Goal: Task Accomplishment & Management: Complete application form

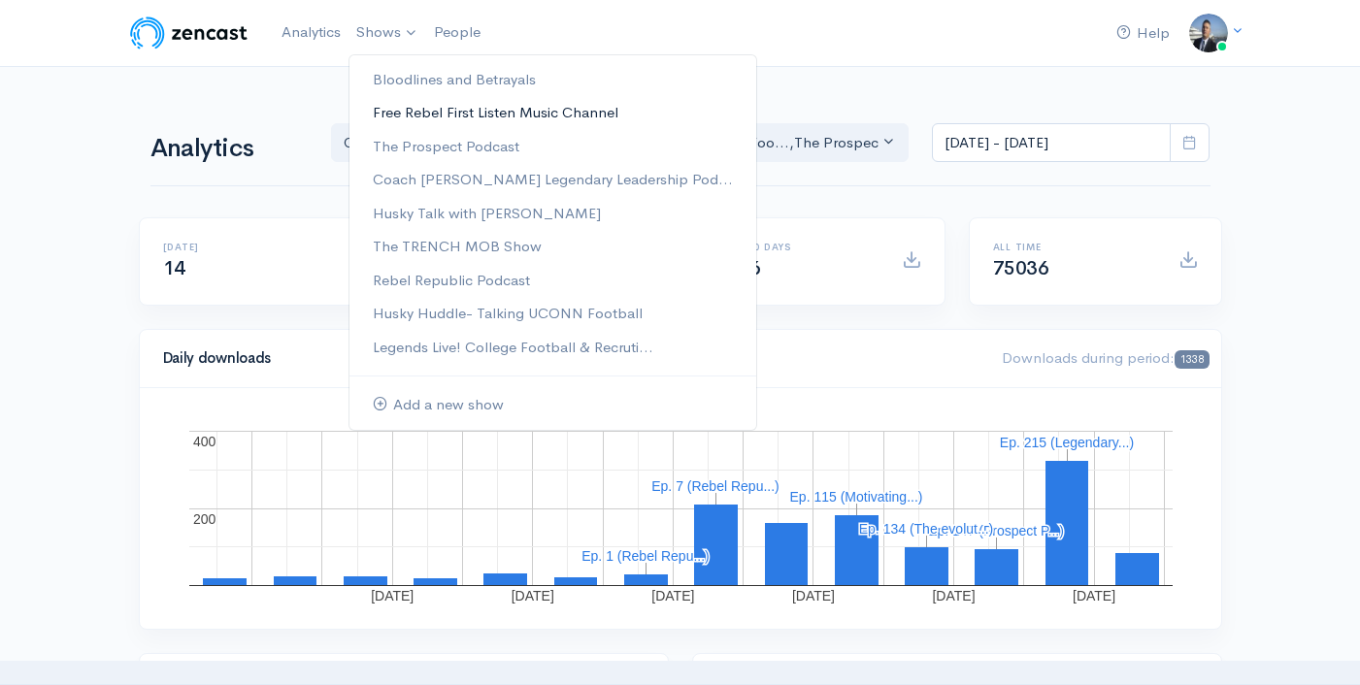
click at [538, 118] on link "Free Rebel First Listen Music Channel" at bounding box center [552, 113] width 407 height 34
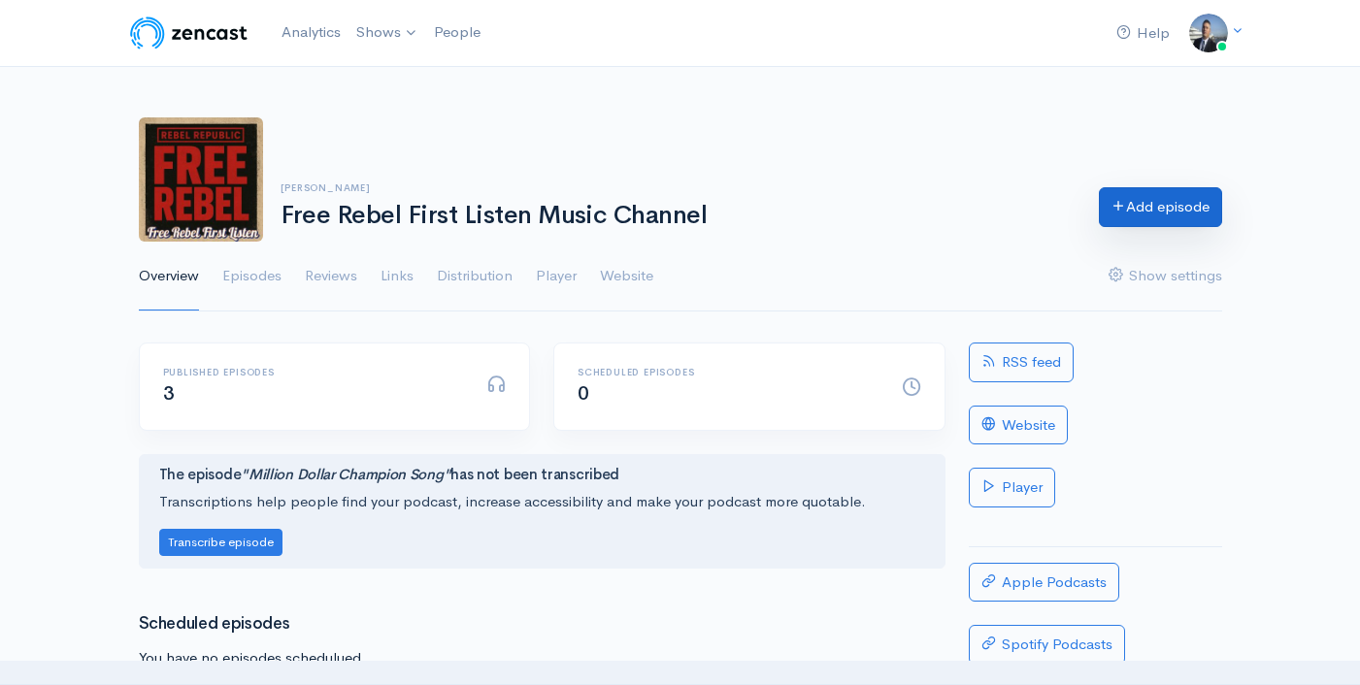
click at [1160, 201] on link "Add episode" at bounding box center [1160, 207] width 123 height 40
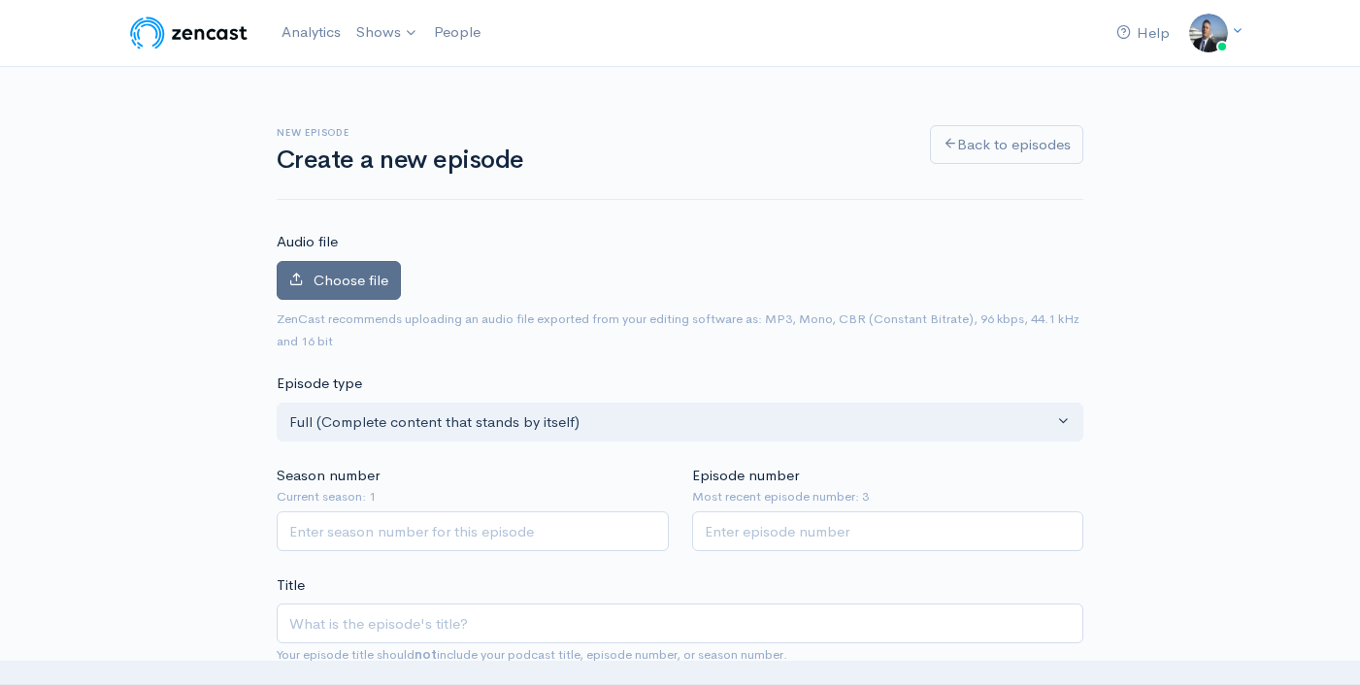
click at [360, 261] on label "Choose file" at bounding box center [339, 281] width 124 height 40
click at [0, 0] on input "Choose file" at bounding box center [0, 0] width 0 height 0
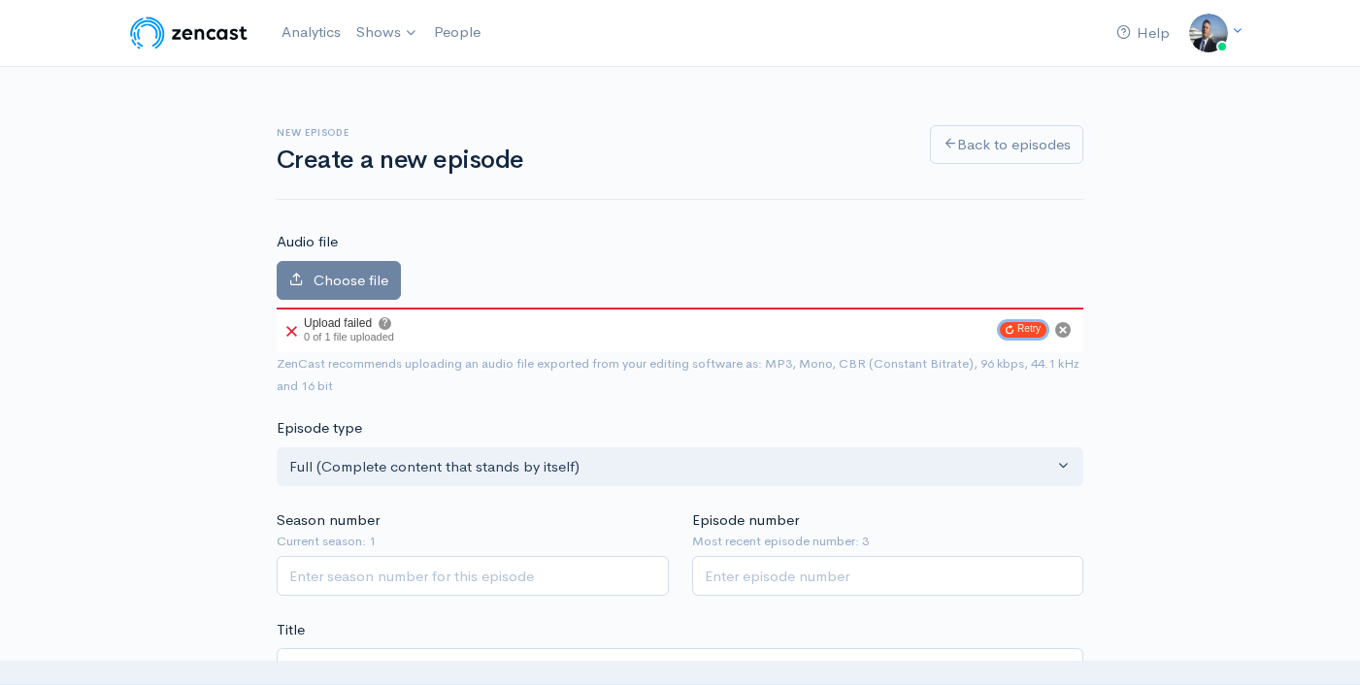
click at [1013, 332] on button "Retry" at bounding box center [1023, 330] width 47 height 16
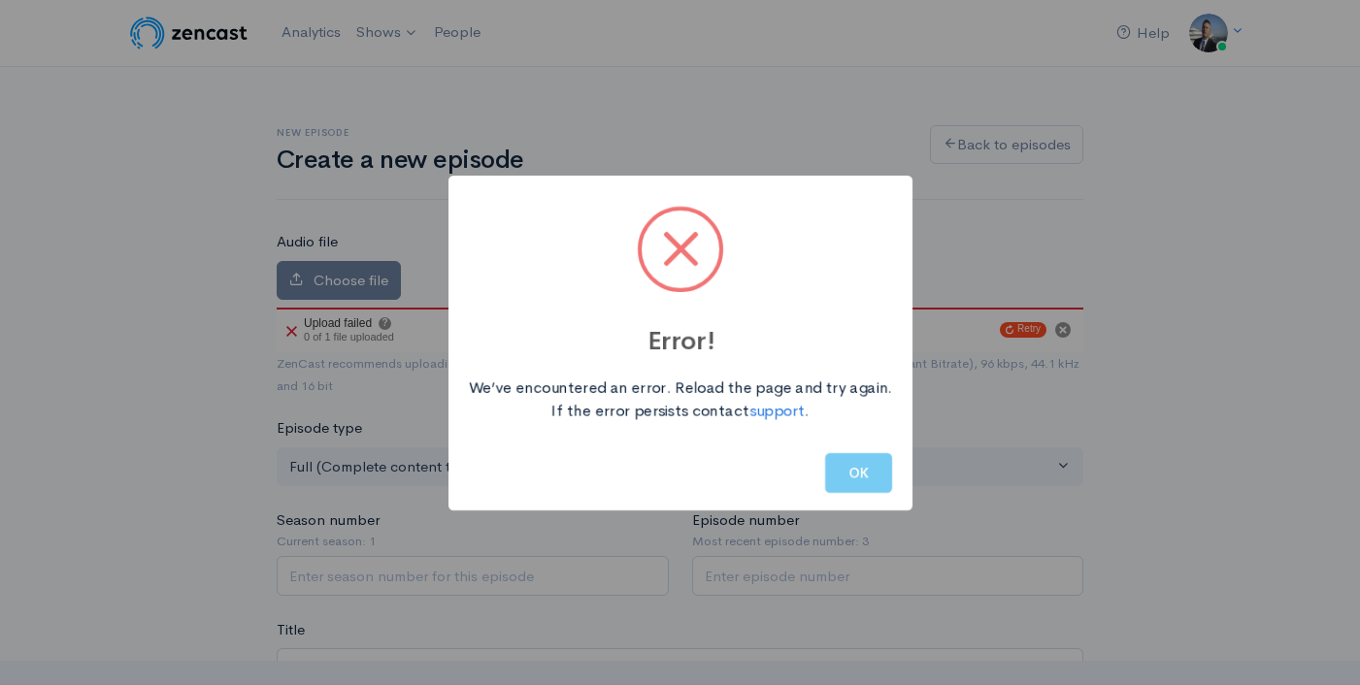
click at [849, 481] on button "OK" at bounding box center [858, 473] width 67 height 40
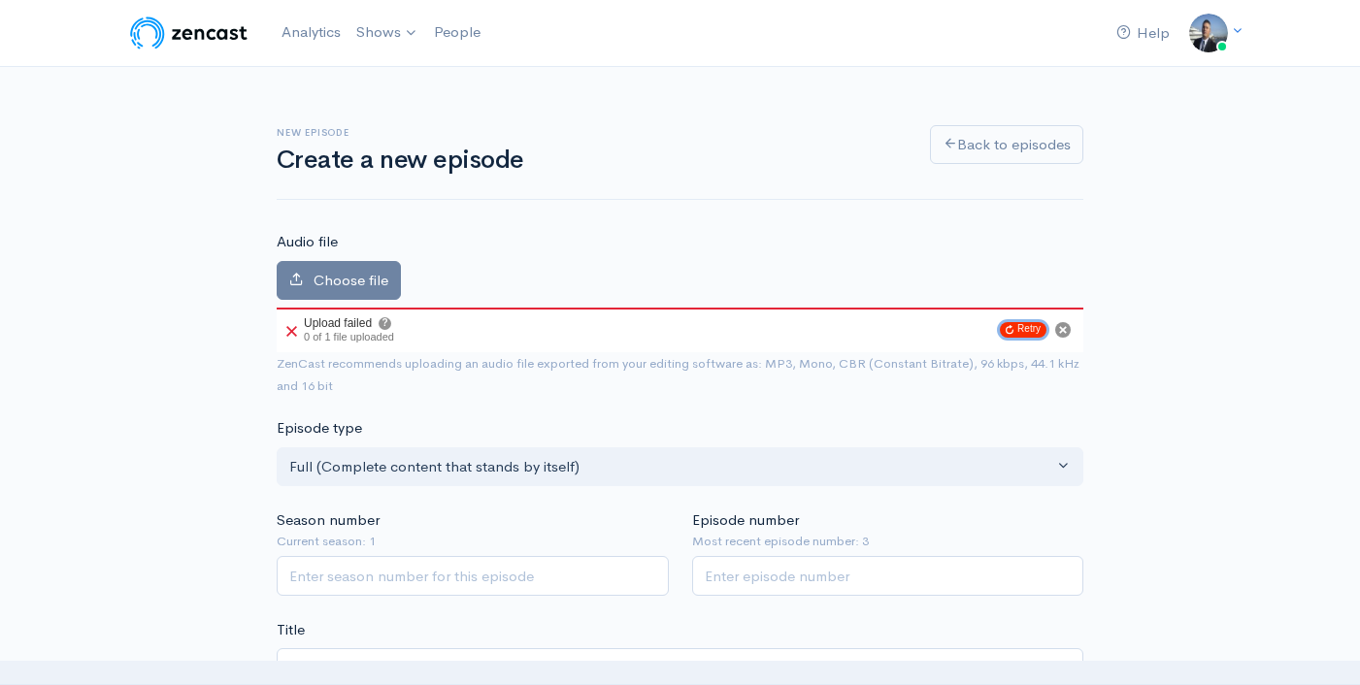
click at [1018, 324] on button "Retry" at bounding box center [1023, 330] width 47 height 16
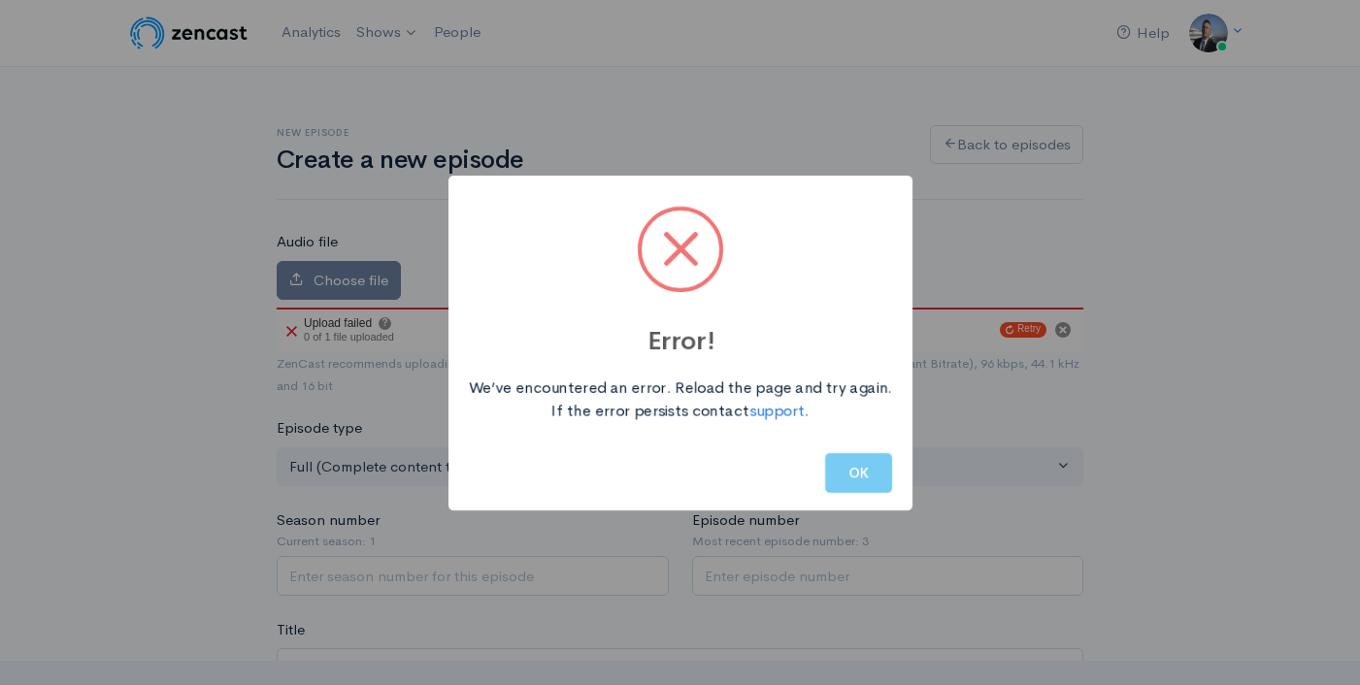
click at [864, 478] on button "OK" at bounding box center [858, 473] width 67 height 40
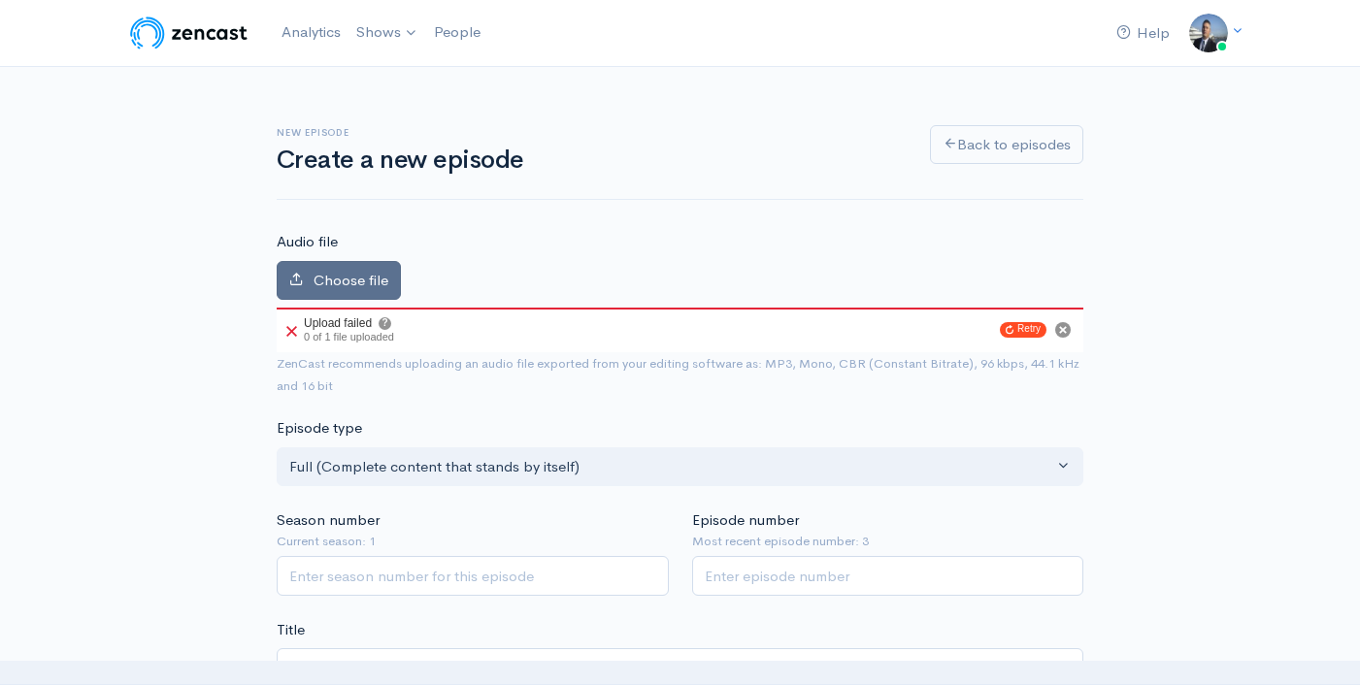
click at [385, 277] on span "Choose file" at bounding box center [350, 280] width 75 height 18
click at [0, 0] on input "Choose file" at bounding box center [0, 0] width 0 height 0
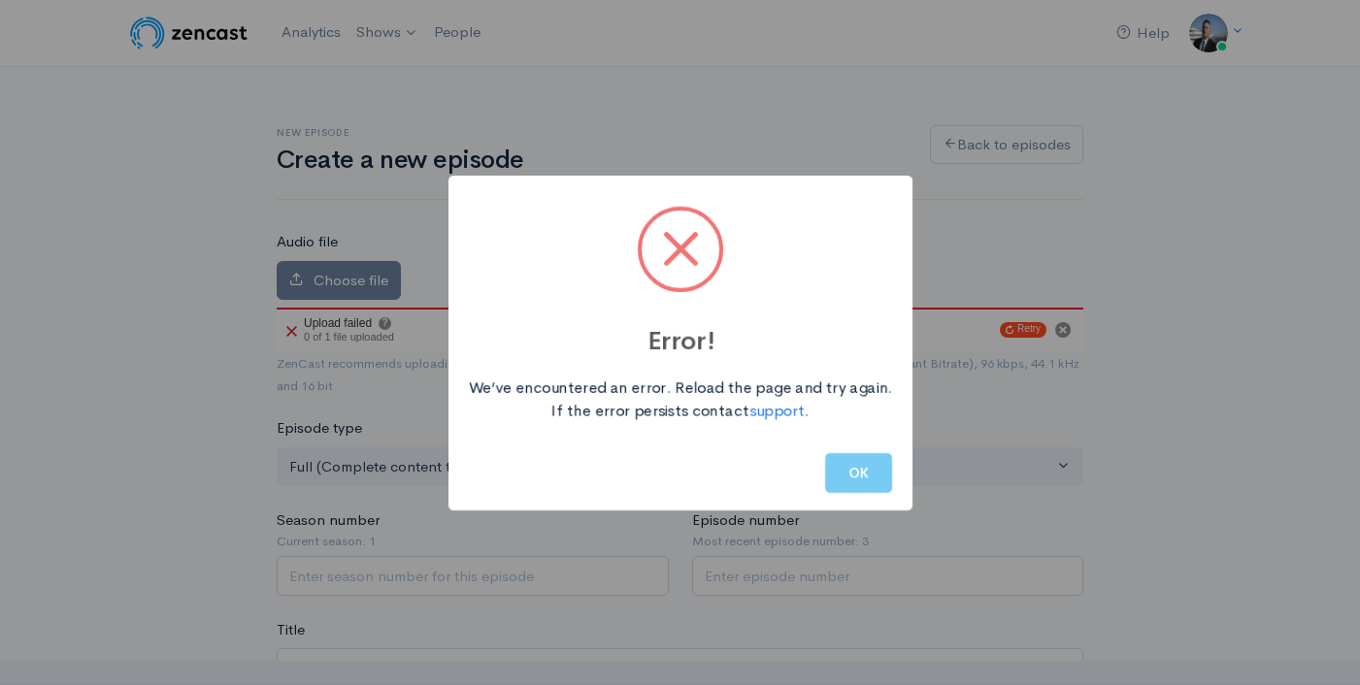
click at [852, 476] on button "OK" at bounding box center [858, 473] width 67 height 40
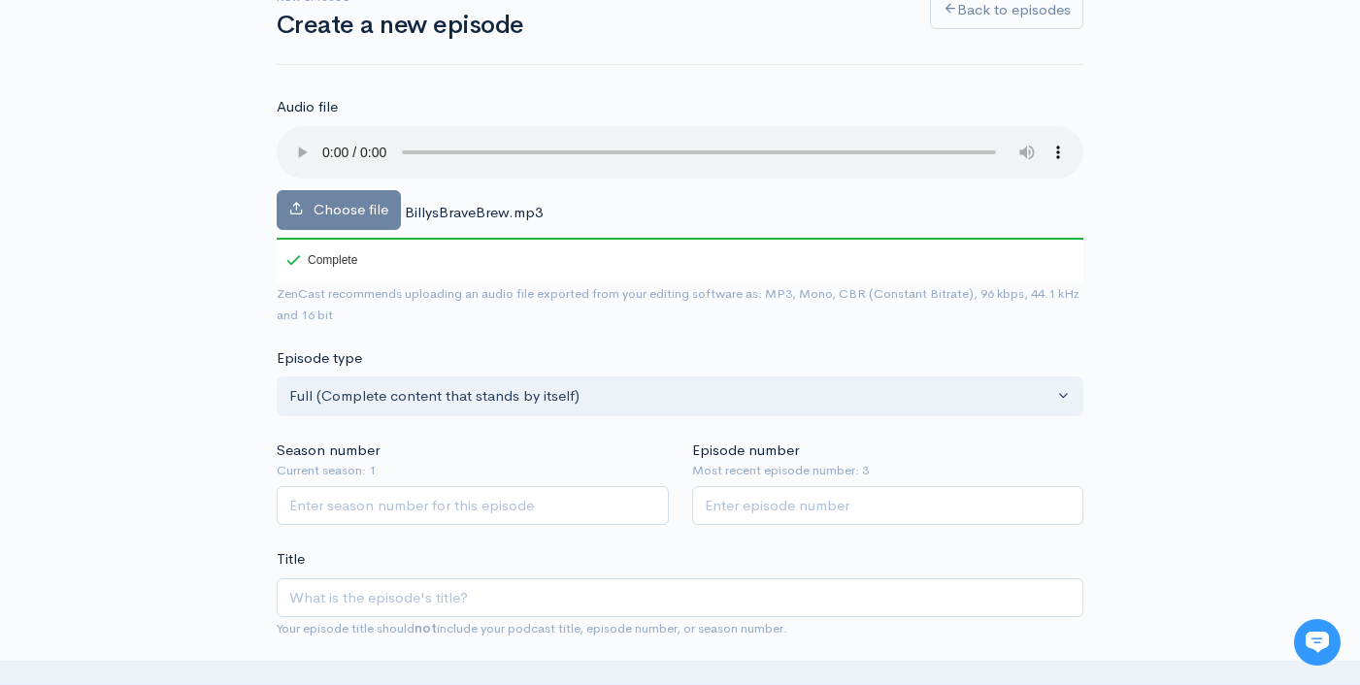
scroll to position [168, 0]
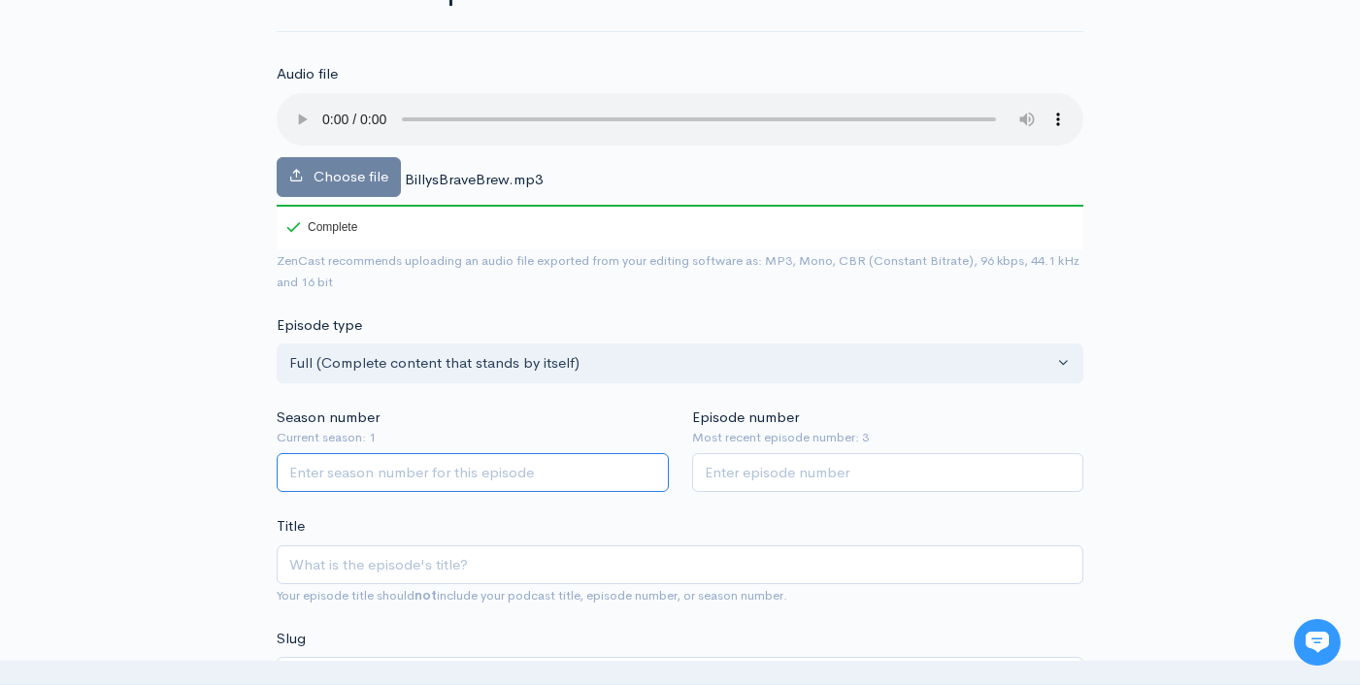
drag, startPoint x: 491, startPoint y: 466, endPoint x: 510, endPoint y: 463, distance: 19.6
click at [491, 466] on input "Season number" at bounding box center [473, 473] width 392 height 40
type input "1"
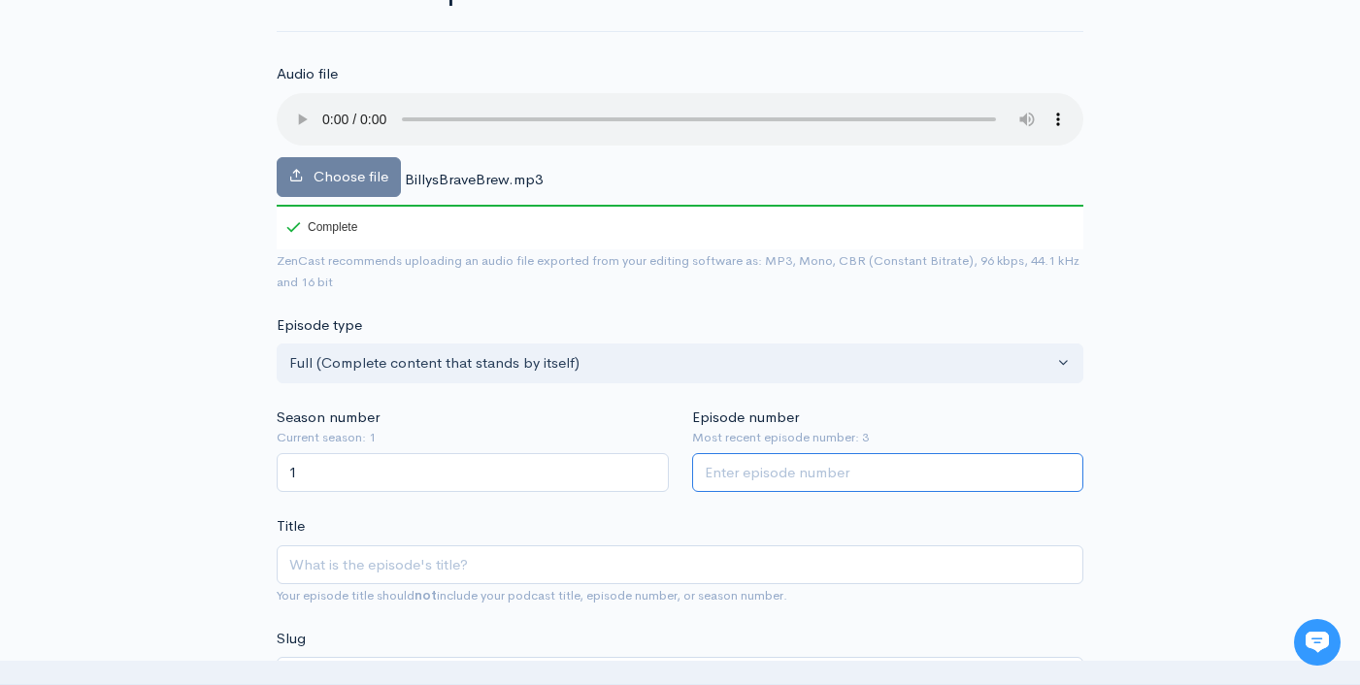
click at [743, 464] on input "Episode number" at bounding box center [888, 473] width 392 height 40
type input "3"
type input "4"
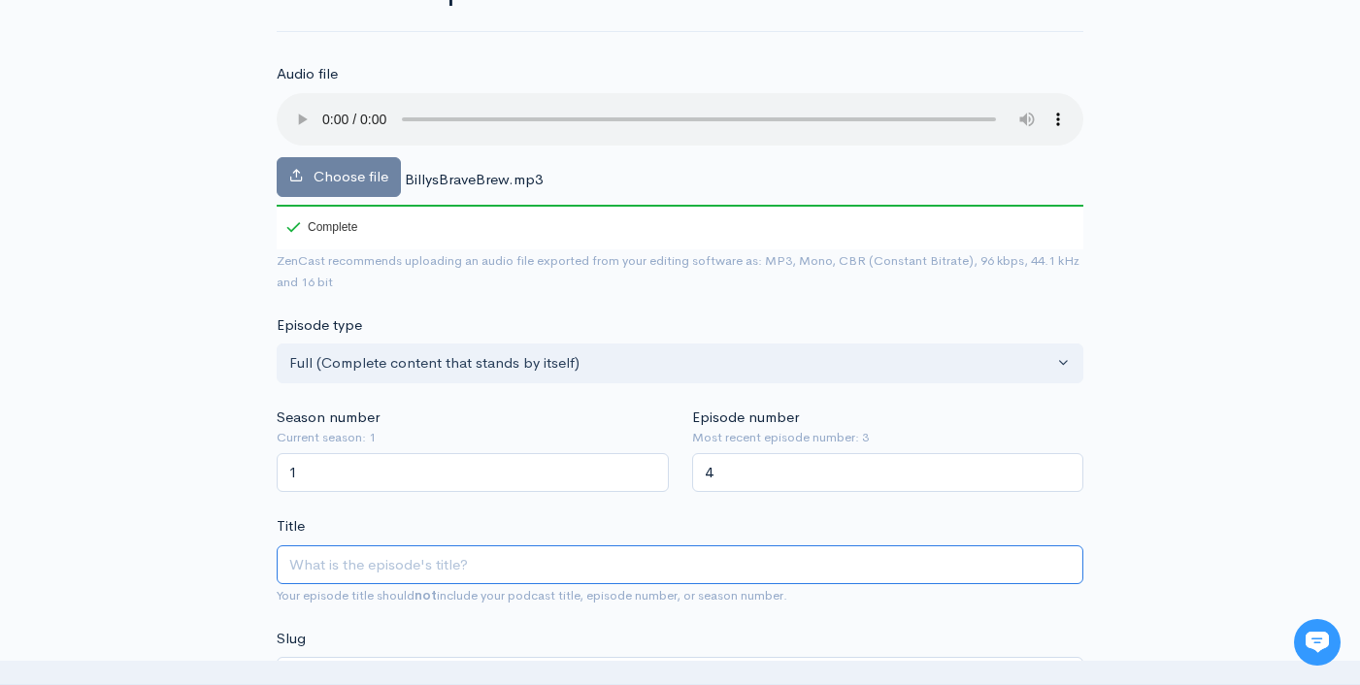
click at [501, 566] on input "Title" at bounding box center [680, 565] width 806 height 40
type input "B"
type input "b"
type input "Bi"
type input "bi"
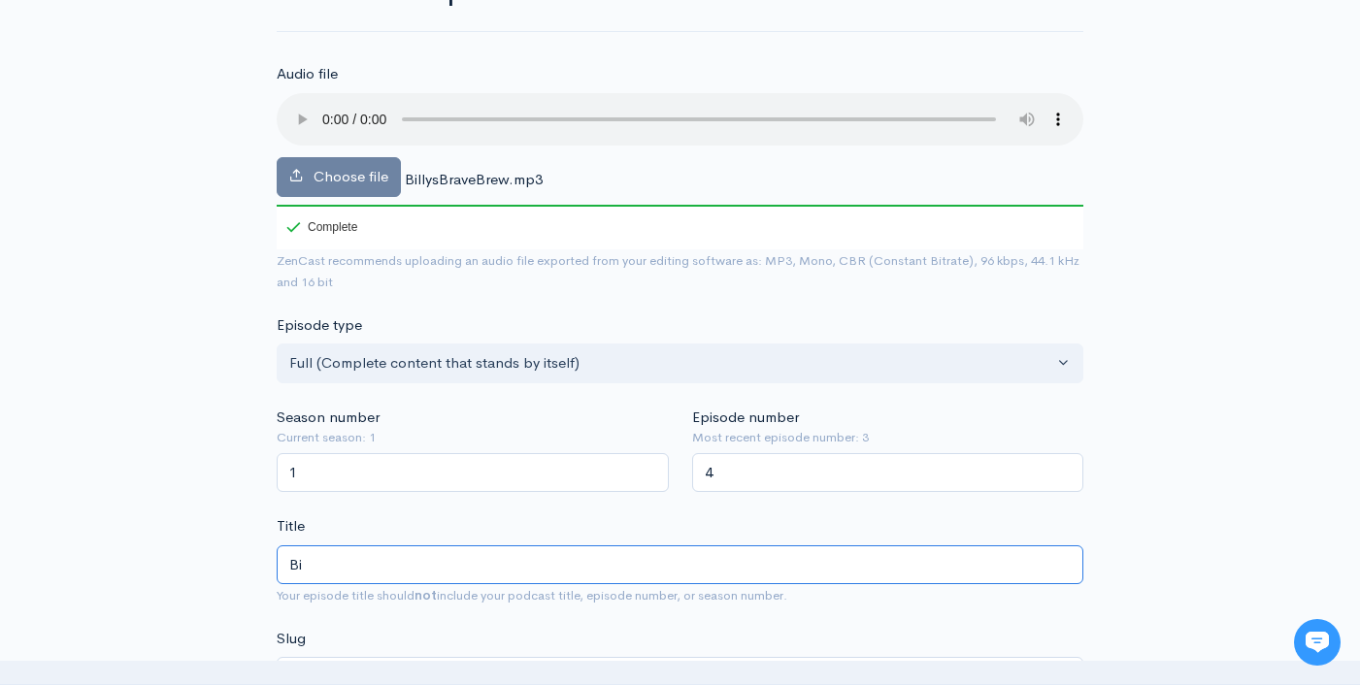
type input "Bil"
type input "bil"
type input "Bill"
type input "bill"
type input "Billy"
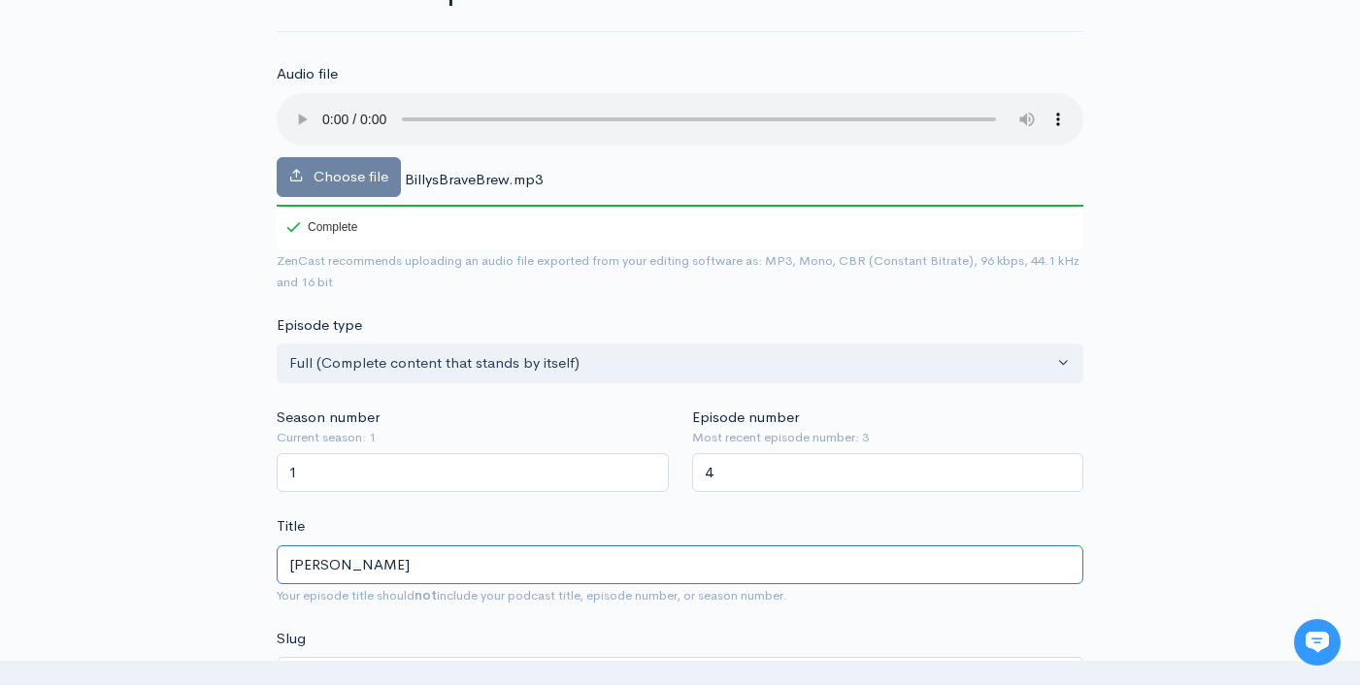
type input "billy"
type input "Billy's"
type input "billys"
type input "Billy's B"
type input "billys-b"
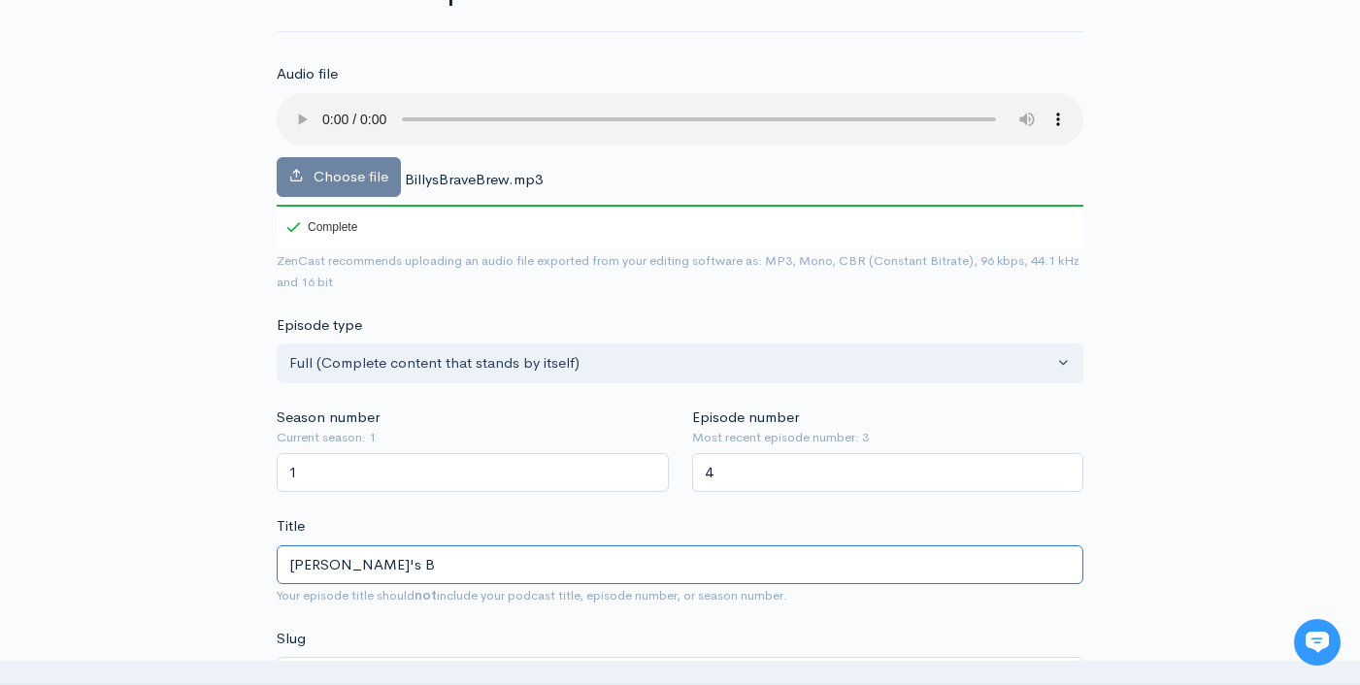
type input "Billy's Br"
type input "billys-br"
type input "Billy's Bra"
type input "billys-bra"
type input "Billy's Brav"
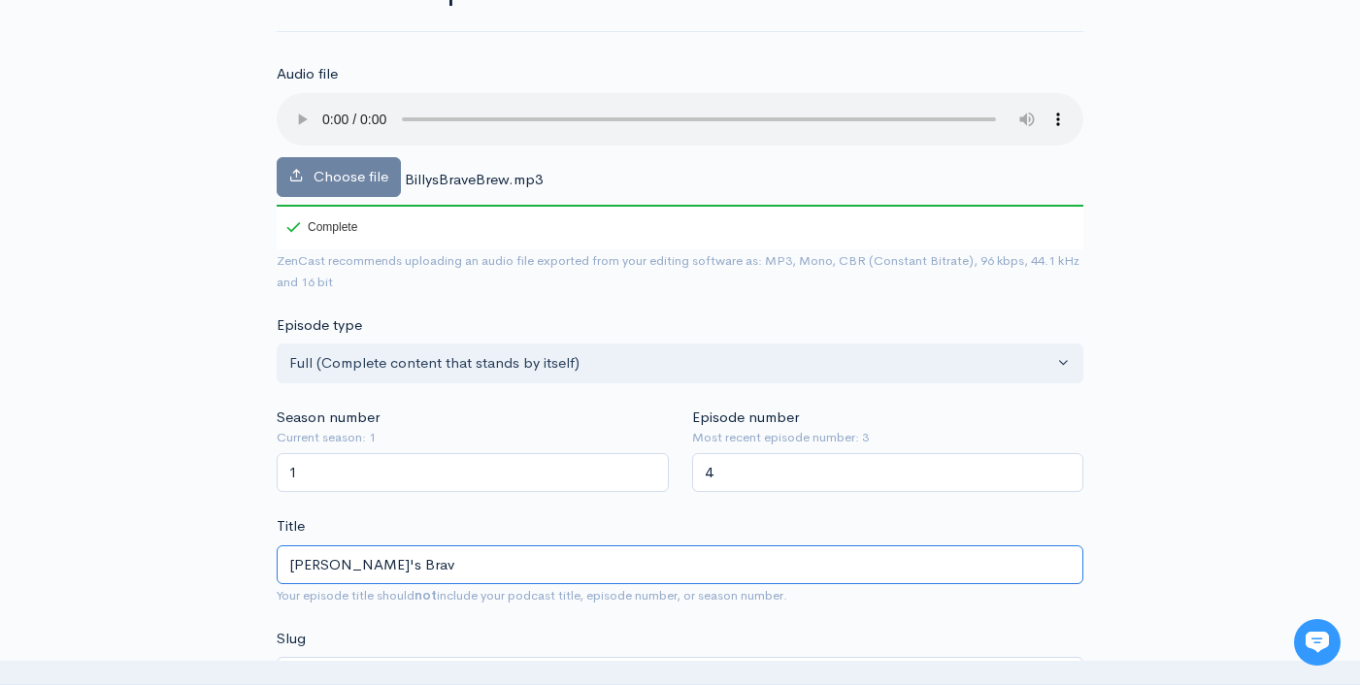
type input "billys-brav"
type input "Billy's Brave"
type input "billys-brave"
type input "Billy's Brave B"
type input "billys-brave-b"
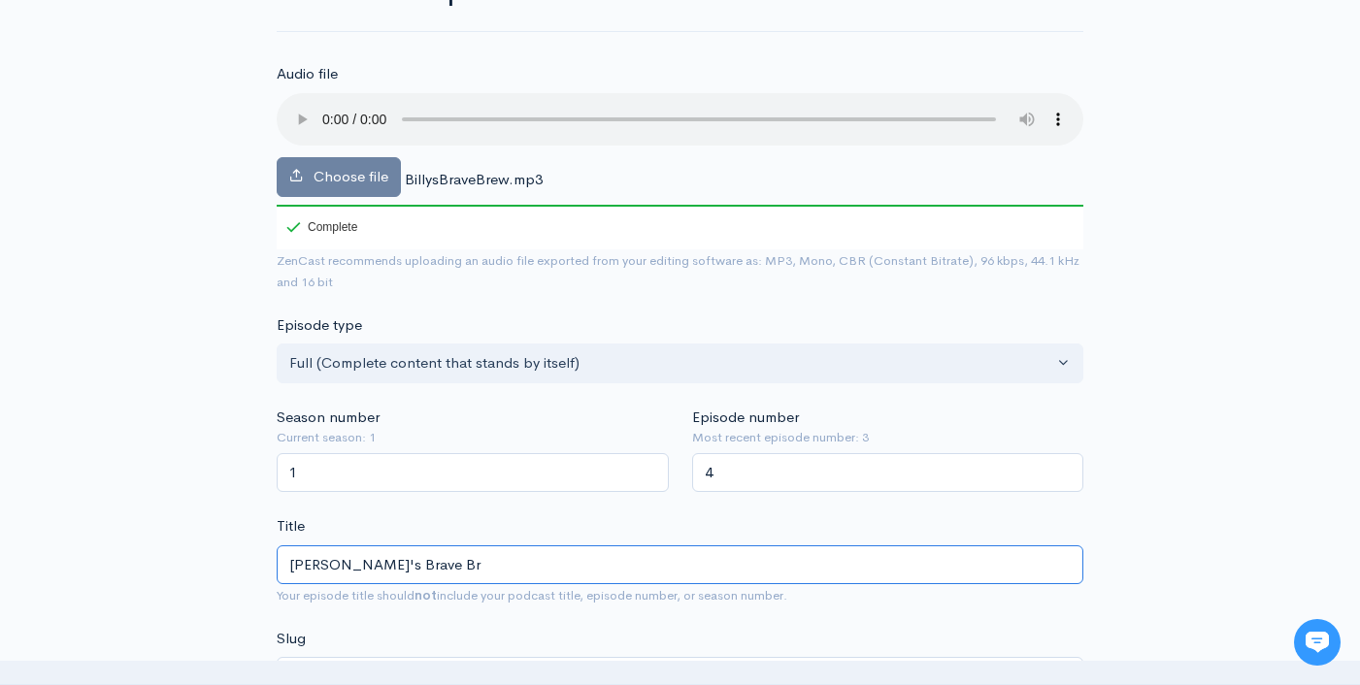
type input "Billy's Brave Bre"
type input "billys-brave-br"
type input "Billy's Brave Brew"
type input "billys-brave-brew"
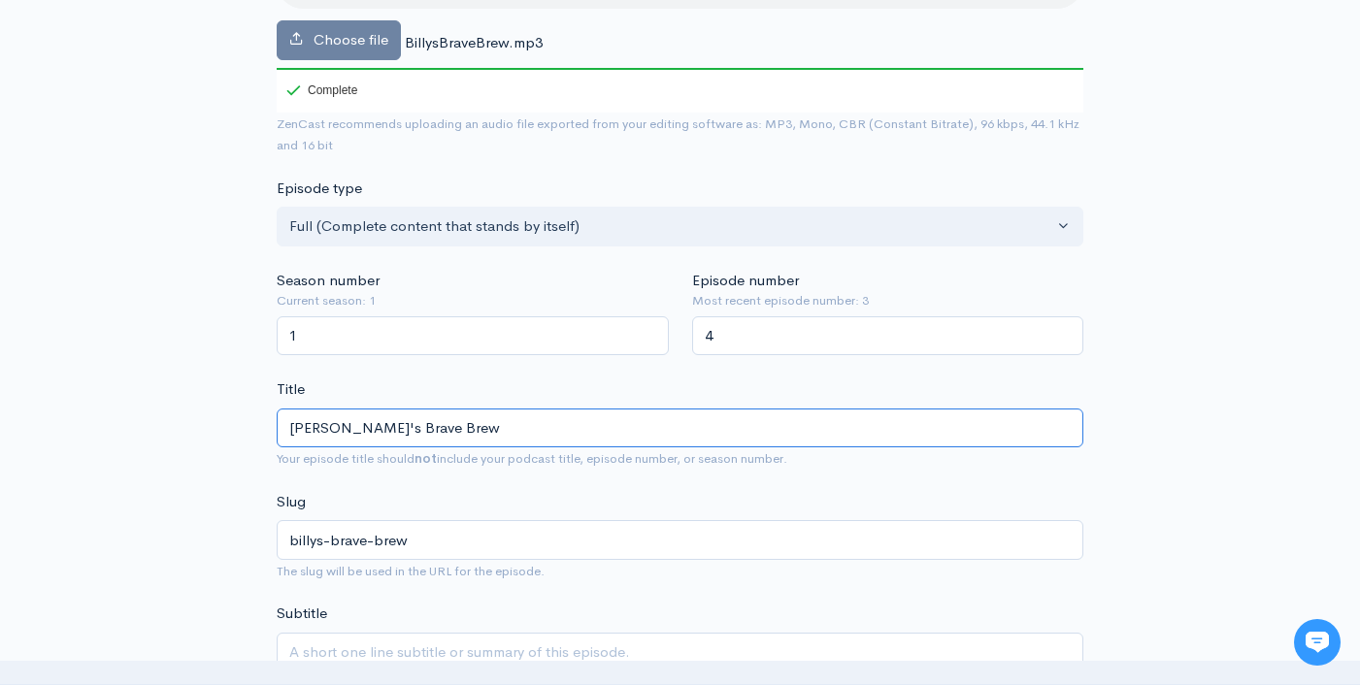
scroll to position [305, 0]
type input "Billy's Brave Brew (B"
type input "billys-brave-brew-b"
type input "Billy's Brave Brew (Bi"
type input "billys-brave-brew-bi"
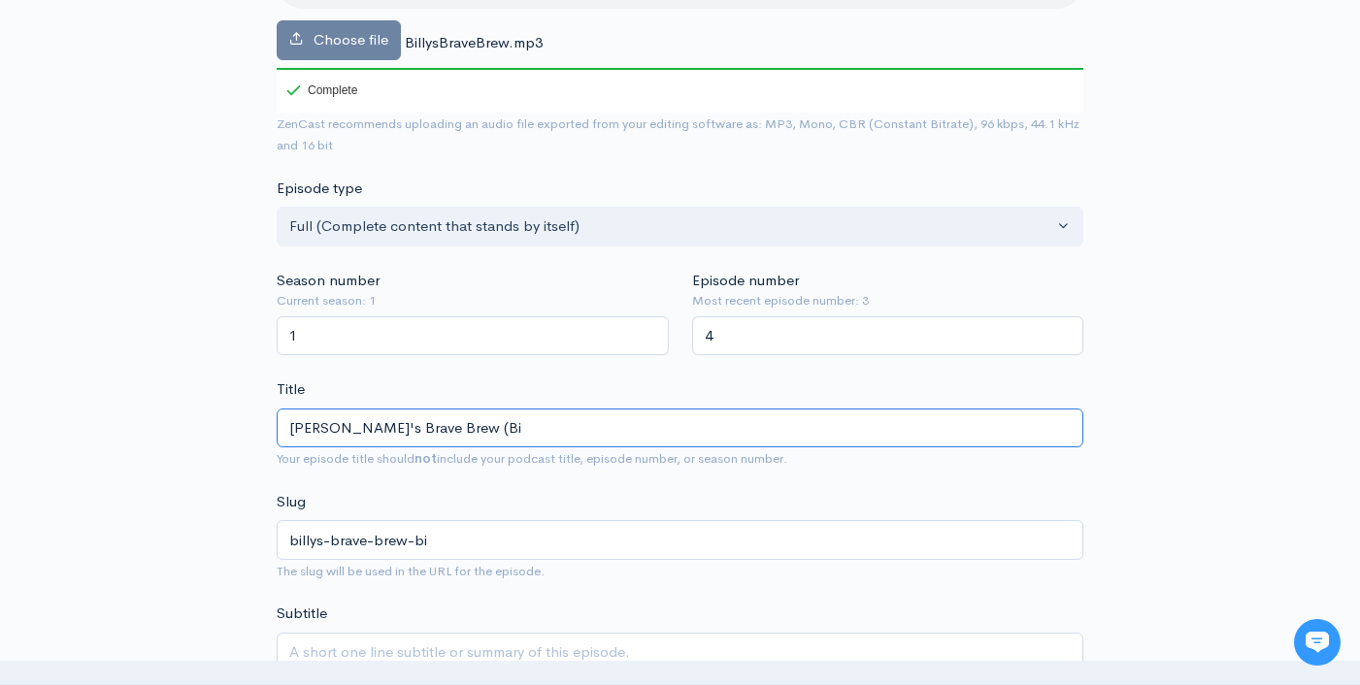
type input "Billy's Brave Brew (Bil"
type input "billys-brave-brew-bil"
type input "Billy's Brave Brew (Bill"
type input "billys-brave-brew-bill"
type input "Billy's Brave Brew (Billy"
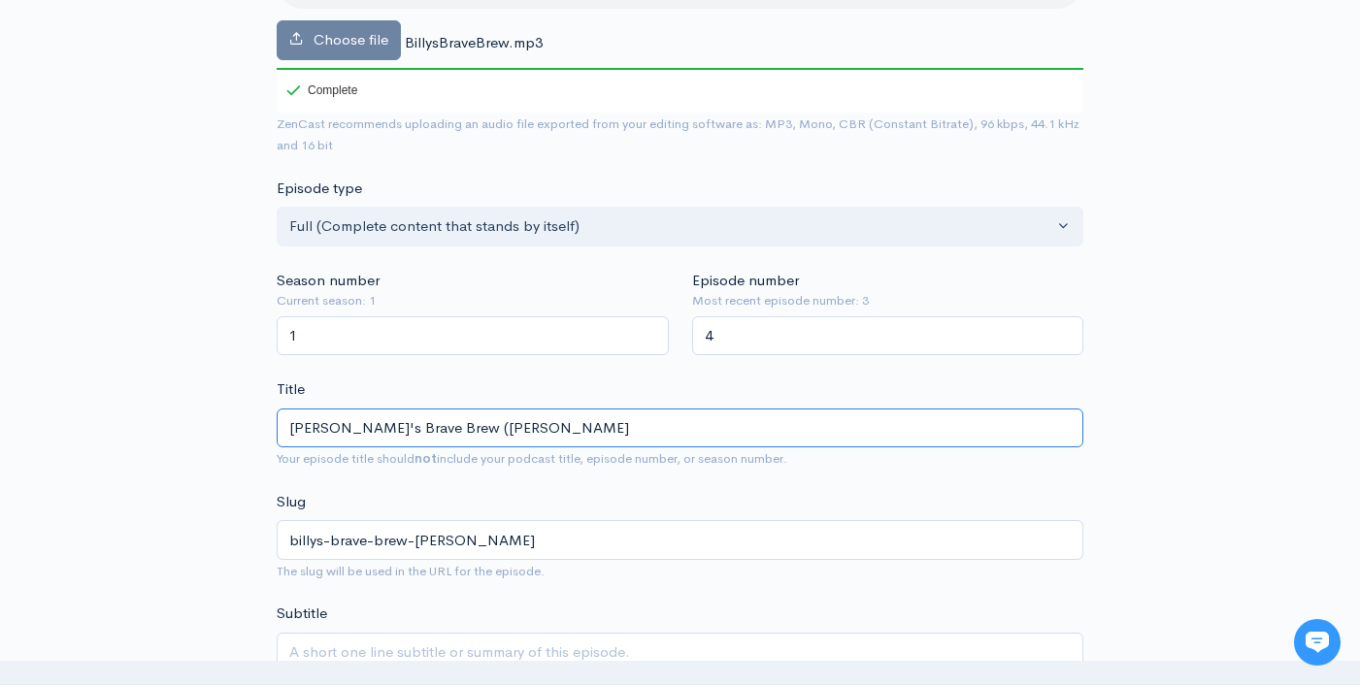
type input "billys-brave-brew-billy"
type input "Billy's Brave Brew (Billy's"
type input "billys-brave-brew-billys"
type input "Billy's Brave Brew (Billy's t"
type input "billys-brave-brew-billys-t"
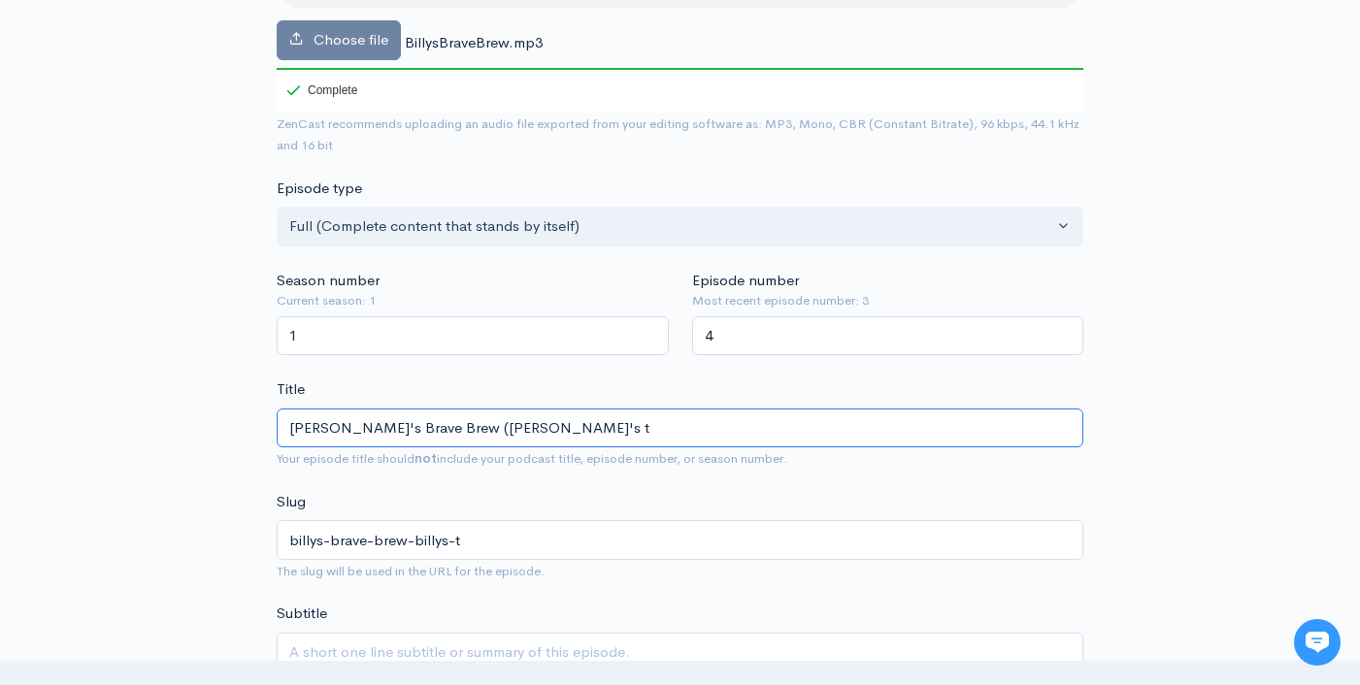
type input "Billy's Brave Brew (Billy's th"
type input "billys-brave-brew-billys-th"
type input "Billy's Brave Brew (Billy's the"
type input "billys-brave-brew-billys-the"
type input "Billy's Brave Brew (Billy's the H"
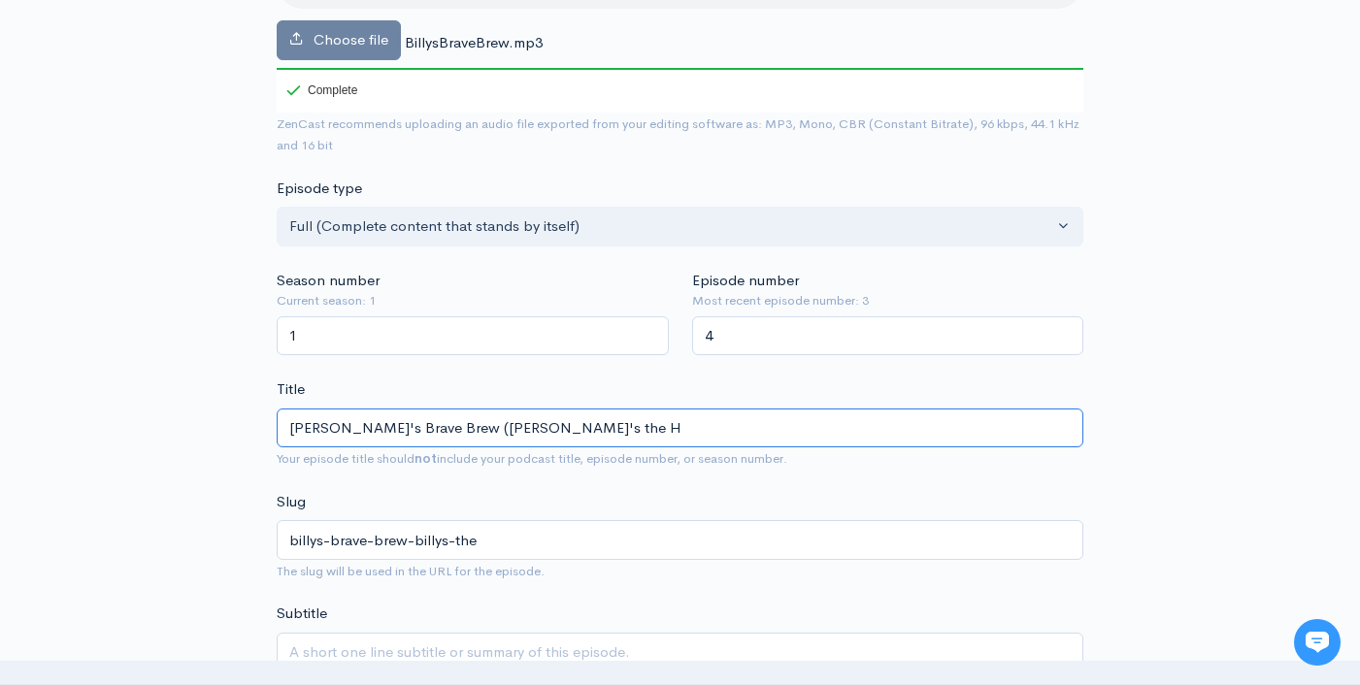
type input "billys-brave-brew-billys-the-h"
type input "Billy's Brave Brew (Billy's the He"
type input "billys-brave-brew-billys-the-he"
type input "Billy's Brave Brew (Billy's the Her"
type input "billys-brave-brew-billys-the-her"
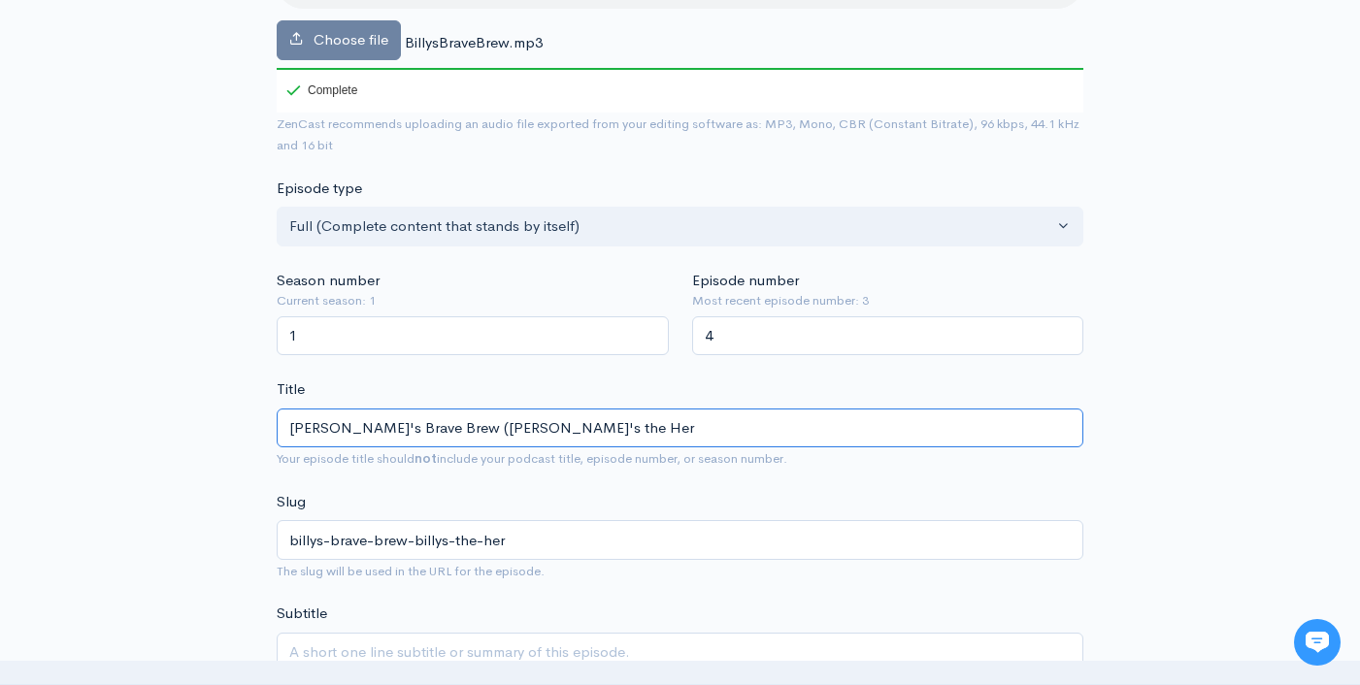
type input "Billy's Brave Brew (Billy's the Hero"
type input "billys-brave-brew-billys-the-hero"
click at [556, 428] on input "[PERSON_NAME]'s Brave Brew ([PERSON_NAME]'s the Hero)" at bounding box center [680, 429] width 806 height 40
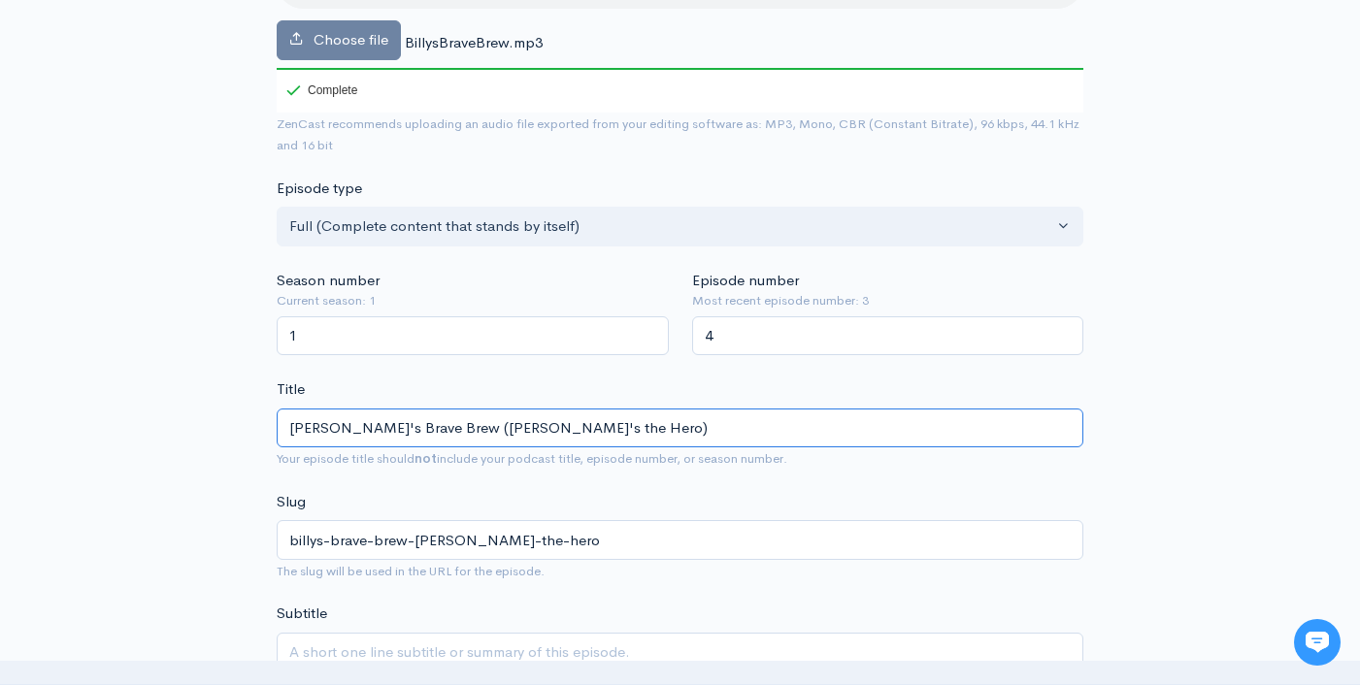
scroll to position [663, 0]
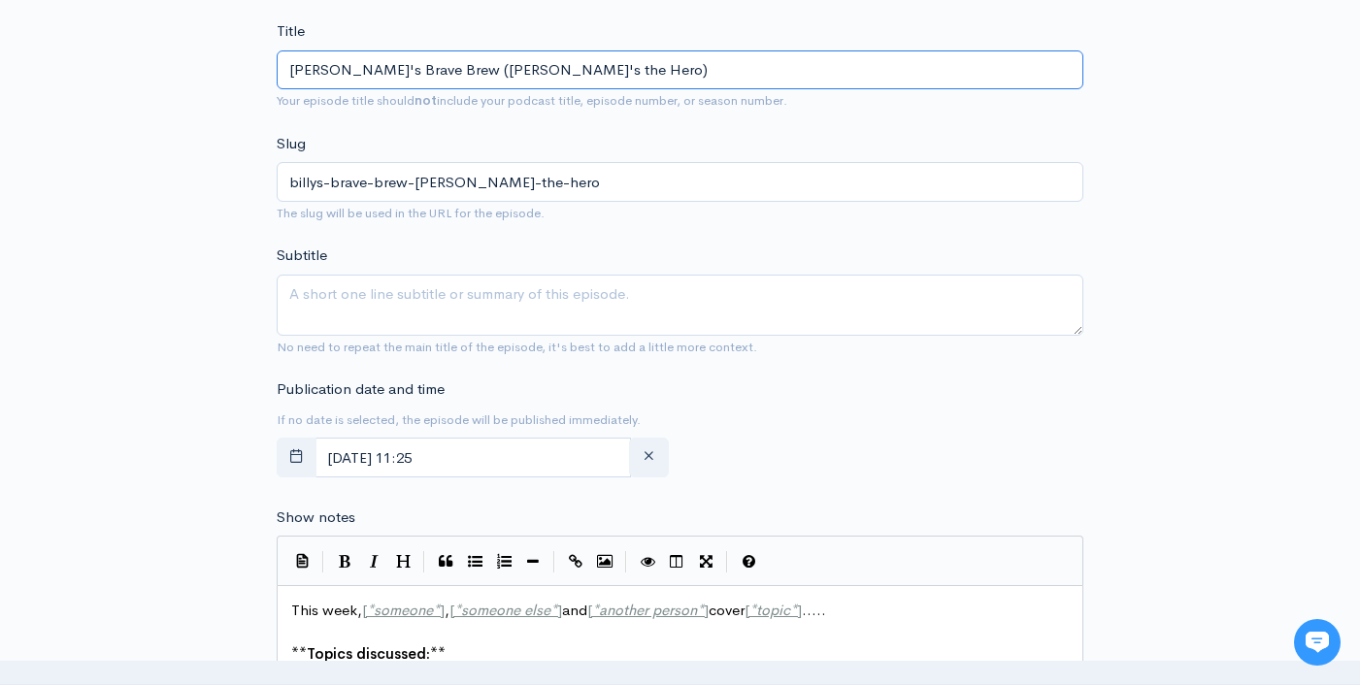
type input "[PERSON_NAME]'s Brave Brew ([PERSON_NAME]'s the Hero)"
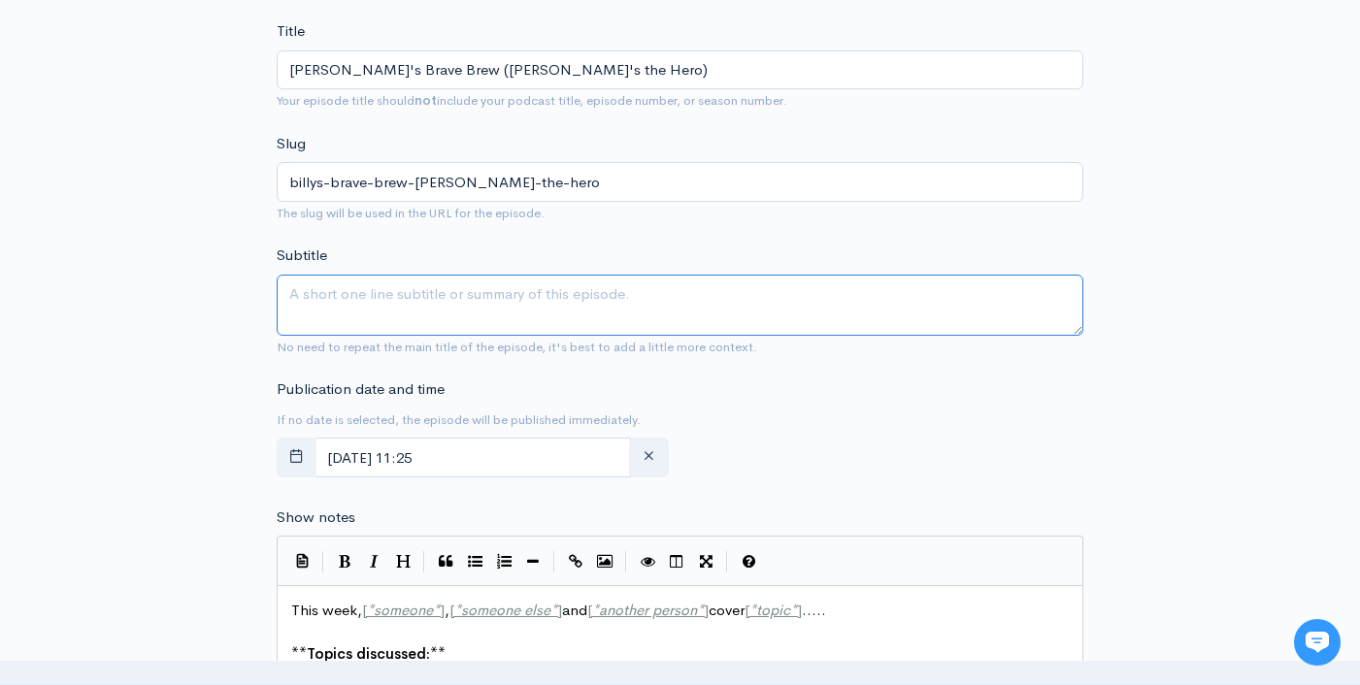
click at [580, 302] on textarea "Subtitle" at bounding box center [680, 305] width 806 height 61
paste textarea "[PERSON_NAME]'s Brave Brew ([PERSON_NAME]'s the Hero)"
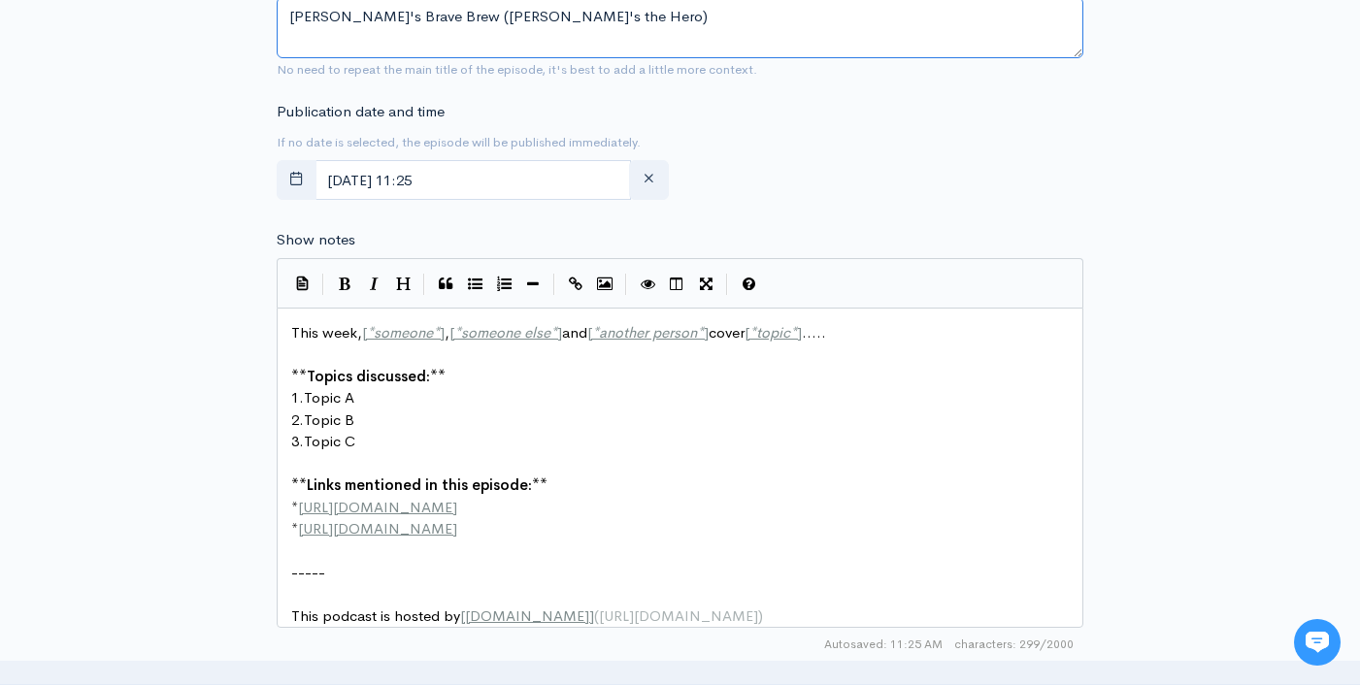
scroll to position [991, 0]
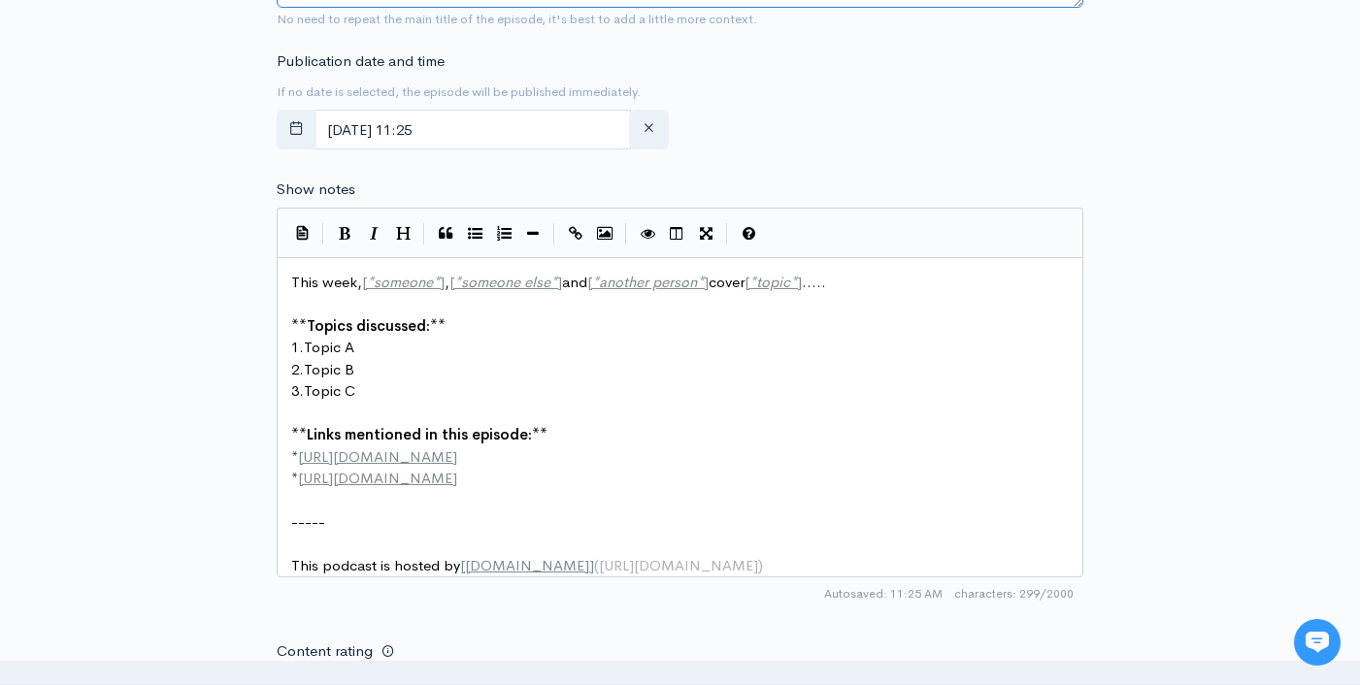
type textarea "[PERSON_NAME]'s Brave Brew ([PERSON_NAME]'s the Hero)"
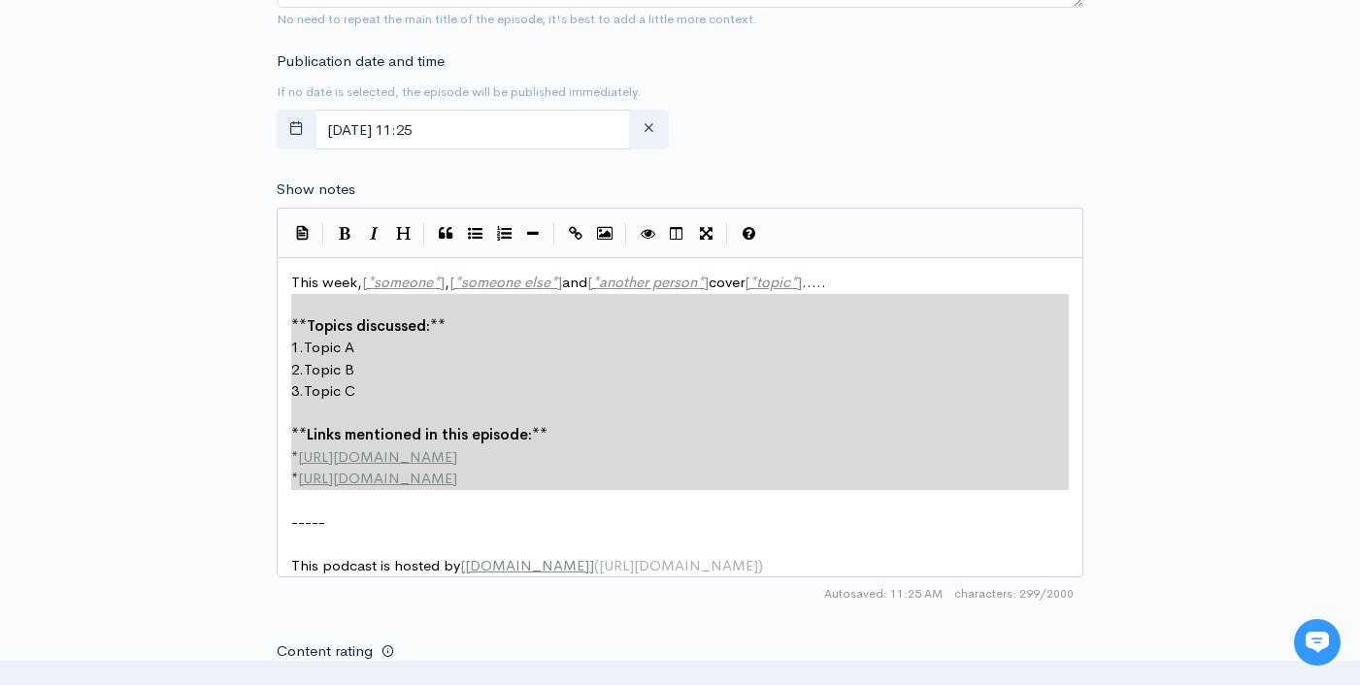
type textarea "This week, [*someone*], [*someone else*] and [*another person*] cover [*topic*]…"
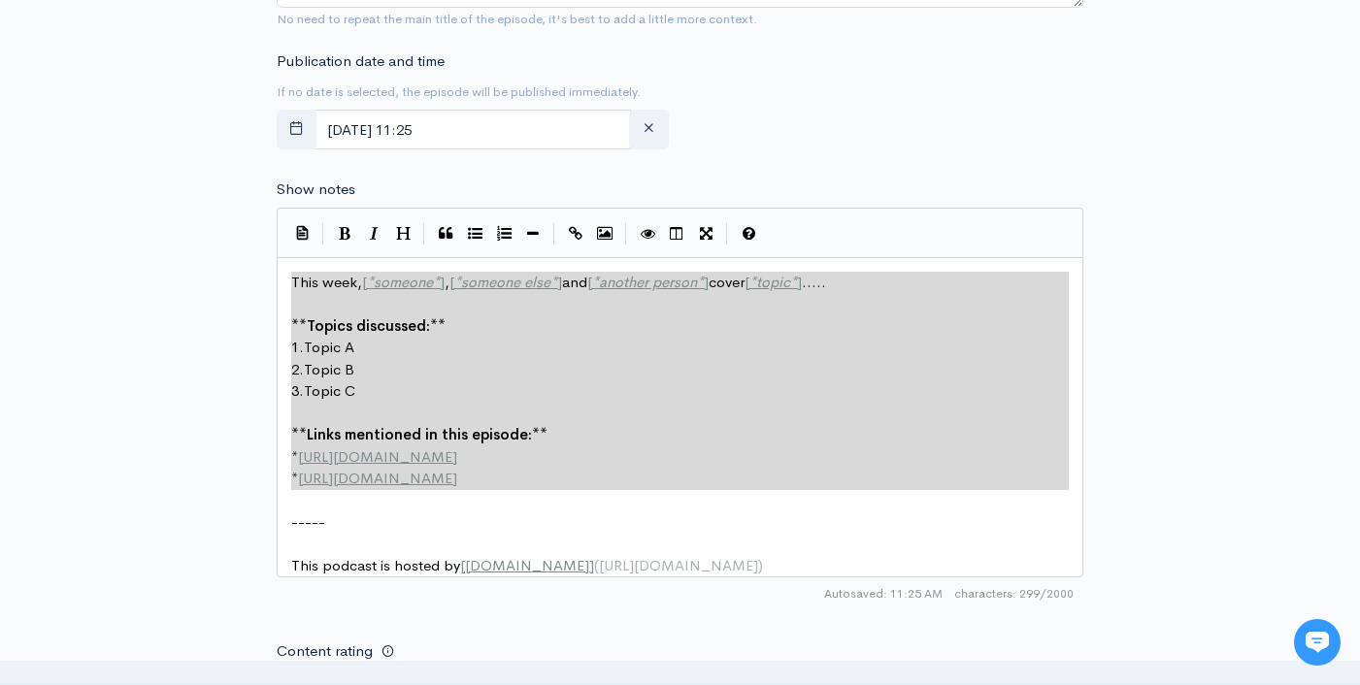
drag, startPoint x: 370, startPoint y: 428, endPoint x: 245, endPoint y: 283, distance: 191.3
paste textarea
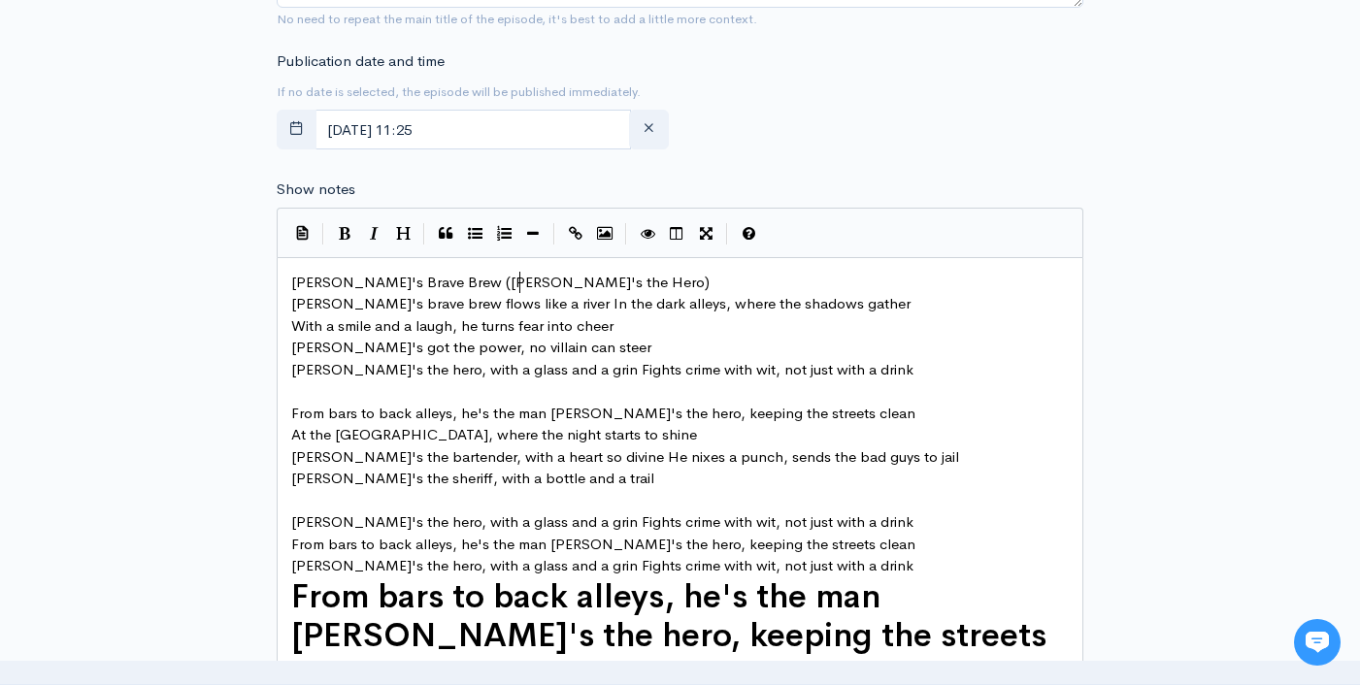
click at [585, 276] on pre "[PERSON_NAME]'s Brave Brew ([PERSON_NAME]'s the Hero)" at bounding box center [687, 283] width 800 height 22
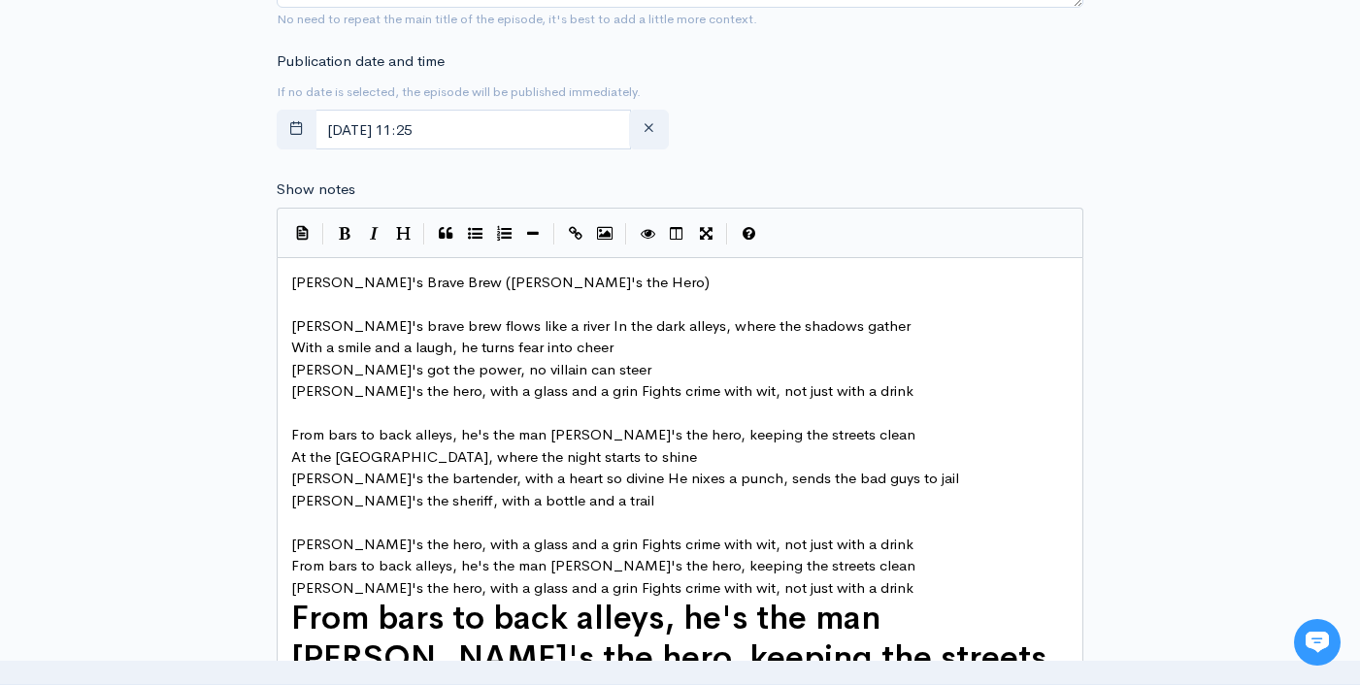
scroll to position [1419, 0]
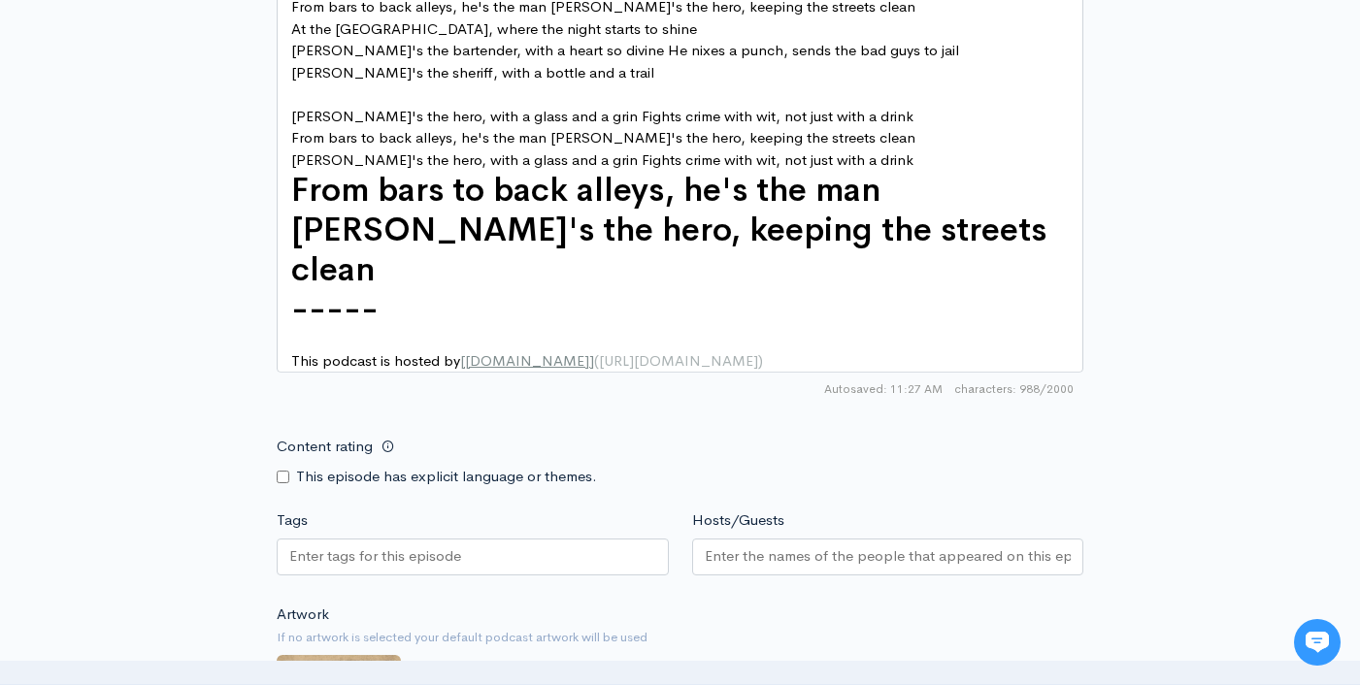
click at [867, 545] on input "Hosts/Guests" at bounding box center [888, 556] width 367 height 22
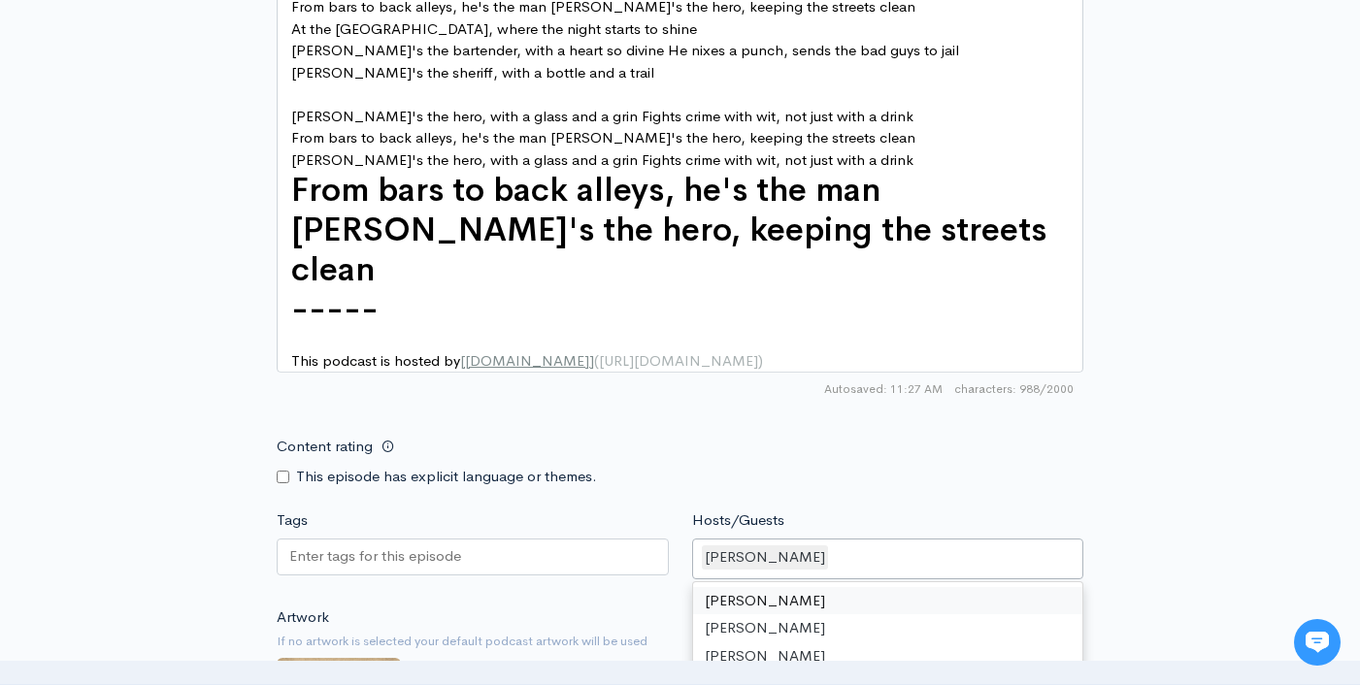
click at [591, 539] on div at bounding box center [473, 557] width 392 height 37
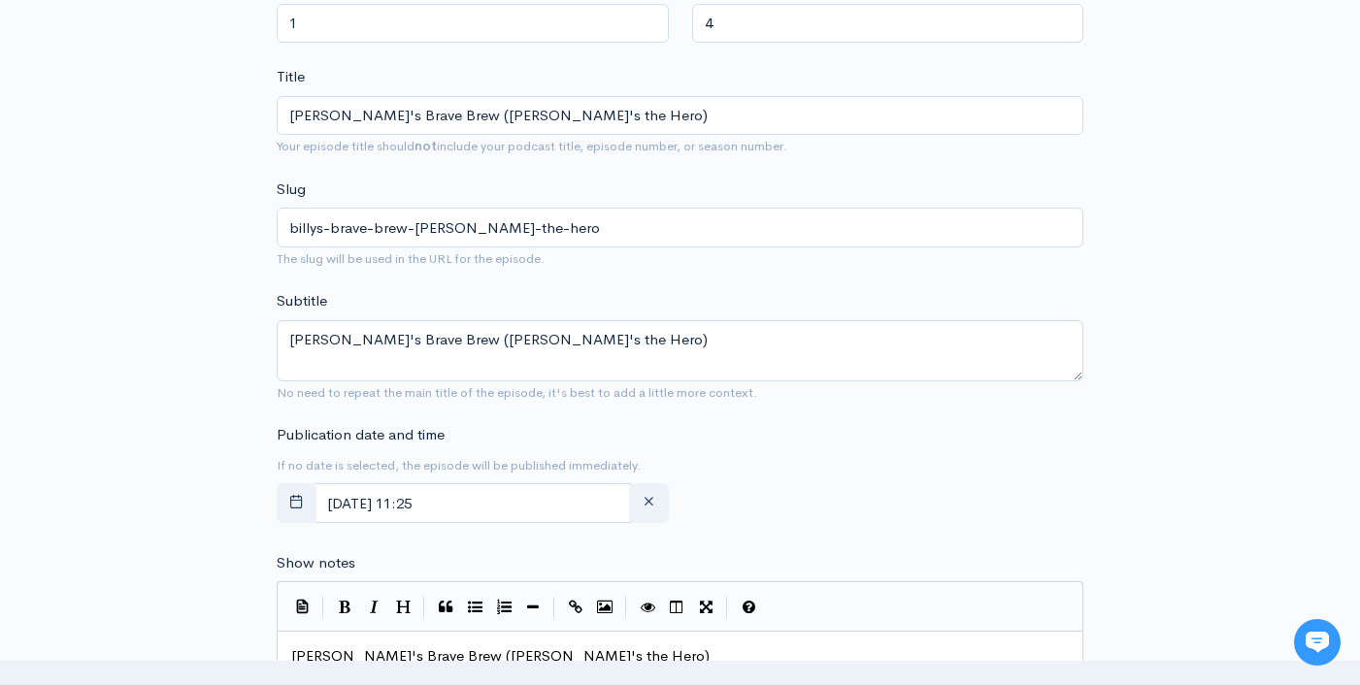
scroll to position [617, 0]
click at [478, 332] on textarea "Billy's Brave Brew (Billy's the Hero)" at bounding box center [680, 350] width 806 height 61
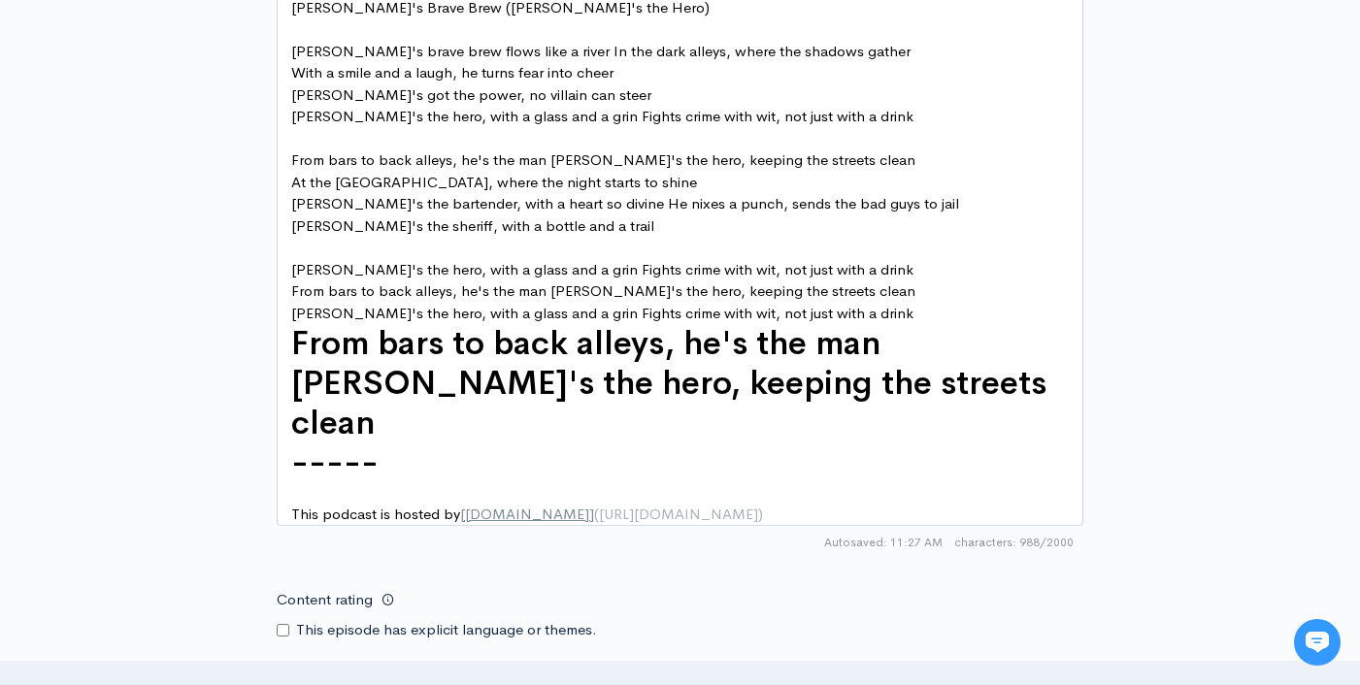
scroll to position [1339, 0]
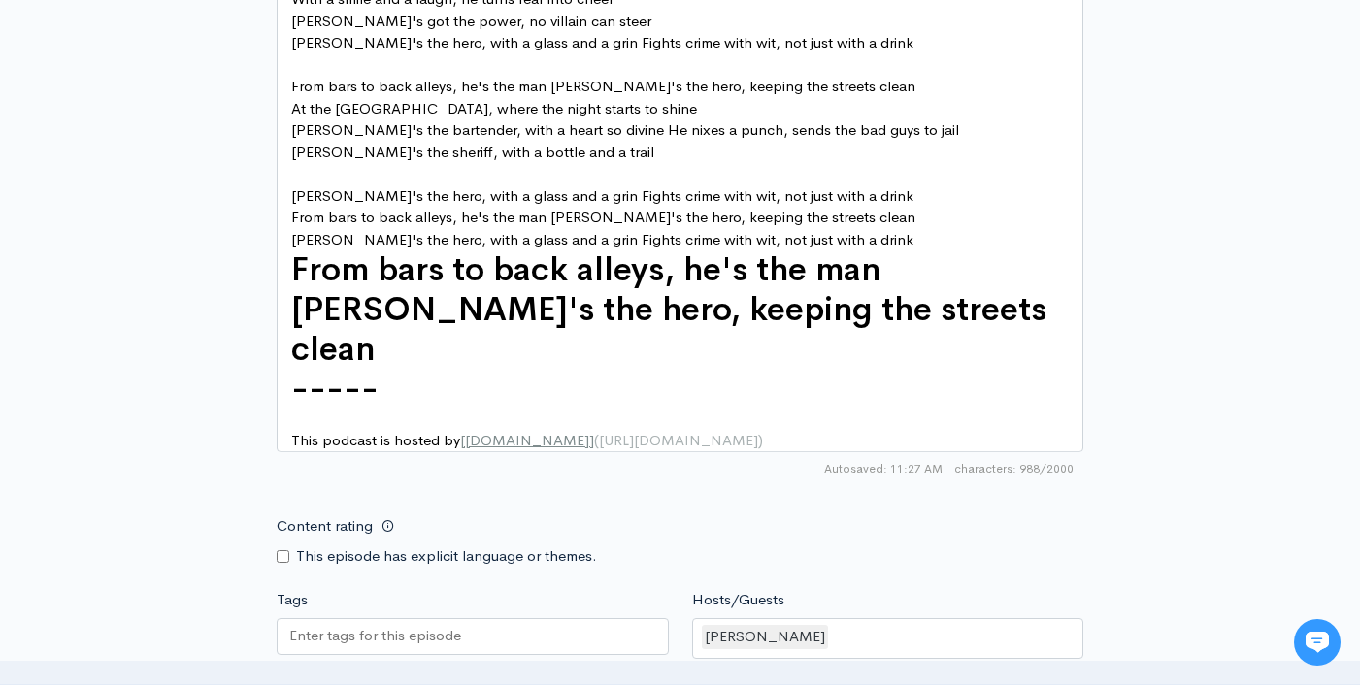
click at [444, 625] on input "Tags" at bounding box center [376, 636] width 175 height 22
paste input "Billy's Brave Brew (Billy's the Hero)"
type input "Billy's Brave Brew (Billy's the Hero)"
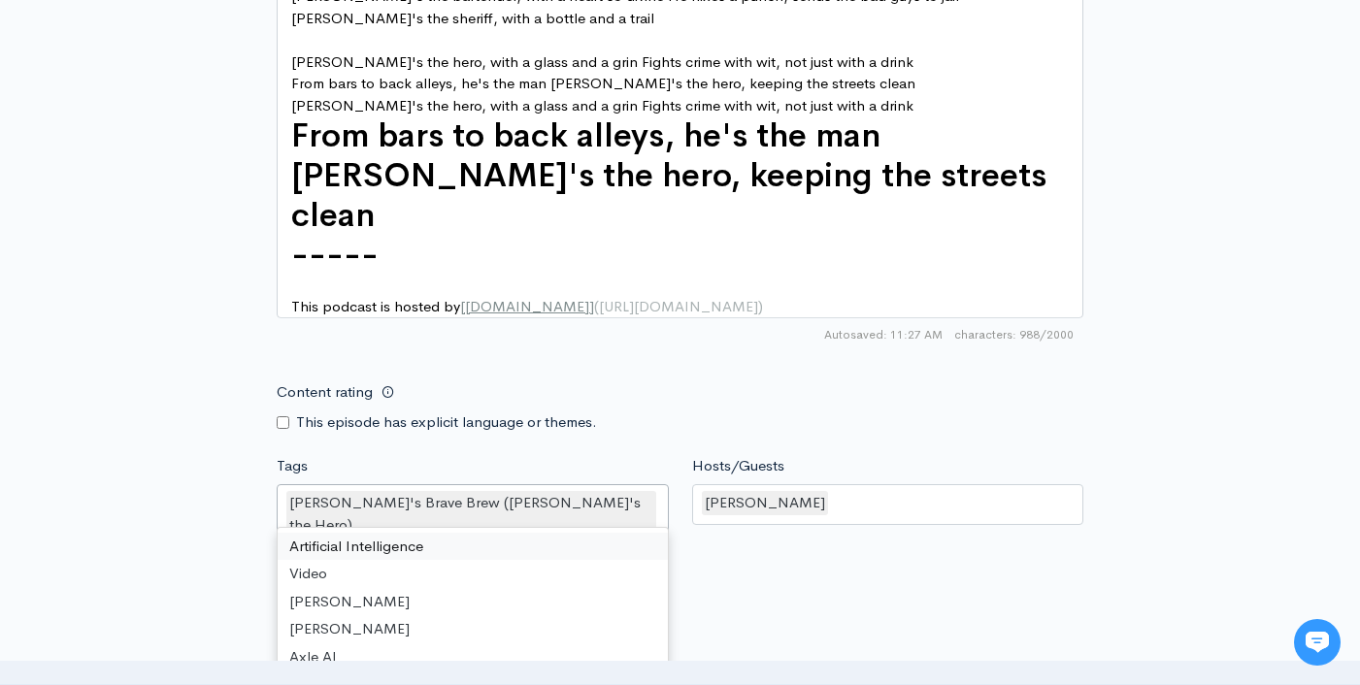
scroll to position [1717, 0]
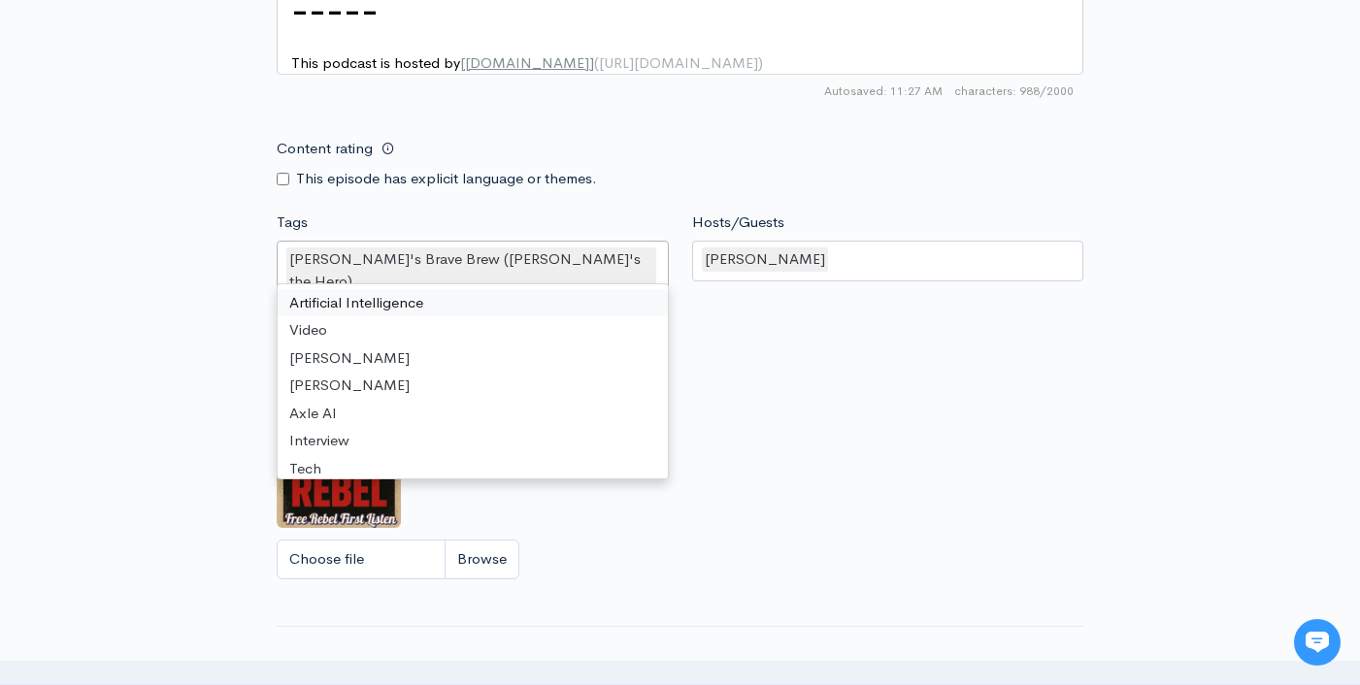
click at [928, 540] on div "Choose file" at bounding box center [680, 560] width 806 height 40
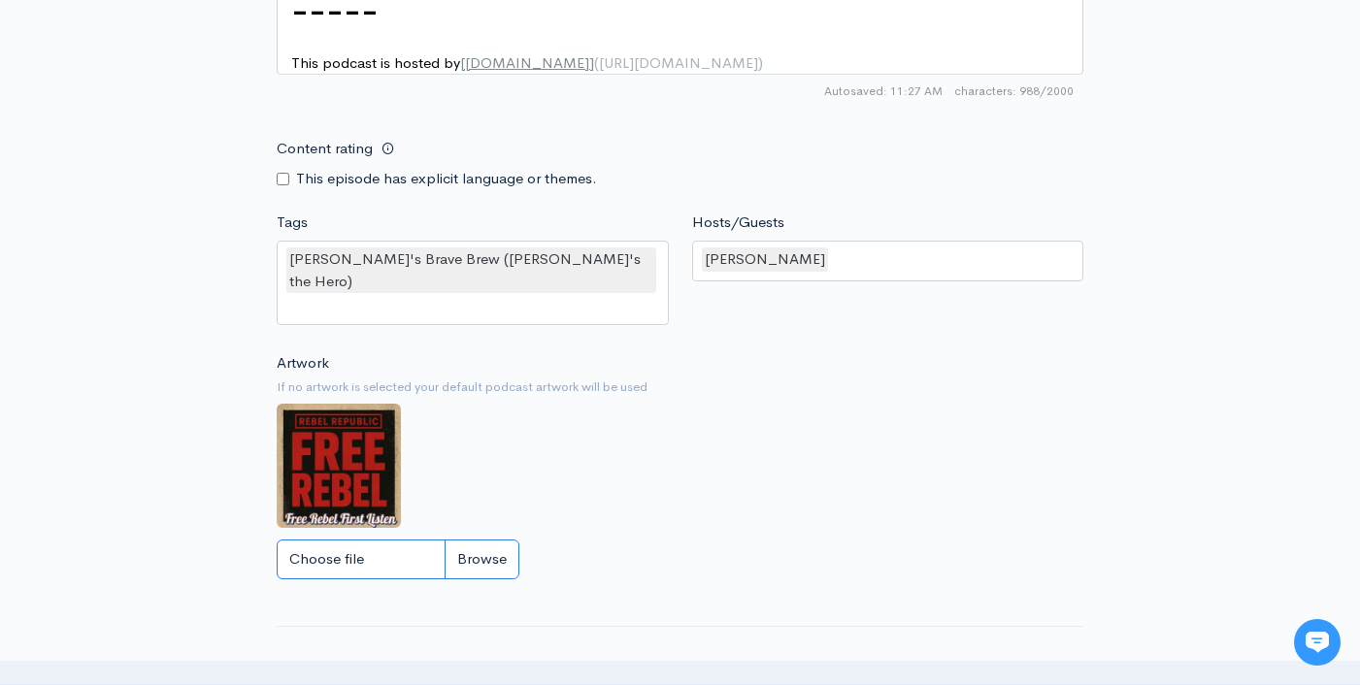
click at [487, 540] on input "Choose file" at bounding box center [398, 560] width 243 height 40
type input "C:\fakepath\ChatGPT Image Jun 4, 2025, 01_51_32 AM.png"
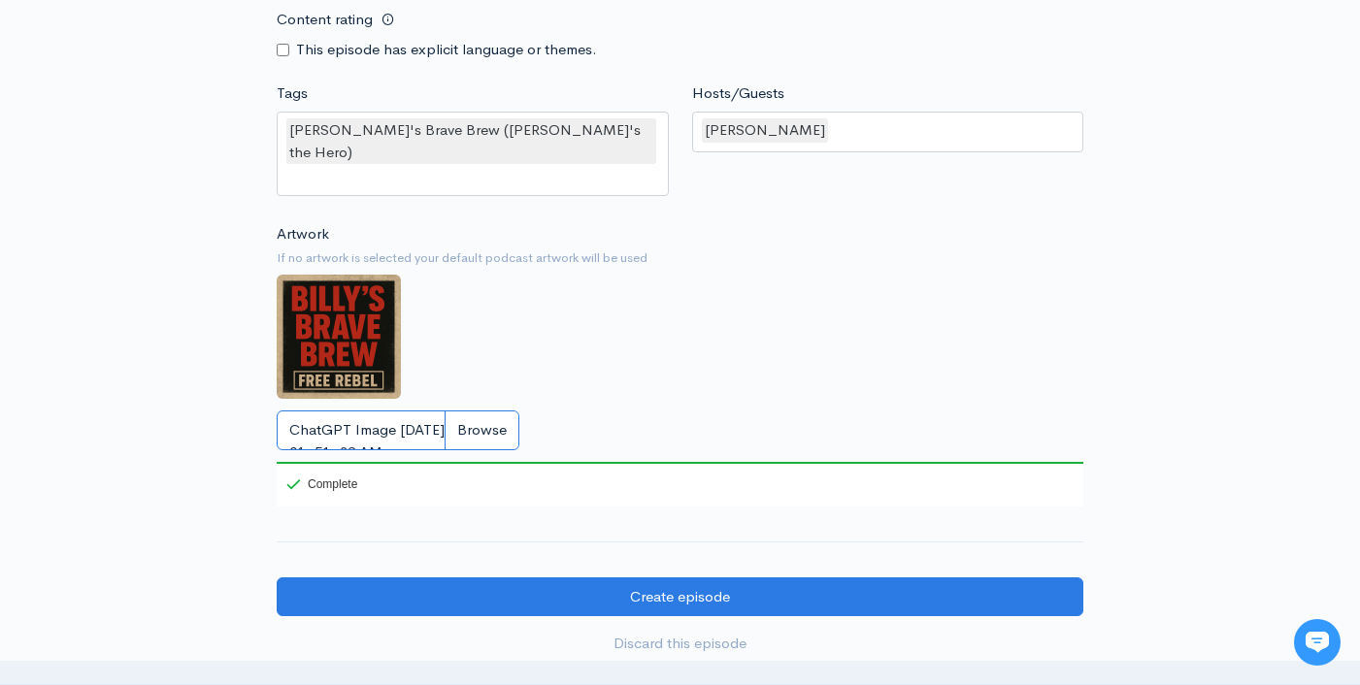
scroll to position [1896, 0]
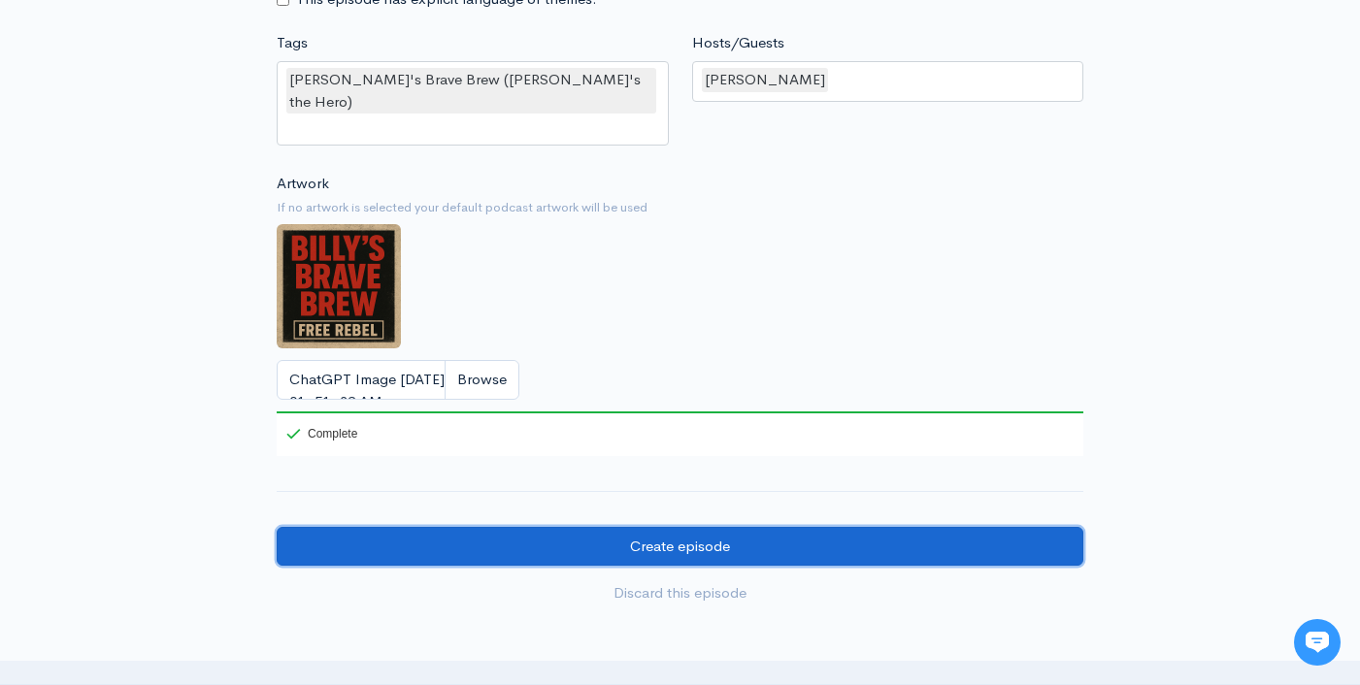
drag, startPoint x: 677, startPoint y: 481, endPoint x: 881, endPoint y: 423, distance: 212.0
click at [682, 527] on input "Create episode" at bounding box center [680, 547] width 806 height 40
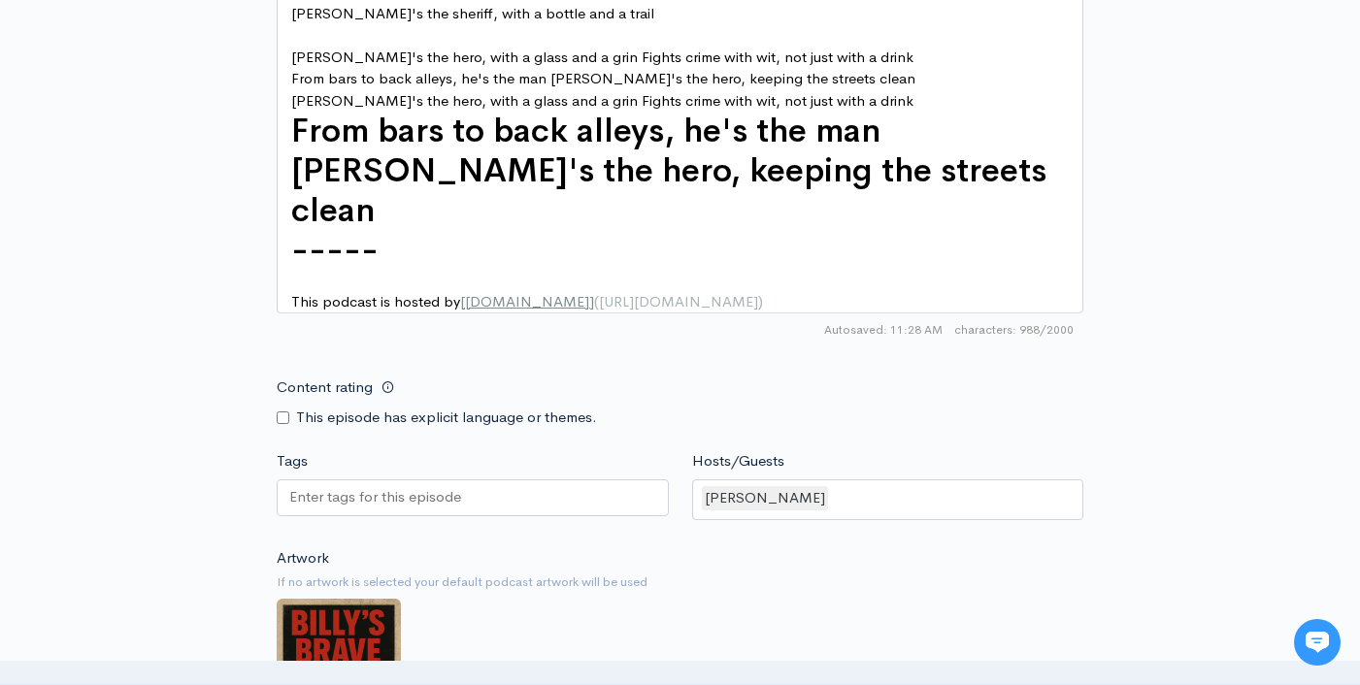
scroll to position [1646, 0]
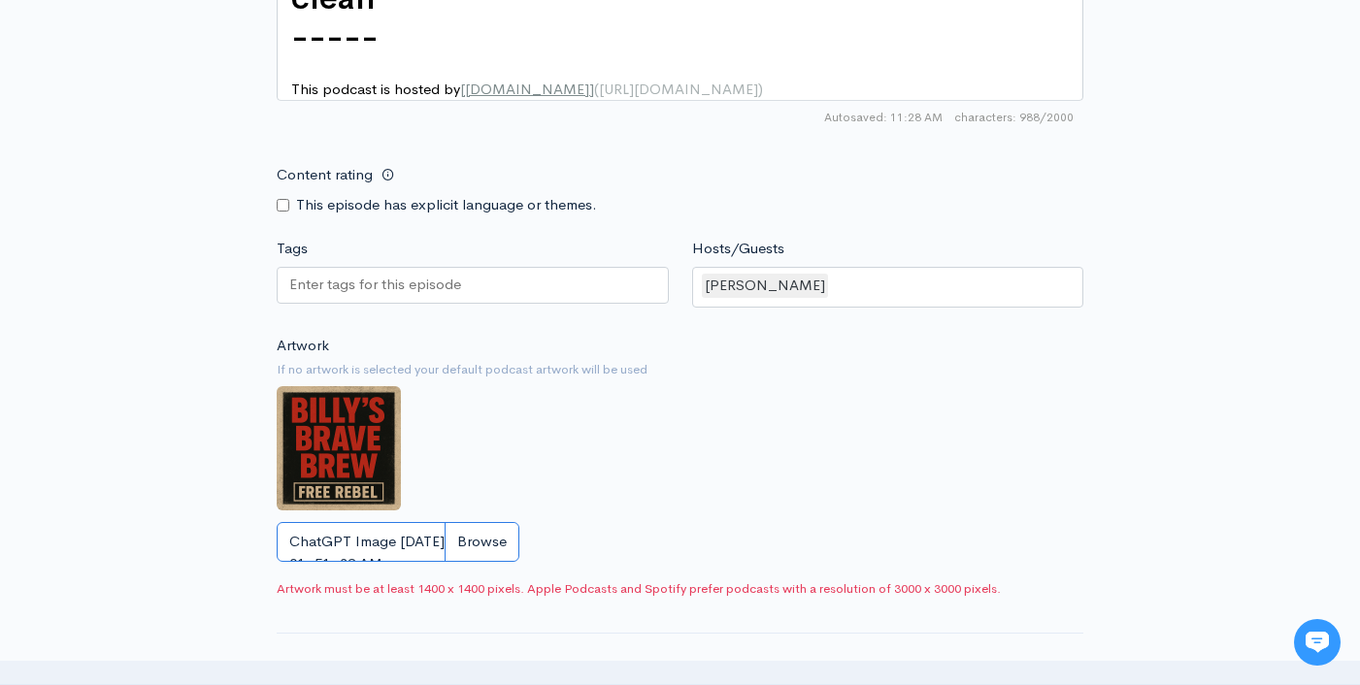
click at [479, 522] on input "ChatGPT Image Jun 4, 2025, 01_51_32 AM.png" at bounding box center [398, 542] width 243 height 40
type input "C:\fakepath\billysbravebrew.jpg"
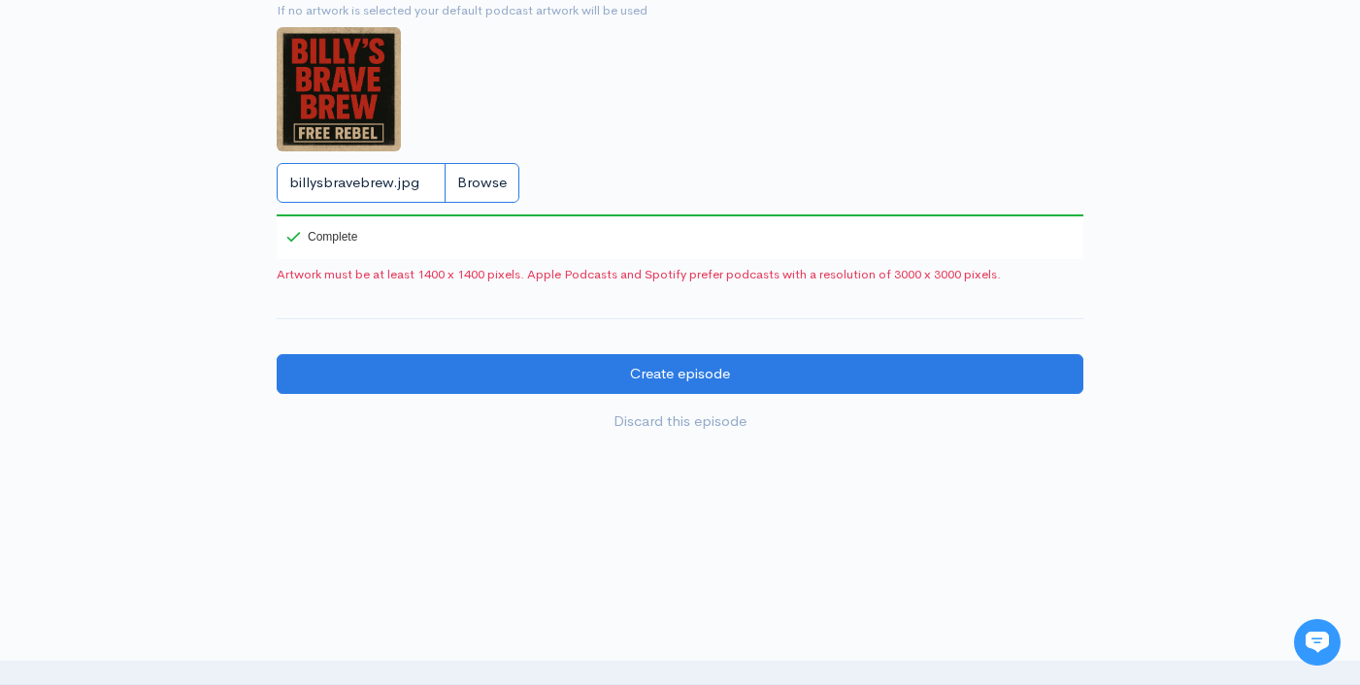
scroll to position [2012, 0]
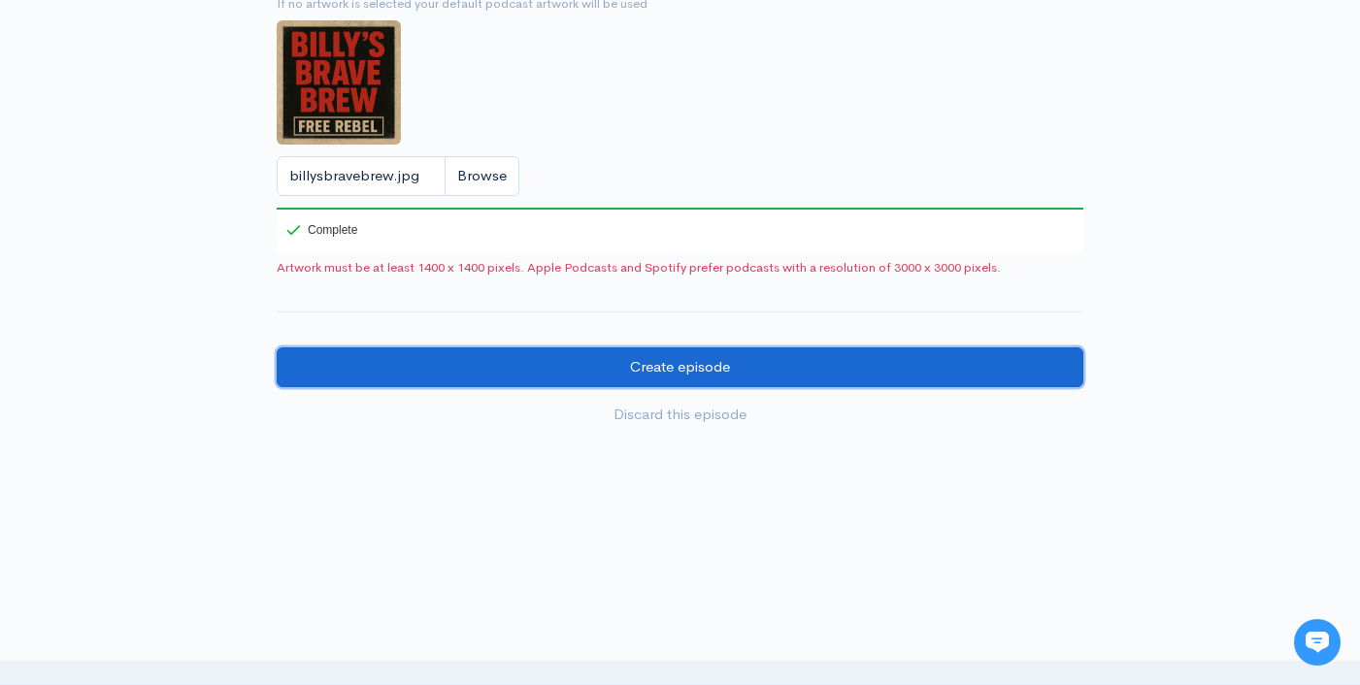
drag, startPoint x: 713, startPoint y: 346, endPoint x: 784, endPoint y: 360, distance: 72.1
click at [713, 347] on input "Create episode" at bounding box center [680, 367] width 806 height 40
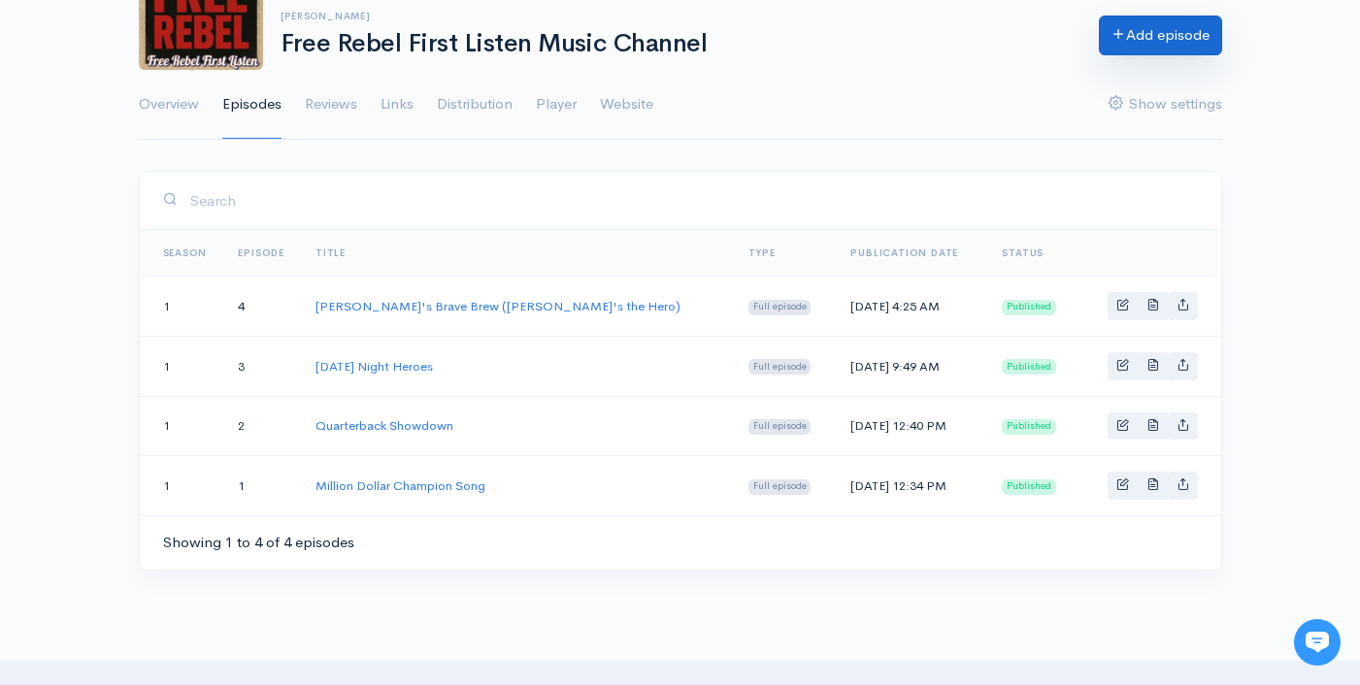
click at [1135, 44] on link "Add episode" at bounding box center [1160, 36] width 123 height 40
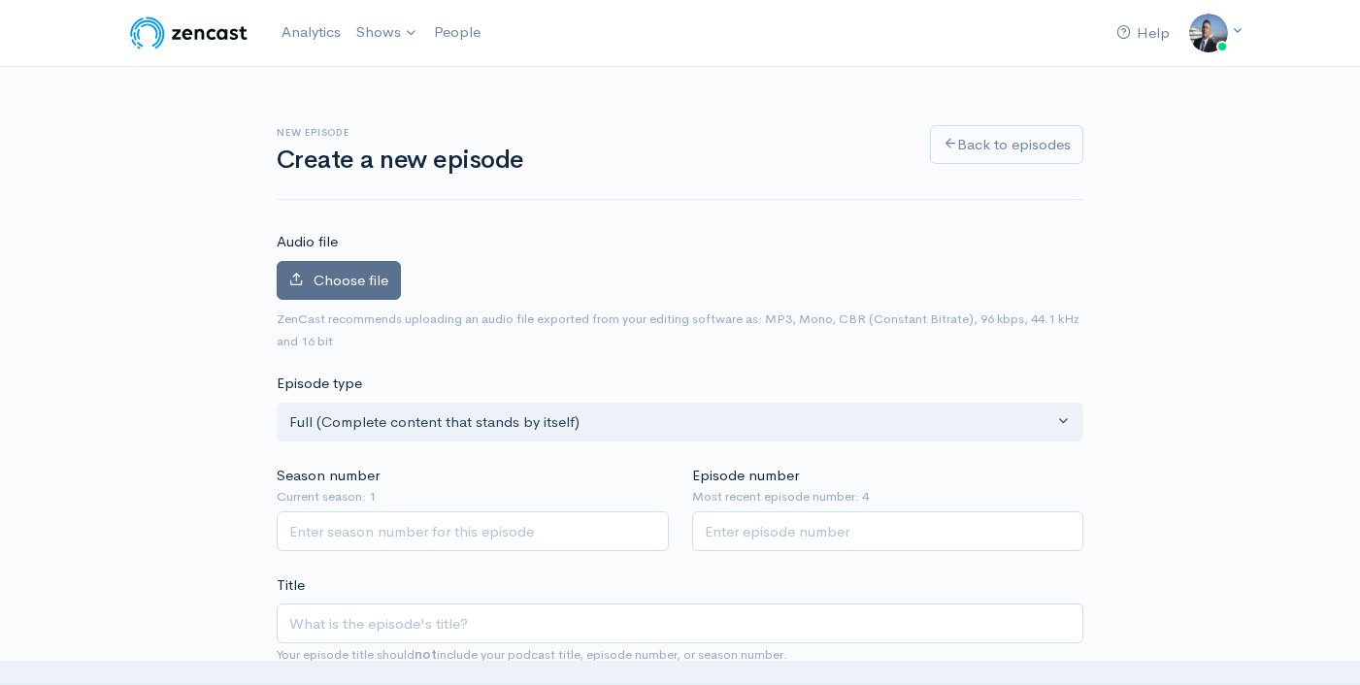
click at [348, 294] on label "Choose file" at bounding box center [339, 281] width 124 height 40
click at [0, 0] on input "Choose file" at bounding box center [0, 0] width 0 height 0
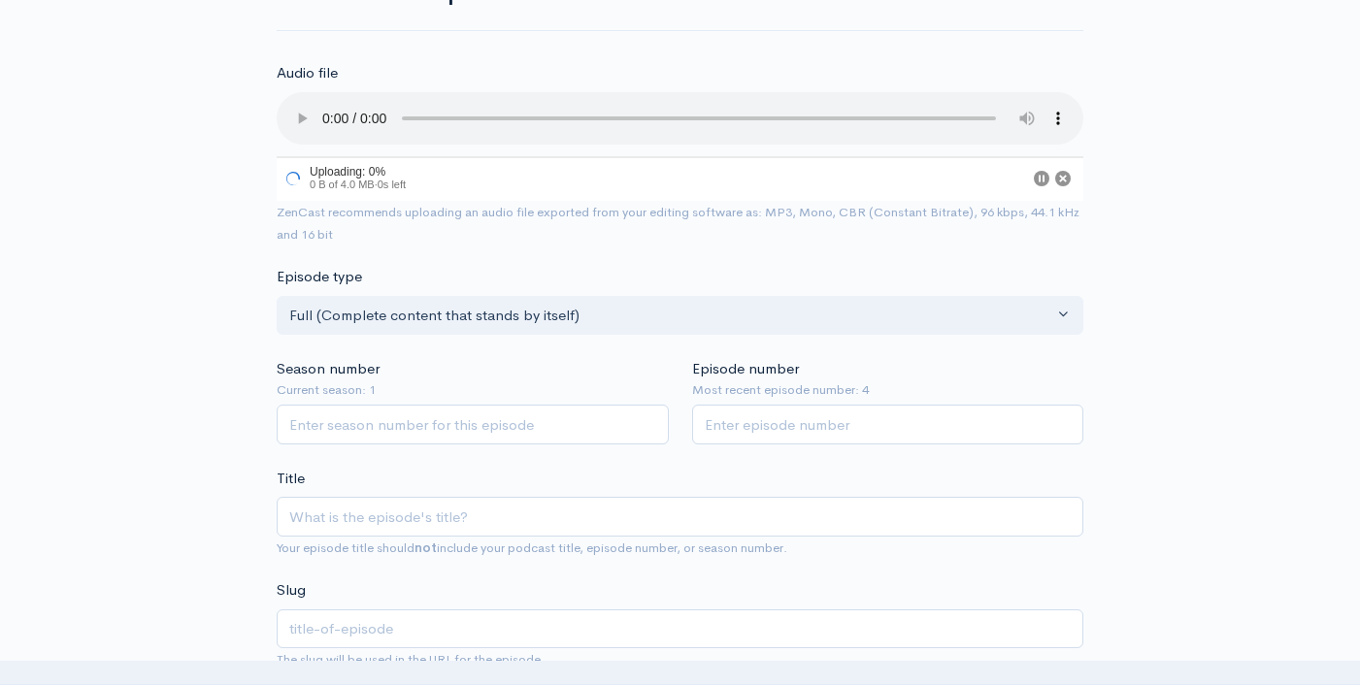
scroll to position [181, 0]
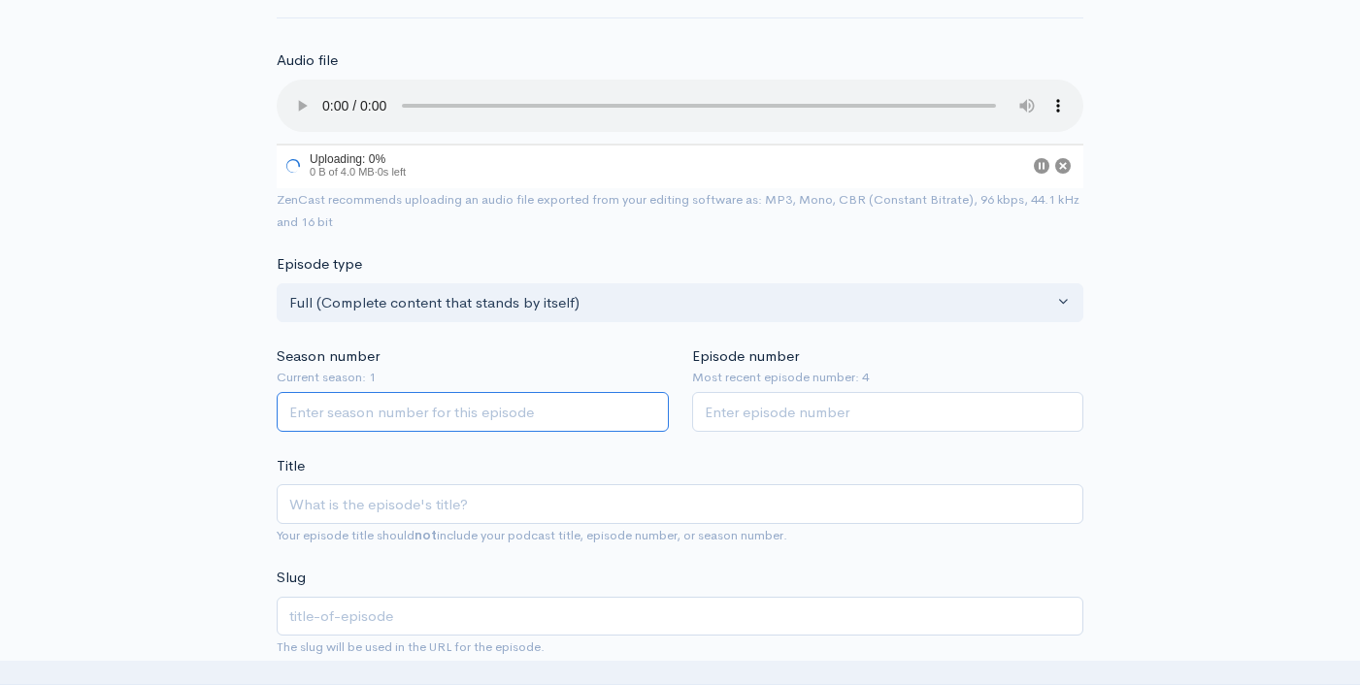
click at [531, 420] on input "Season number" at bounding box center [473, 412] width 392 height 40
type input "2"
type input "1"
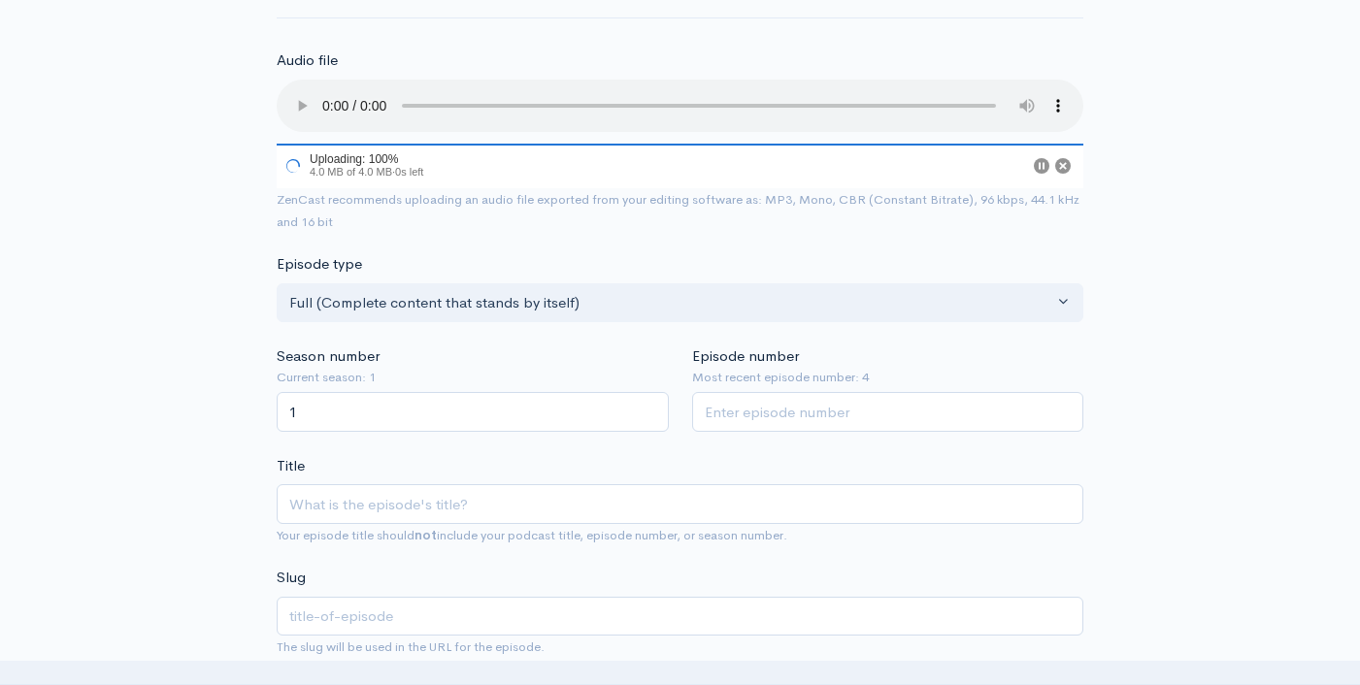
click at [814, 387] on small "Most recent episode number: 4" at bounding box center [888, 377] width 392 height 19
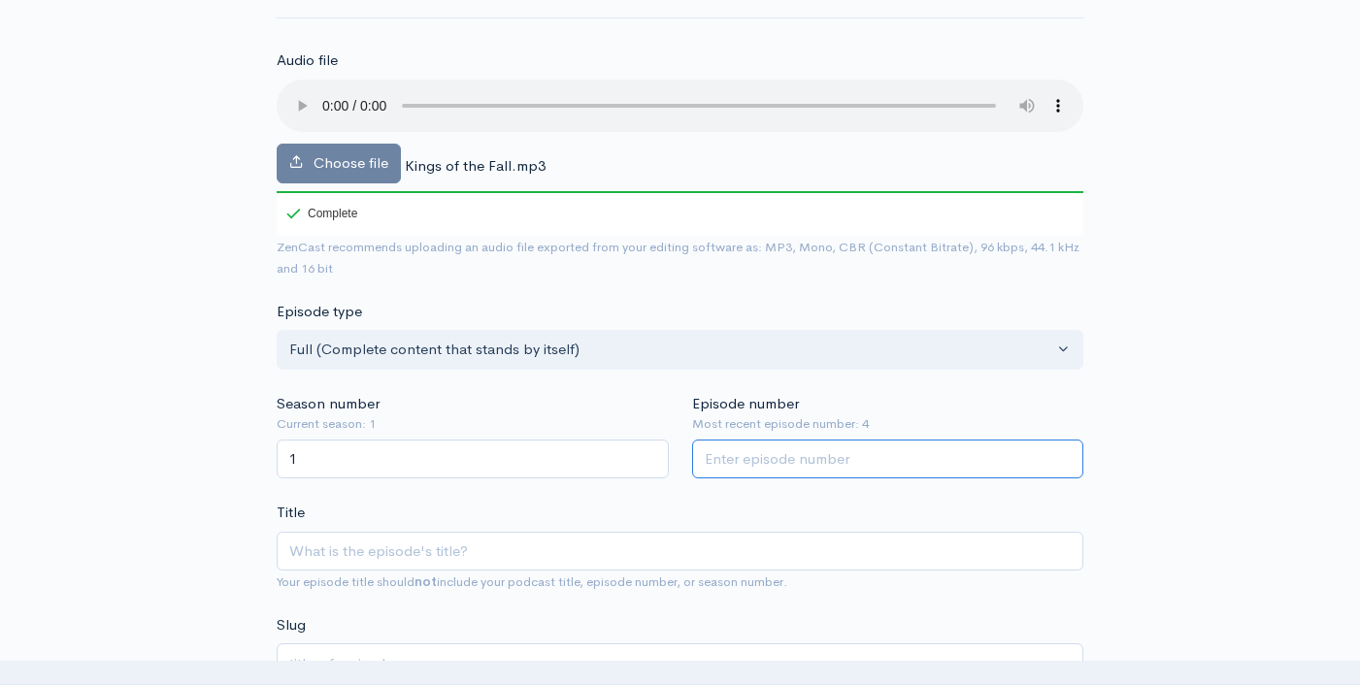
click at [791, 457] on input "Episode number" at bounding box center [888, 460] width 392 height 40
type input "5"
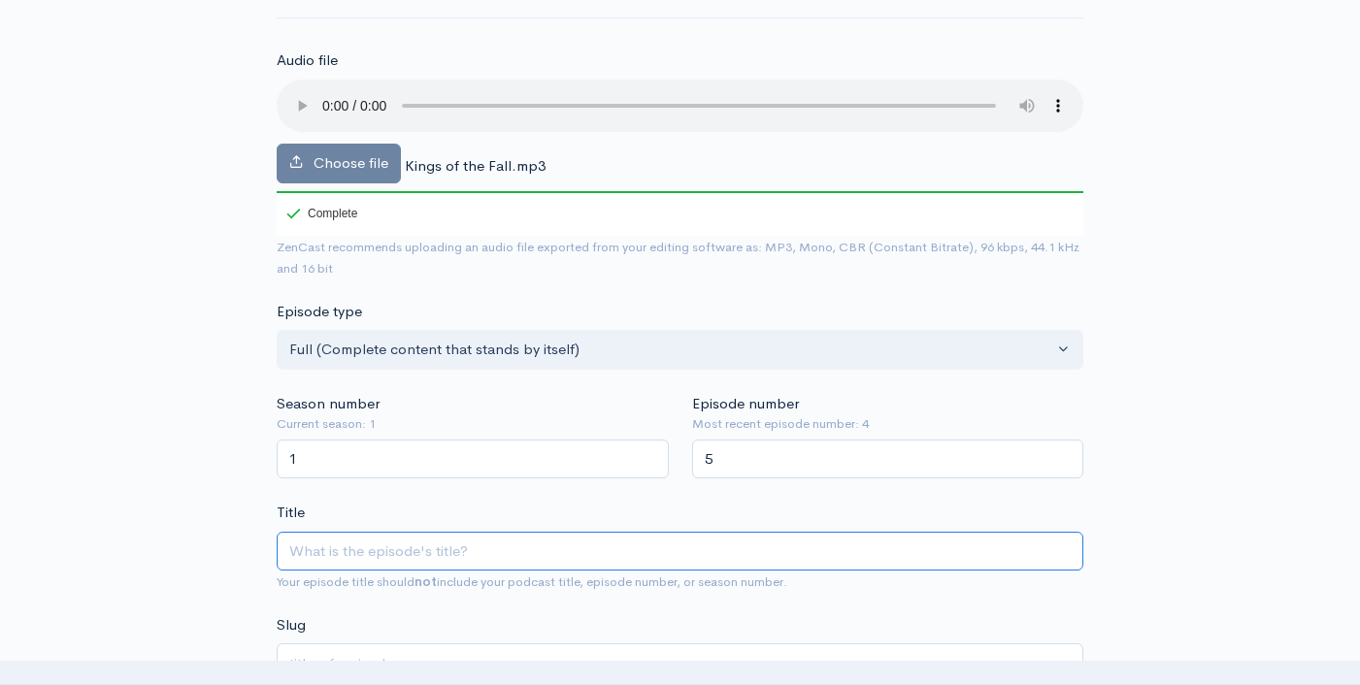
click at [607, 559] on input "Title" at bounding box center [680, 552] width 806 height 40
type input "K"
type input "k"
type input "Ki"
type input "ki"
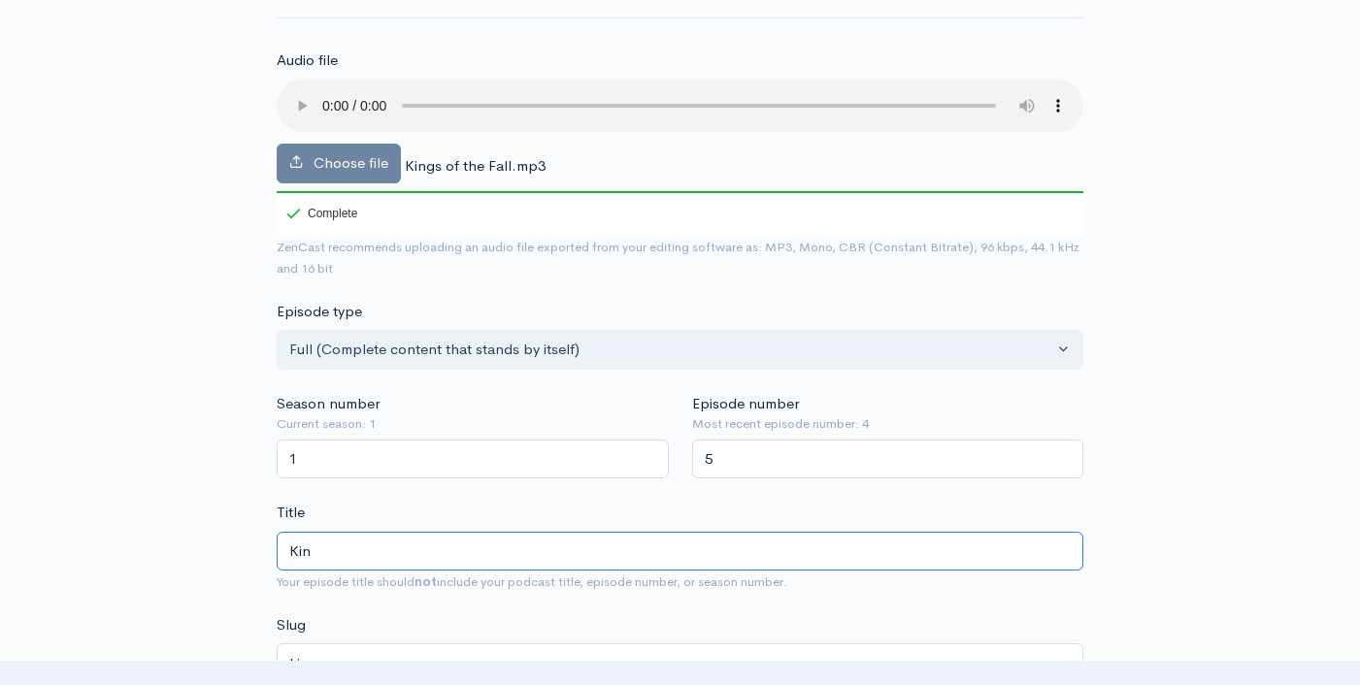
type input "King"
type input "king"
type input "Kings"
type input "kings"
type input "Kings o"
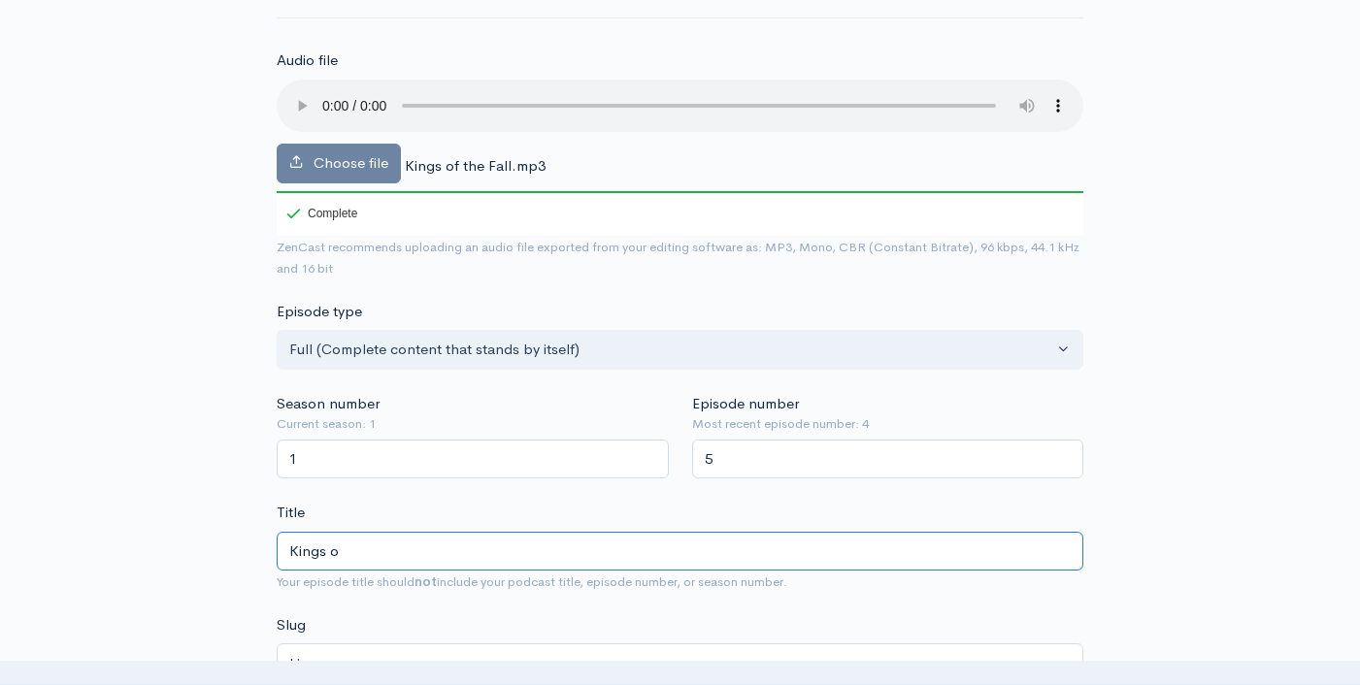
type input "kings-o"
type input "Kings of"
type input "kings-of"
type input "Kings of F"
type input "kings-of-f"
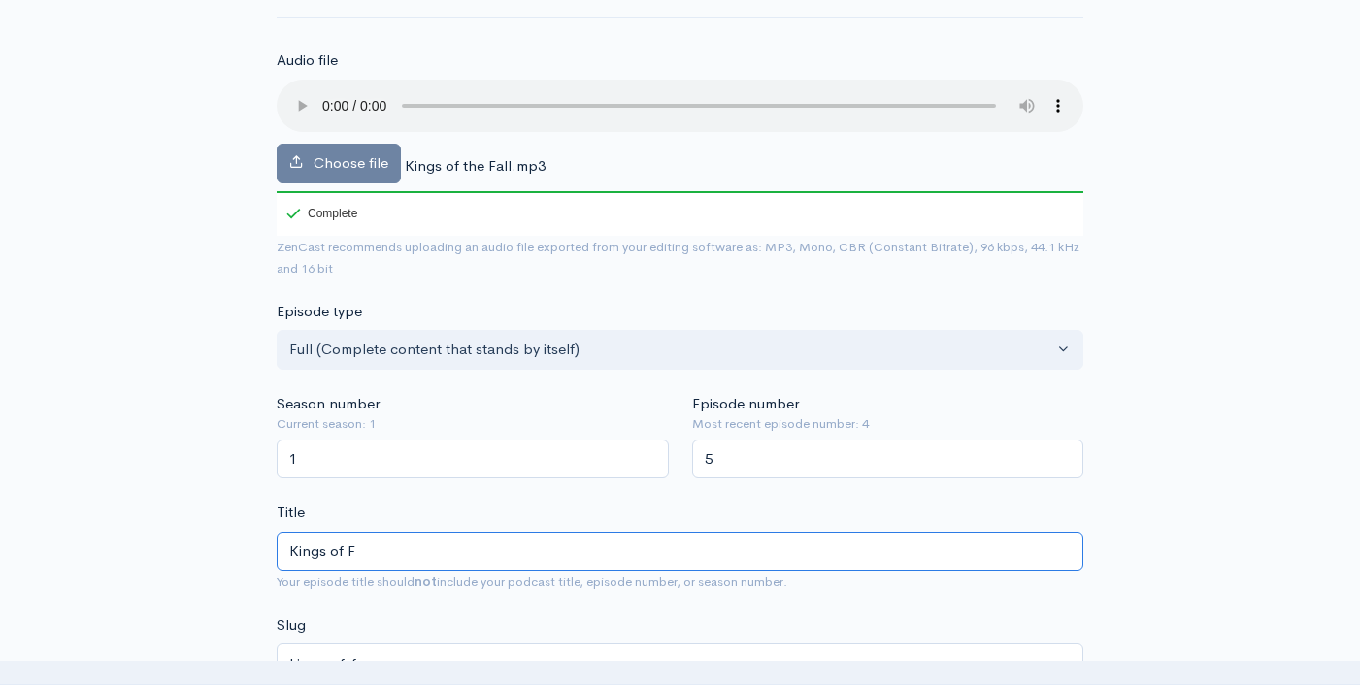
type input "Kings of Fa"
type input "kings-of-fa"
type input "Kings of Fal"
type input "kings-of-fal"
type input "Kings of Fall"
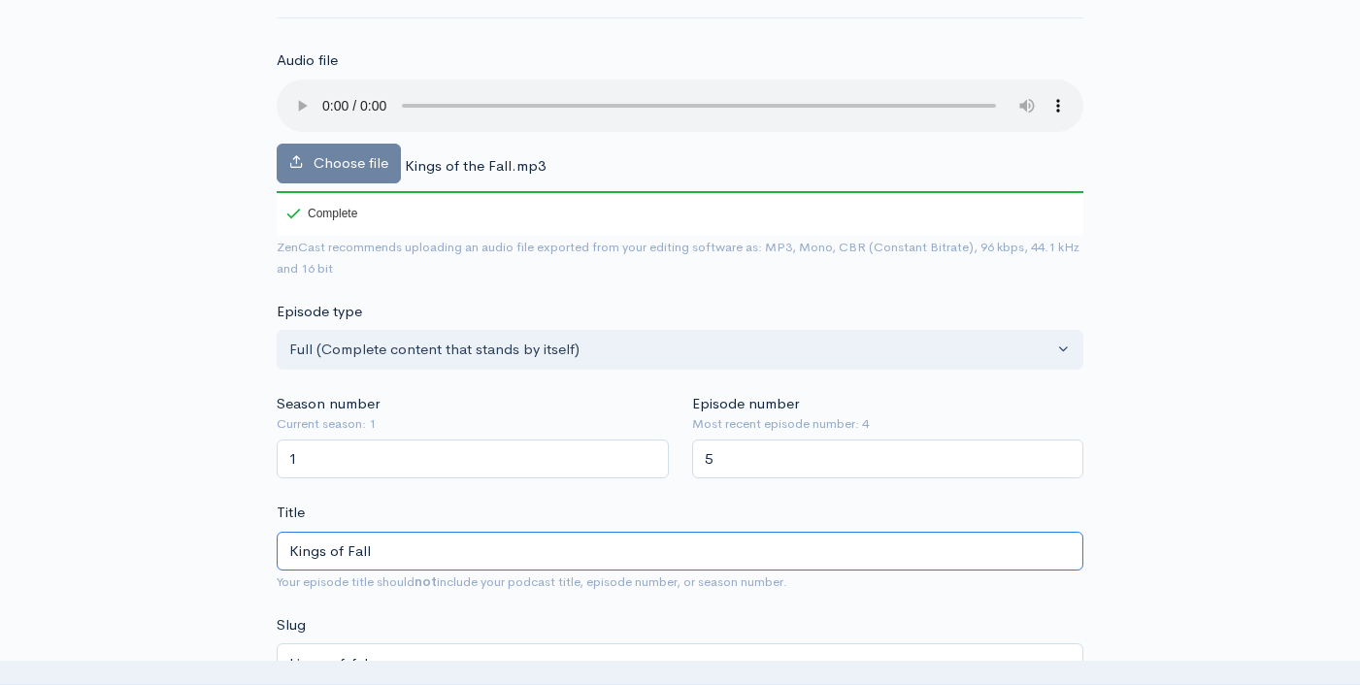
type input "kings-of-fall"
type input "Kings of Fall (T"
type input "kings-of-fall-t"
type input "Kings of Fall (Th"
type input "kings-of-fall-th"
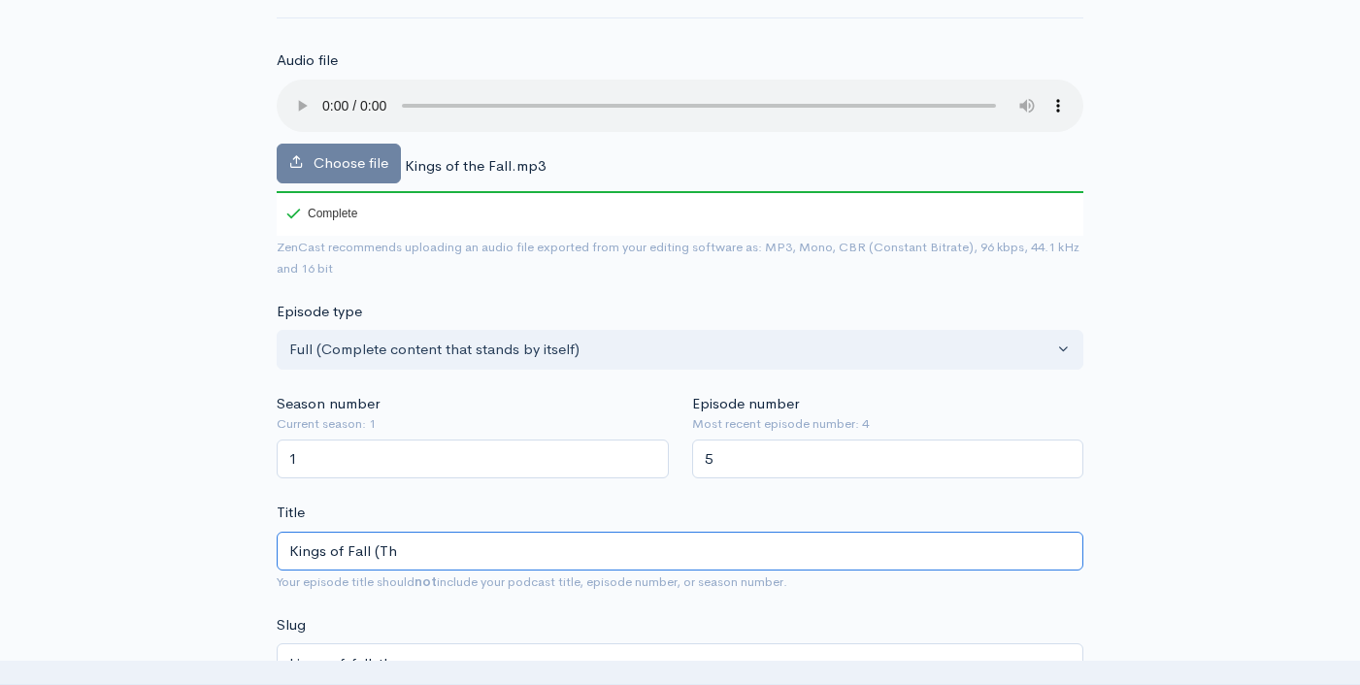
type input "Kings of Fall (The"
type input "kings-of-fall-the"
type input "Kings of Fall (The F"
type input "kings-of-fall-the-f"
type input "Kings of Fall (The Fo"
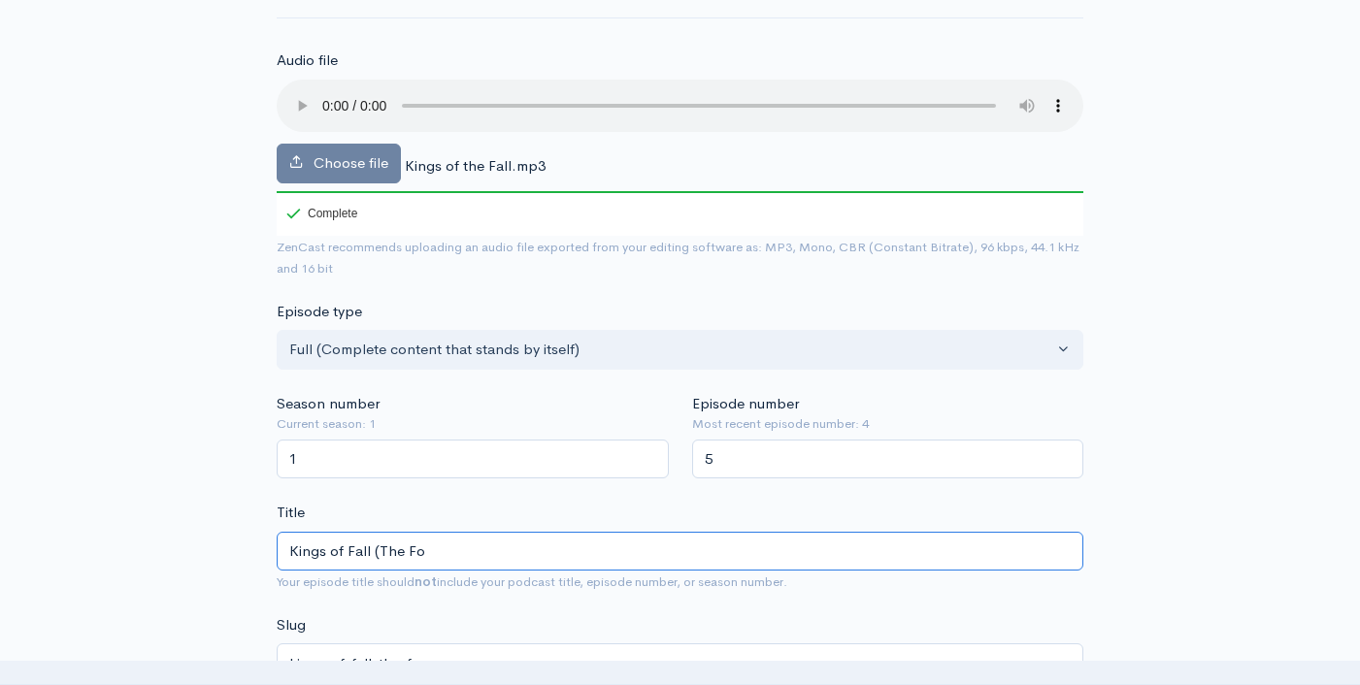
type input "kings-of-fall-the-fo"
type input "Kings of Fall (The Foo"
type input "kings-of-fall-the-foo"
type input "Kings of Fall (The Foot"
type input "kings-of-fall-the-foot"
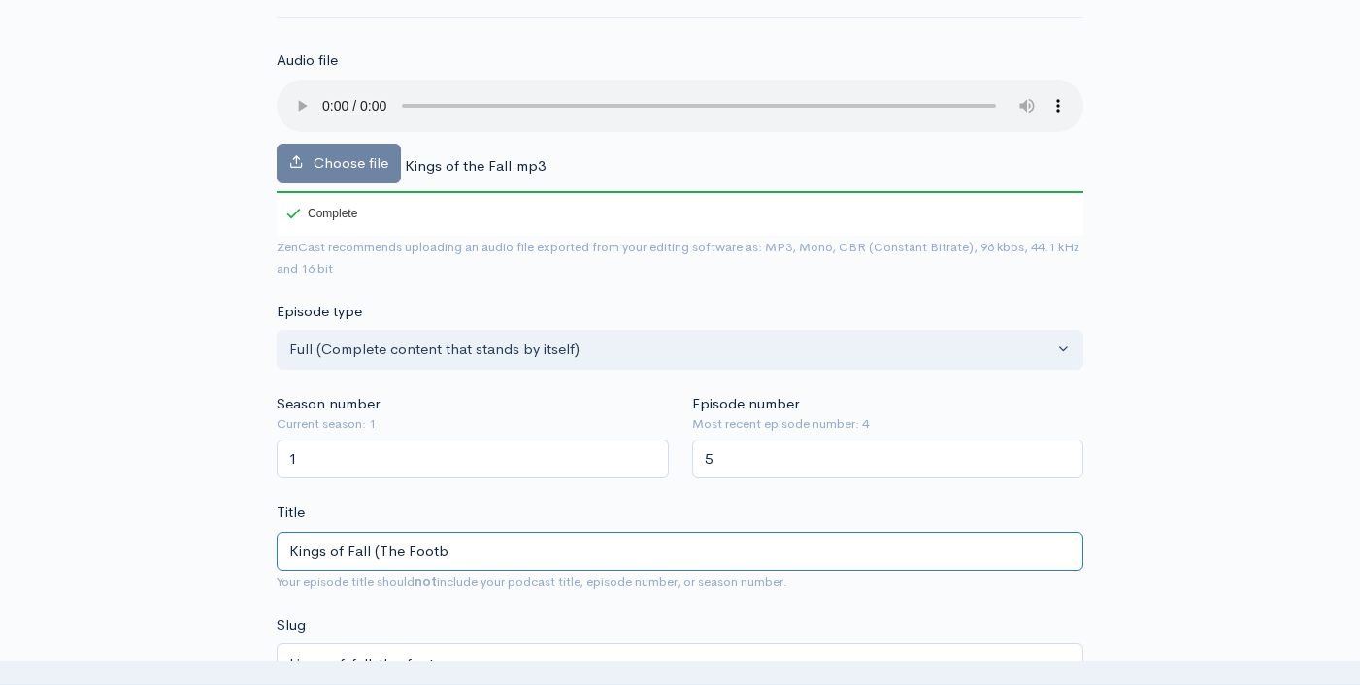
type input "Kings of Fall (The Footba"
type input "kings-of-fall-the-footba"
type input "Kings of Fall (The Footbal"
type input "kings-of-fall-the-footbal"
type input "Kings of Fall (The Football"
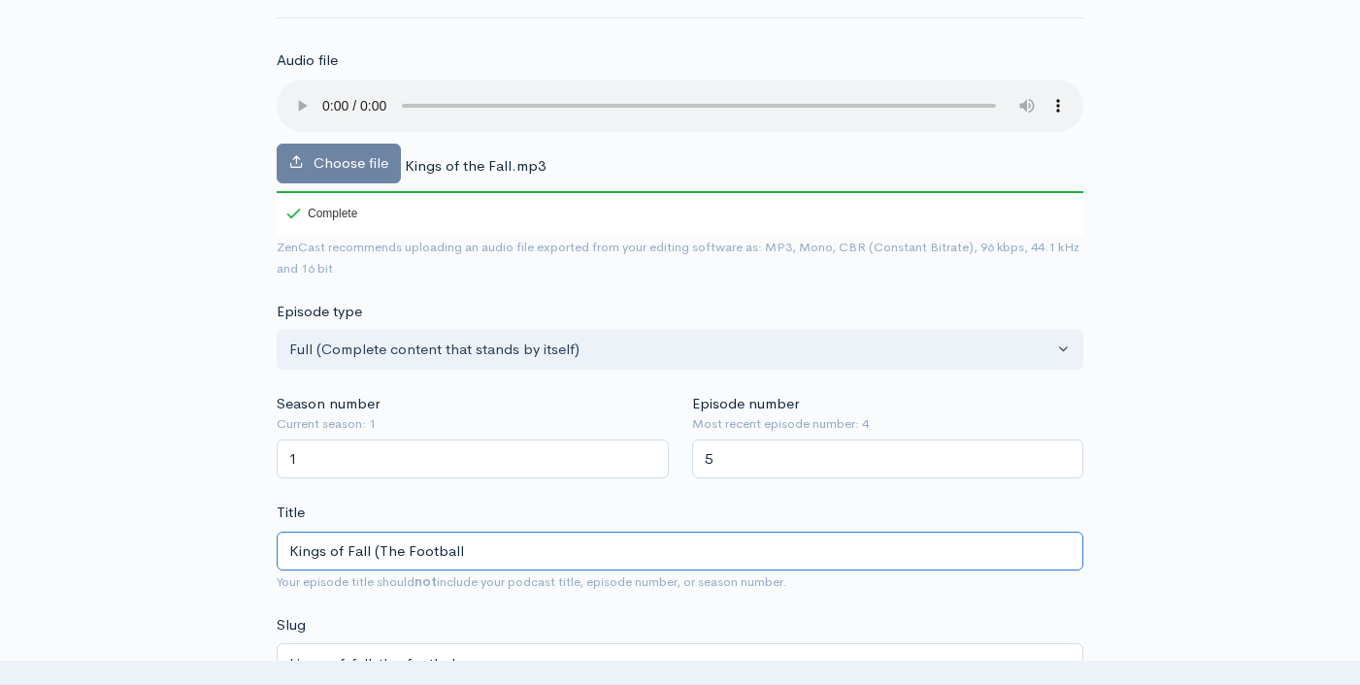
type input "kings-of-fall-the-football"
type input "Kings of Fall (The Football S"
type input "kings-of-fall-the-football-s"
type input "Kings of Fall (The Football So"
type input "kings-of-fall-the-football-so"
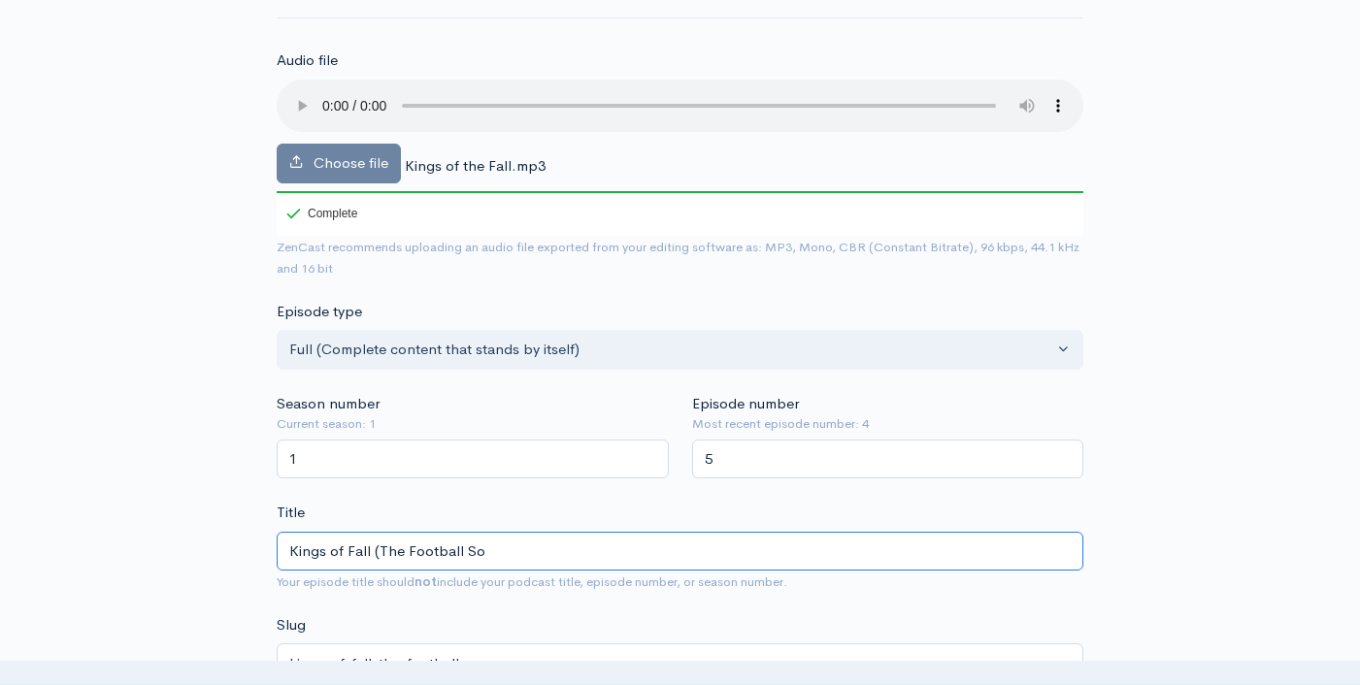
type input "Kings of Fall (The Football Son"
type input "kings-of-fall-the-football-son"
type input "Kings of Fall (The Football Song"
type input "kings-of-fall-the-football-song"
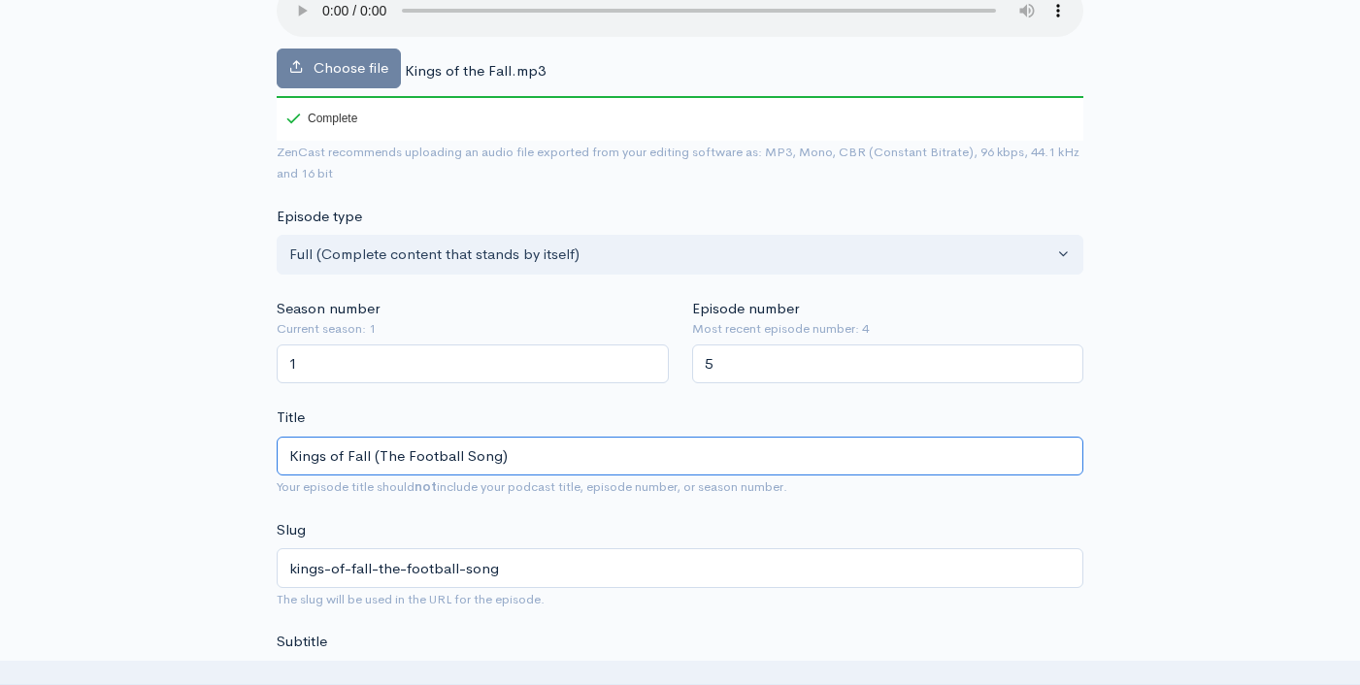
scroll to position [297, 0]
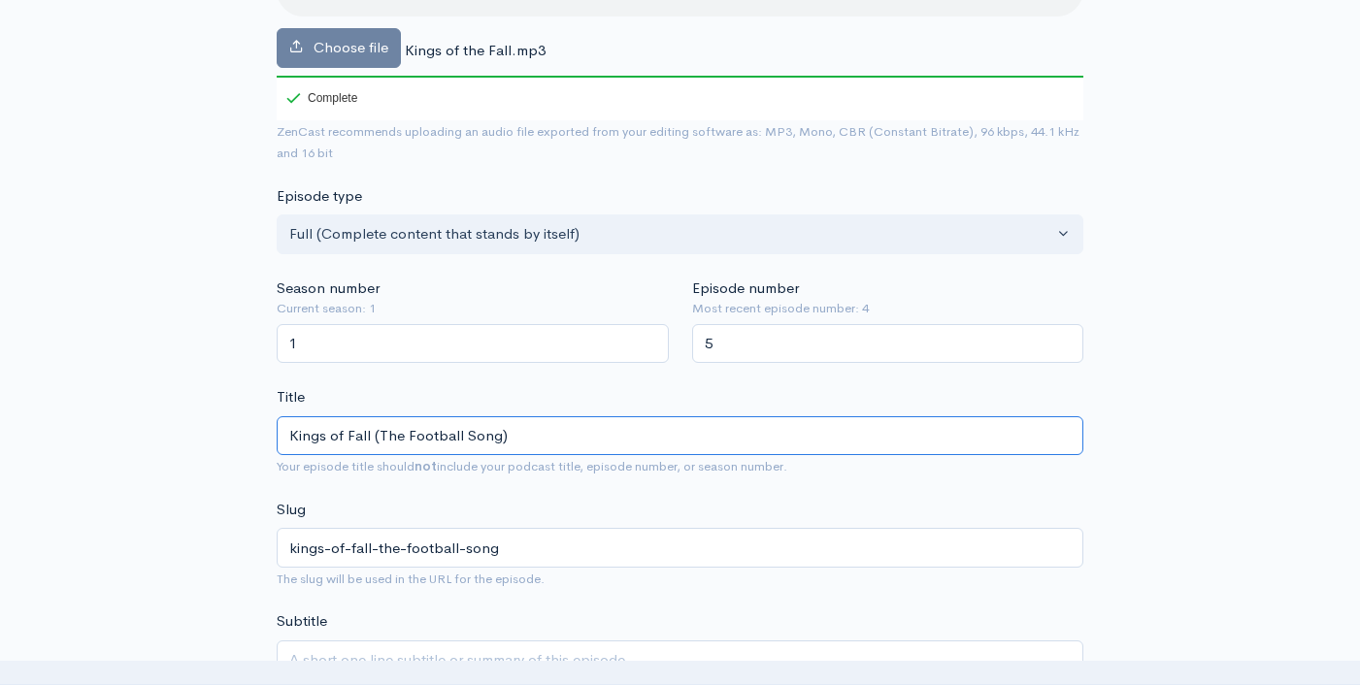
click at [468, 442] on input "Kings of Fall (The Football Song)" at bounding box center [680, 436] width 806 height 40
click at [467, 442] on input "Kings of Fall (The Football Song)" at bounding box center [680, 436] width 806 height 40
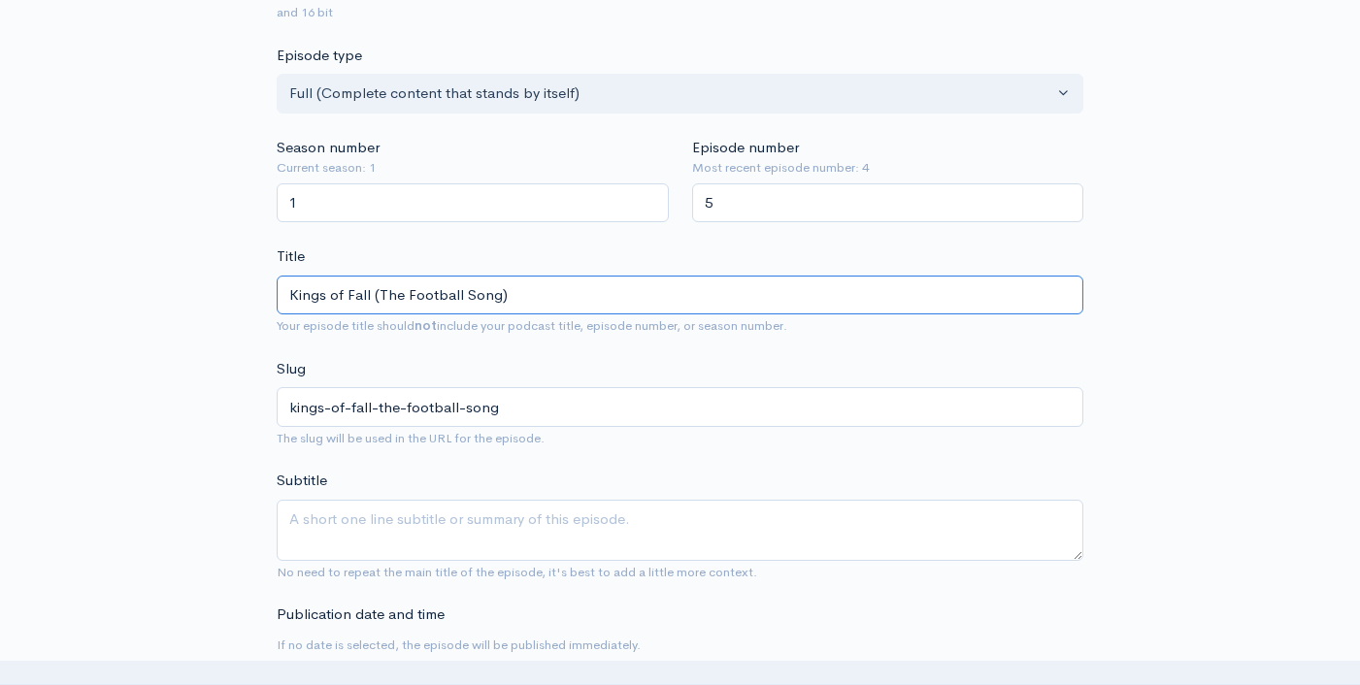
scroll to position [439, 0]
type input "Kings of Fall (The Football Song)"
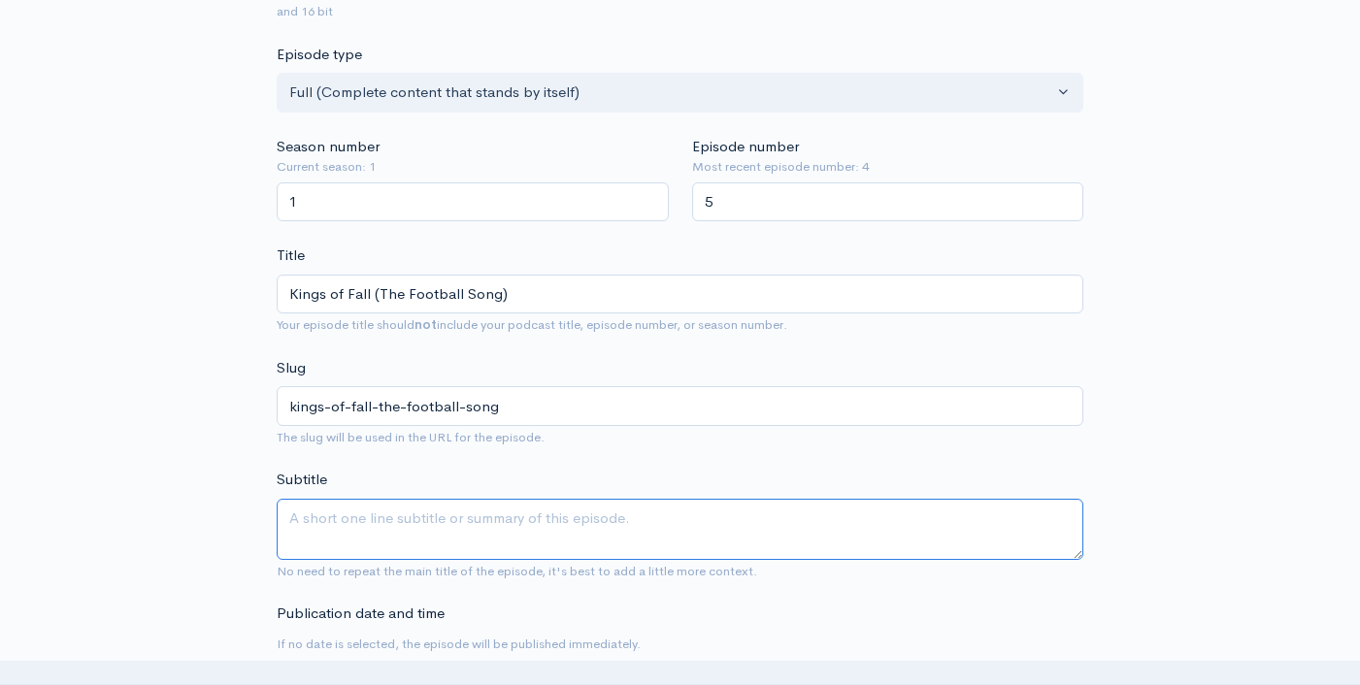
click at [504, 534] on textarea "Subtitle" at bounding box center [680, 529] width 806 height 61
paste textarea "Kings of Fall (The Football Song)"
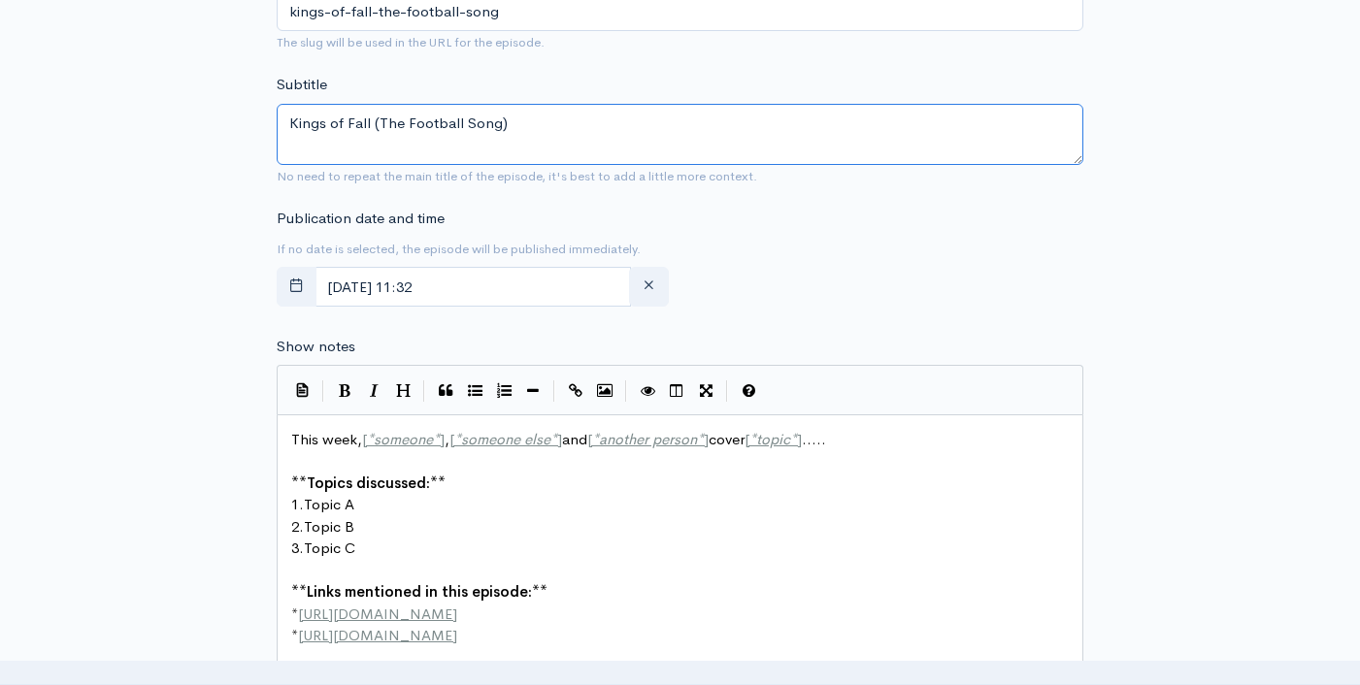
scroll to position [997, 0]
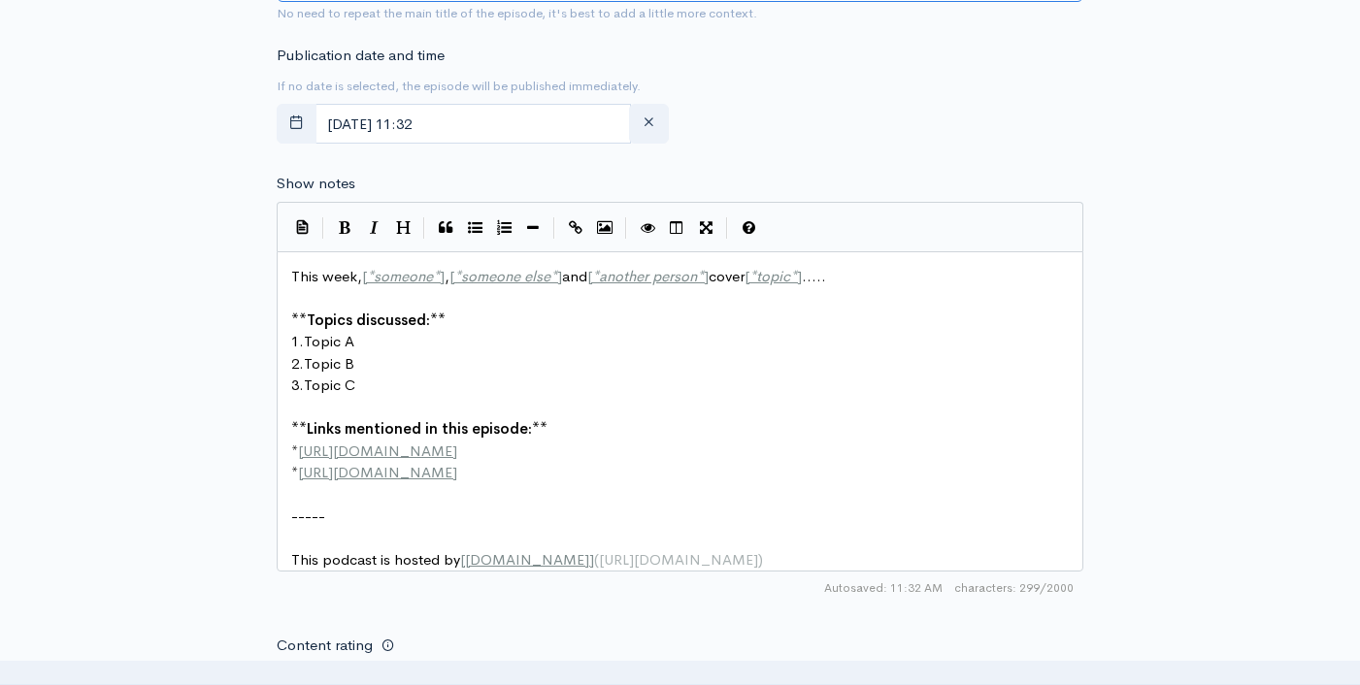
type textarea "Kings of Fall (The Football Song)"
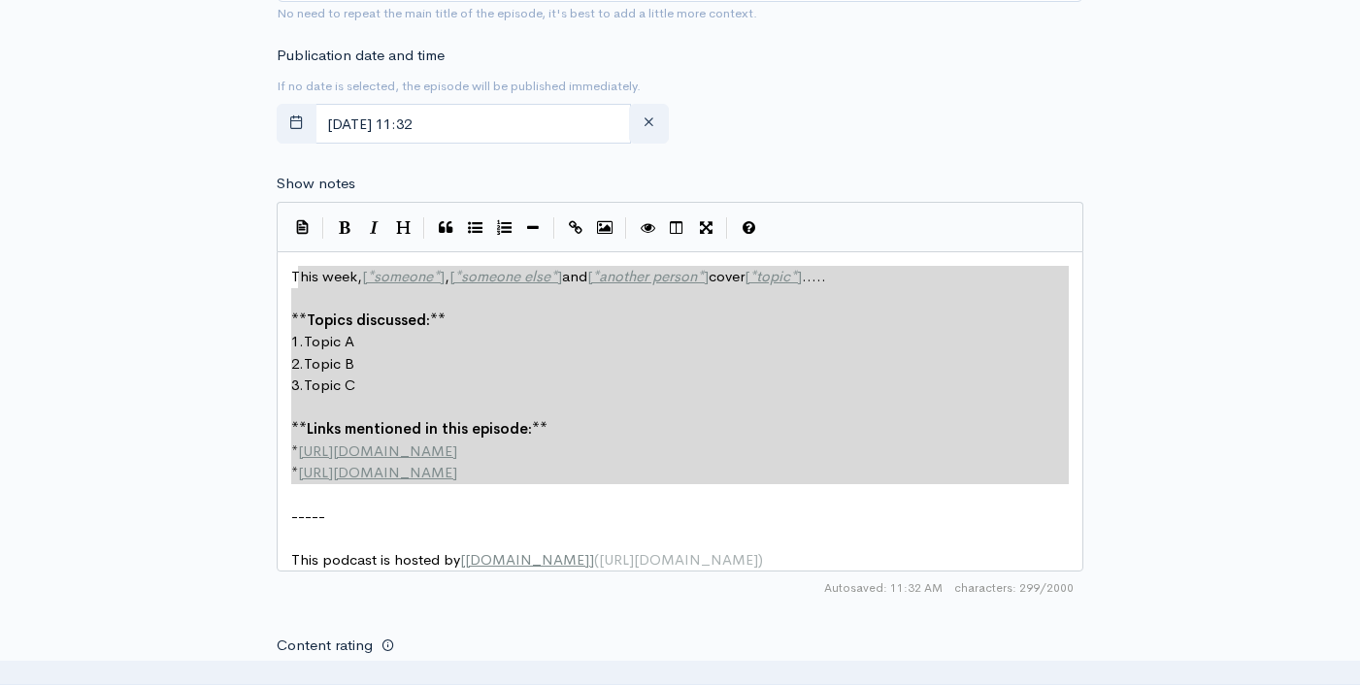
type textarea "This week, [*someone*], [*someone else*] and [*another person*] cover [*topic*]…"
drag, startPoint x: 449, startPoint y: 420, endPoint x: 285, endPoint y: 264, distance: 226.5
paste textarea
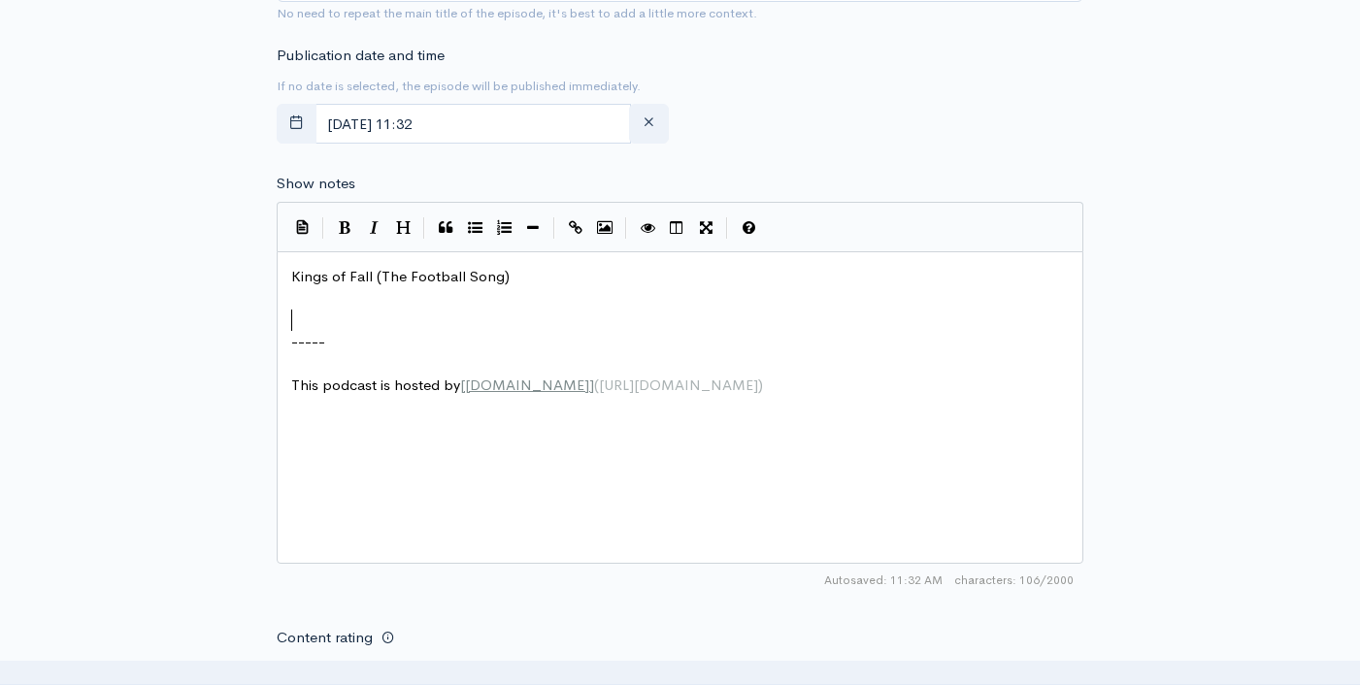
paste textarea "s"
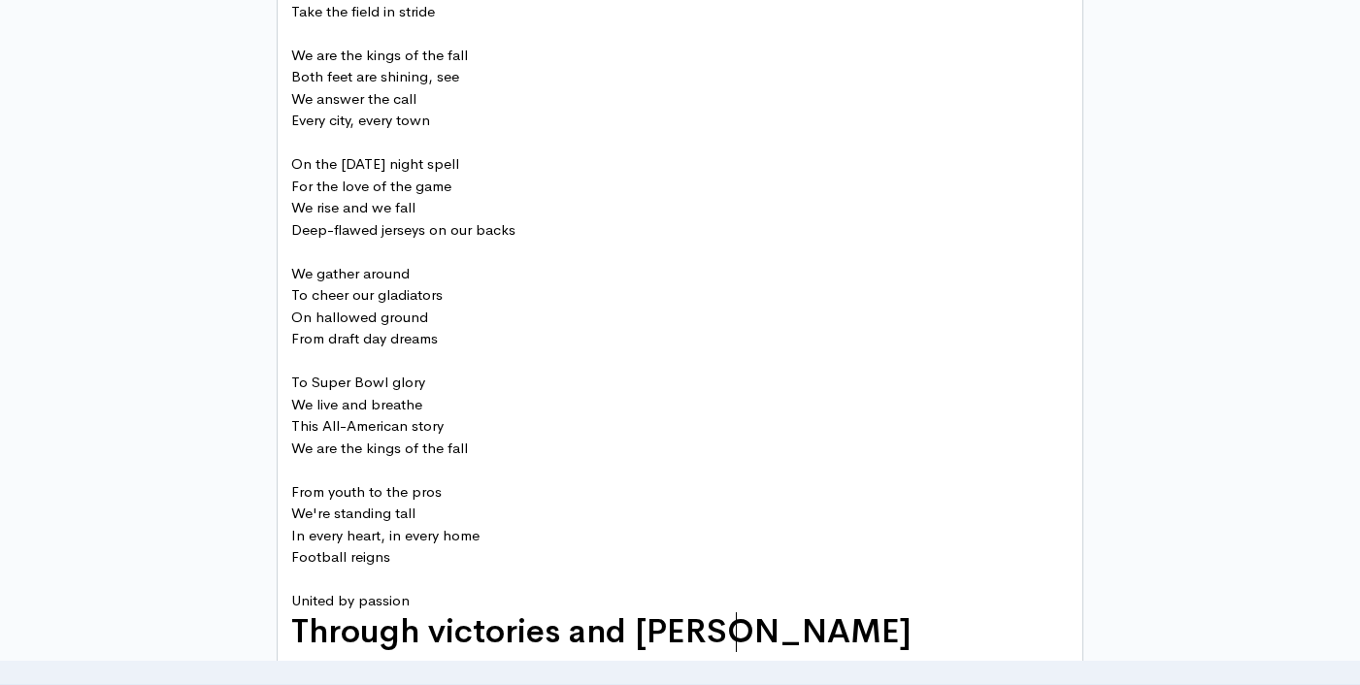
scroll to position [1827, 0]
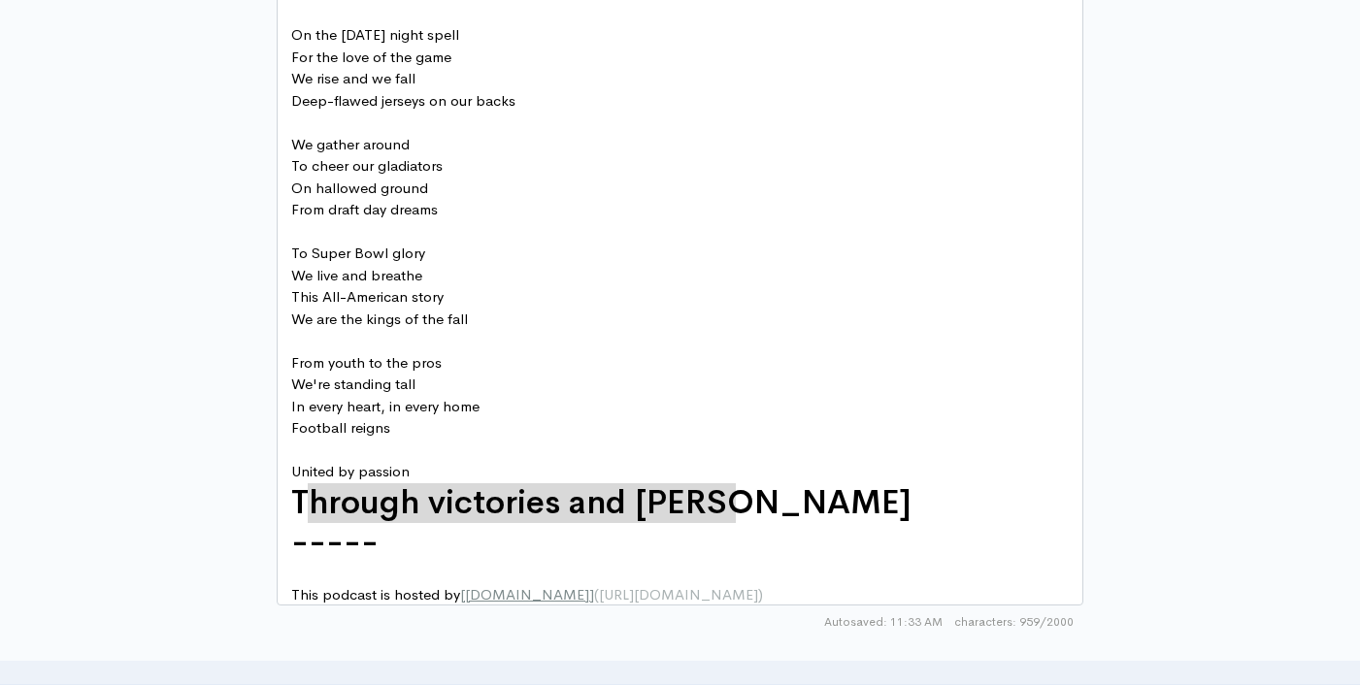
type textarea "Through victories and hames"
drag, startPoint x: 729, startPoint y: 510, endPoint x: 291, endPoint y: 509, distance: 437.7
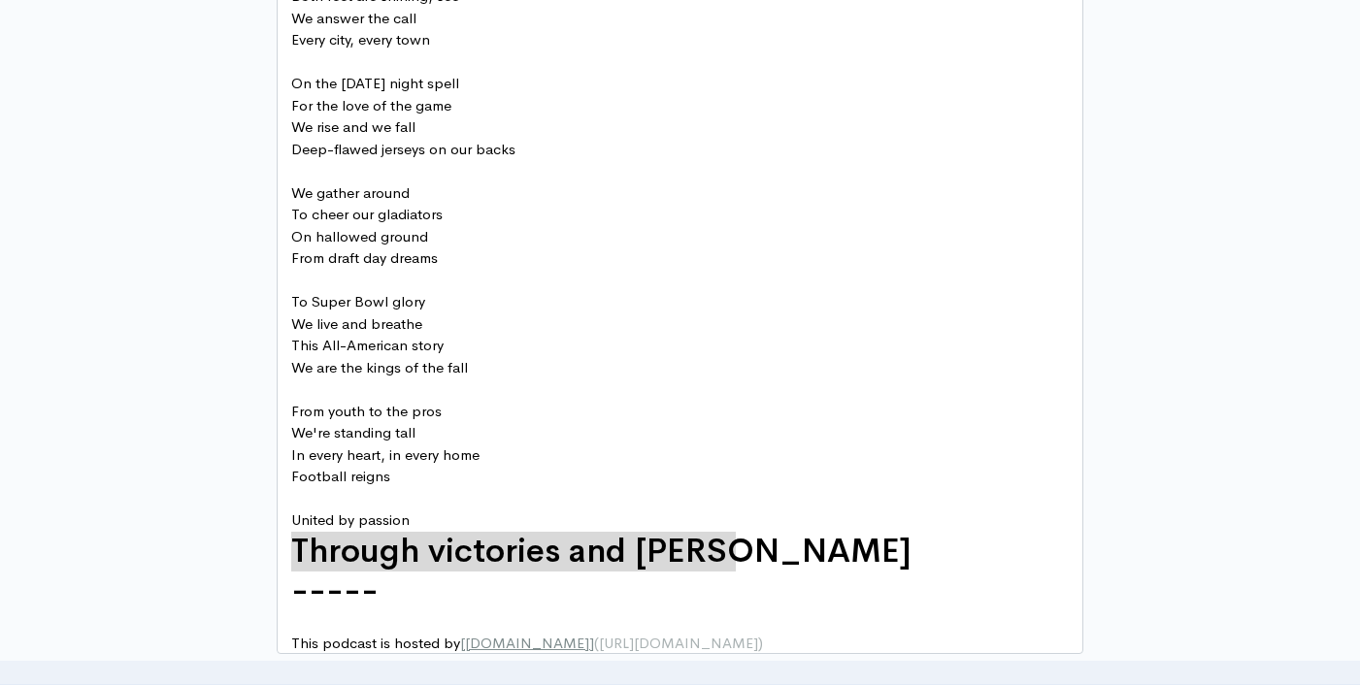
scroll to position [2453, 0]
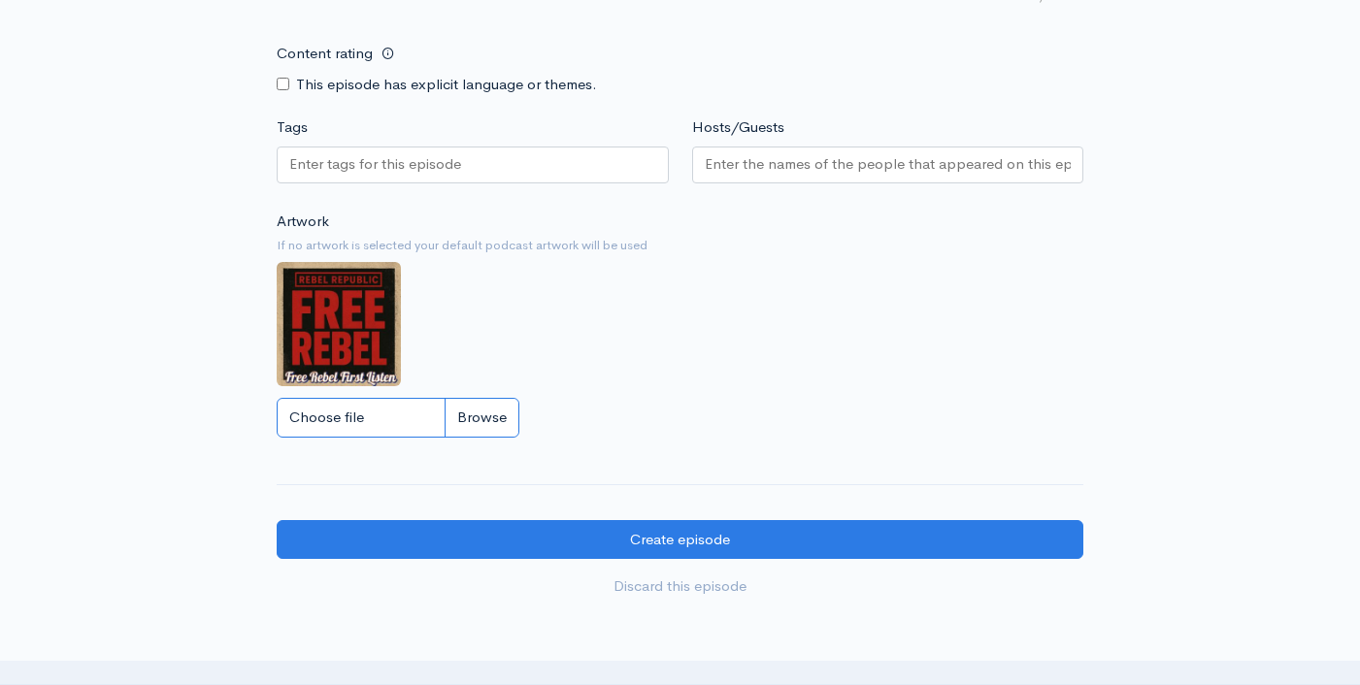
click at [483, 433] on input "Choose file" at bounding box center [398, 418] width 243 height 40
type input "C:\fakepath\kingsoffall.jpg"
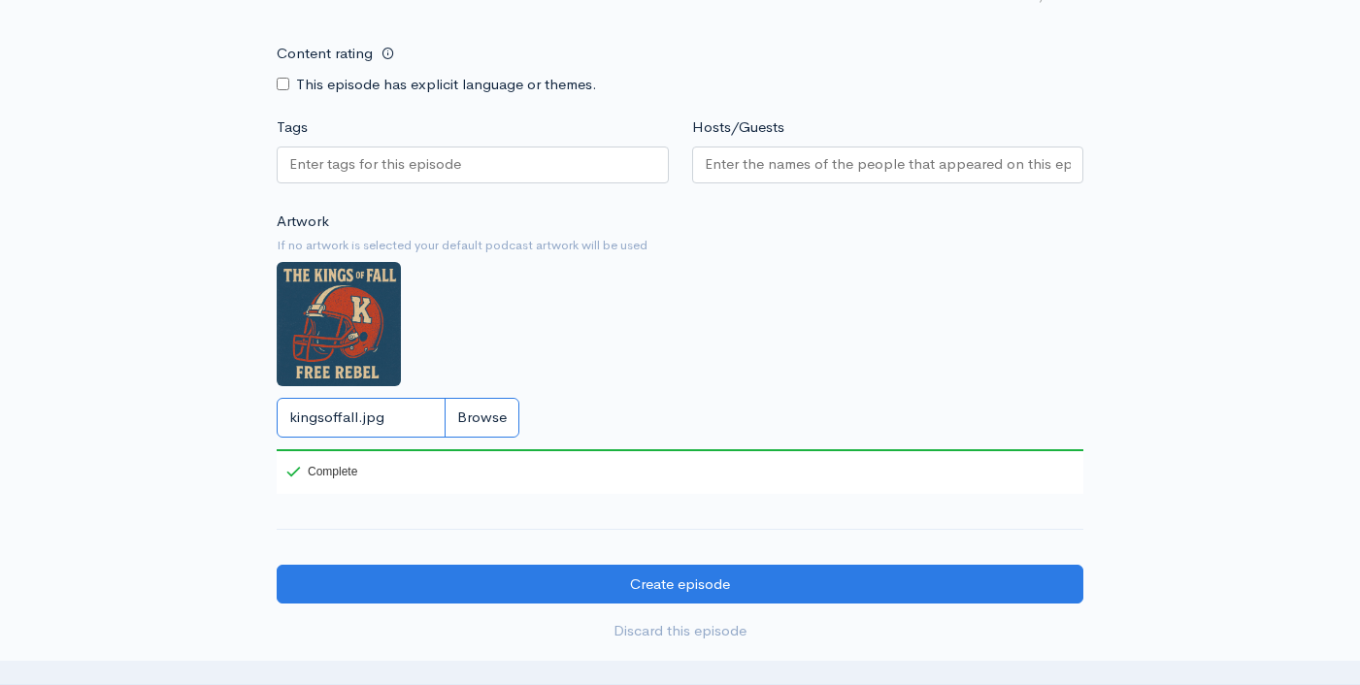
scroll to position [2113, 0]
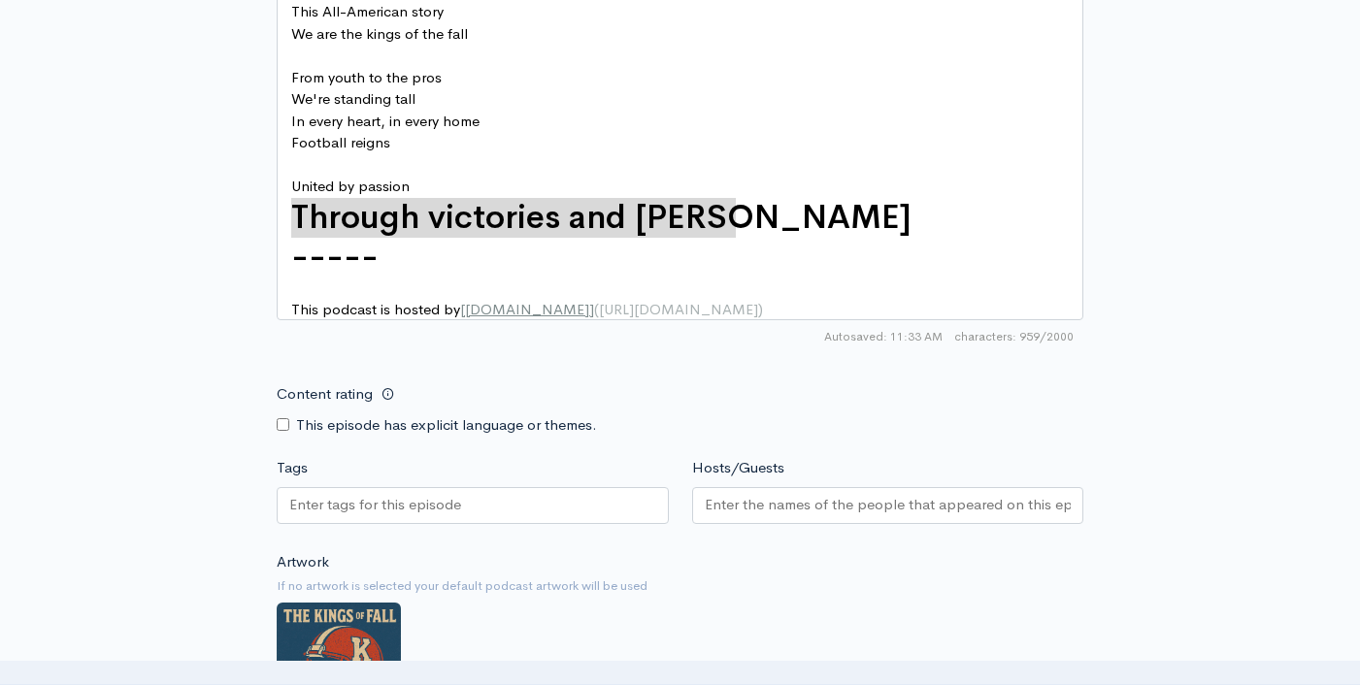
click at [830, 516] on input "Hosts/Guests" at bounding box center [888, 505] width 367 height 22
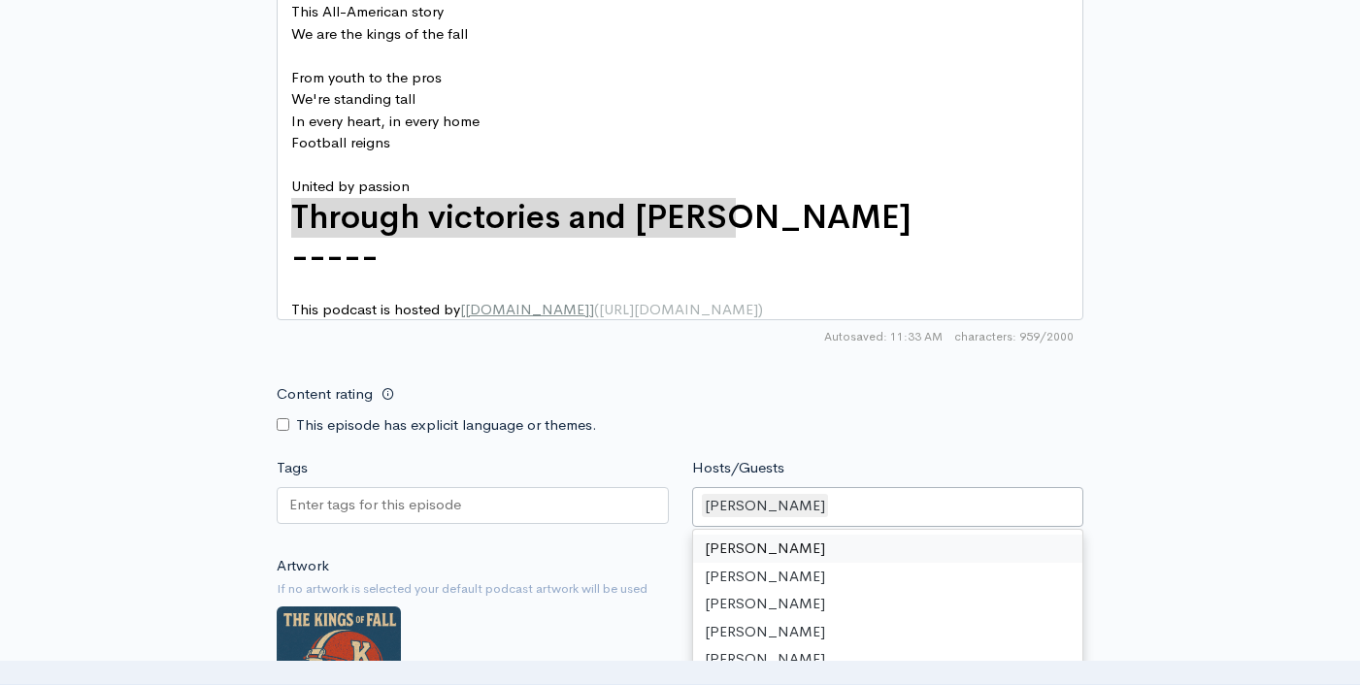
click at [917, 424] on div "Content rating This episode has explicit language or themes." at bounding box center [680, 405] width 830 height 61
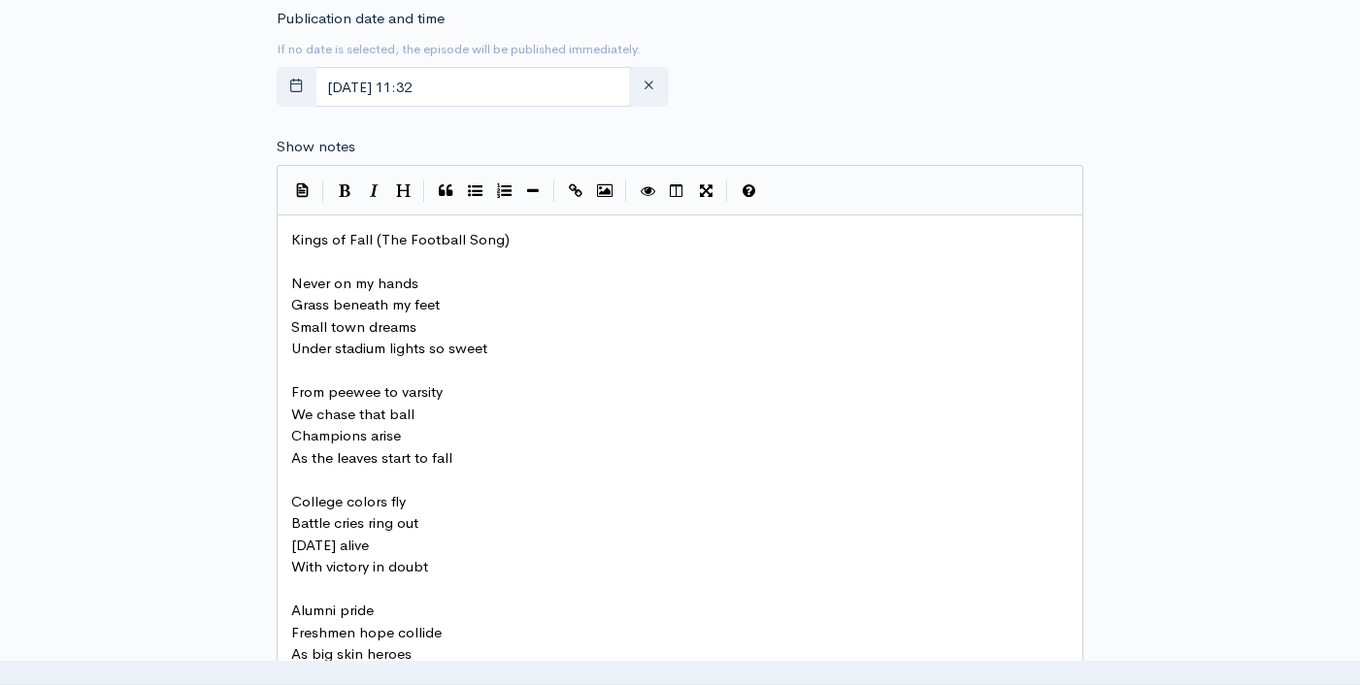
scroll to position [642, 0]
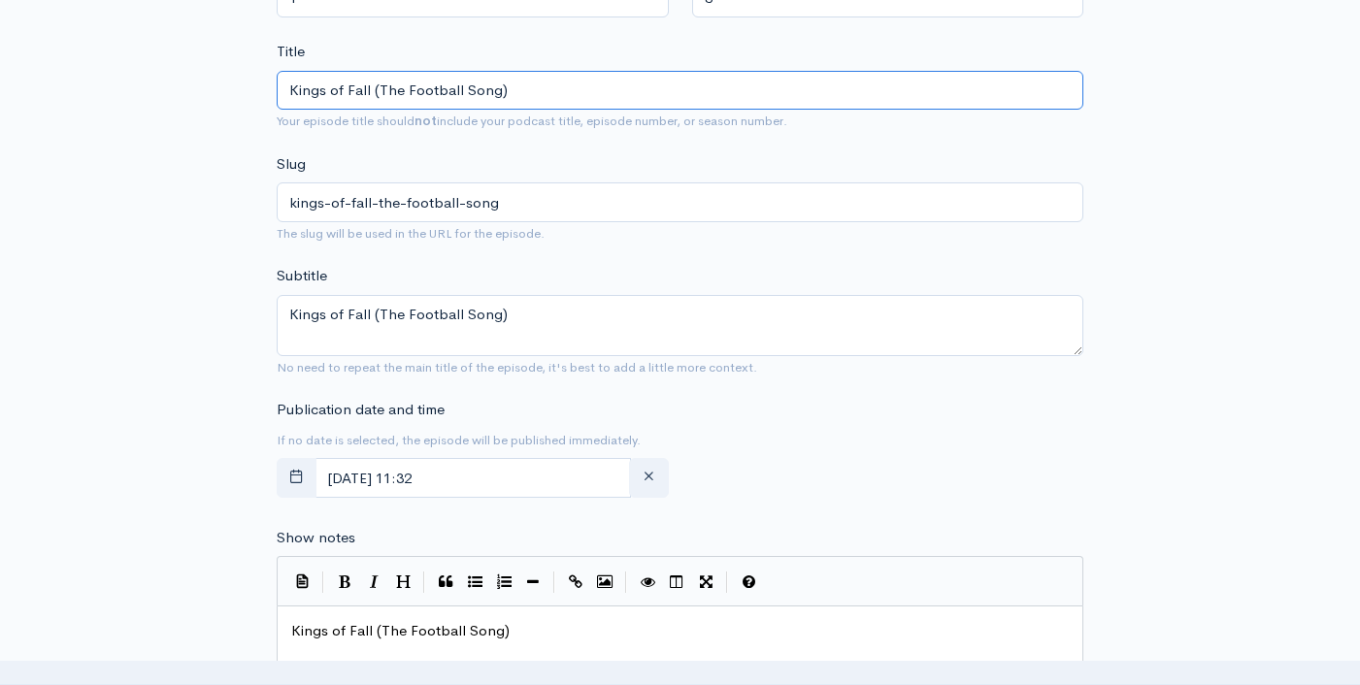
click at [505, 90] on input "Kings of Fall (The Football Song)" at bounding box center [680, 91] width 806 height 40
click at [505, 89] on input "Kings of Fall (The Football Song)" at bounding box center [680, 91] width 806 height 40
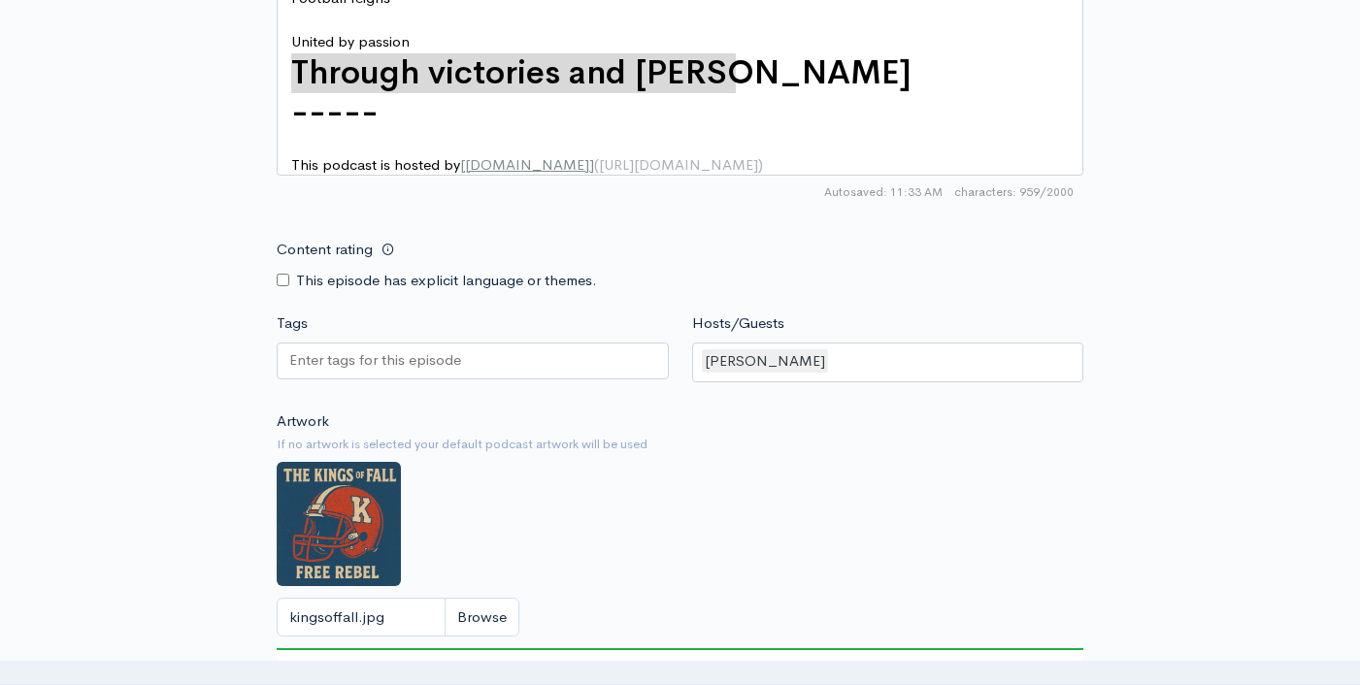
scroll to position [2365, 0]
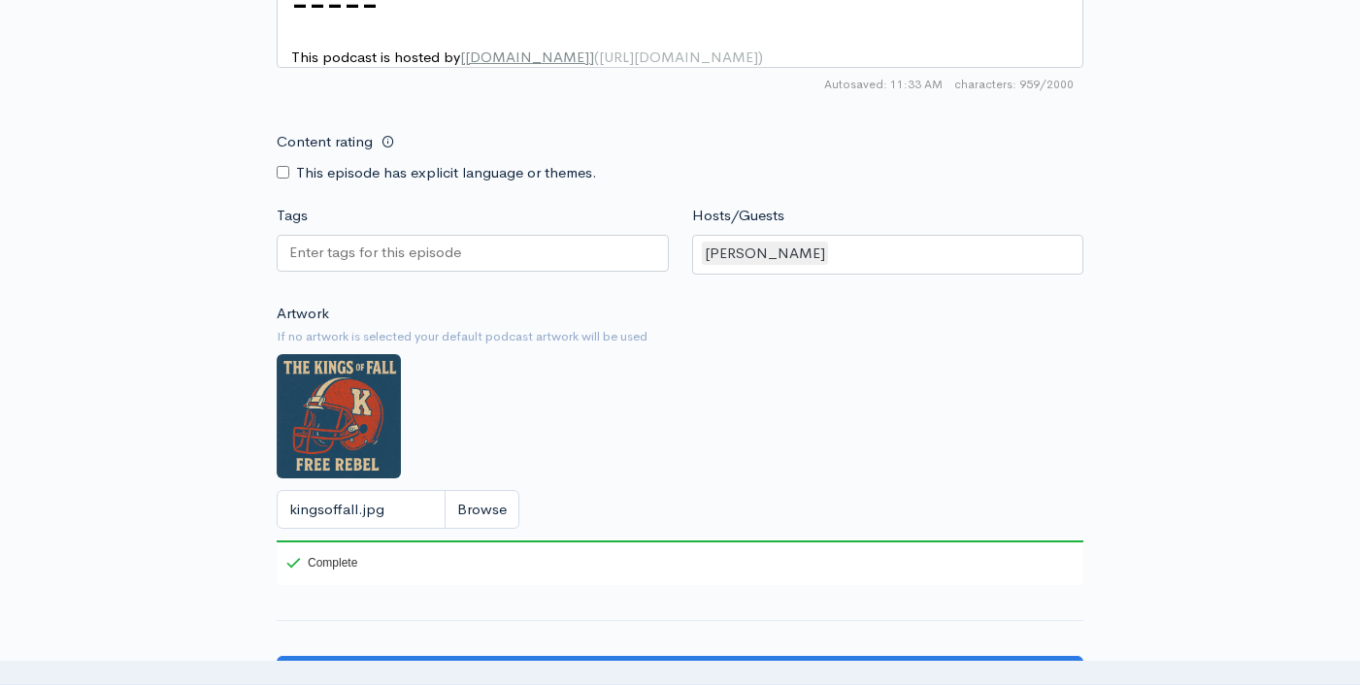
click at [427, 264] on input "Tags" at bounding box center [376, 253] width 175 height 22
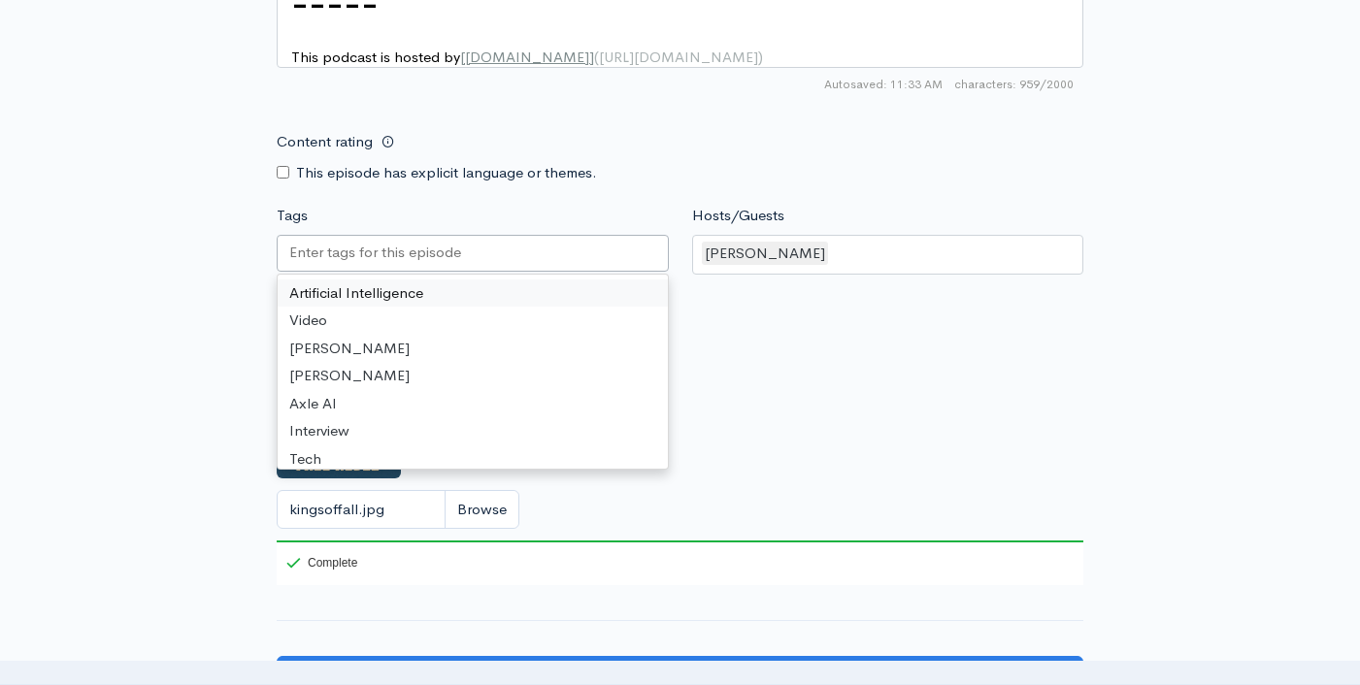
paste input "Kings of Fall (The Football Song)"
type input "Kings of Fall (The Football Song)"
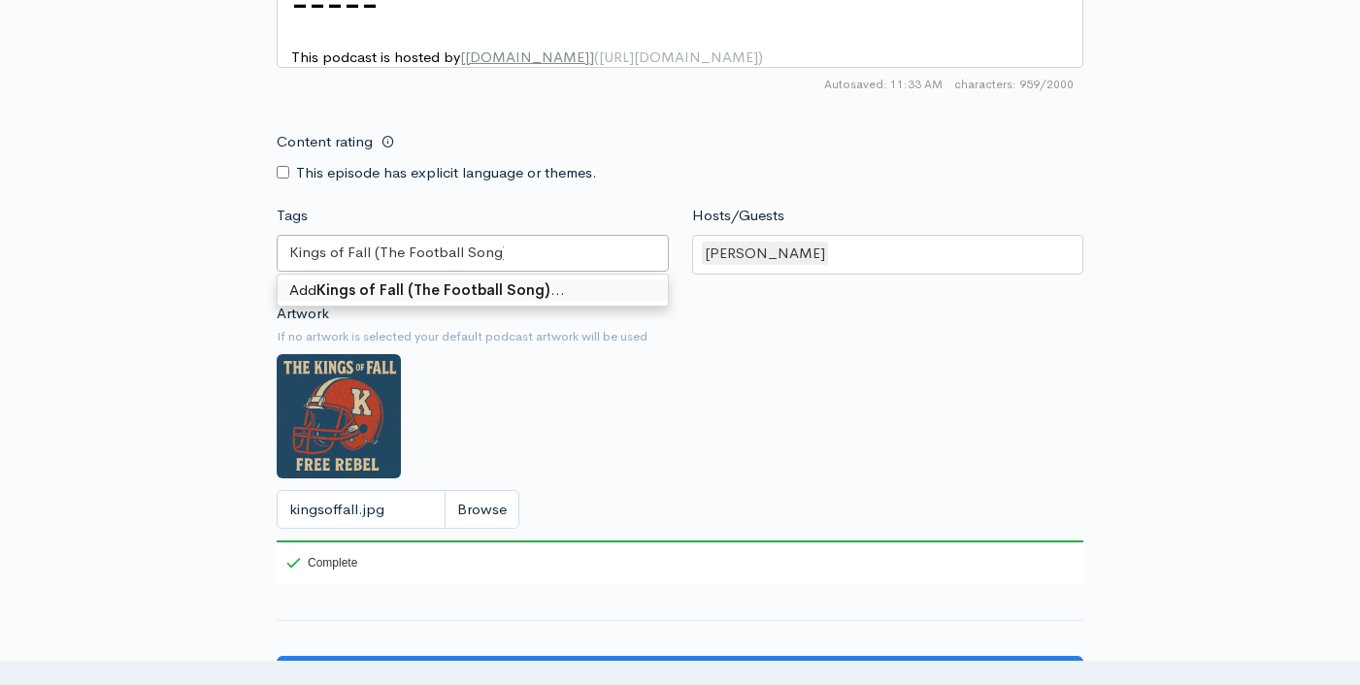
click at [595, 307] on div "Add Kings of Fall (The Football Song) …" at bounding box center [473, 291] width 390 height 32
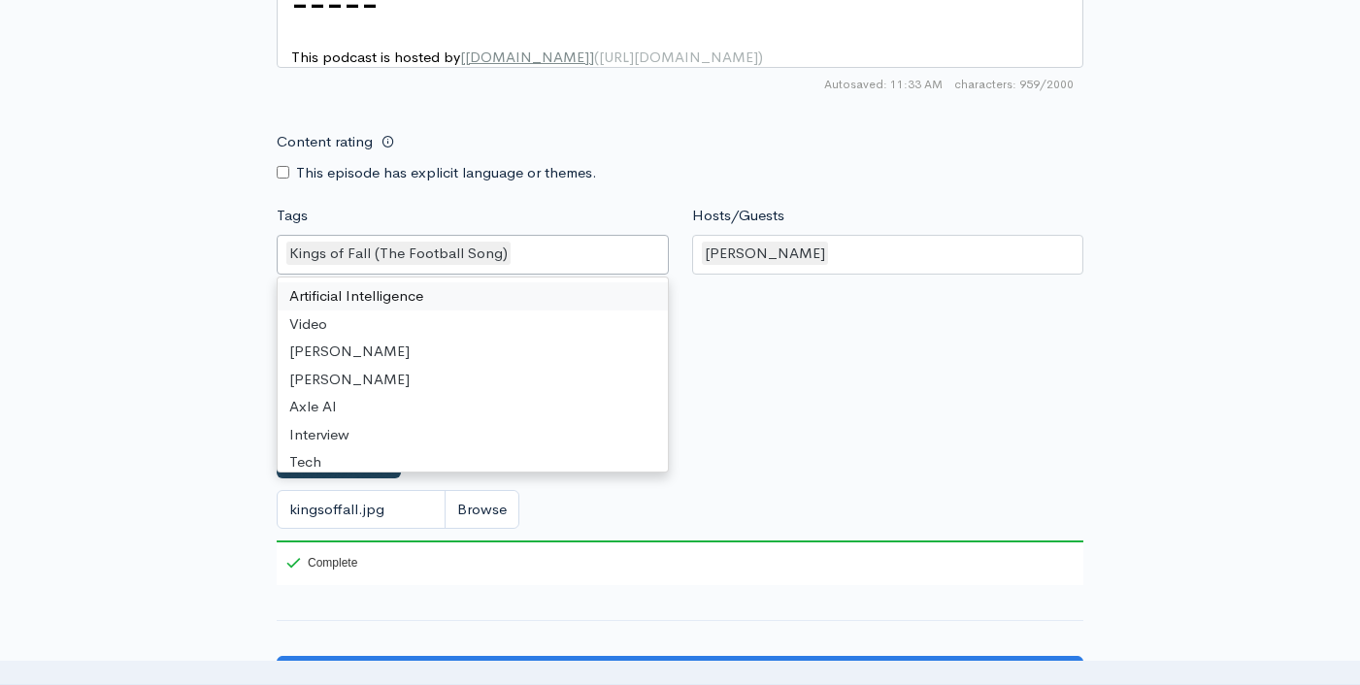
click at [968, 346] on small "If no artwork is selected your default podcast artwork will be used" at bounding box center [680, 336] width 806 height 19
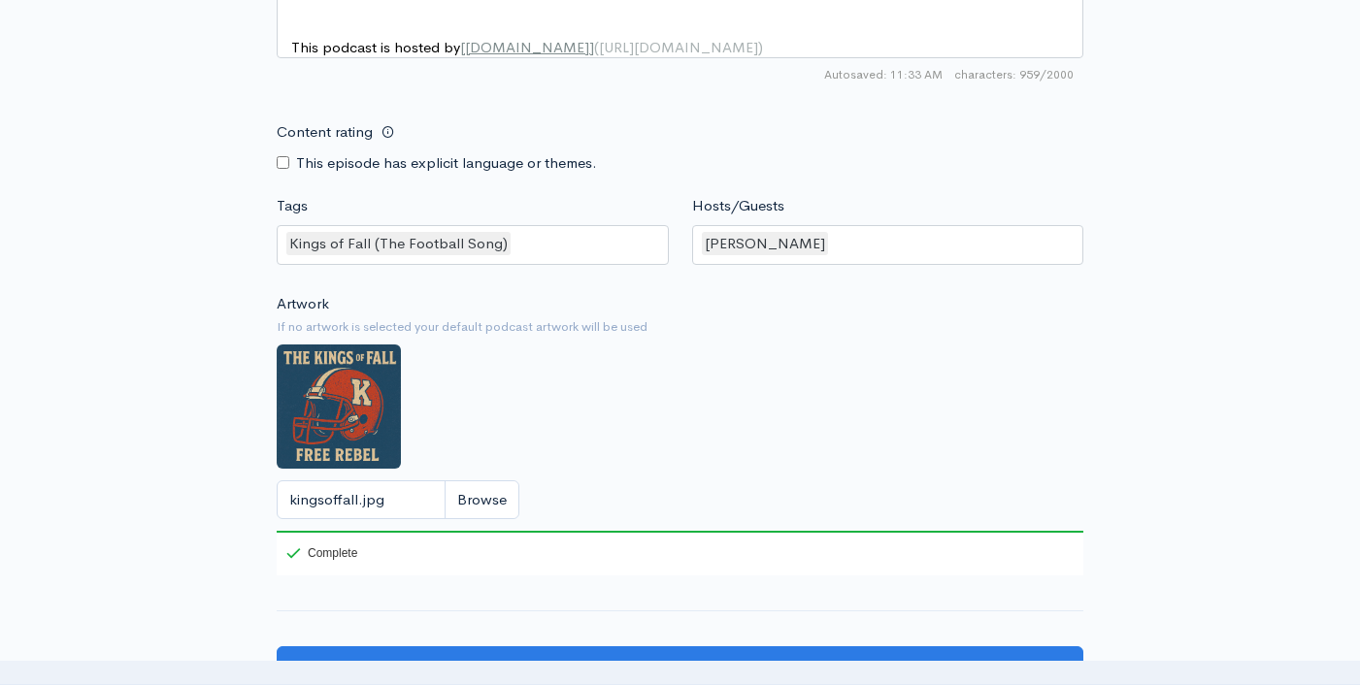
scroll to position [2587, 0]
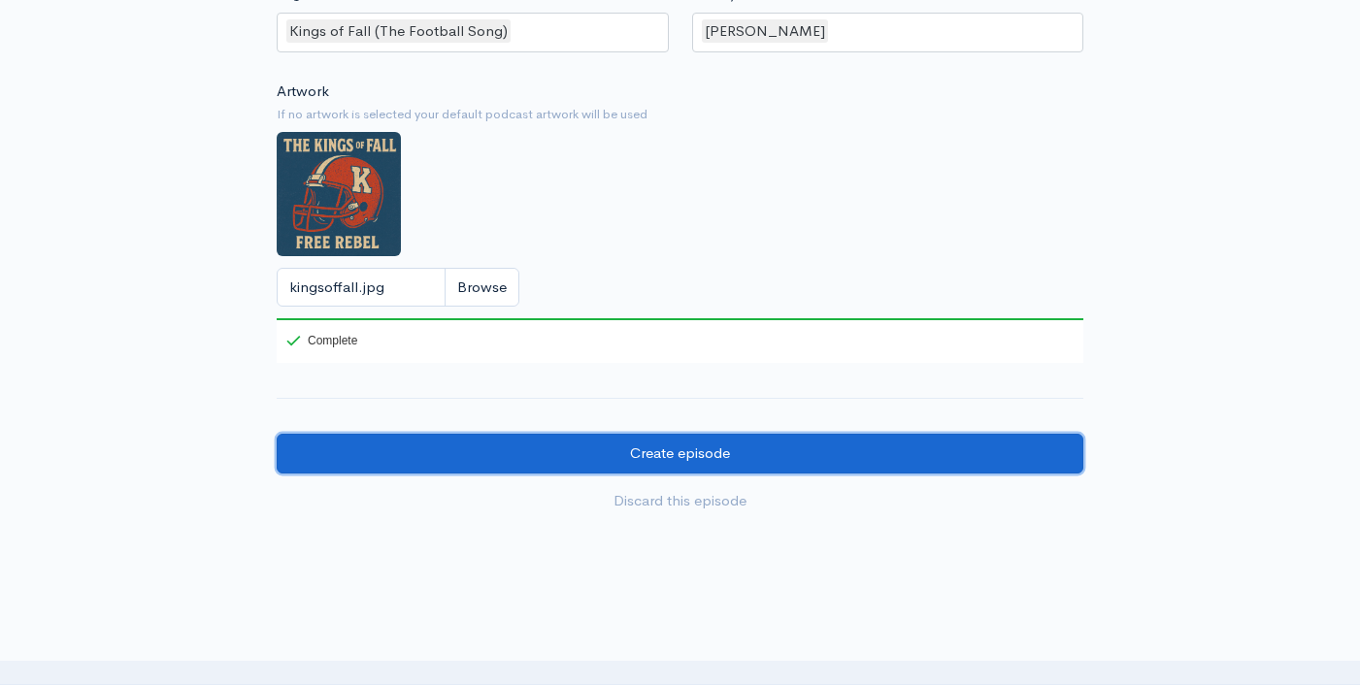
drag, startPoint x: 728, startPoint y: 473, endPoint x: 750, endPoint y: 467, distance: 23.1
click at [728, 473] on input "Create episode" at bounding box center [680, 454] width 806 height 40
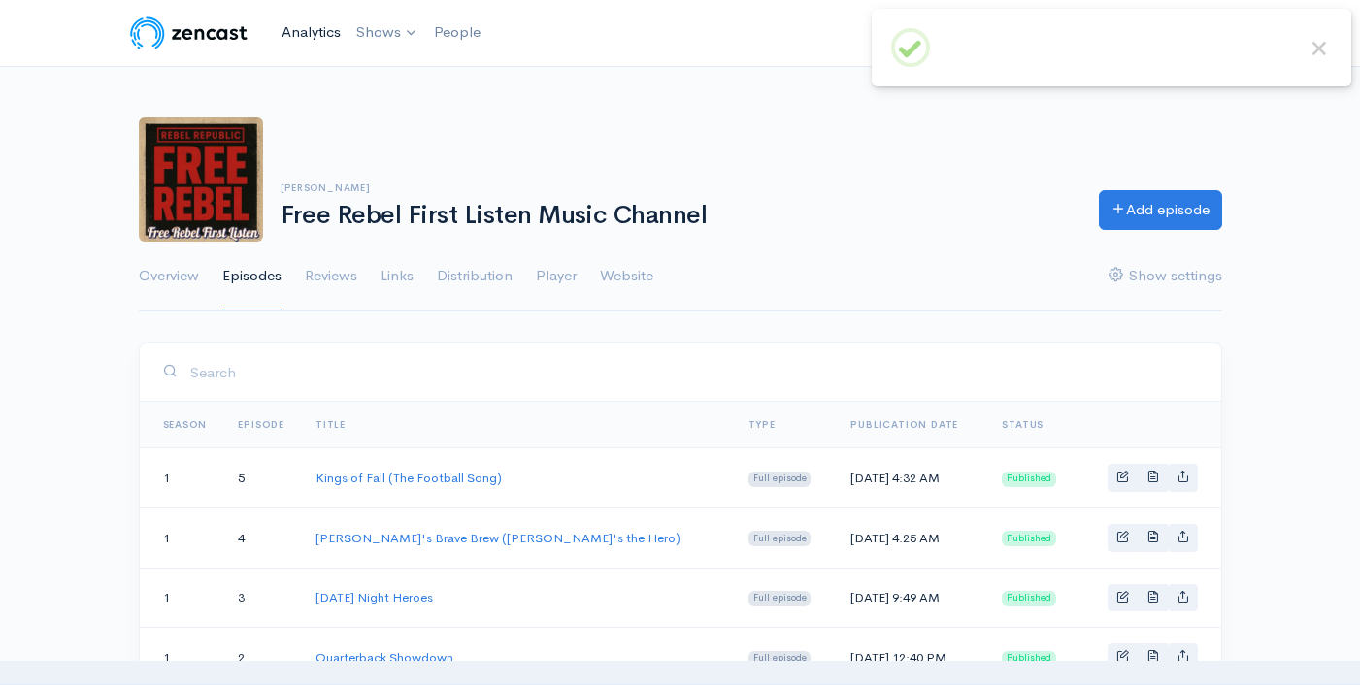
click at [314, 37] on link "Analytics" at bounding box center [311, 33] width 75 height 42
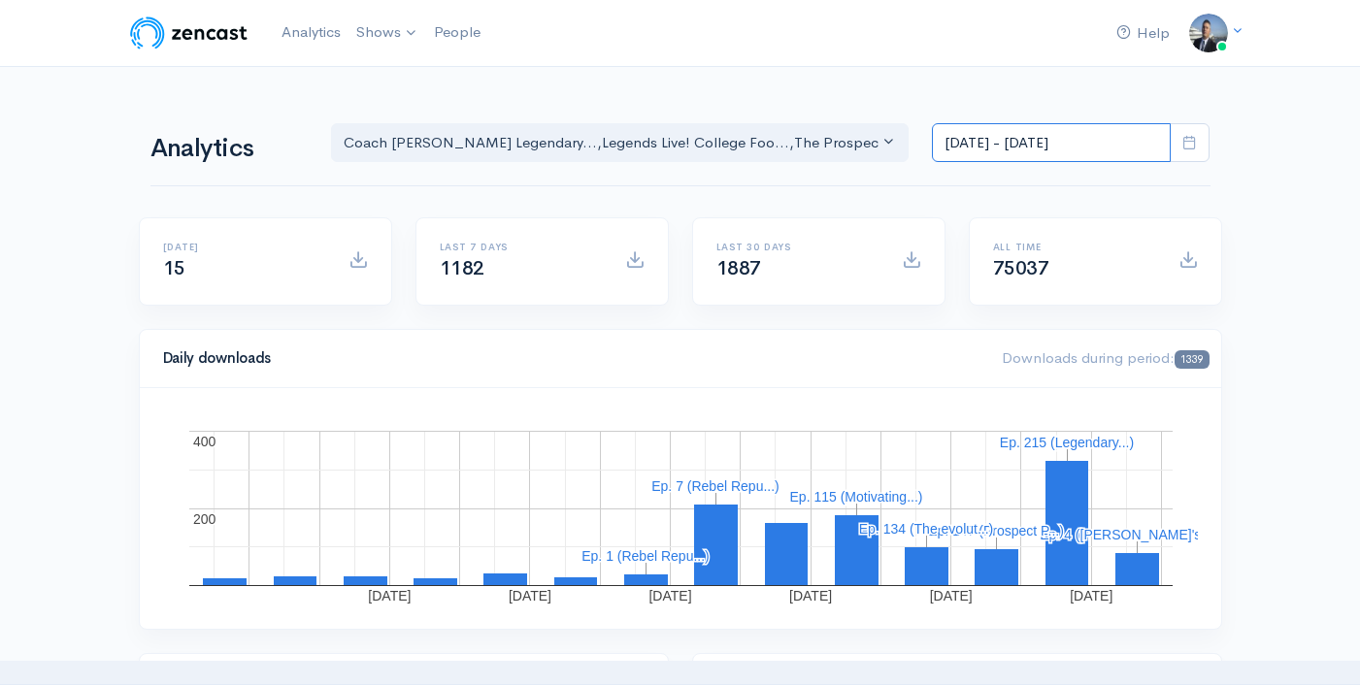
click at [1067, 149] on input "[DATE] - [DATE]" at bounding box center [1051, 143] width 239 height 40
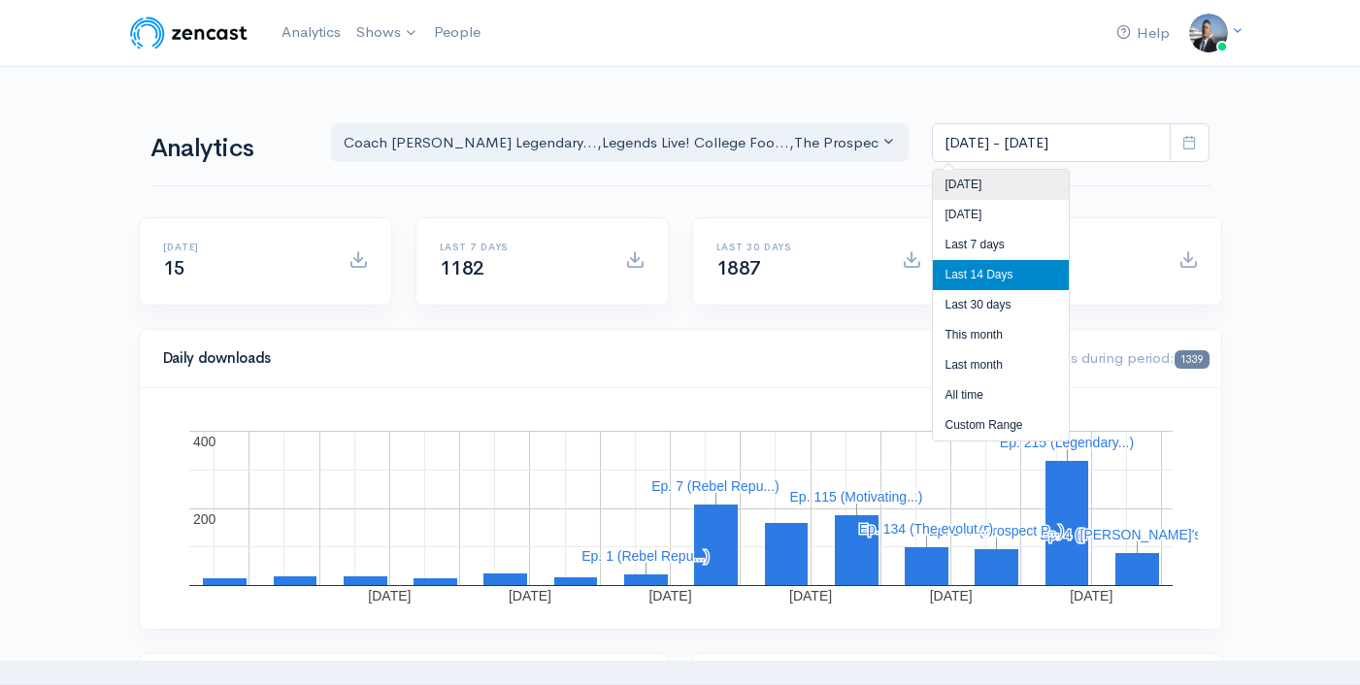
click at [1026, 184] on li "[DATE]" at bounding box center [1001, 185] width 136 height 30
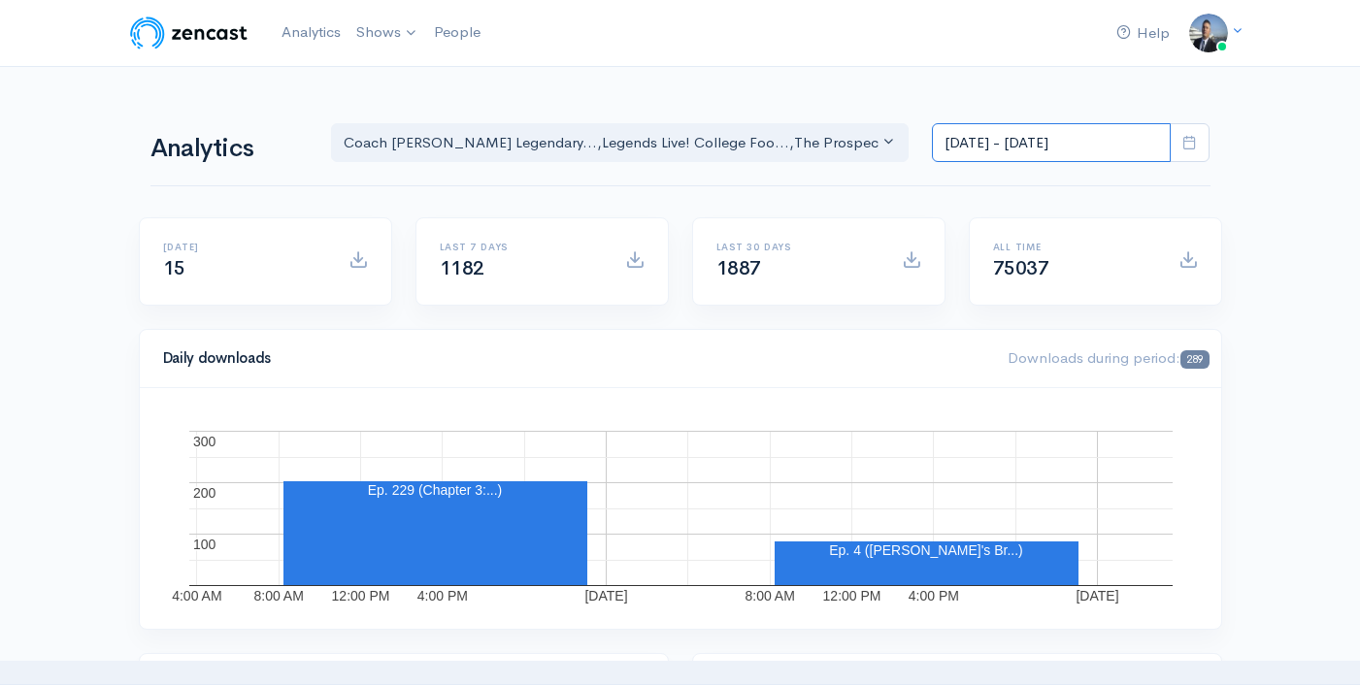
click at [1041, 139] on input "[DATE] - [DATE]" at bounding box center [1051, 143] width 239 height 40
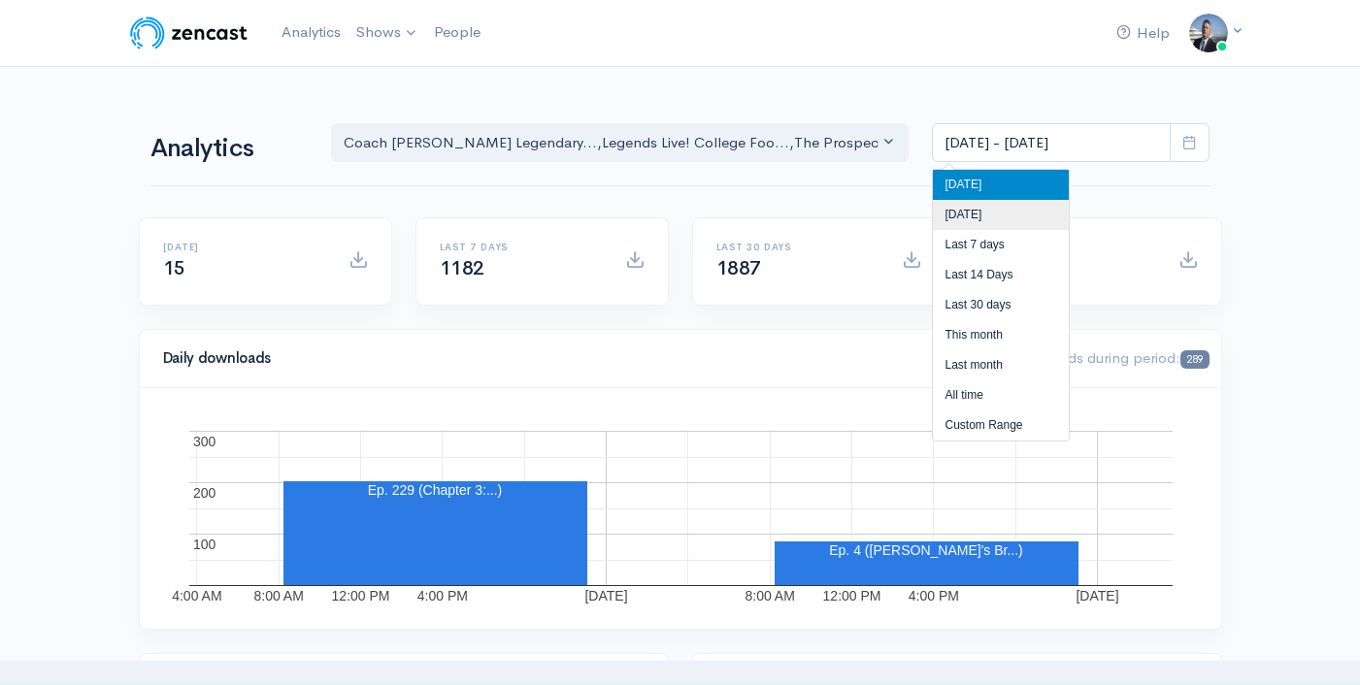
click at [1008, 221] on li "[DATE]" at bounding box center [1001, 215] width 136 height 30
type input "Sep 18, 2025 - Sep 18, 2025"
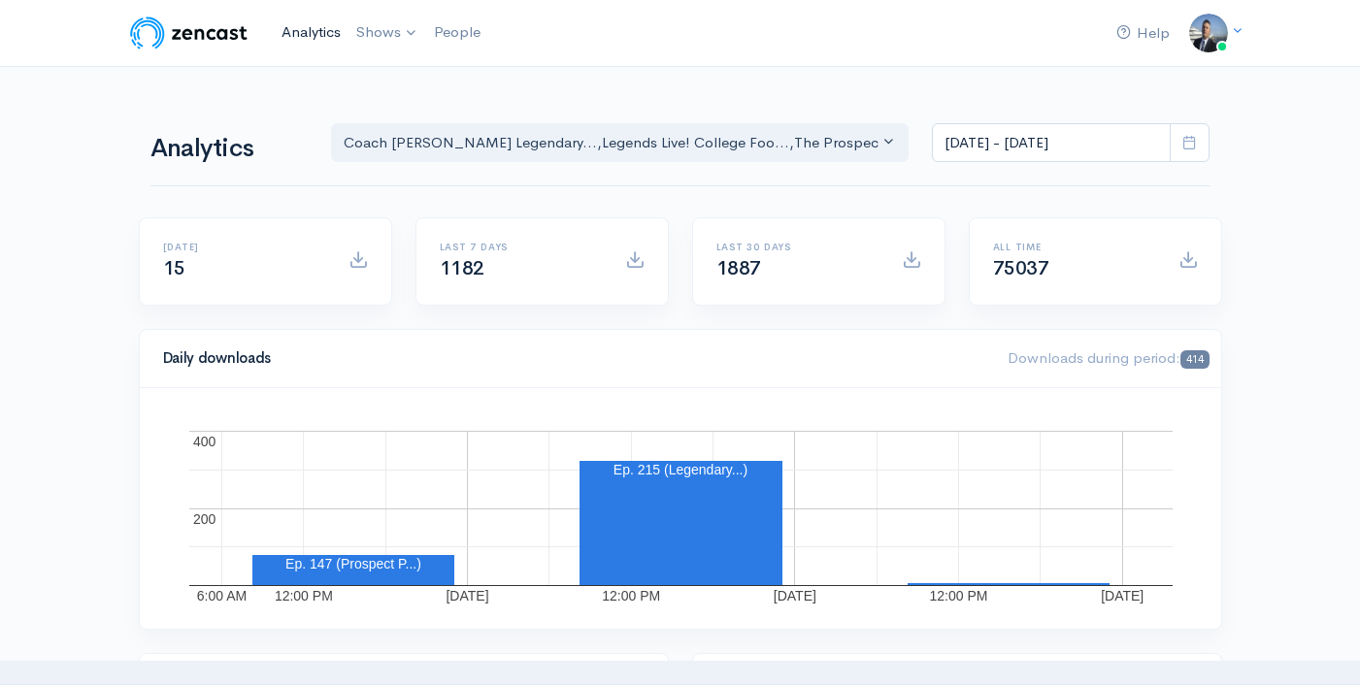
click at [328, 35] on link "Analytics" at bounding box center [311, 33] width 75 height 42
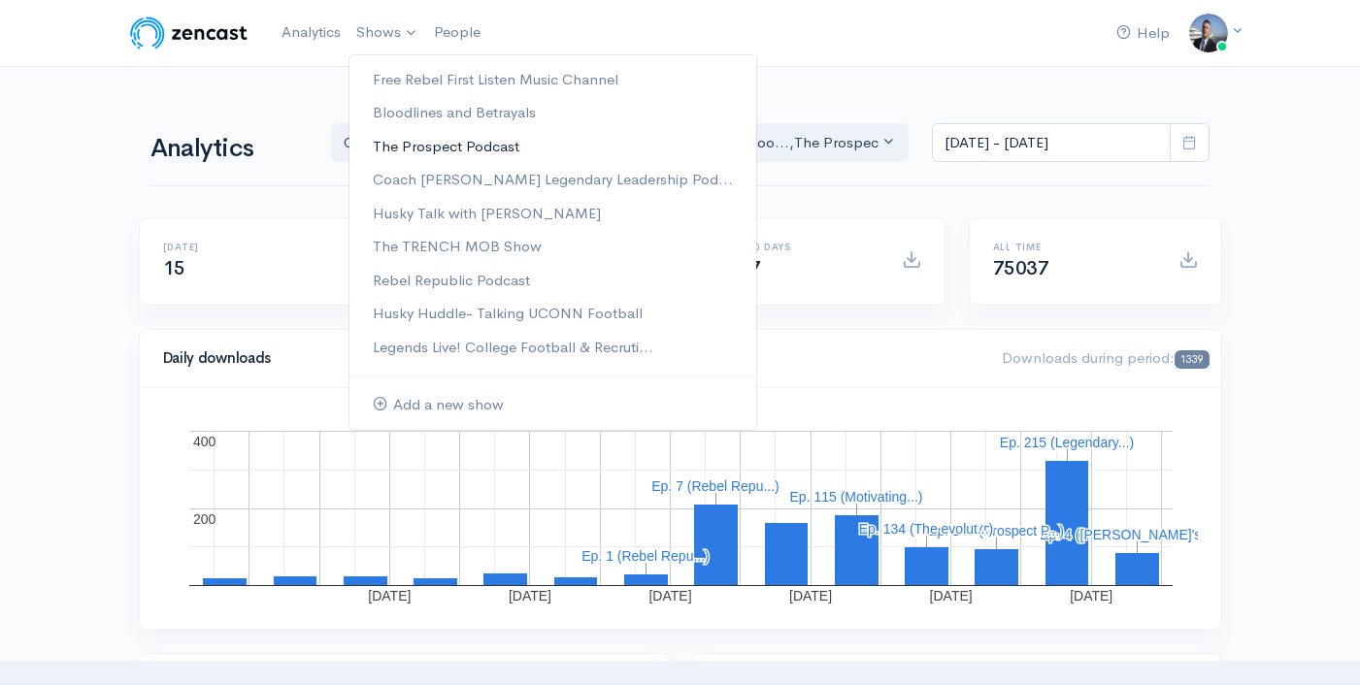
click at [494, 148] on link "The Prospect Podcast" at bounding box center [552, 147] width 407 height 34
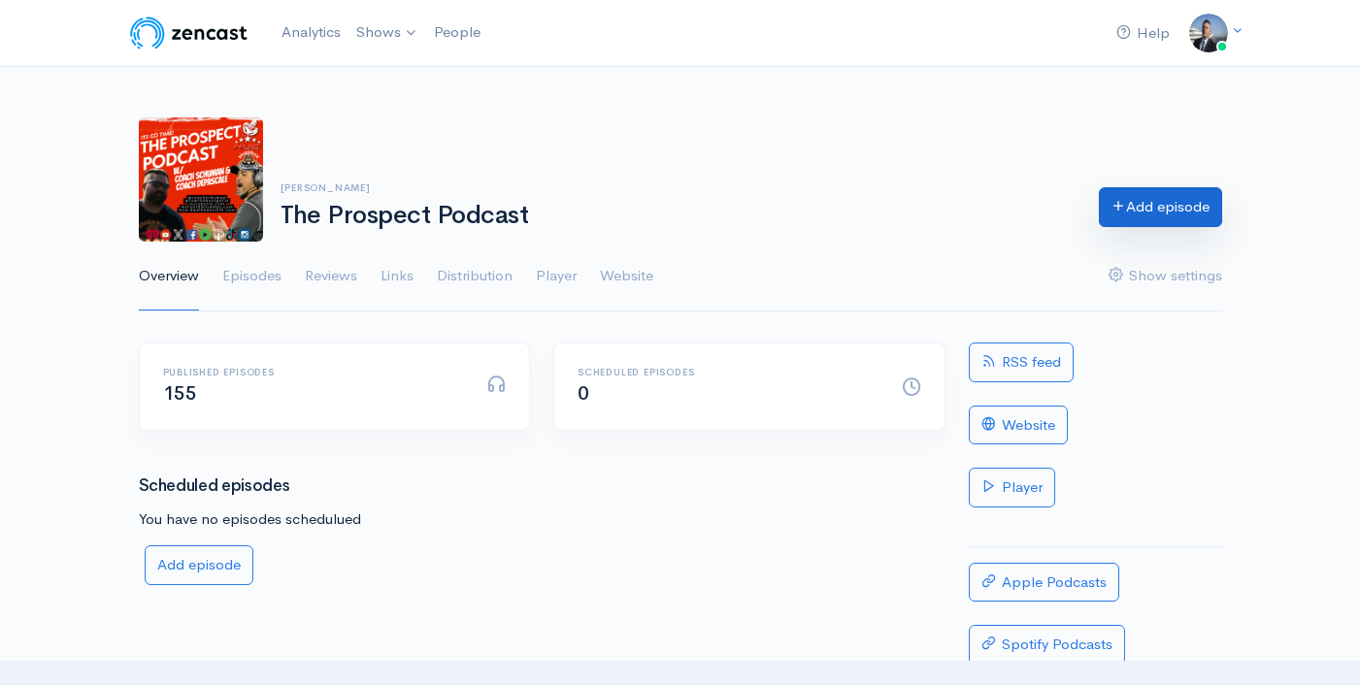
click at [1127, 215] on link "Add episode" at bounding box center [1160, 207] width 123 height 40
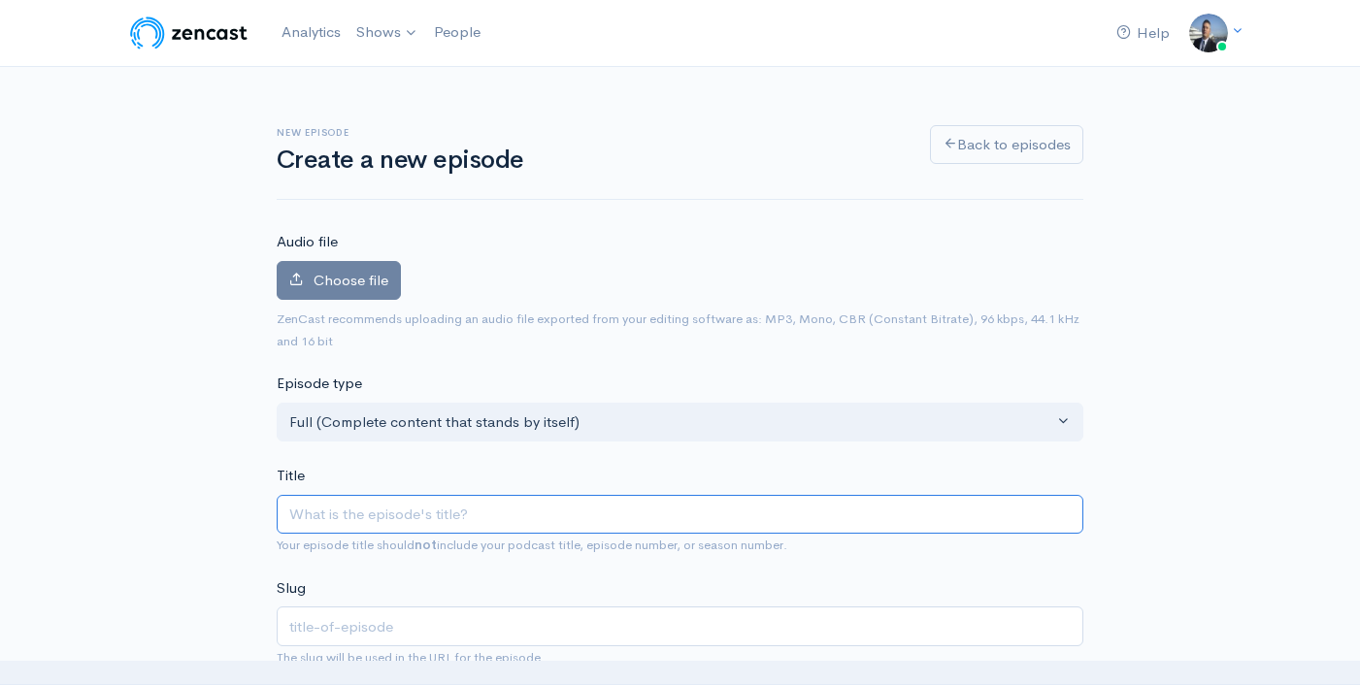
click at [399, 514] on input "Title" at bounding box center [680, 515] width 806 height 40
paste input "Prospect Podcast: Guest Mark Mickens 9x state champ On Cover 2 Beaters"
type input "Prospect Podcast: Guest Mark Mickens 9x state champ On Cover 2 Beaters"
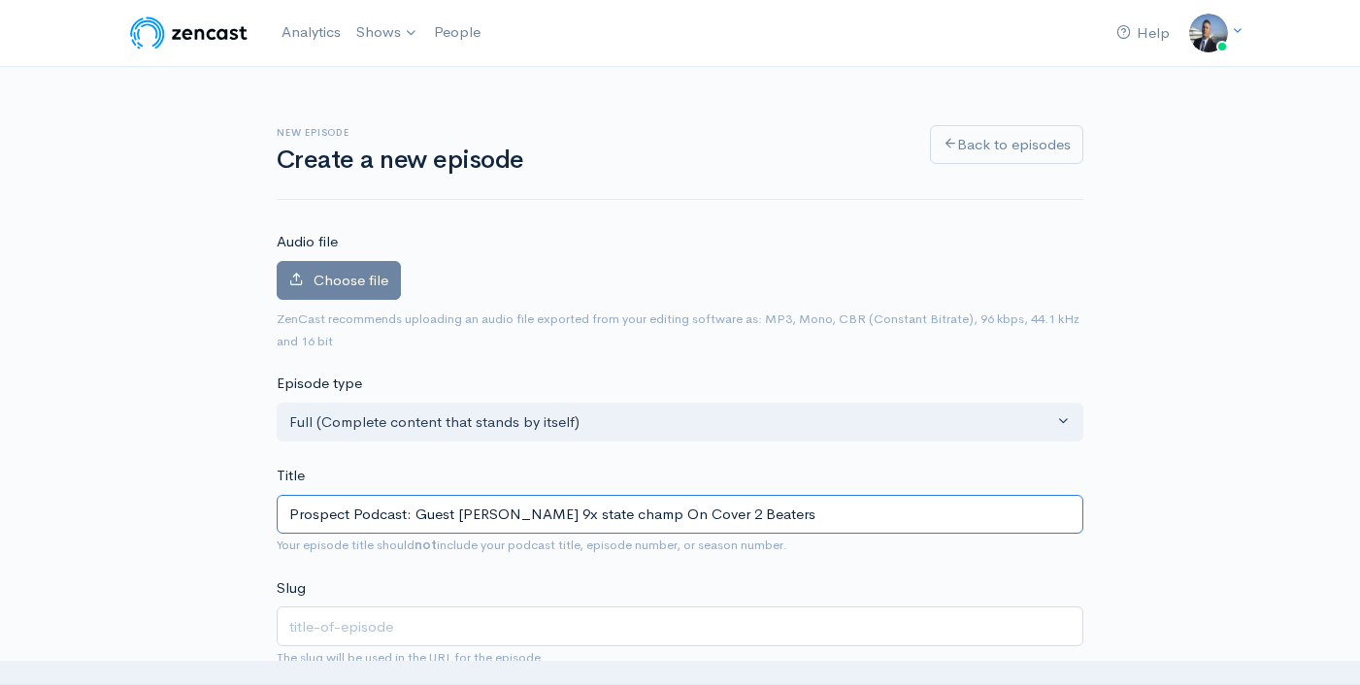
type input "prospect-podcast-guest-mark-mickens-9x-state-champ-on-cover-2-beaters"
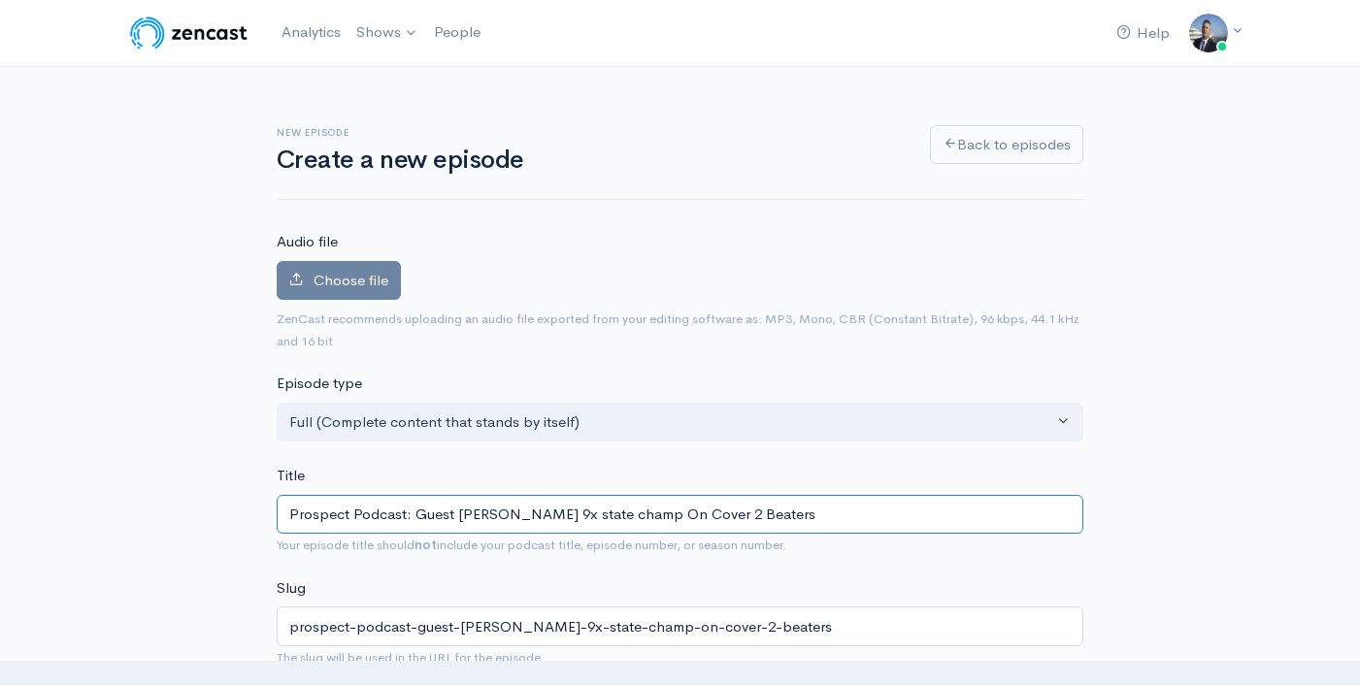
click at [418, 512] on input "Prospect Podcast: Guest Mark Mickens 9x state champ On Cover 2 Beaters" at bounding box center [680, 515] width 806 height 40
drag, startPoint x: 414, startPoint y: 512, endPoint x: 281, endPoint y: 491, distance: 134.7
type input "Guest [PERSON_NAME] 9x state champ On Cover 2 Beaters"
type input "guest-mark-mickens-9x-state-champ-on-cover-2-beaters"
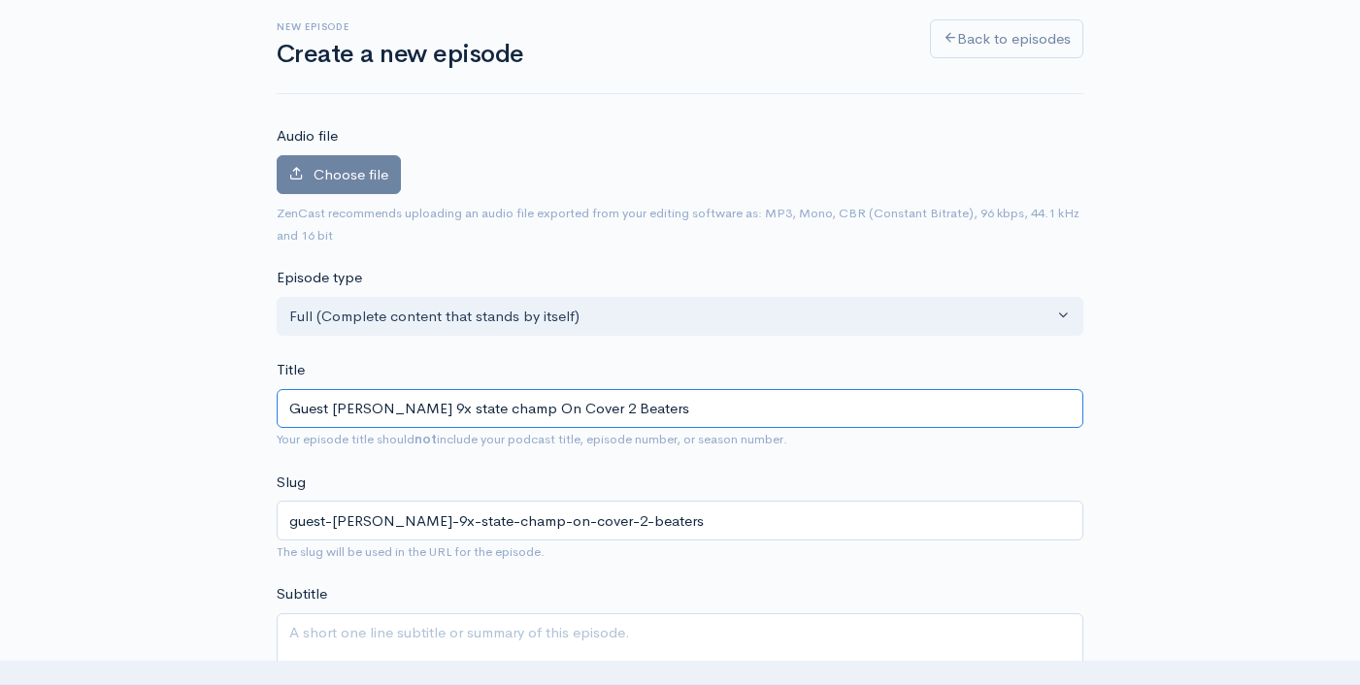
scroll to position [182, 0]
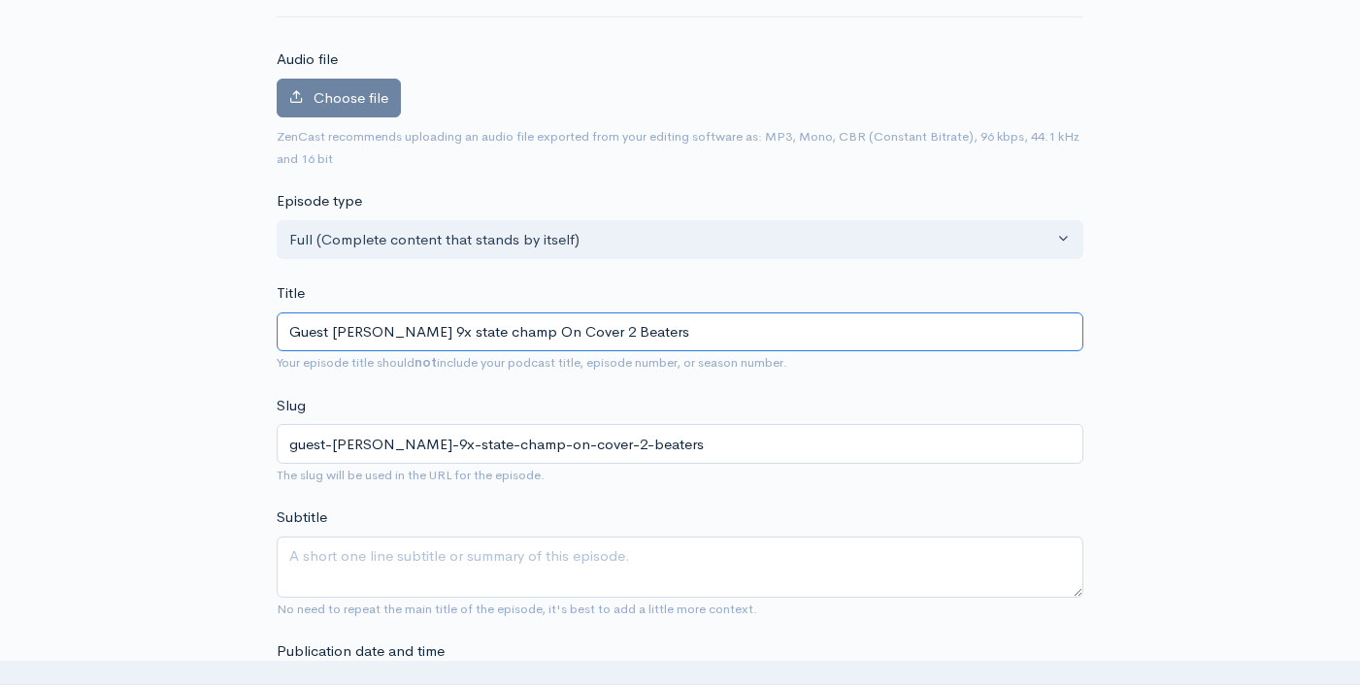
click at [626, 323] on input "Guest [PERSON_NAME] 9x state champ On Cover 2 Beaters" at bounding box center [680, 332] width 806 height 40
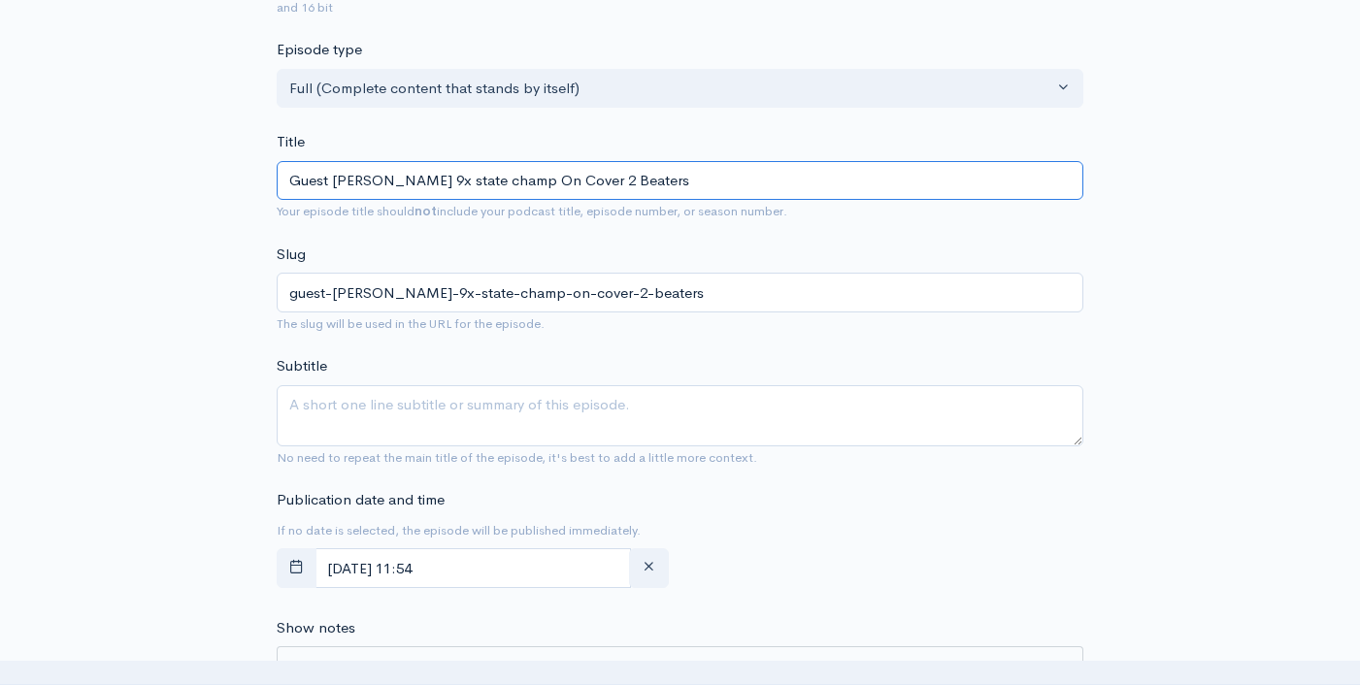
scroll to position [510, 0]
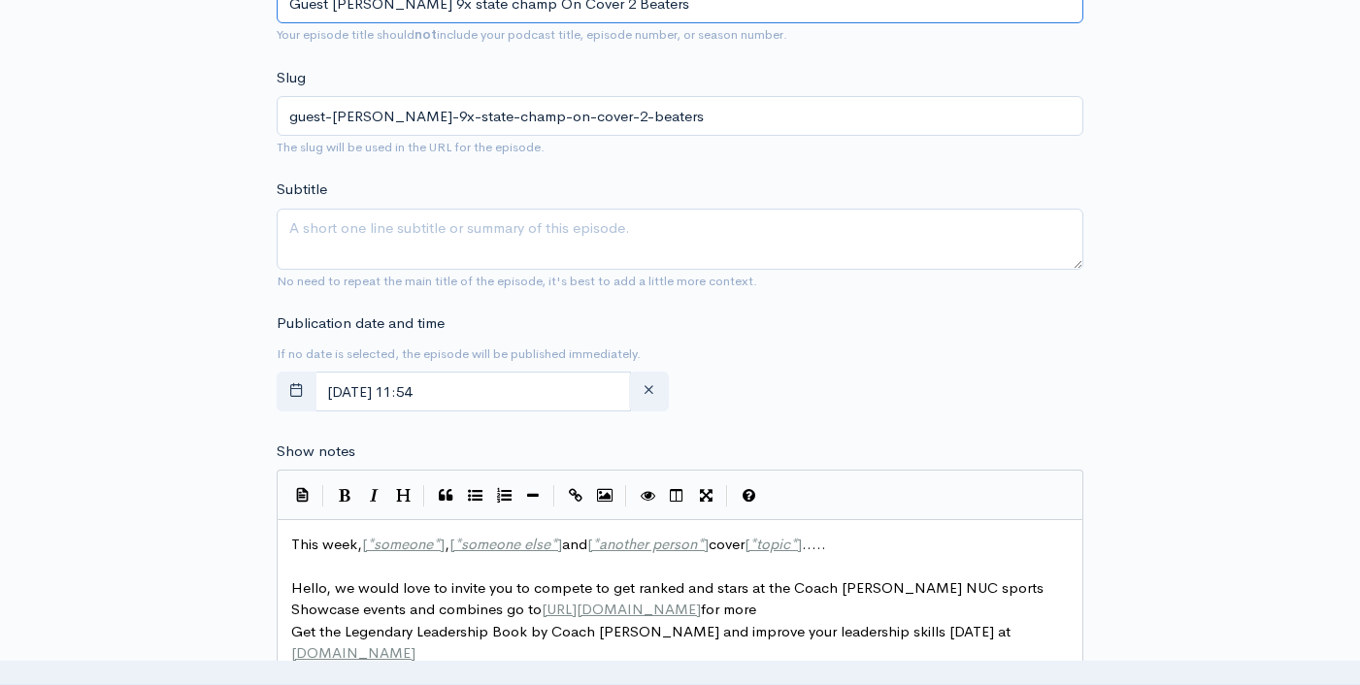
type input "Guest [PERSON_NAME] 9x state champ On Cover 2 Beaters"
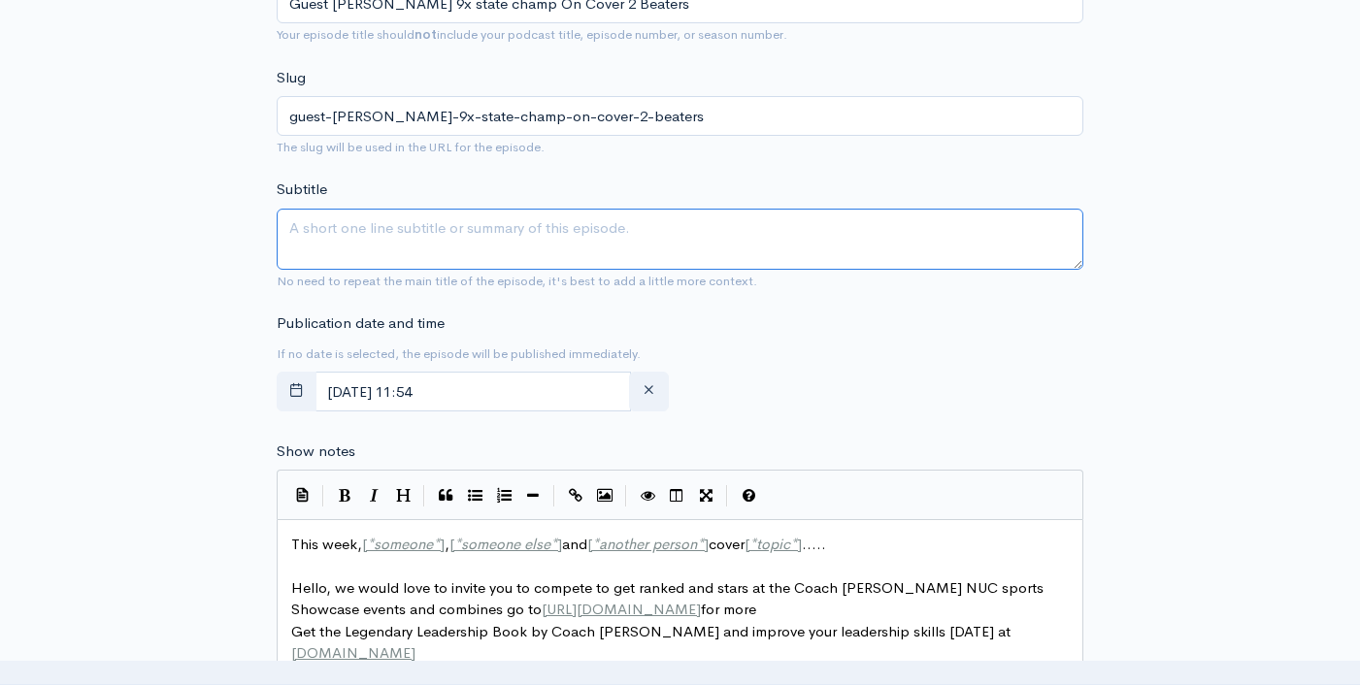
drag, startPoint x: 617, startPoint y: 241, endPoint x: 743, endPoint y: 451, distance: 245.5
click at [617, 240] on textarea "Subtitle" at bounding box center [680, 239] width 806 height 61
paste textarea "Guest [PERSON_NAME] 9x state champ On Cover 2 Beaters"
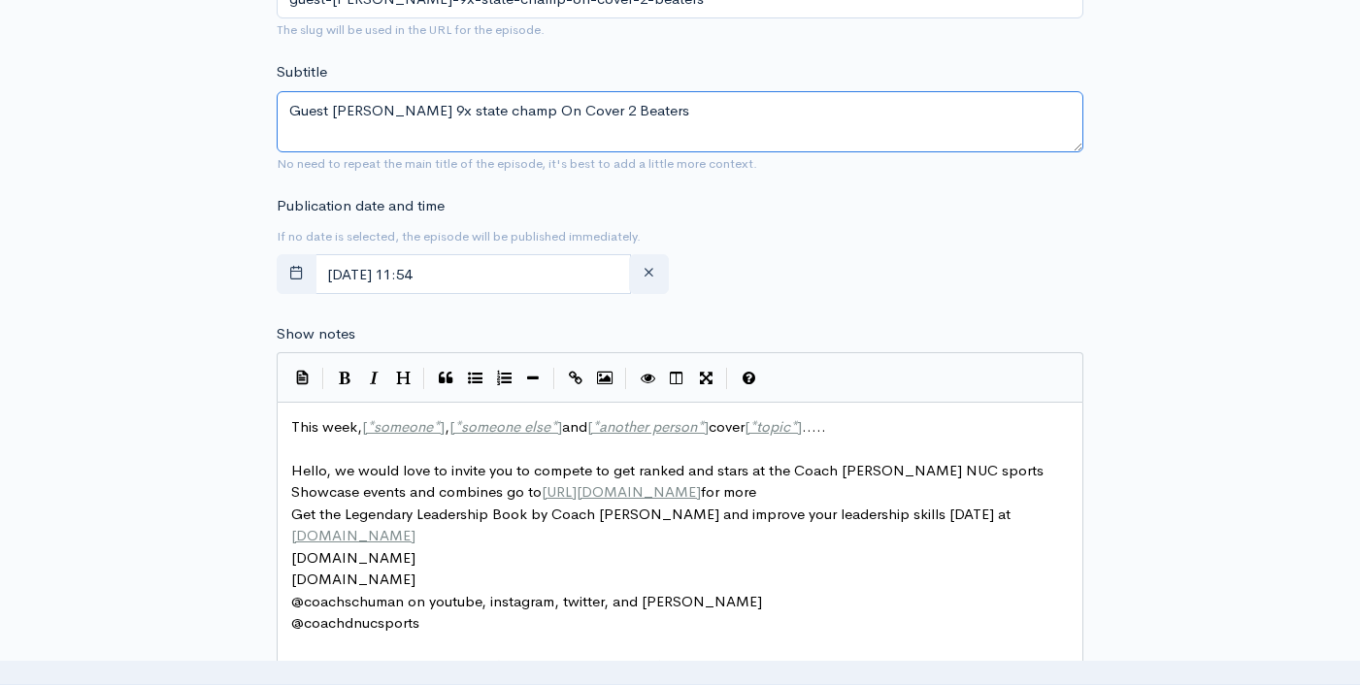
scroll to position [673, 0]
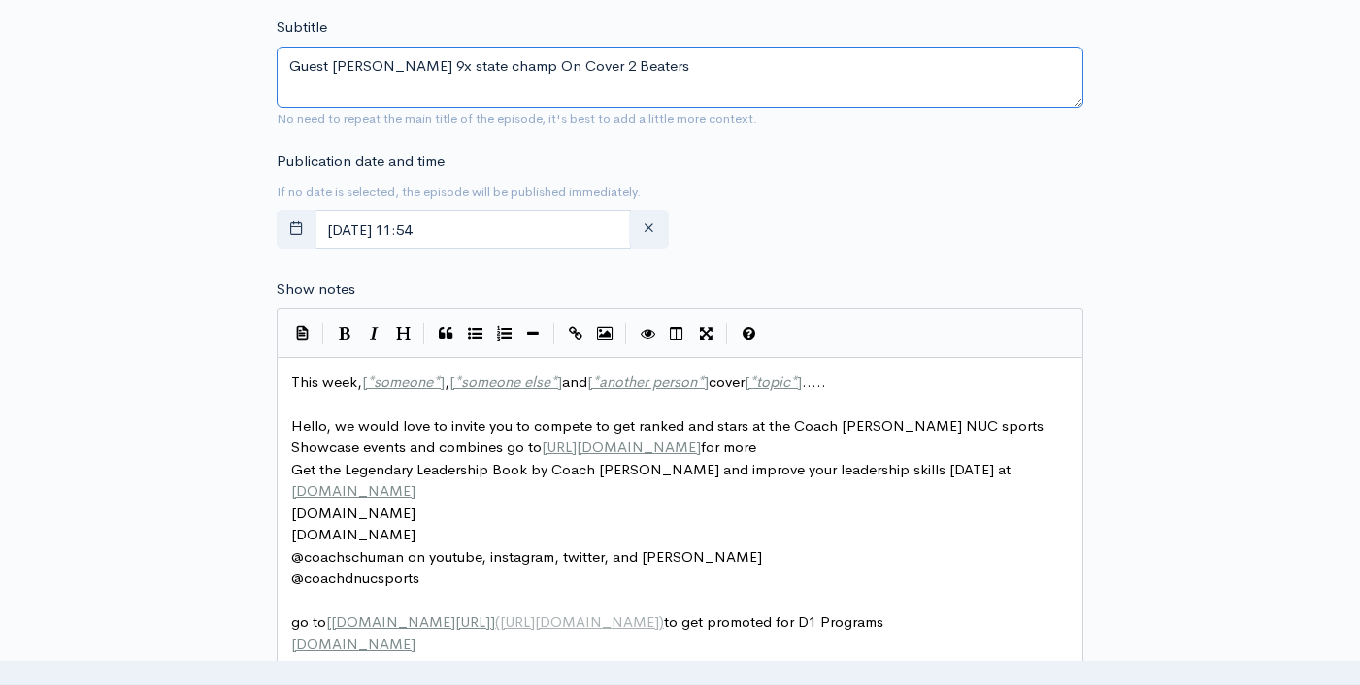
type textarea "Guest [PERSON_NAME] 9x state champ On Cover 2 Beaters"
type textarea "This week, [*someone*], [*someone else*] and [*another person*] cover [*topic*]…"
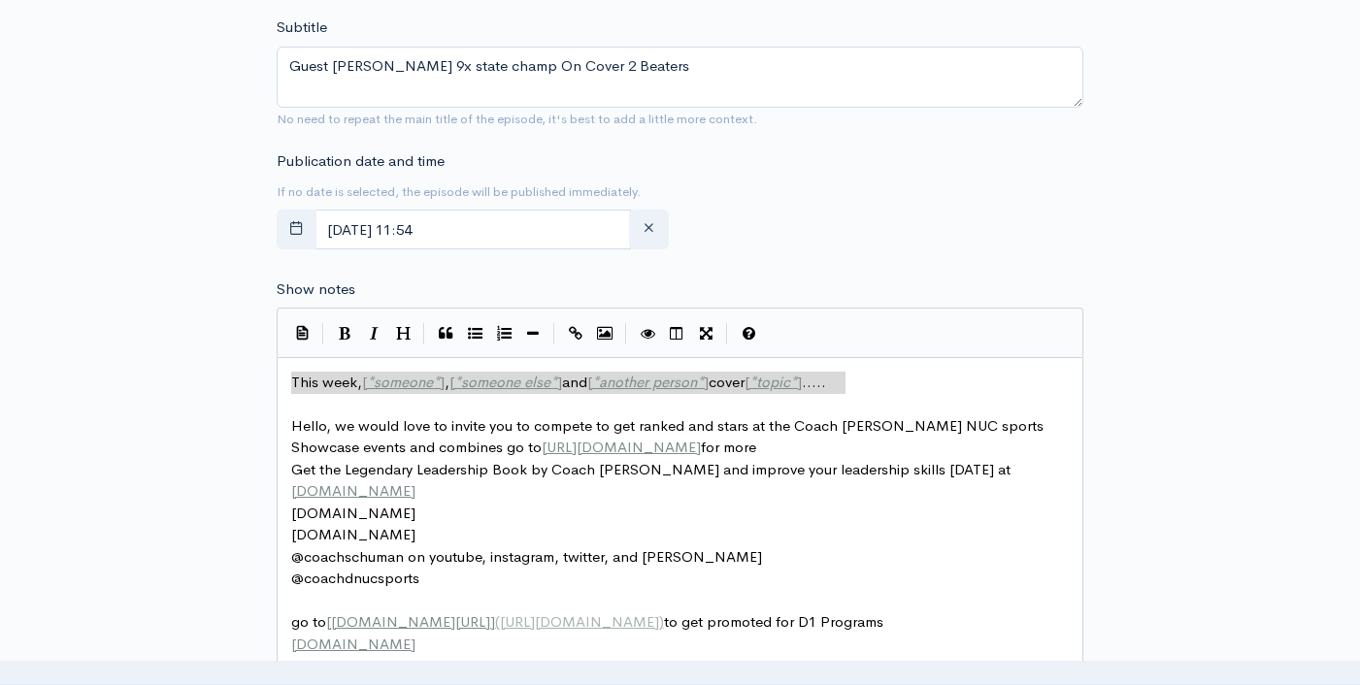
drag, startPoint x: 849, startPoint y: 381, endPoint x: 270, endPoint y: 370, distance: 579.5
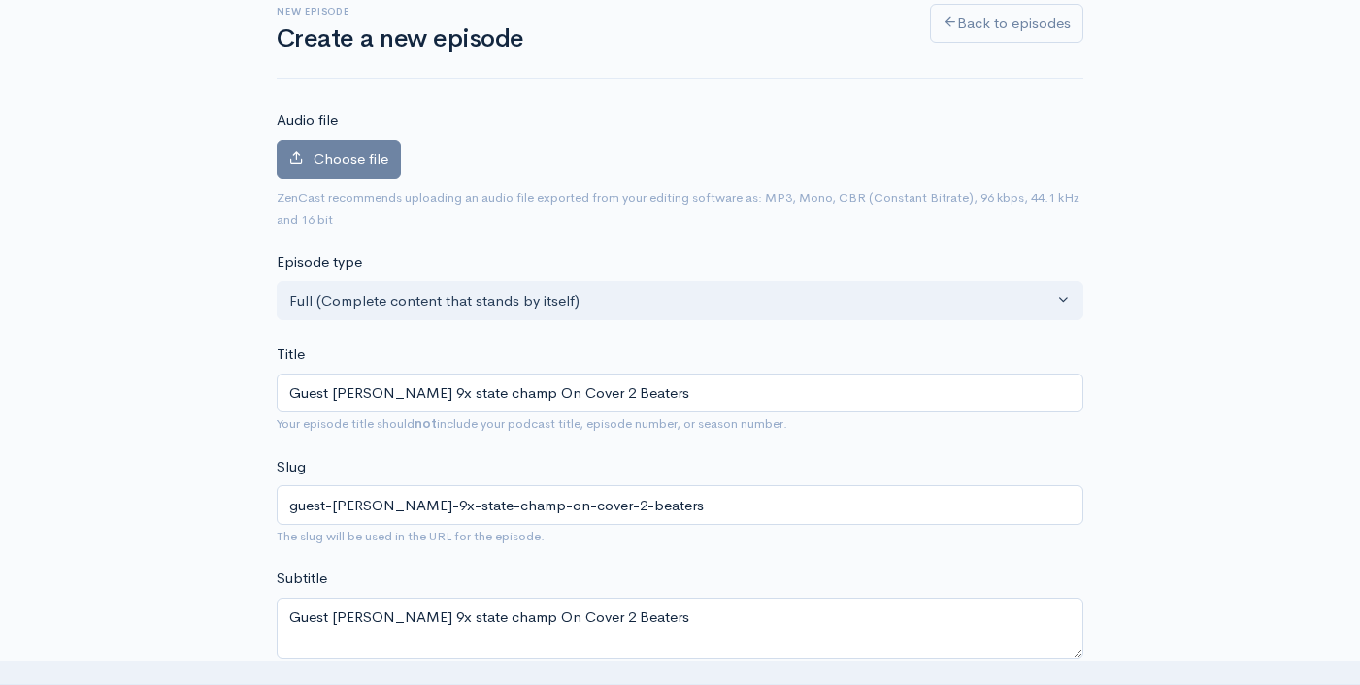
scroll to position [23, 0]
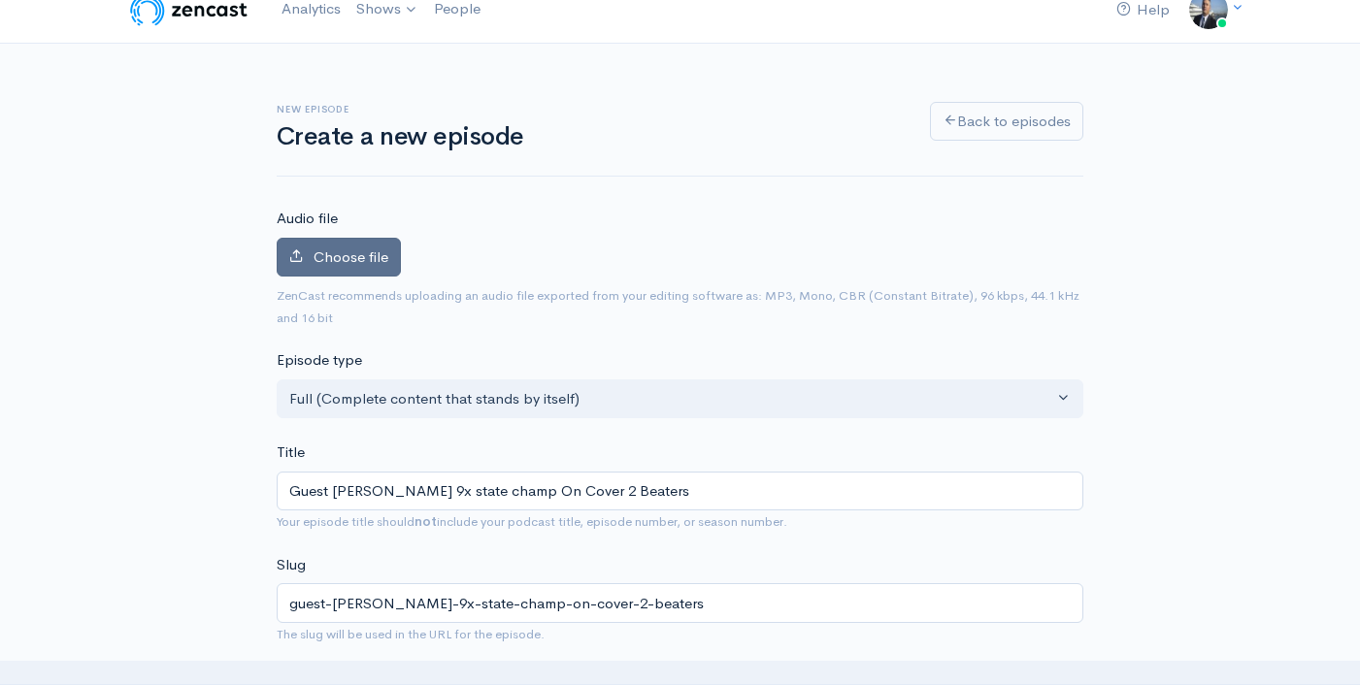
click at [337, 262] on span "Choose file" at bounding box center [350, 256] width 75 height 18
click at [0, 0] on input "Choose file" at bounding box center [0, 0] width 0 height 0
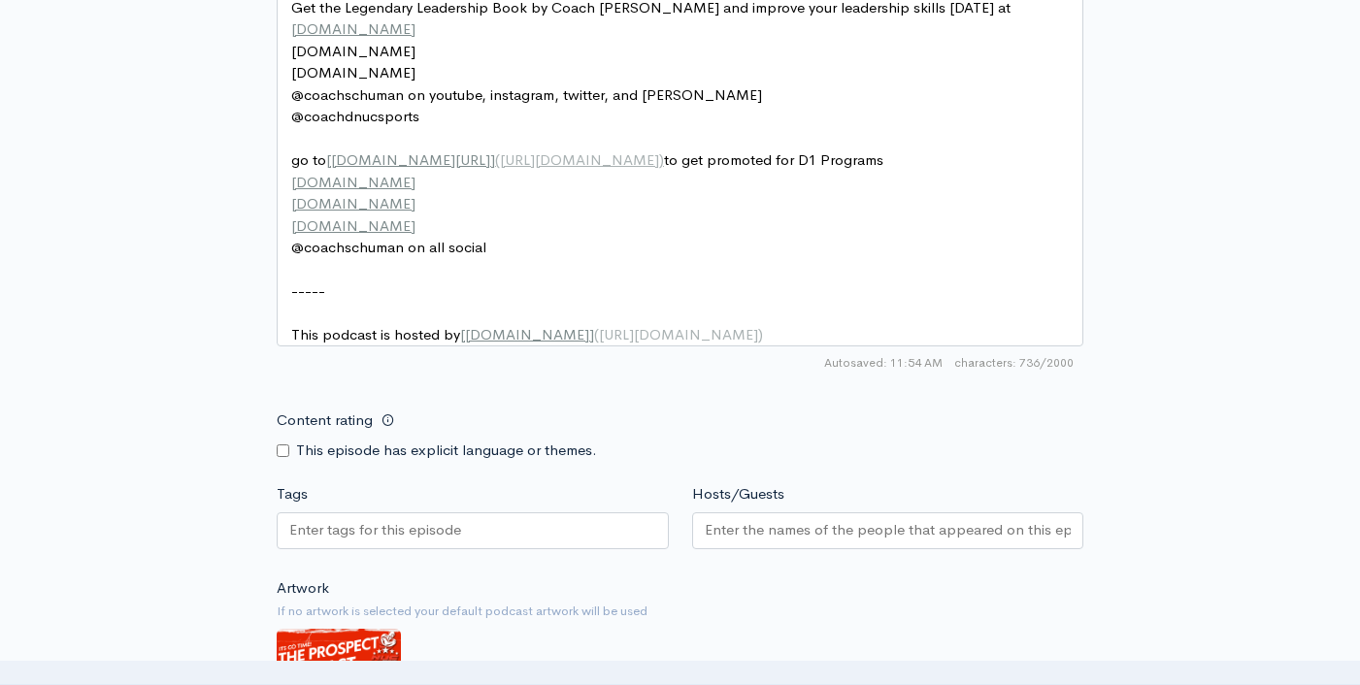
scroll to position [1365, 0]
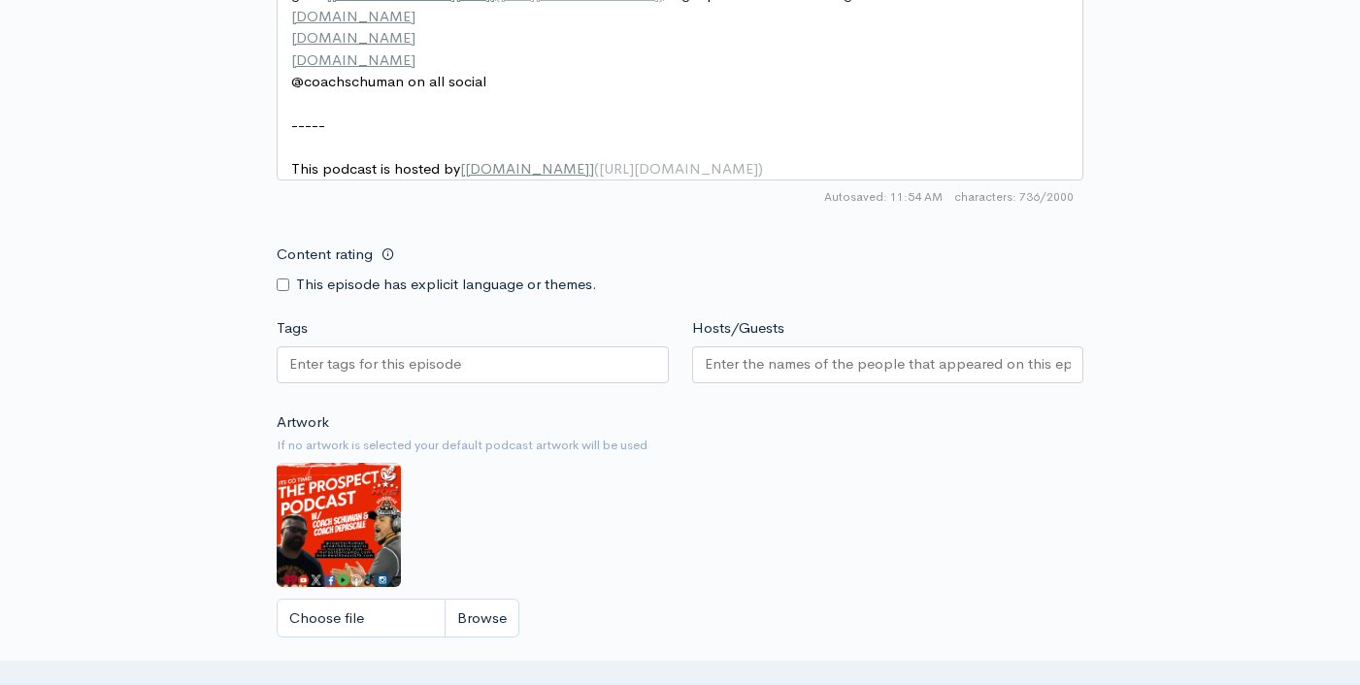
click at [459, 376] on input "Tags" at bounding box center [376, 364] width 175 height 22
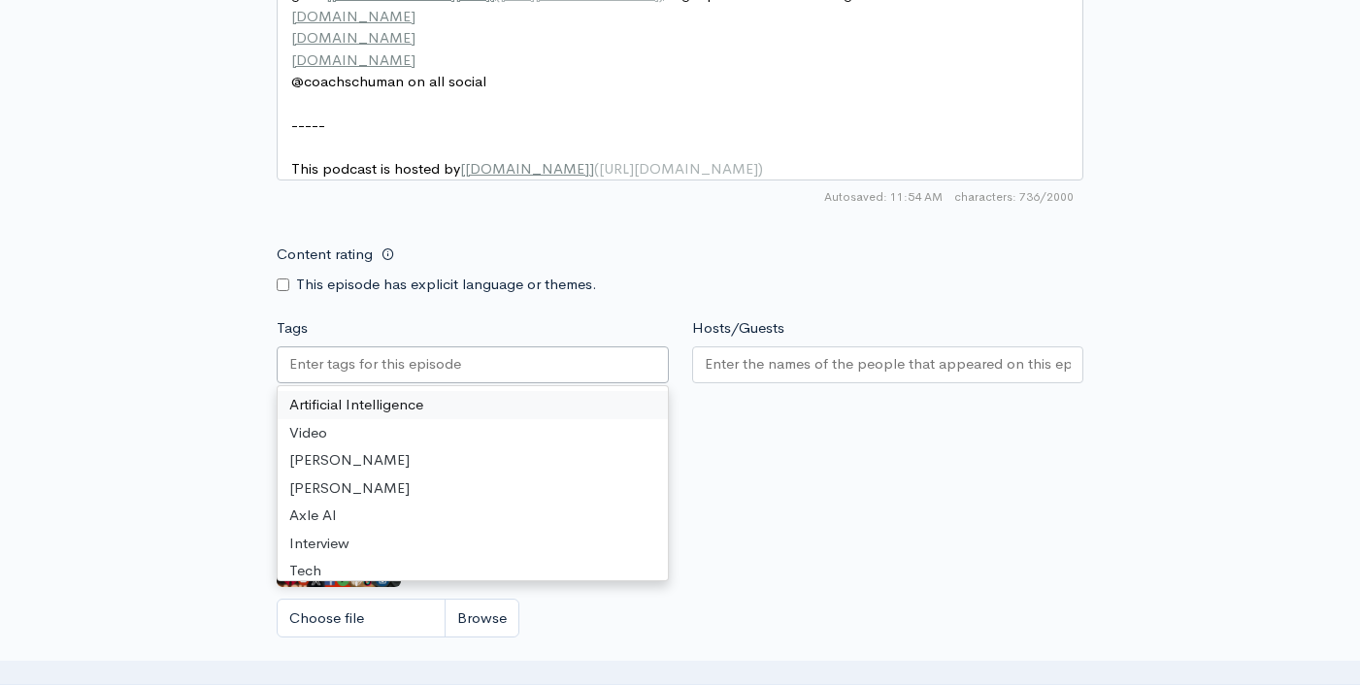
paste input "Guest [PERSON_NAME] 9x state champ On Cover 2 Beaters"
type input "Guest [PERSON_NAME] 9x state champ On Cover 2 Beaters"
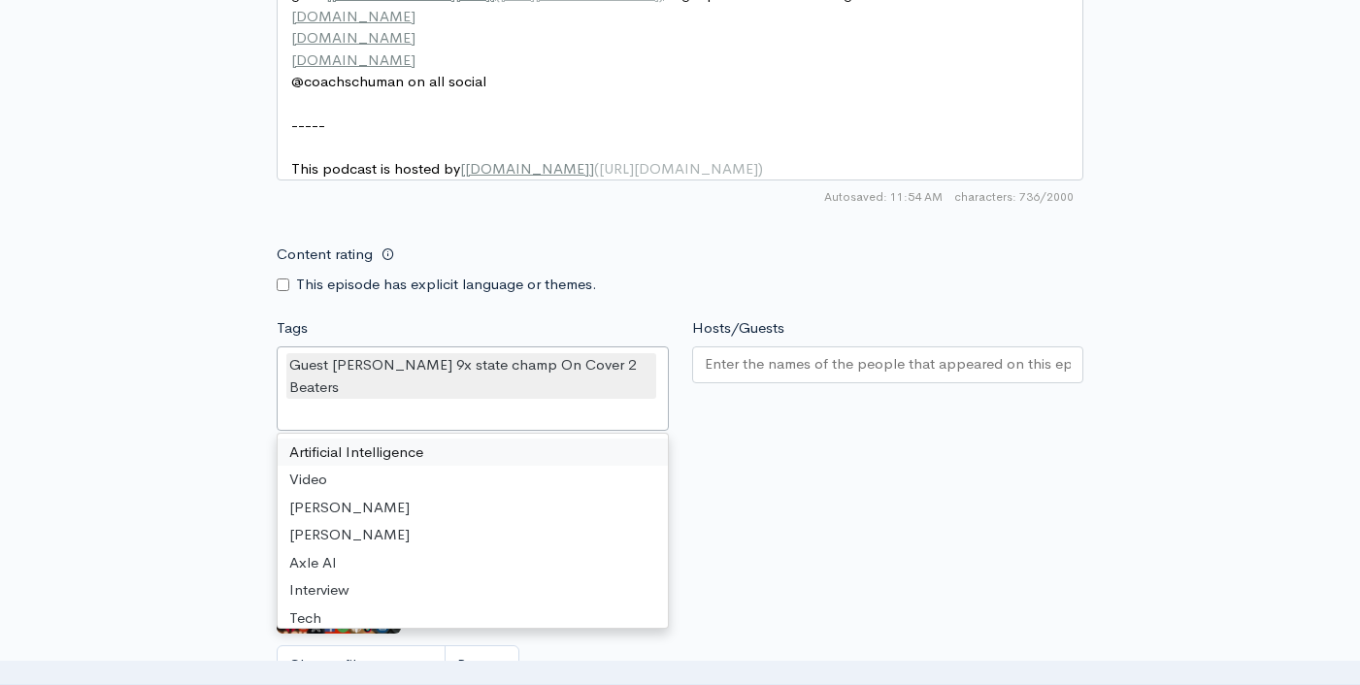
scroll to position [0, 0]
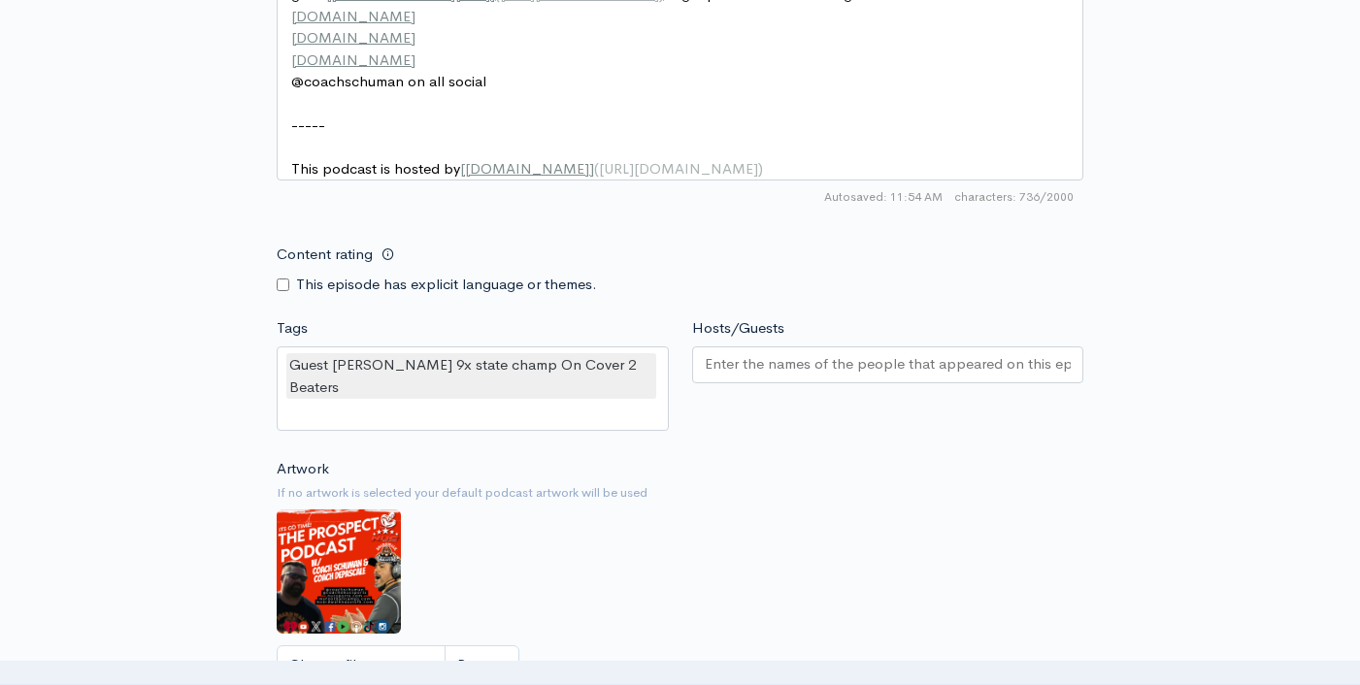
click at [986, 438] on div "Hosts/Guests" at bounding box center [887, 377] width 415 height 120
click at [919, 366] on div at bounding box center [888, 364] width 392 height 37
click at [1050, 332] on div "Hosts/Guests David Schuman David Schuman Shane Stafford Howard Schuman Mitchel …" at bounding box center [887, 377] width 415 height 120
click at [983, 387] on div "[PERSON_NAME]" at bounding box center [888, 366] width 392 height 41
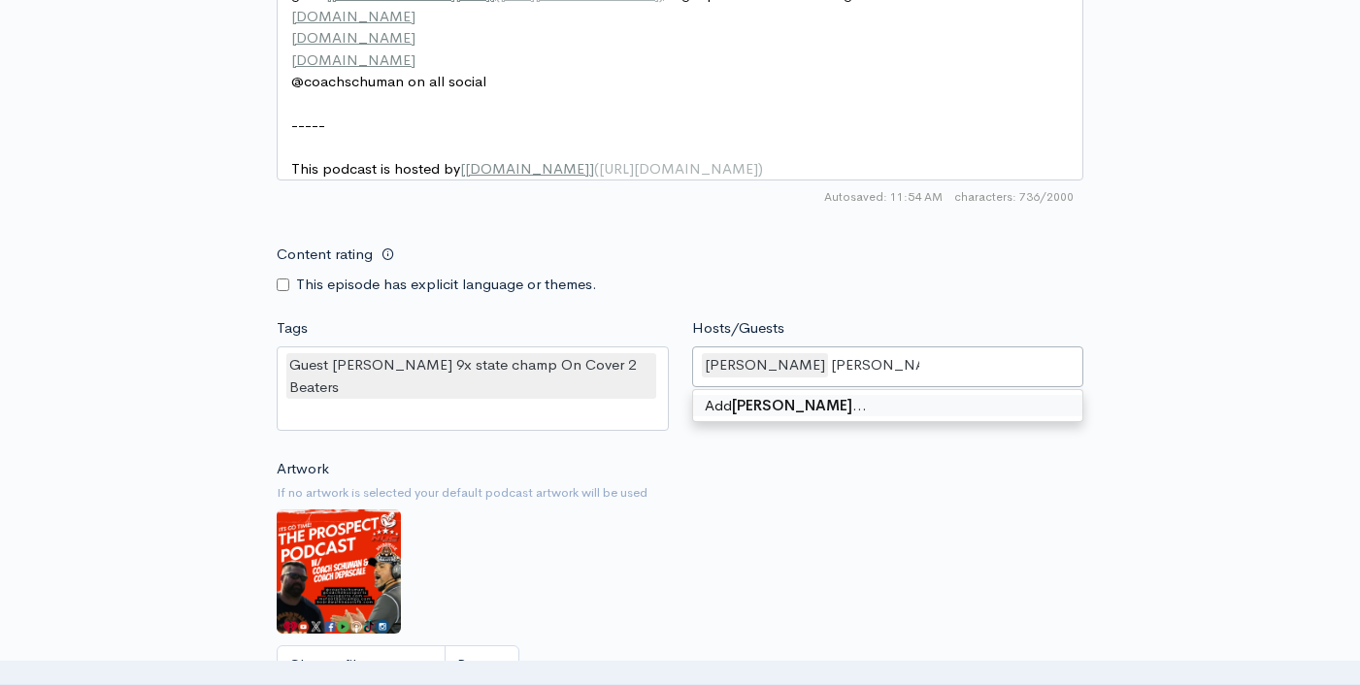
type input "[PERSON_NAME]"
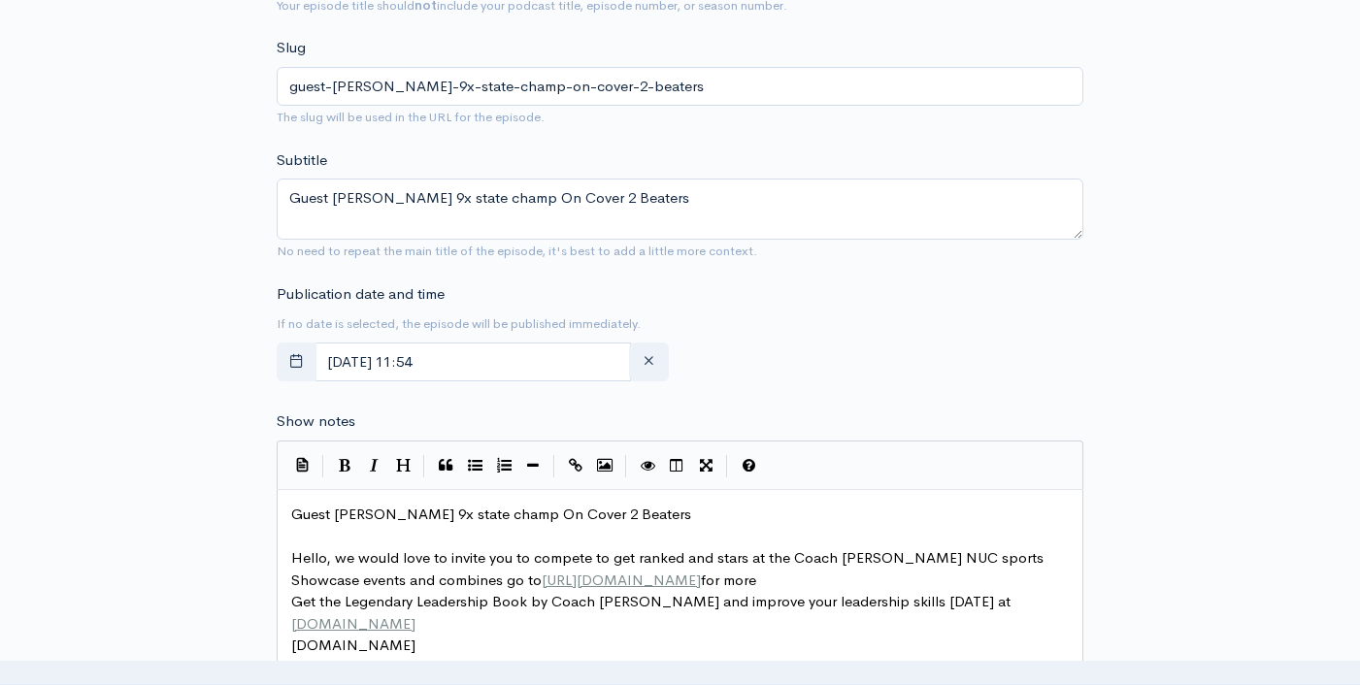
scroll to position [655, 0]
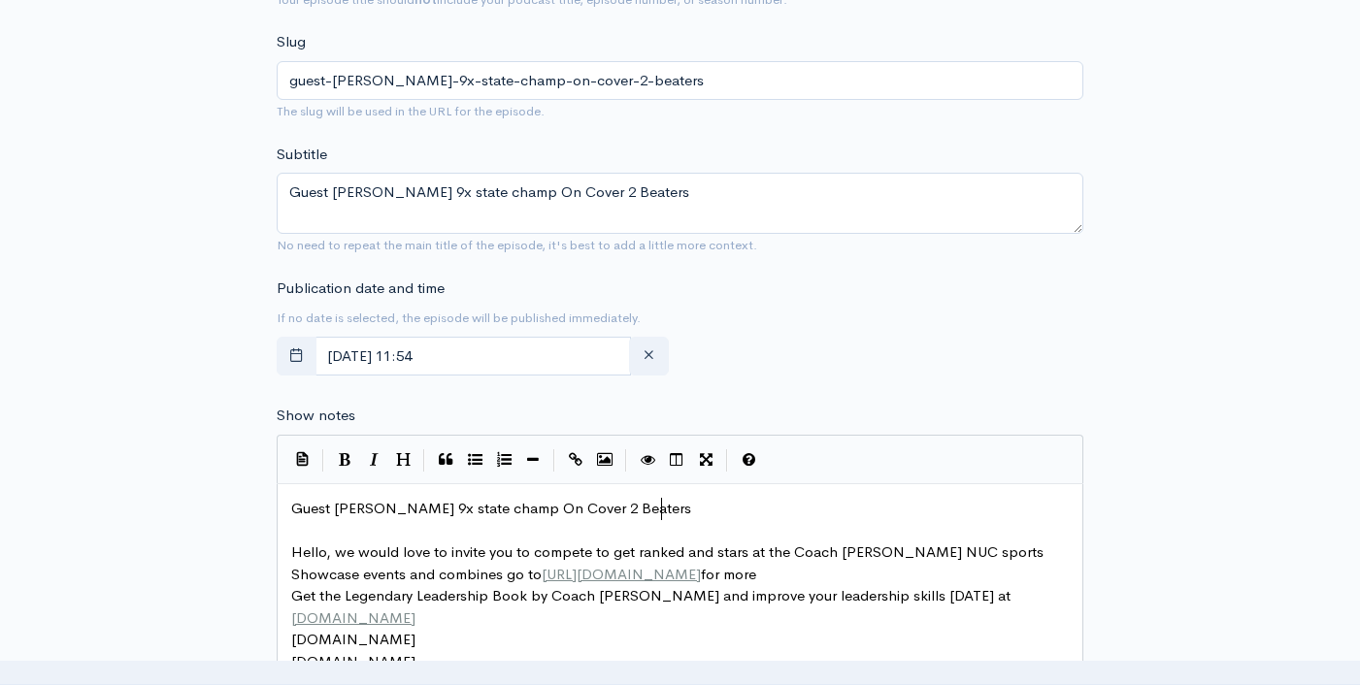
click at [712, 506] on pre "Guest [PERSON_NAME] 9x state champ On Cover 2 Beaters" at bounding box center [687, 509] width 800 height 22
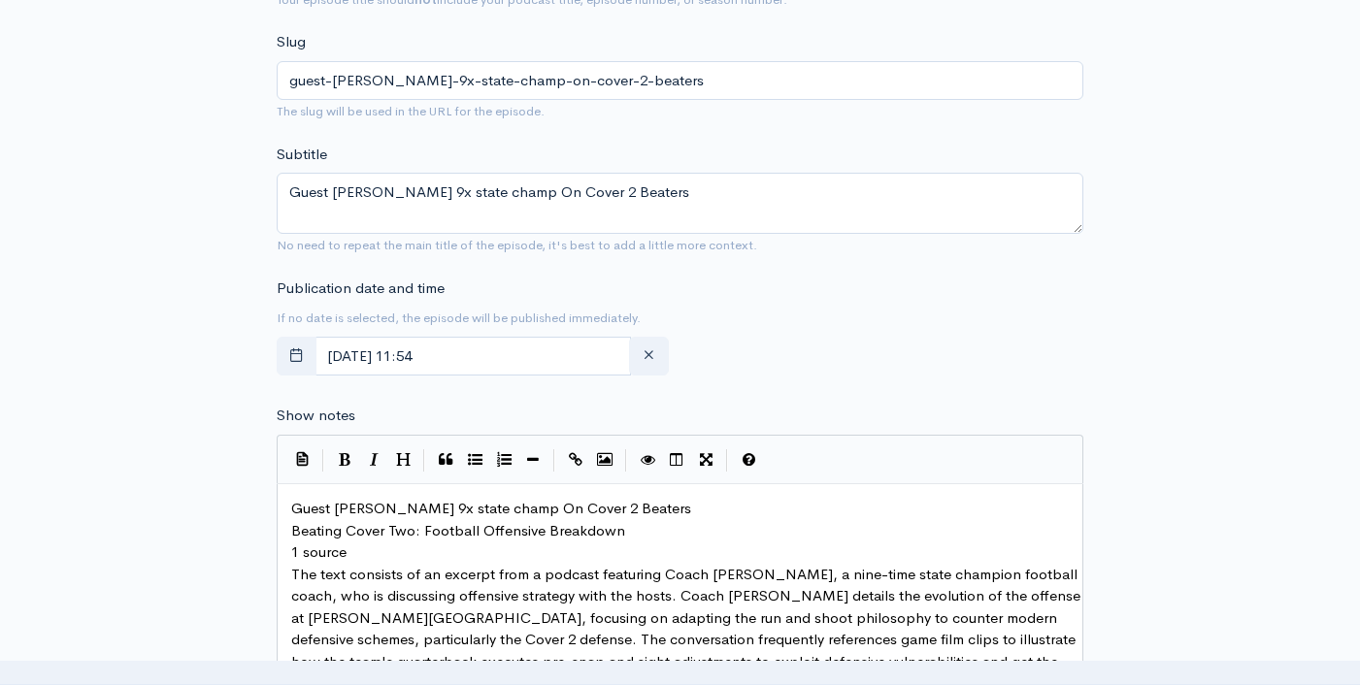
scroll to position [764, 0]
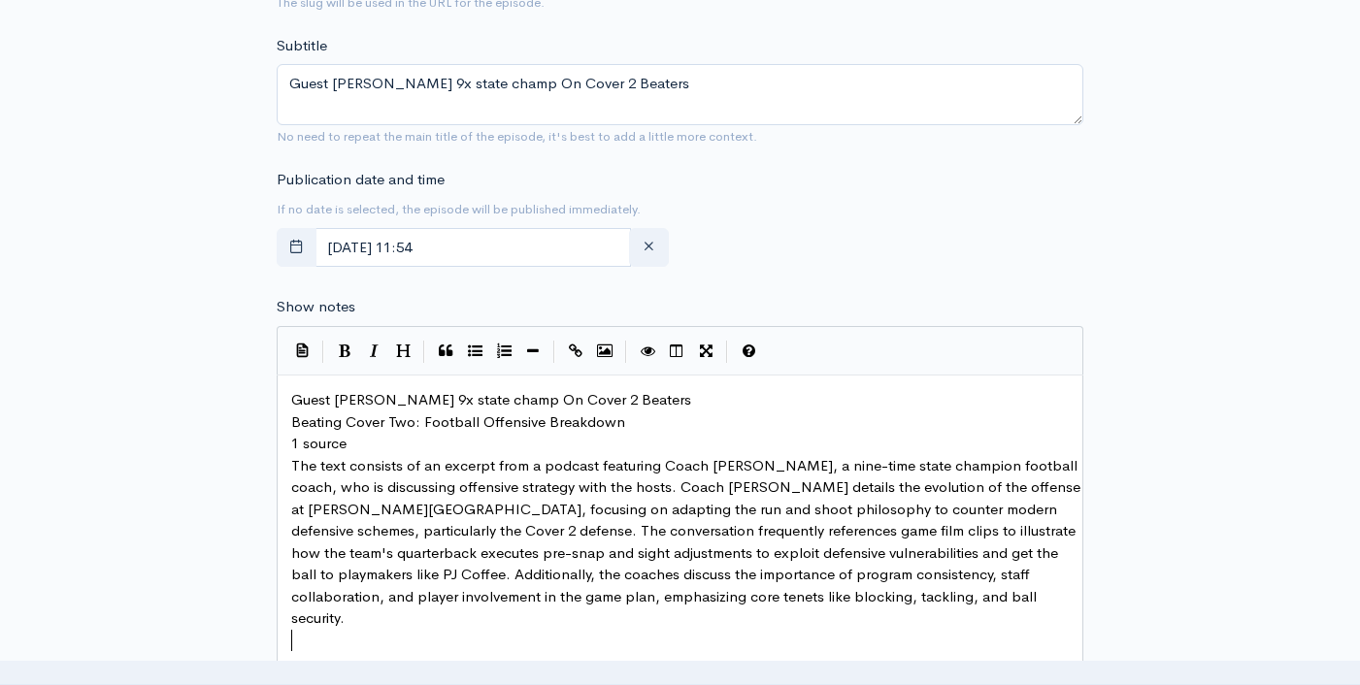
click at [677, 402] on pre "Guest [PERSON_NAME] 9x state champ On Cover 2 Beaters" at bounding box center [687, 400] width 800 height 22
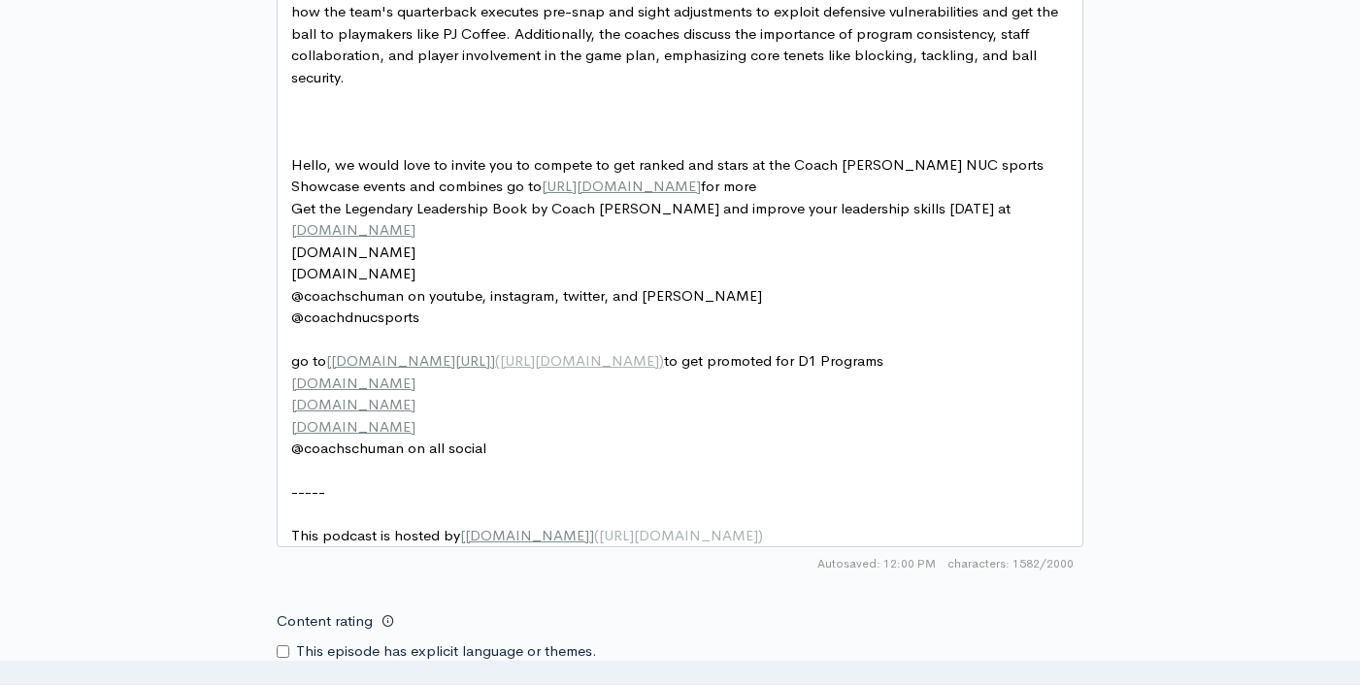
scroll to position [1637, 0]
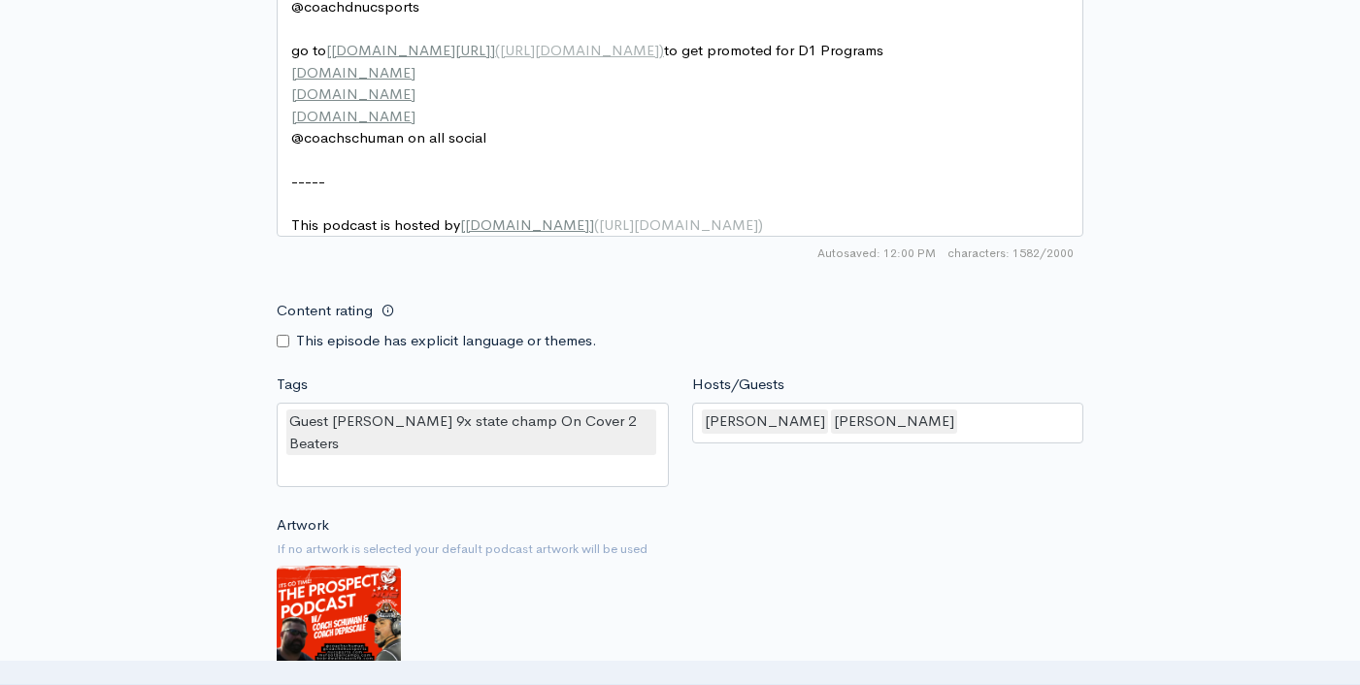
click at [623, 473] on div "Guest [PERSON_NAME] 9x state champ On Cover 2 Beaters" at bounding box center [473, 445] width 392 height 84
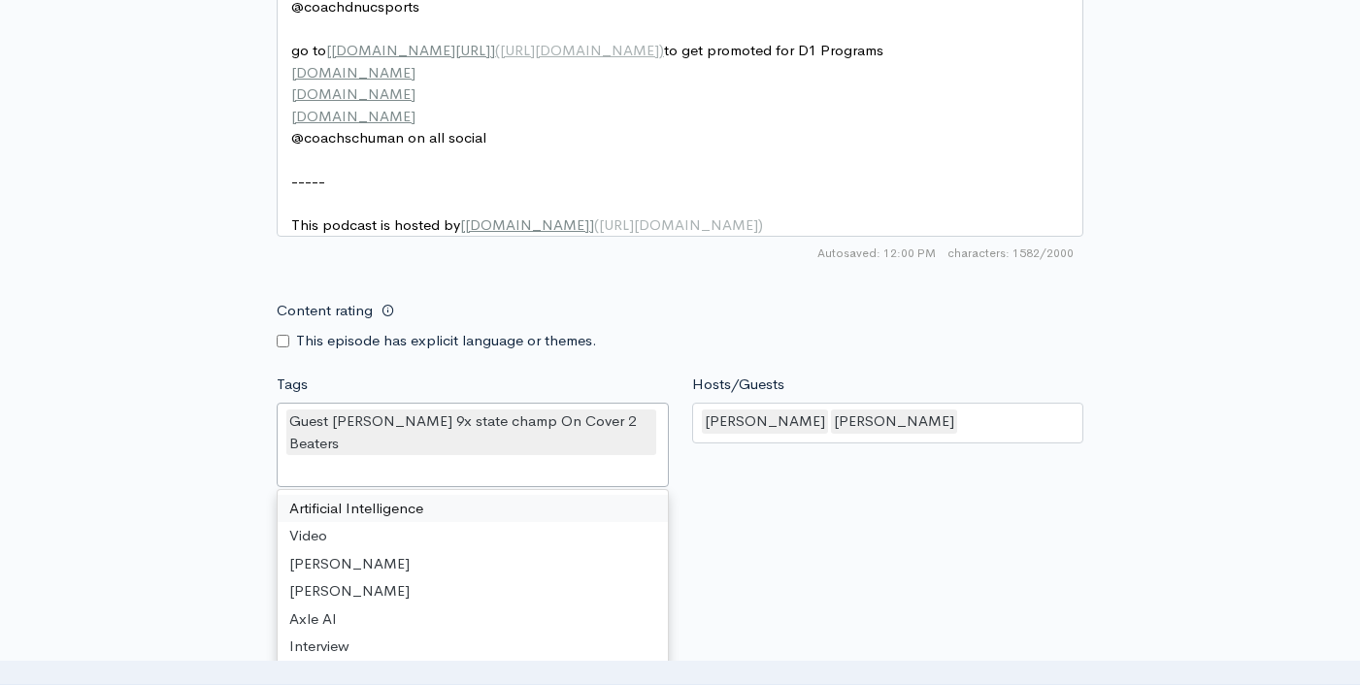
paste input "Beating Cover Two: Football Offensive Breakdown 1 source The text consists of a…"
type input "Beating Cover Two: Football Offensive Breakdown 1 source The text consists of a…"
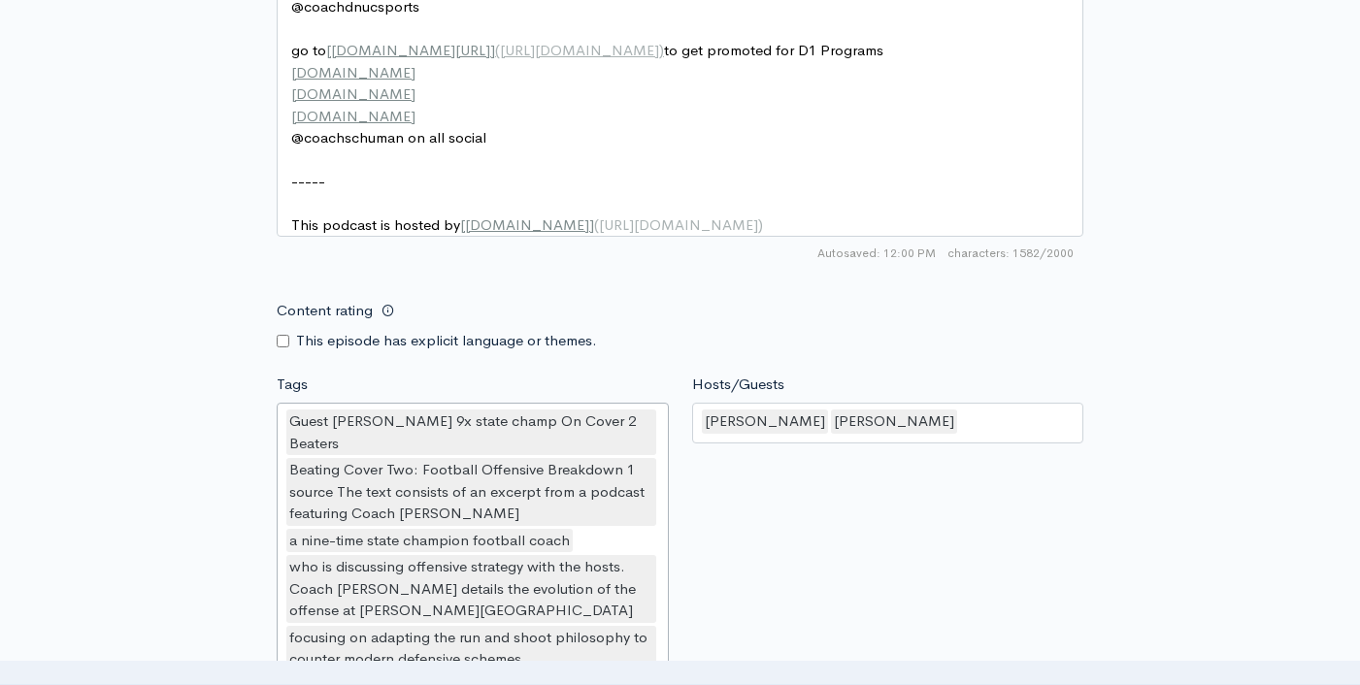
scroll to position [5, 0]
click at [977, 532] on div "Hosts/Guests David Schuman,Mark Mickens David Schuman Mark Mickens Shane Staffo…" at bounding box center [887, 665] width 415 height 583
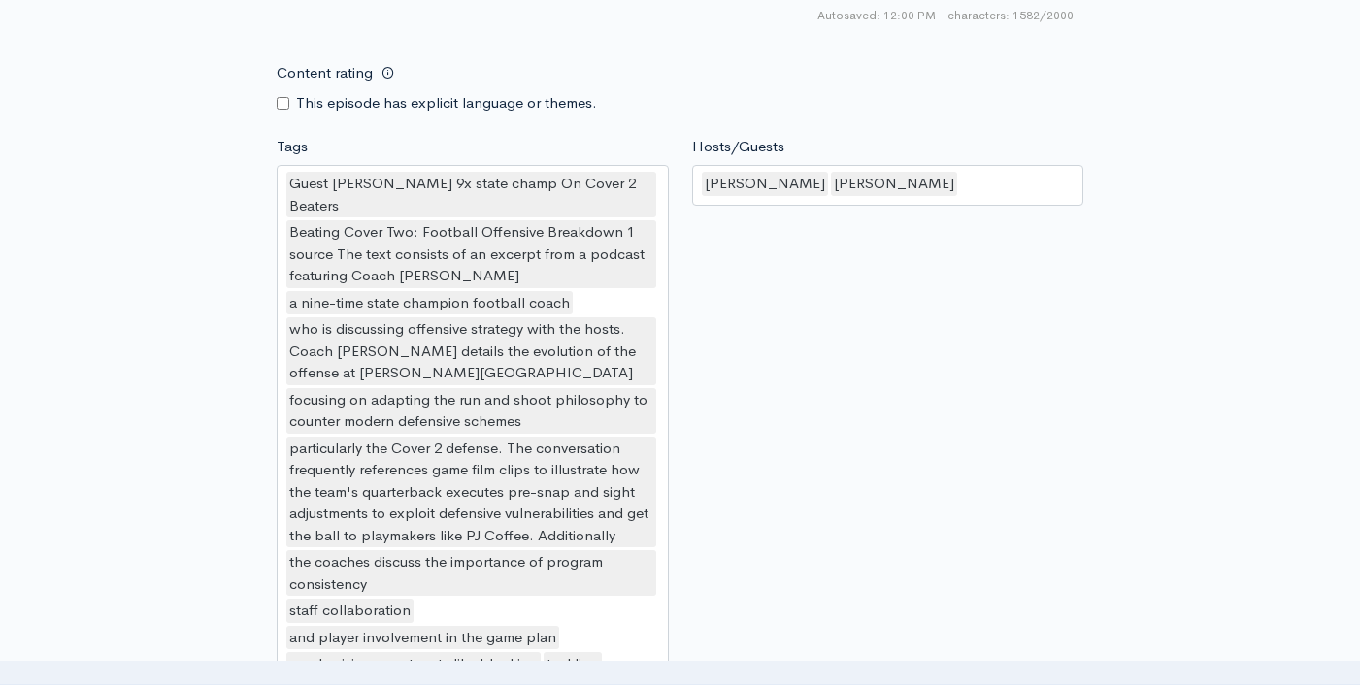
scroll to position [2280, 0]
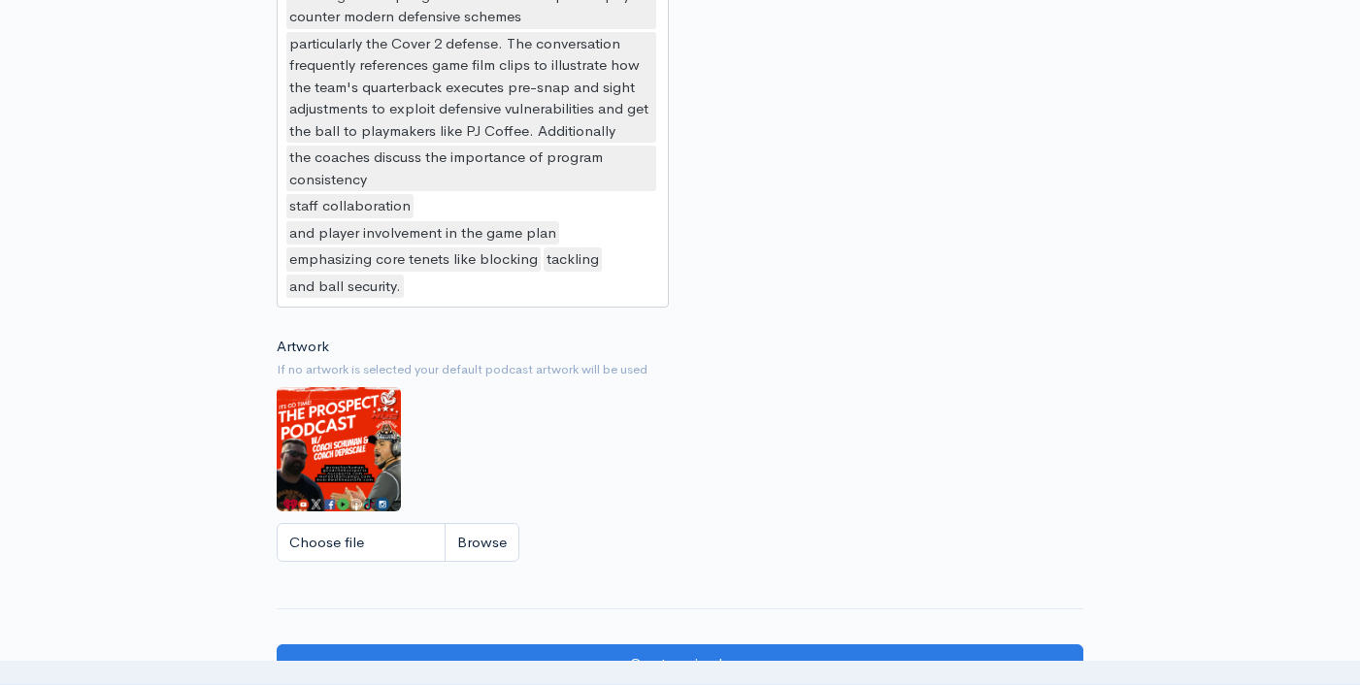
click at [601, 292] on div "Guest Mark Mickens 9x state champ On Cover 2 Beaters Beating Cover Two: Footbal…" at bounding box center [473, 33] width 392 height 547
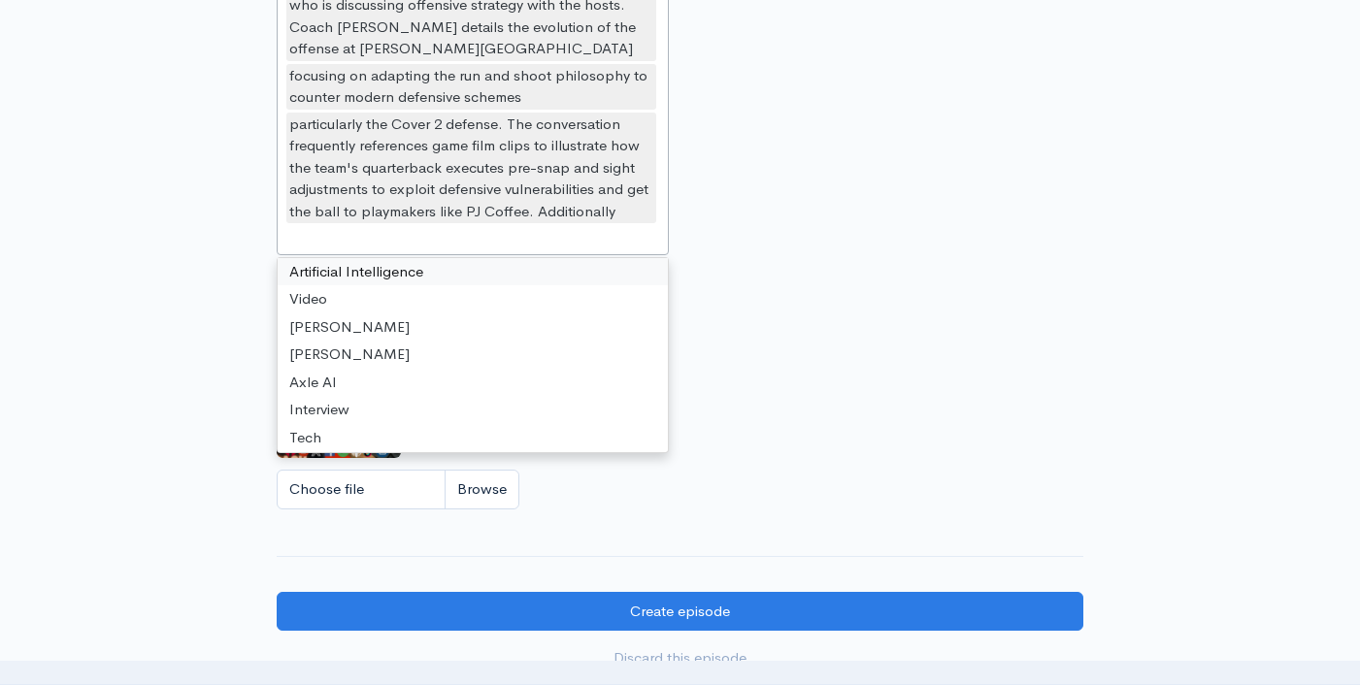
scroll to position [2151, 0]
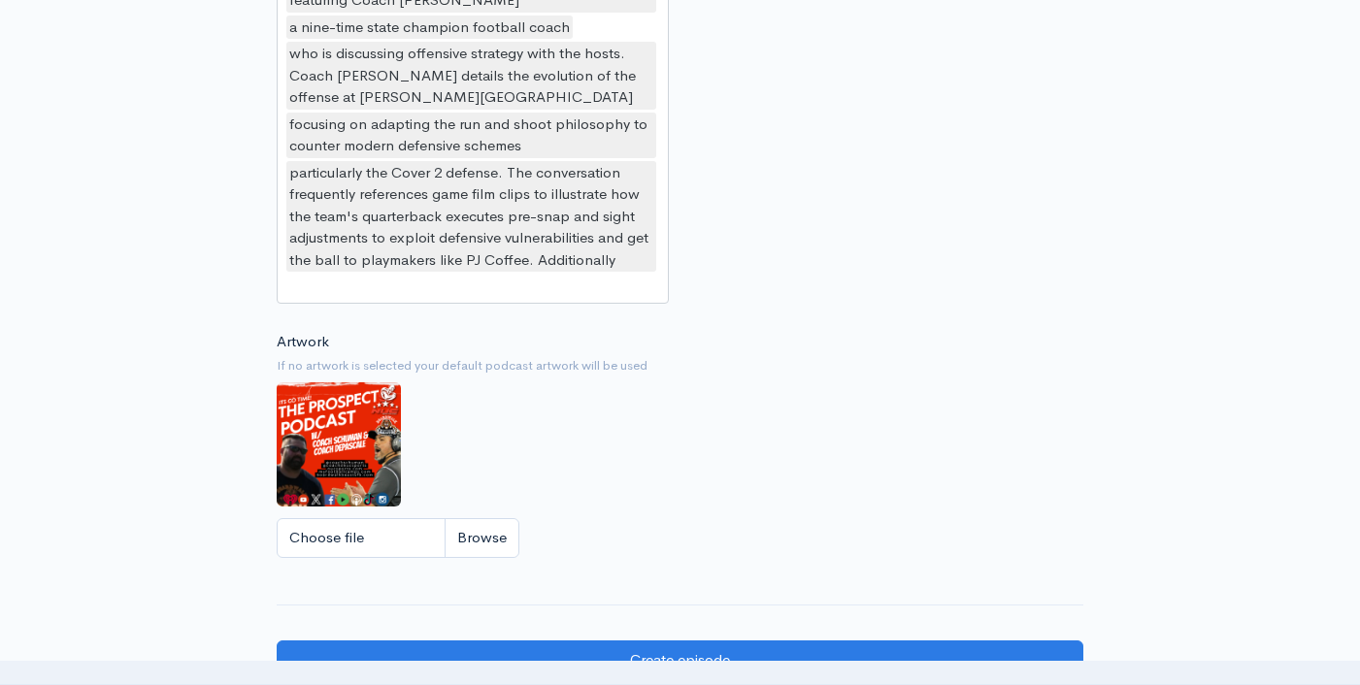
click at [863, 664] on nav at bounding box center [680, 673] width 1360 height 24
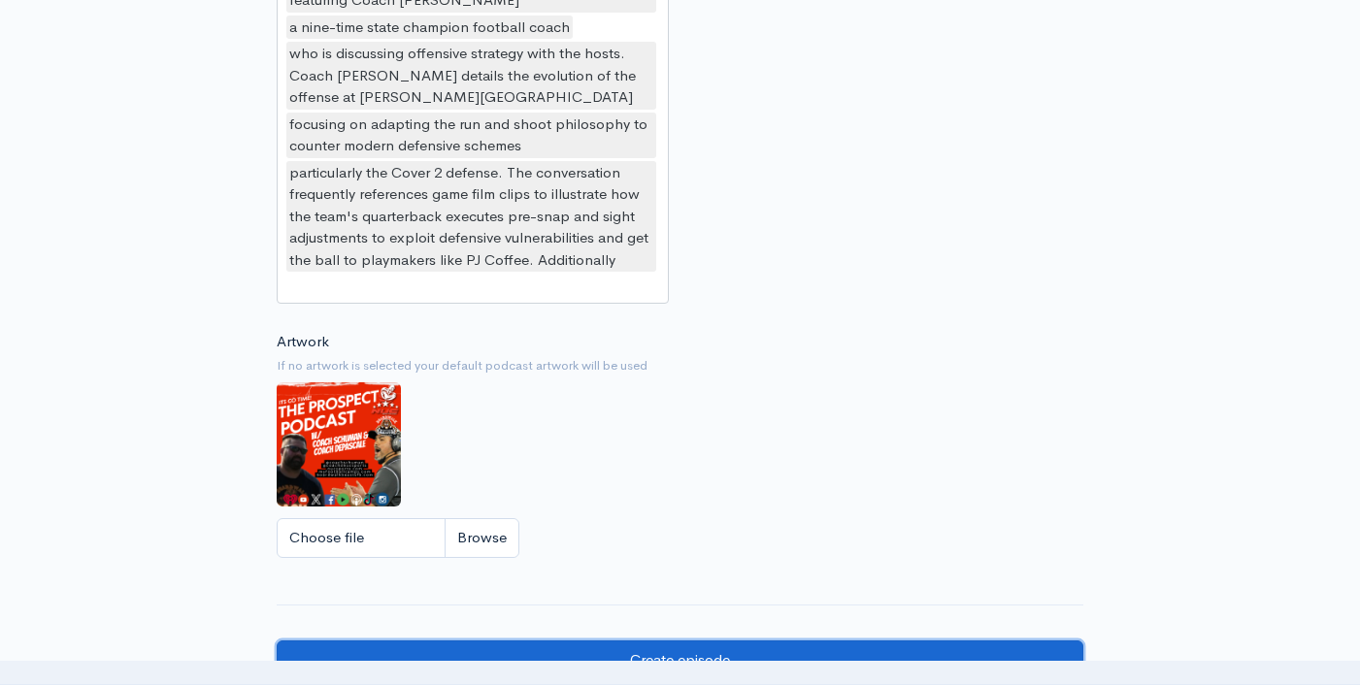
click at [867, 652] on input "Create episode" at bounding box center [680, 661] width 806 height 40
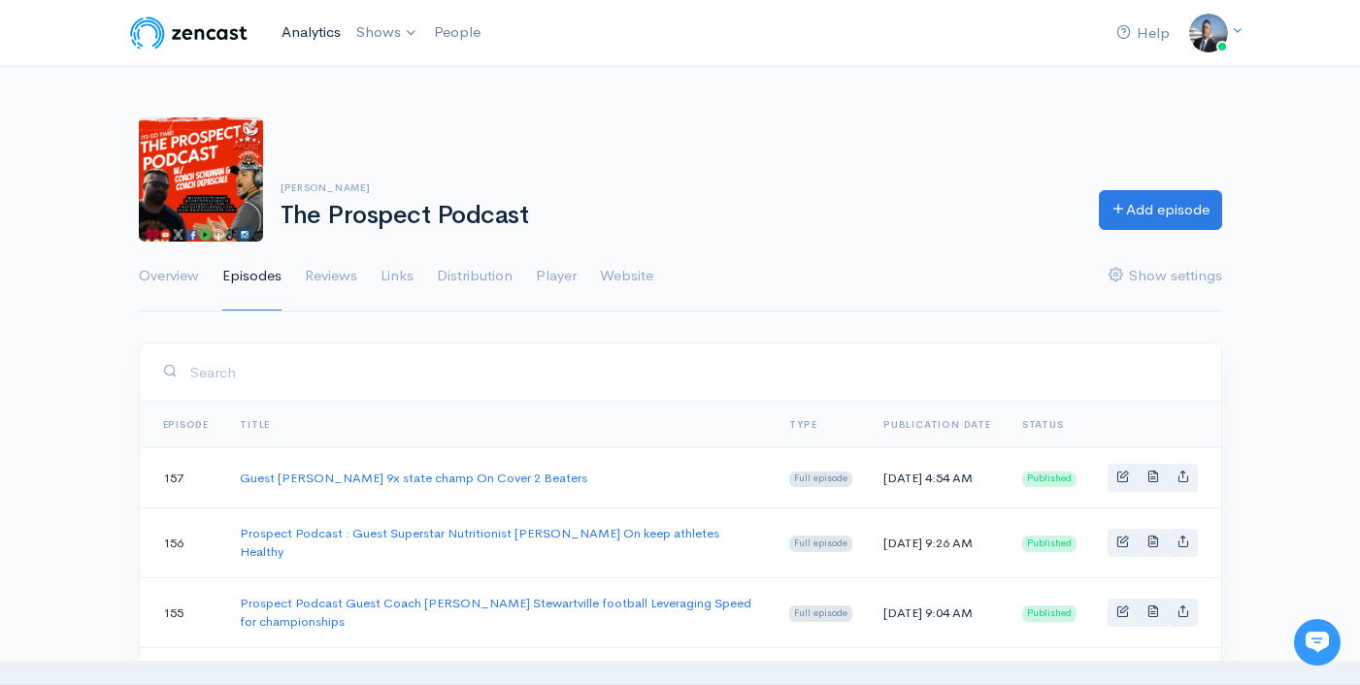
click at [308, 32] on link "Analytics" at bounding box center [311, 33] width 75 height 42
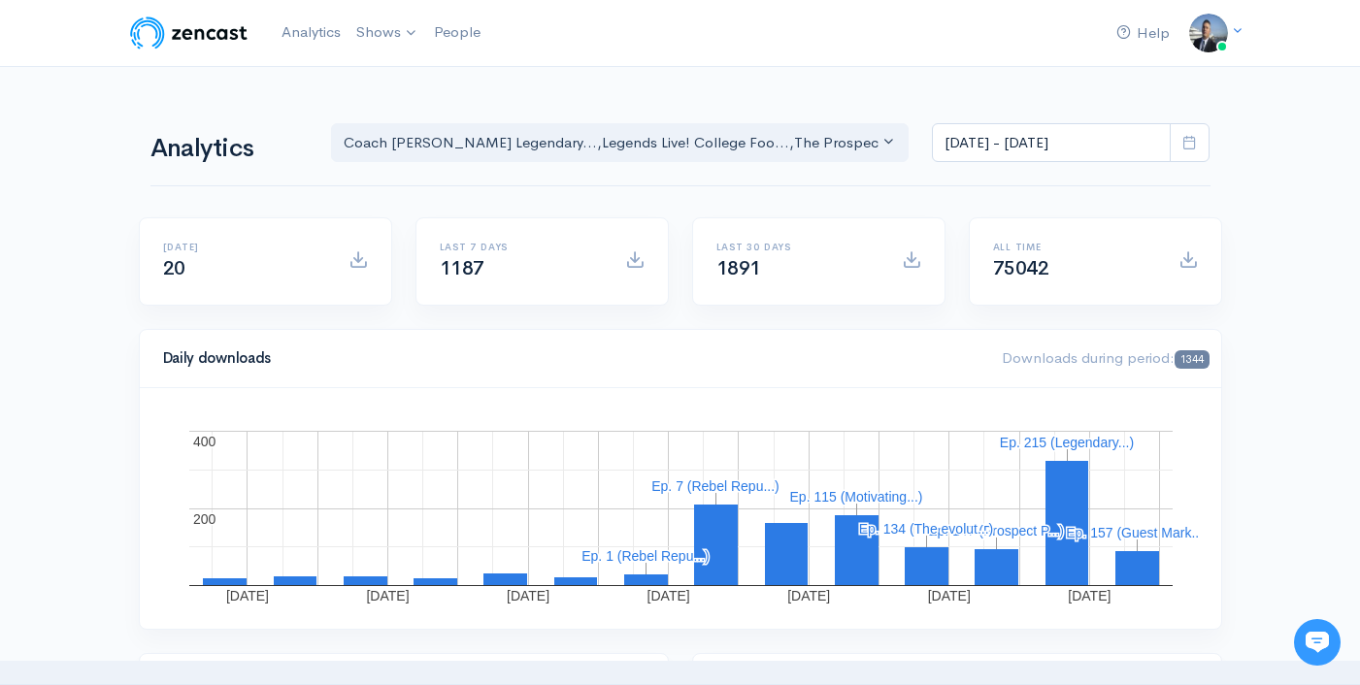
click at [302, 20] on link "Analytics" at bounding box center [311, 33] width 75 height 42
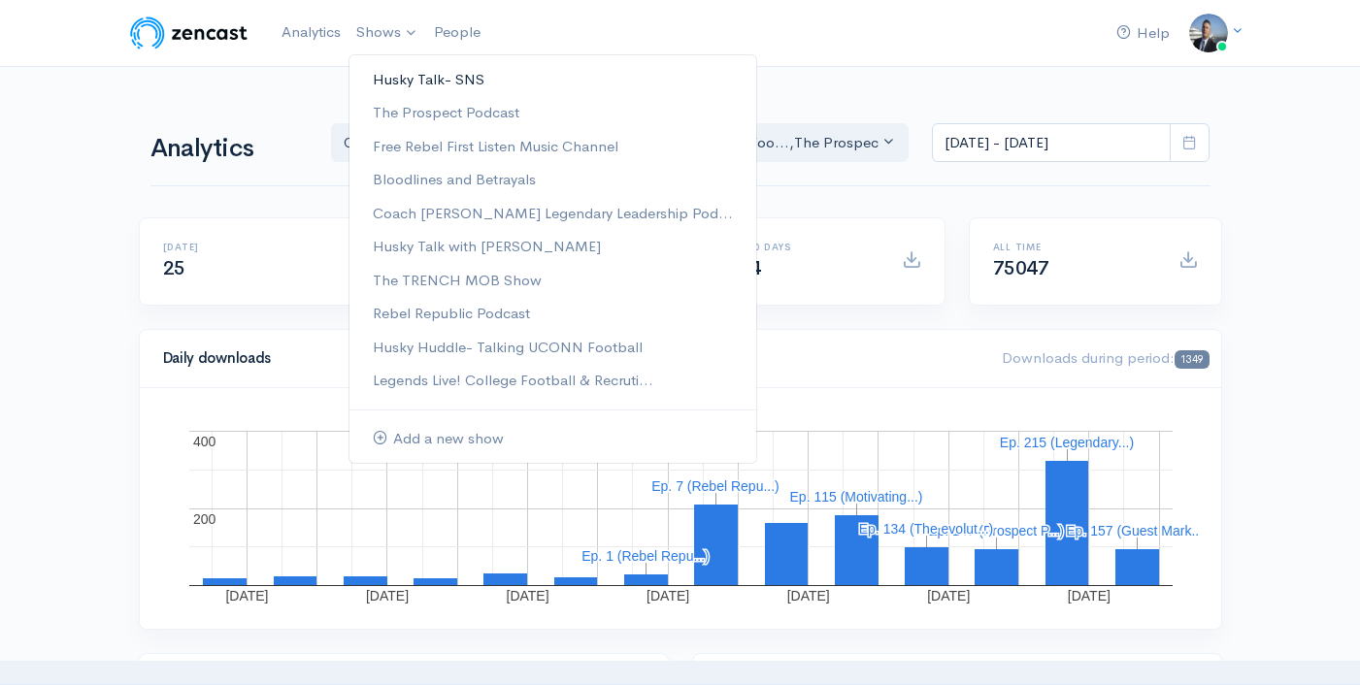
click at [456, 76] on link "Husky Talk- SNS" at bounding box center [552, 80] width 407 height 34
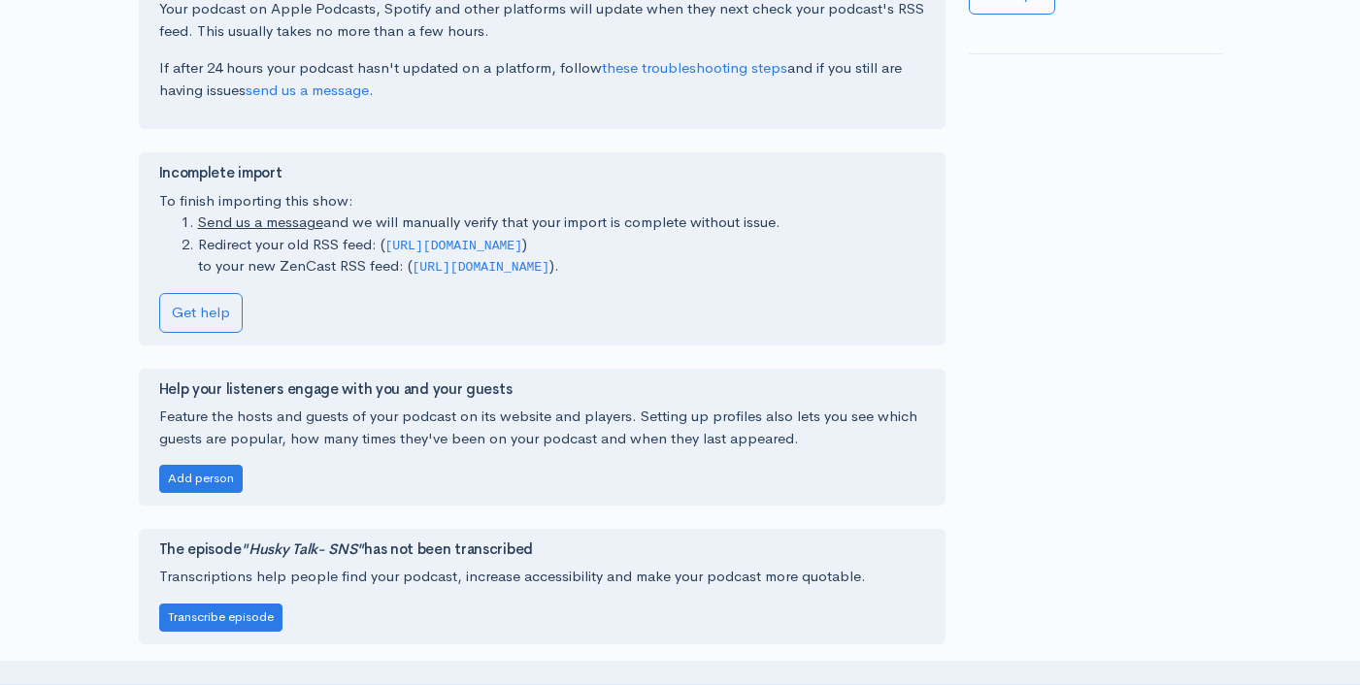
scroll to position [82, 0]
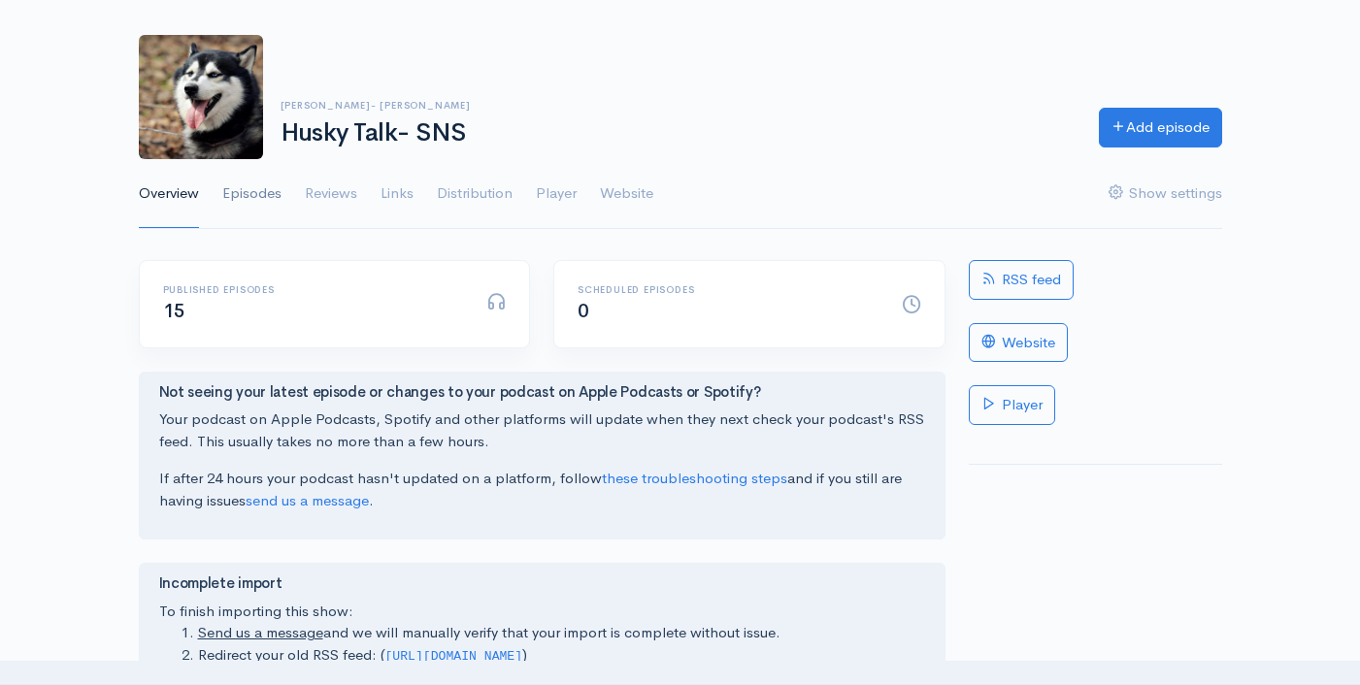
click at [232, 197] on link "Episodes" at bounding box center [251, 194] width 59 height 70
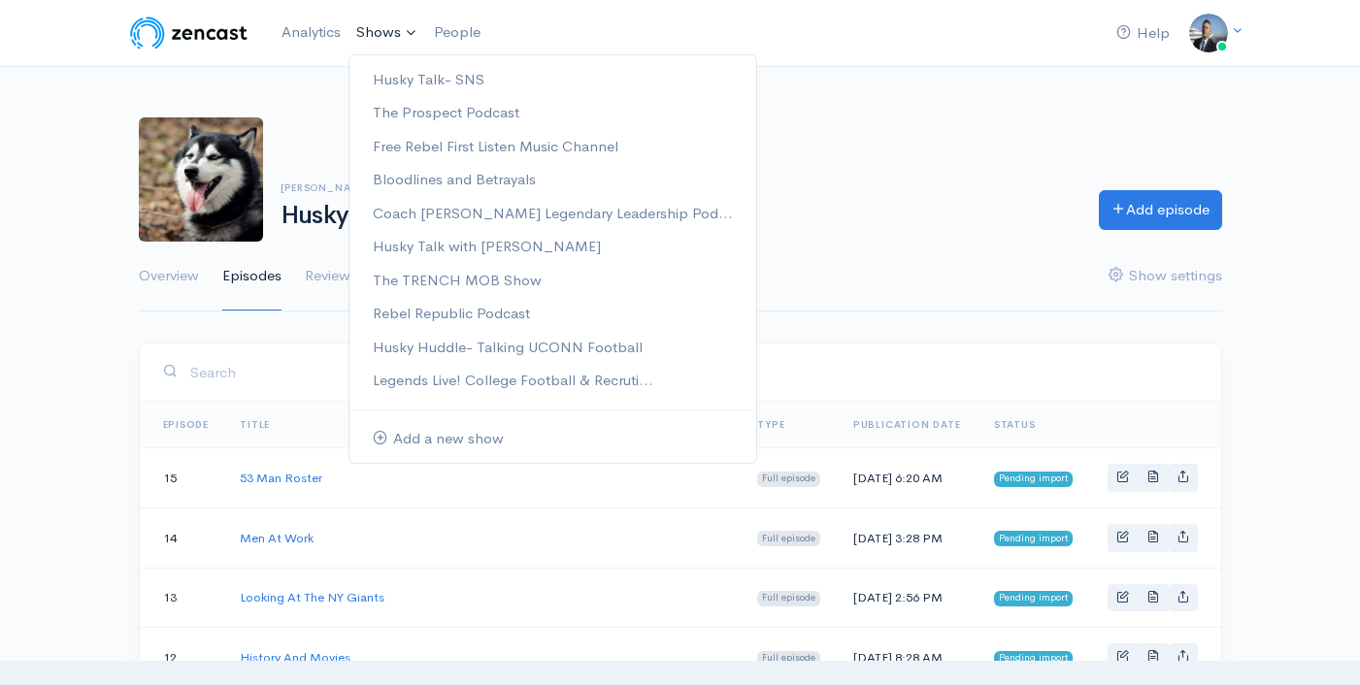
click at [391, 35] on link "Shows" at bounding box center [387, 33] width 78 height 43
click at [328, 38] on link "Analytics" at bounding box center [311, 33] width 75 height 42
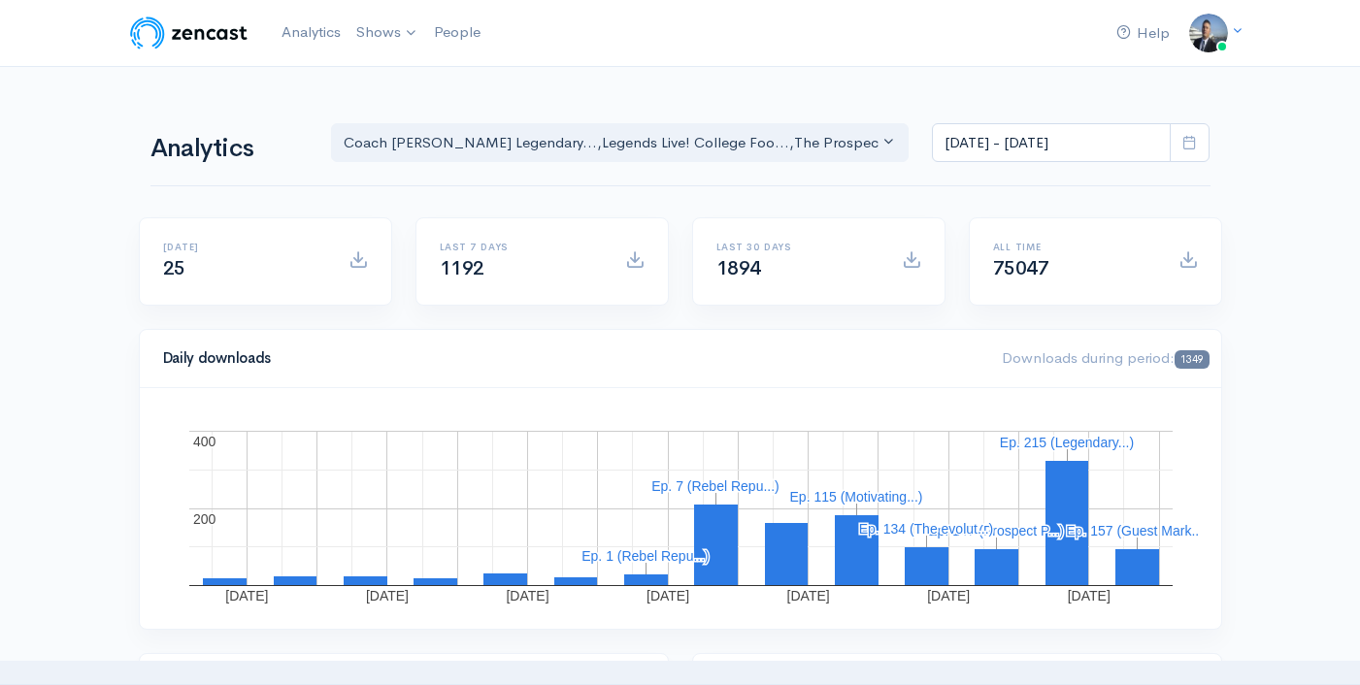
click at [613, 4] on nav "Help Notifications View all Your profile Team settings Coach Schuman Sports and…" at bounding box center [680, 33] width 1360 height 67
click at [713, 29] on div "Help Notifications View all Your profile Team settings Coach Schuman Sports and…" at bounding box center [680, 33] width 1106 height 43
click at [628, 42] on div "Help Notifications View all Your profile Team settings Coach Schuman Sports and…" at bounding box center [680, 33] width 1106 height 43
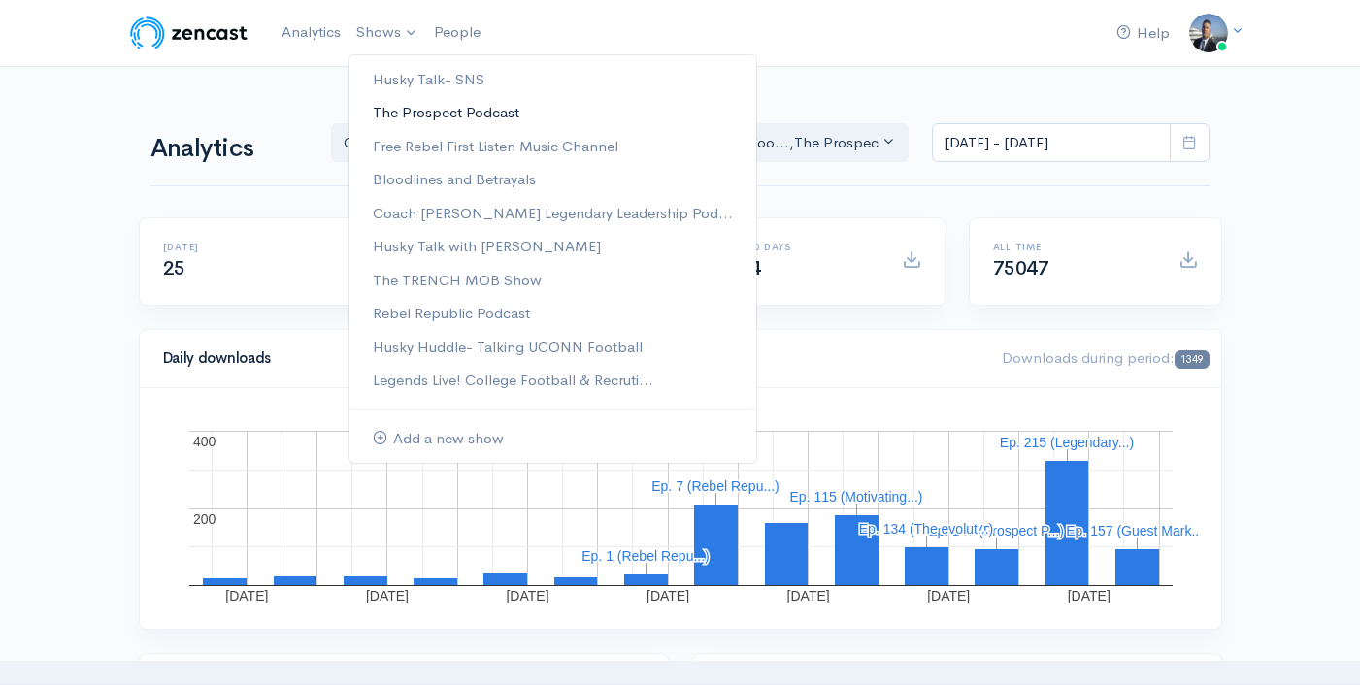
click at [454, 106] on link "The Prospect Podcast" at bounding box center [552, 113] width 407 height 34
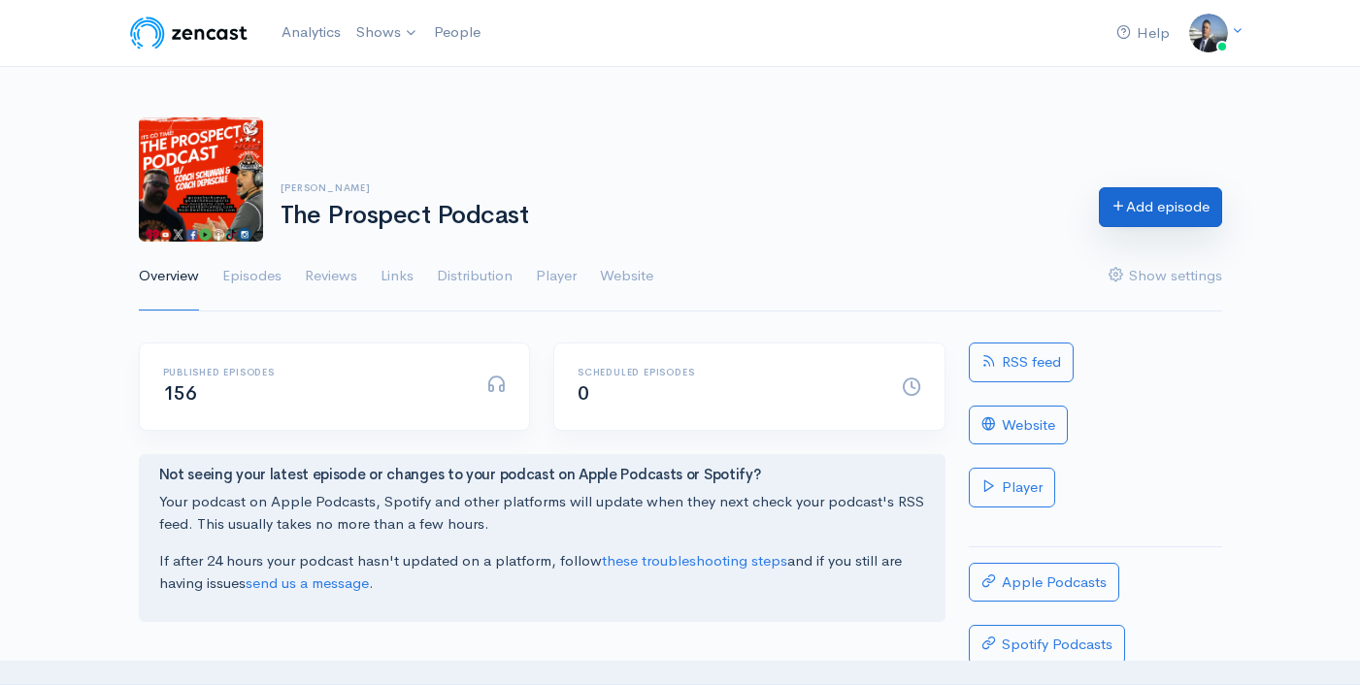
click at [1128, 203] on link "Add episode" at bounding box center [1160, 207] width 123 height 40
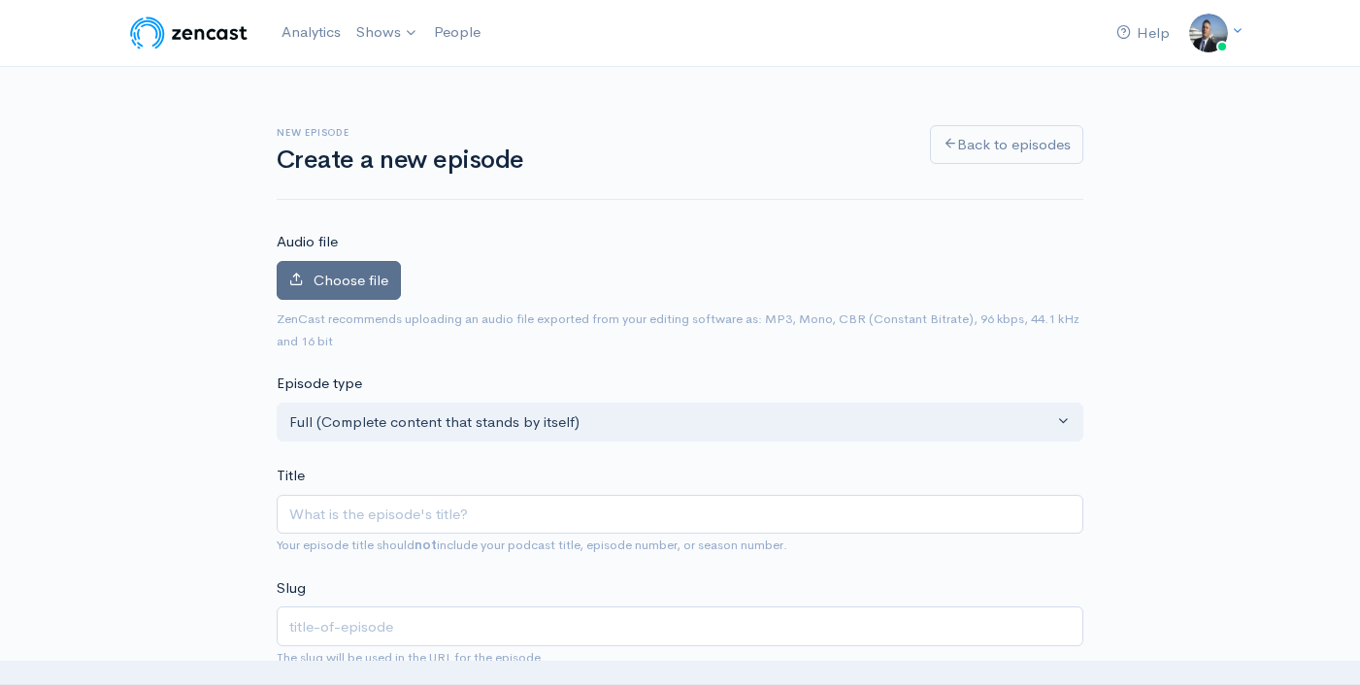
click at [365, 273] on span "Choose file" at bounding box center [350, 280] width 75 height 18
click at [0, 0] on input "Choose file" at bounding box center [0, 0] width 0 height 0
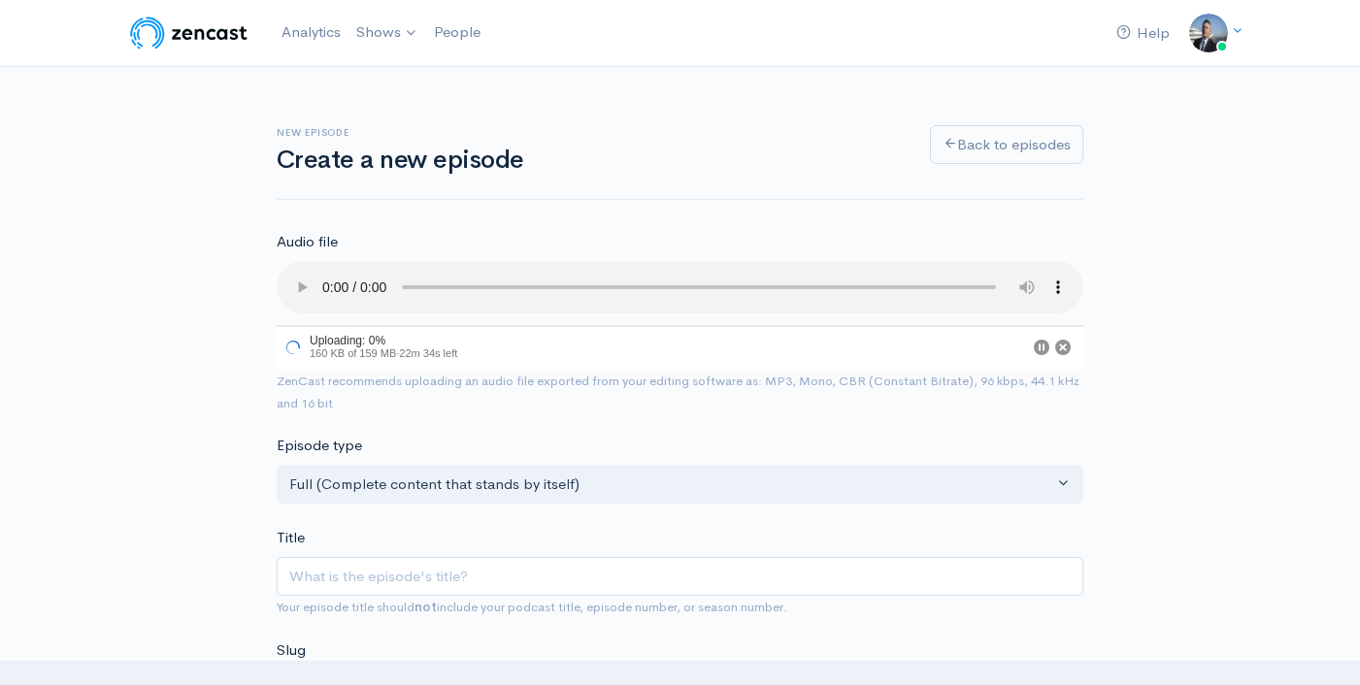
scroll to position [147, 0]
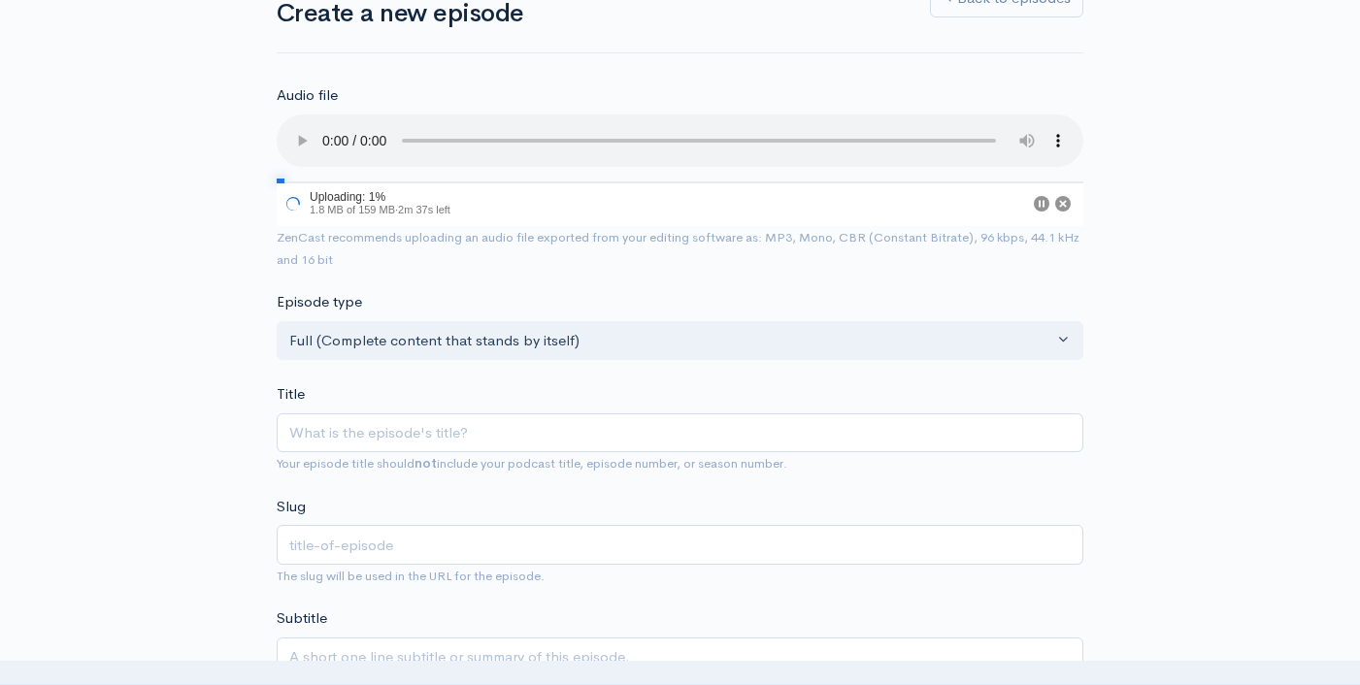
click at [697, 411] on div "Title Your episode title should not include your podcast title, episode number,…" at bounding box center [680, 428] width 806 height 91
click at [696, 422] on input "Title" at bounding box center [680, 433] width 806 height 40
paste input "The state of college football"
type input "The state of college football"
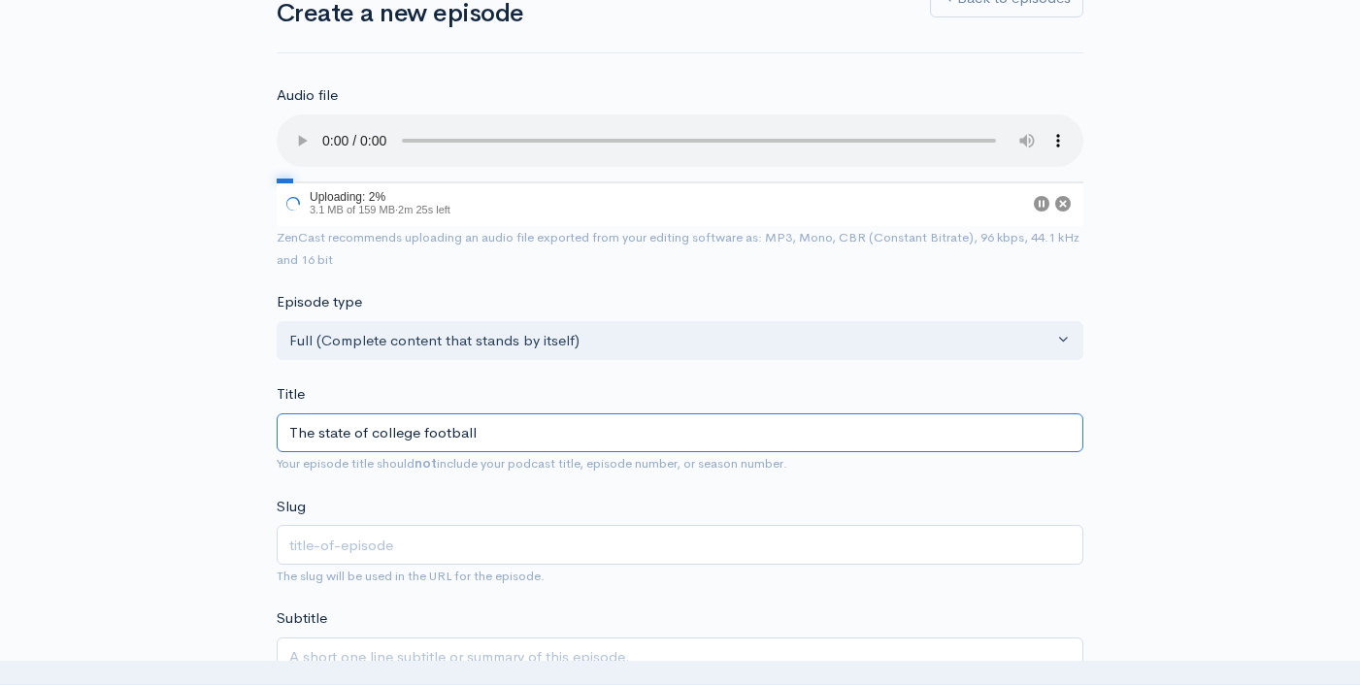
type input "the-state-of-college-football"
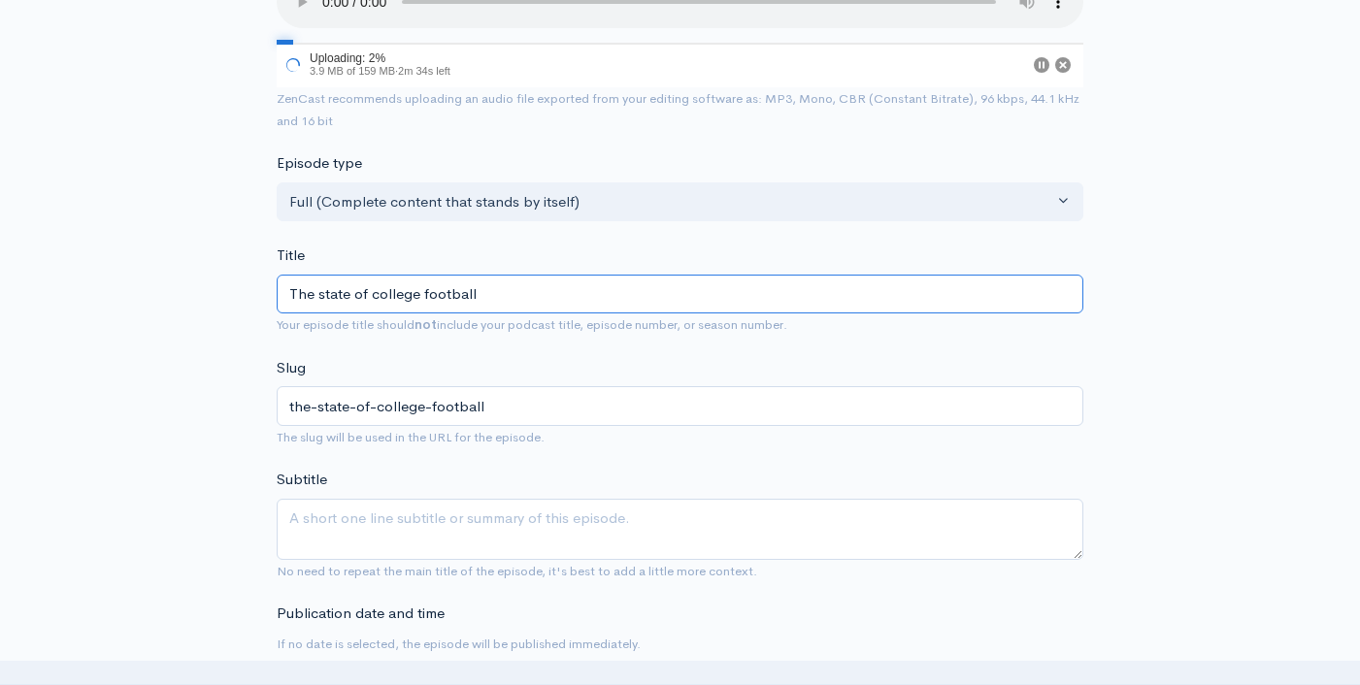
scroll to position [305, 0]
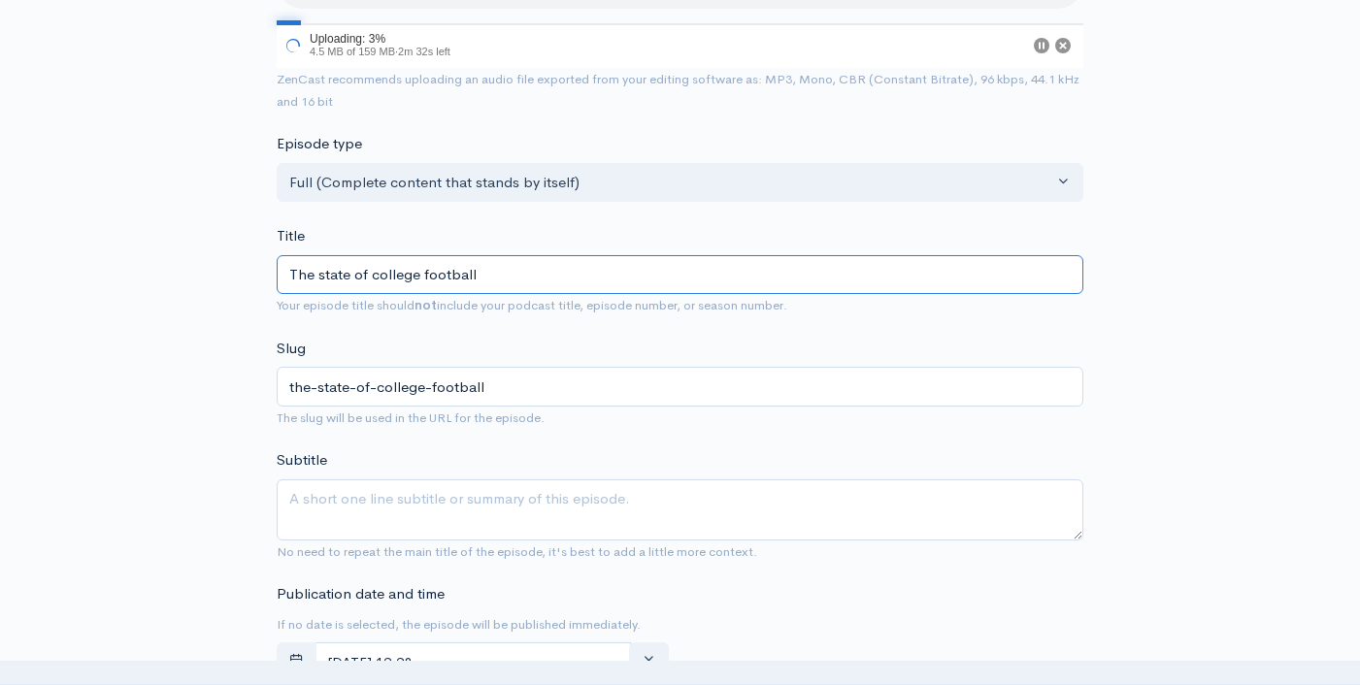
type input "The state of college football"
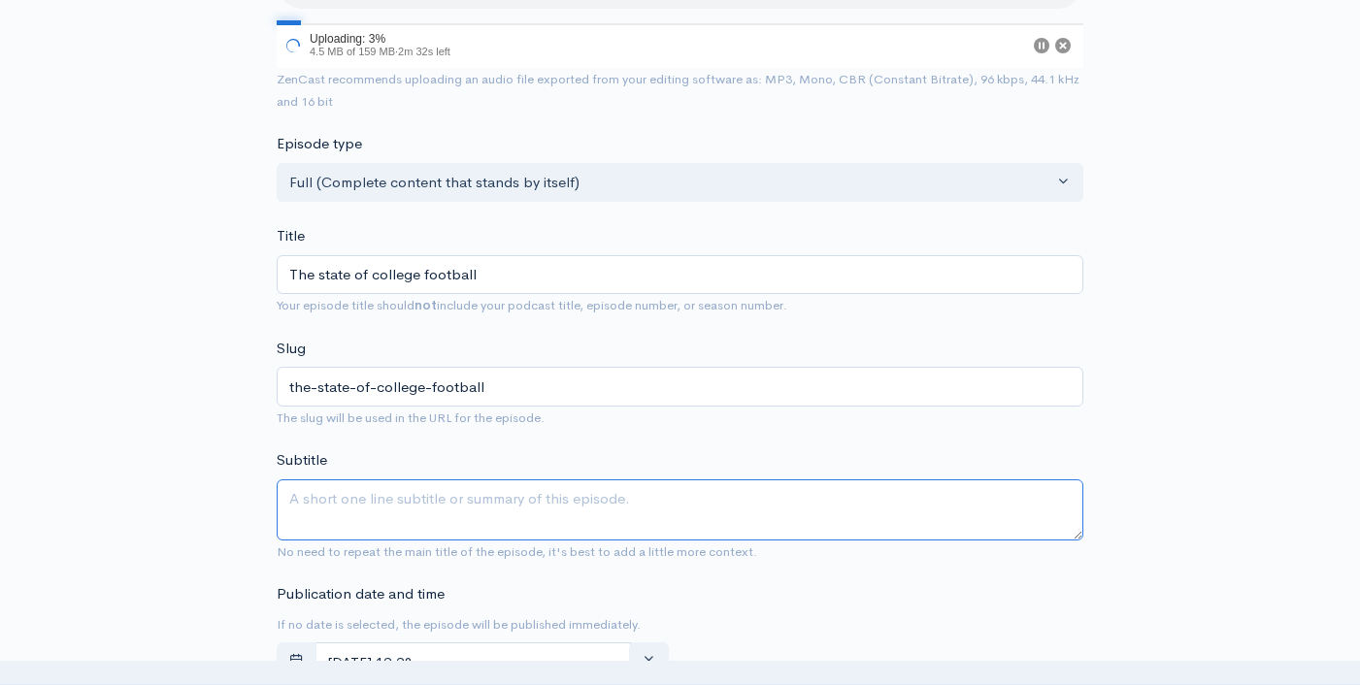
click at [709, 500] on textarea "Subtitle" at bounding box center [680, 509] width 806 height 61
paste textarea "The state of college football"
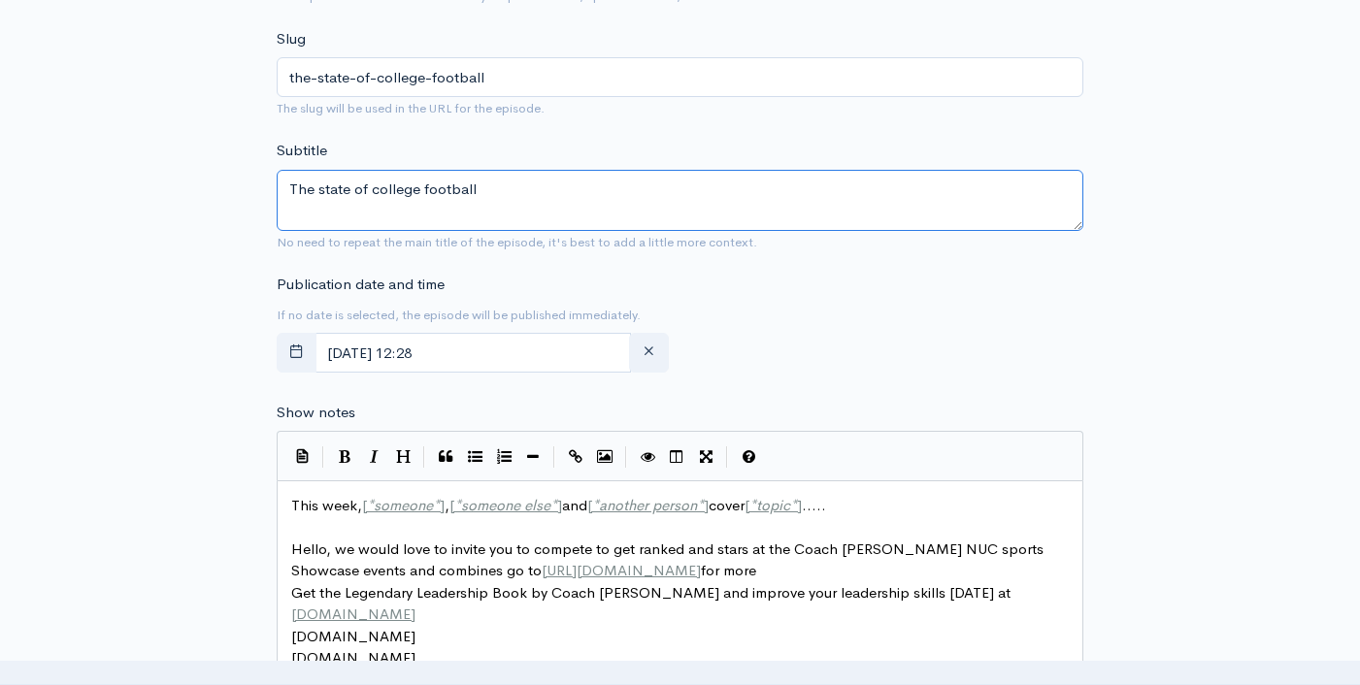
scroll to position [780, 0]
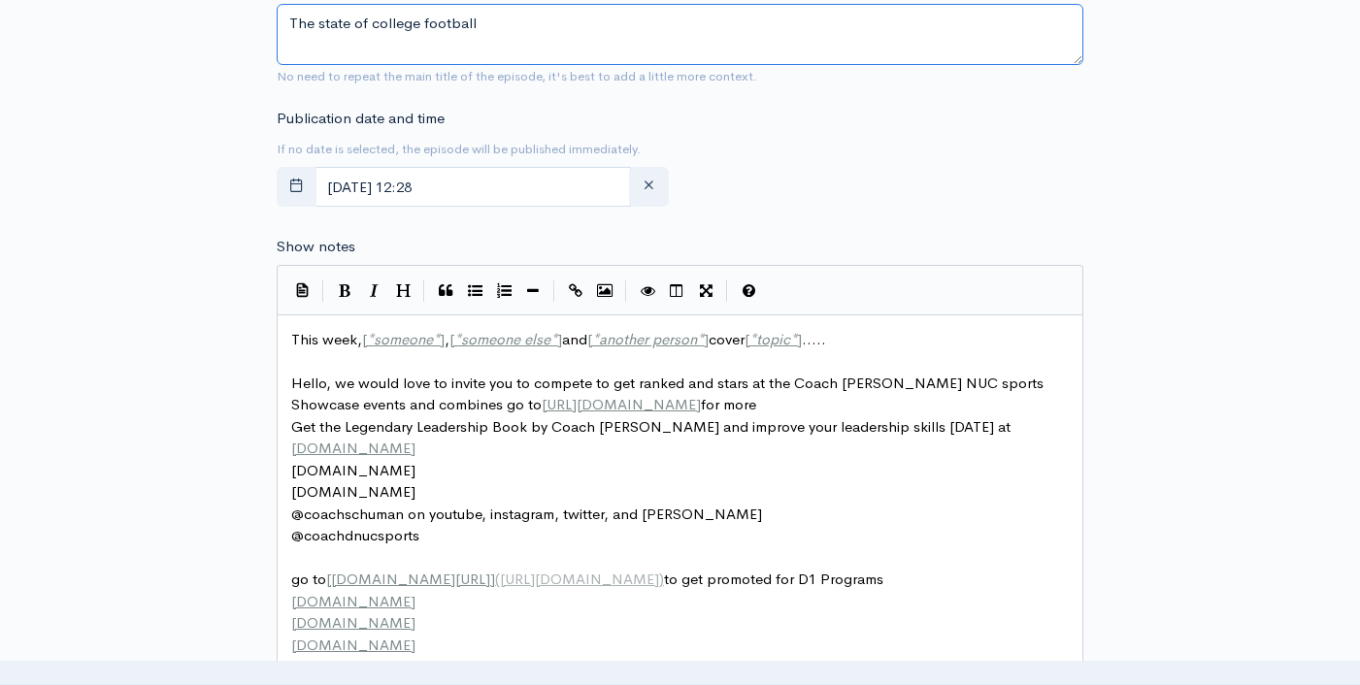
type textarea "The state of college football"
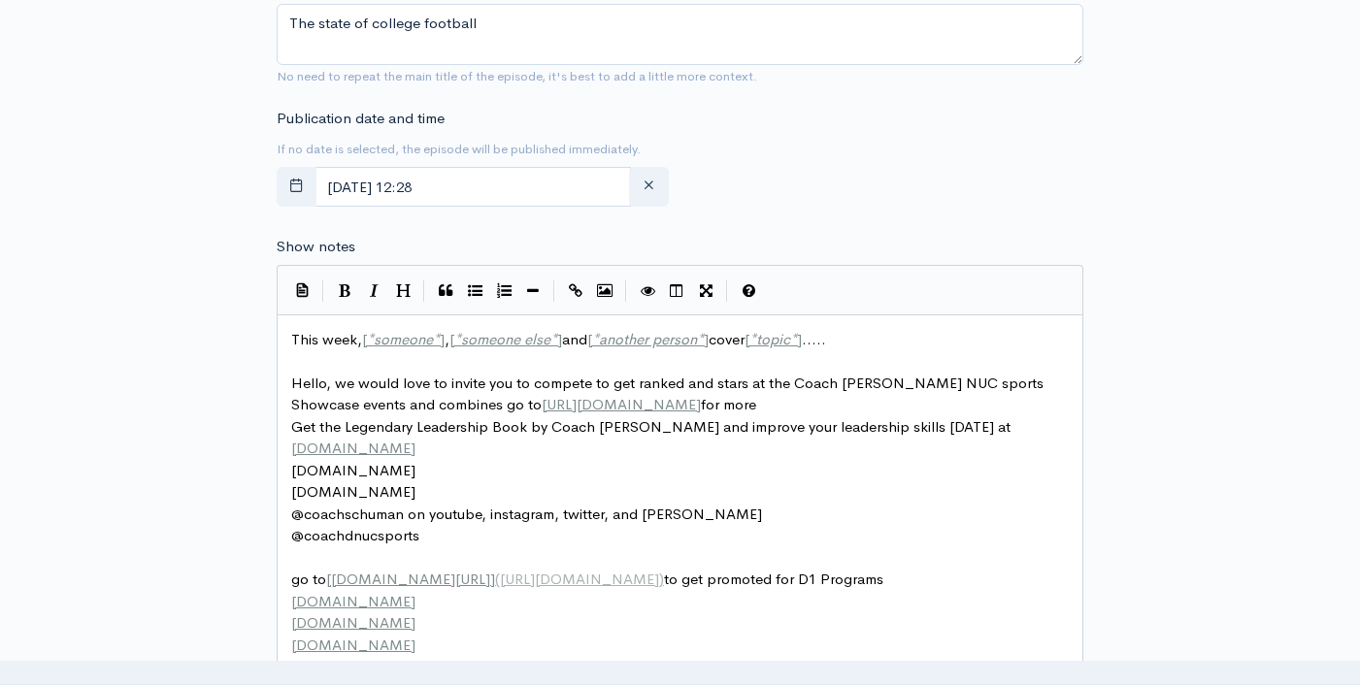
scroll to position [7, 0]
click at [345, 334] on span "This week, [ * someone * ] , [ * someone else * ] and [ * another person * ] co…" at bounding box center [558, 339] width 535 height 18
type textarea "This week, [*someone*], [*someone else*] and [*another person*] cover [*topic*]…"
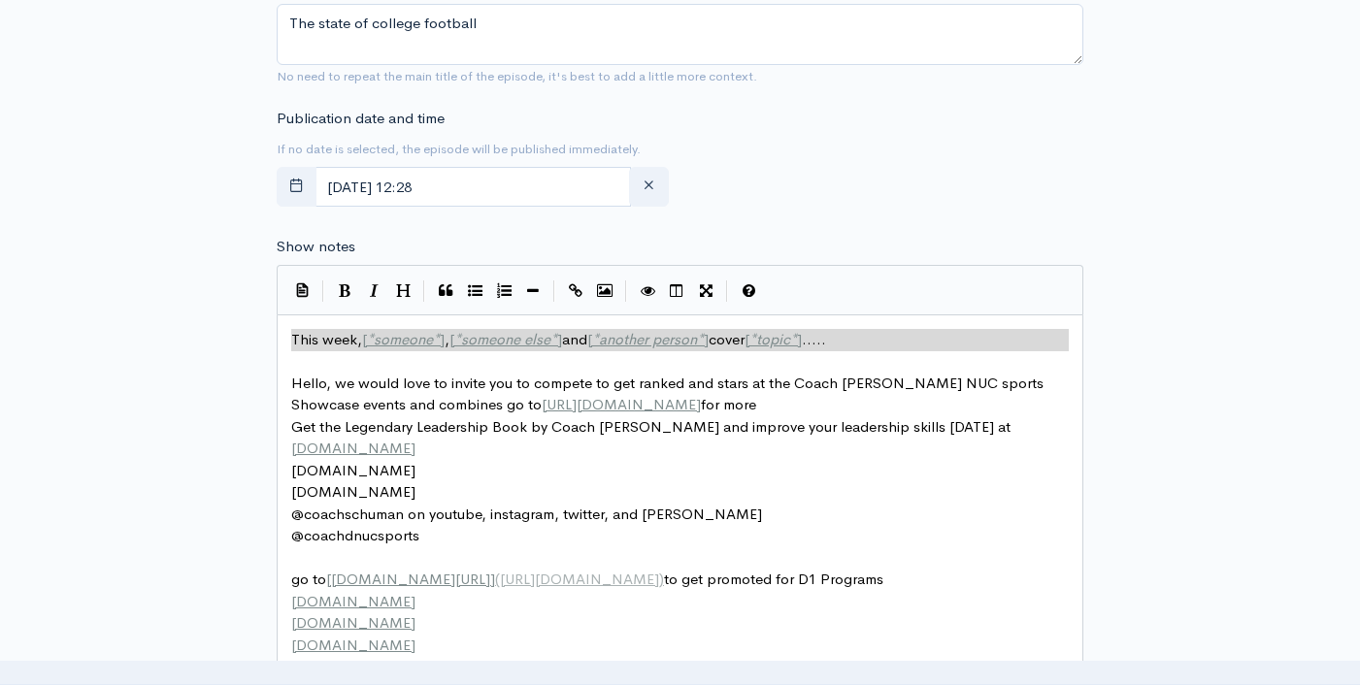
paste textarea
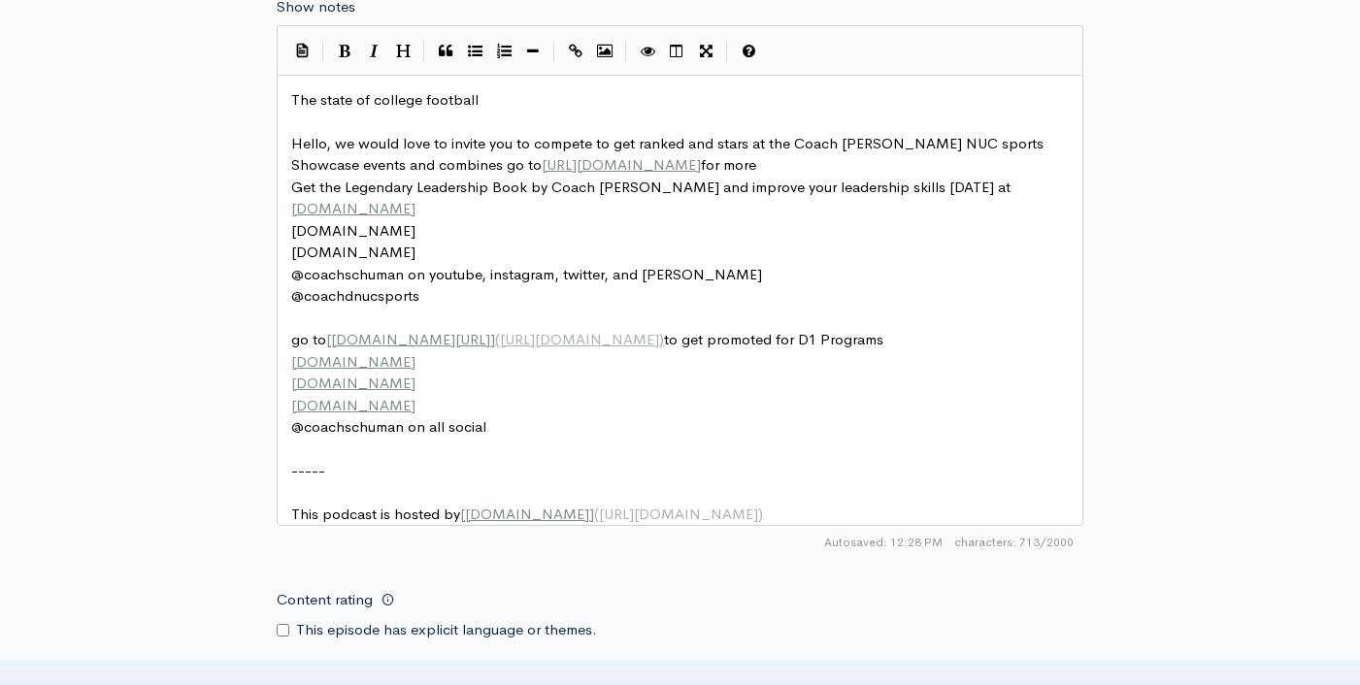
scroll to position [1157, 0]
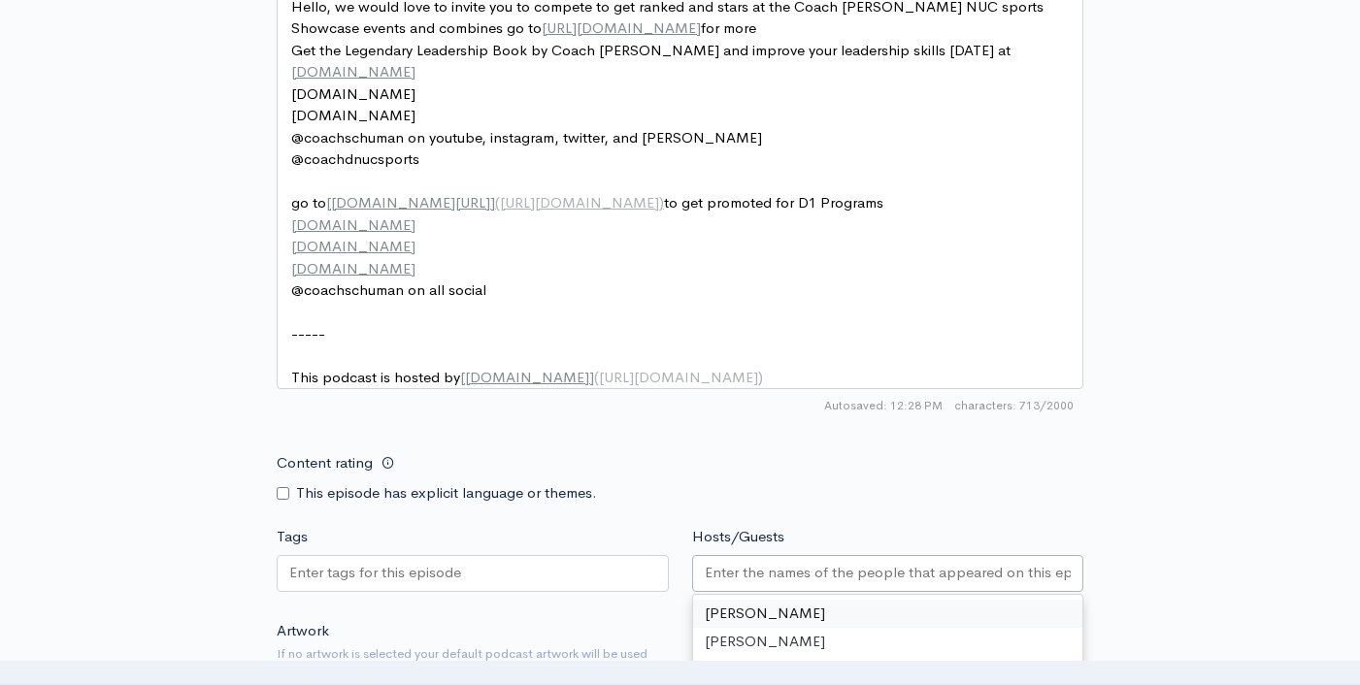
click at [807, 584] on input "Hosts/Guests" at bounding box center [888, 573] width 367 height 22
type input "Dav"
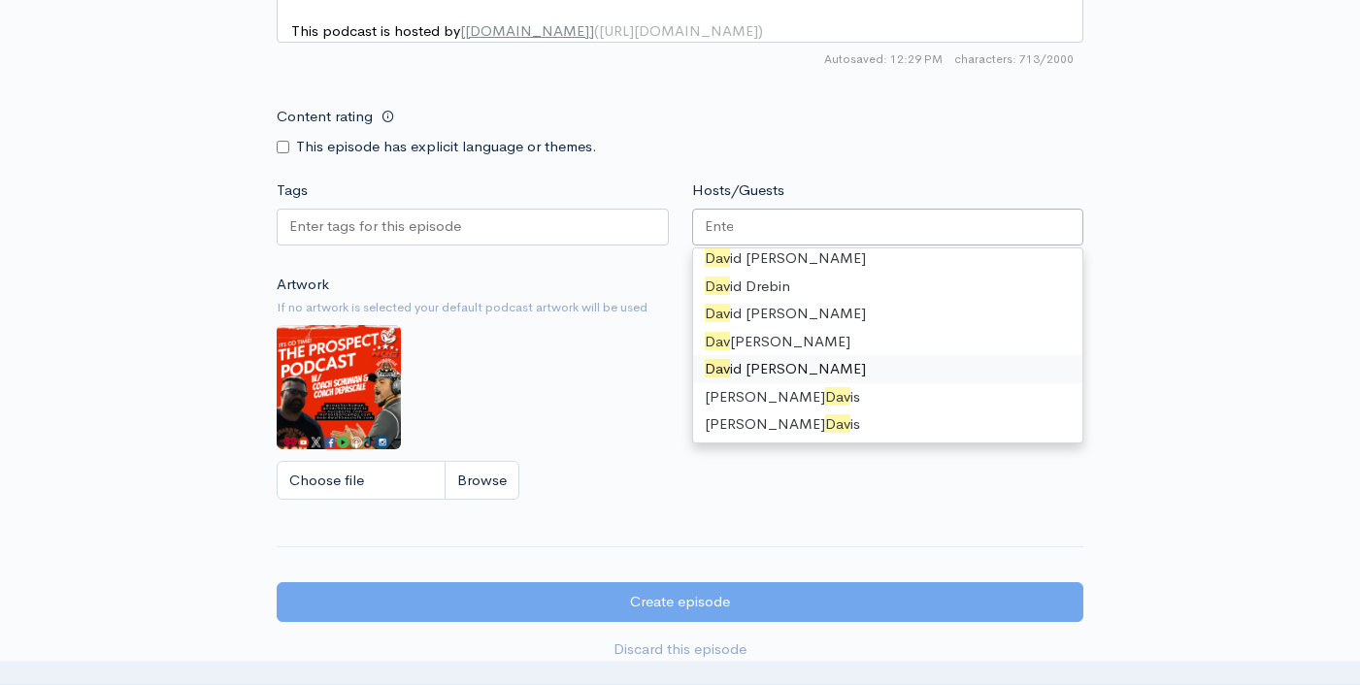
scroll to position [4080, 0]
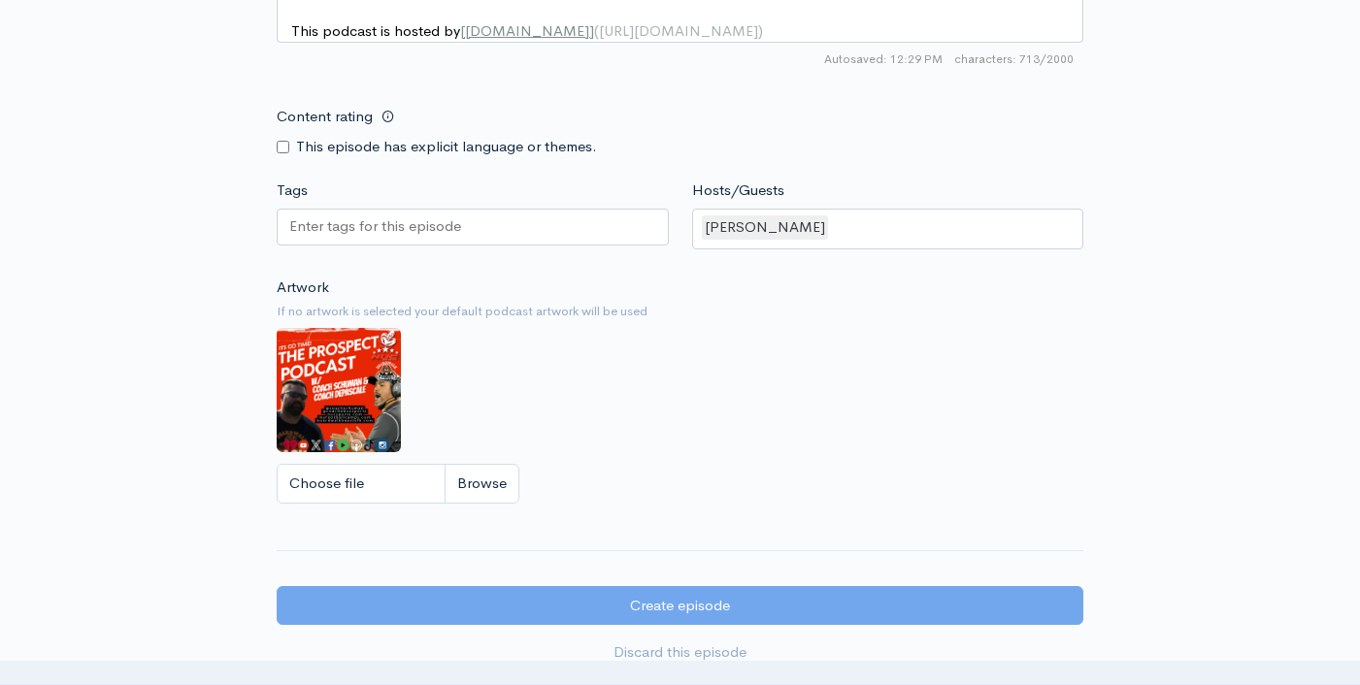
click at [562, 246] on div at bounding box center [473, 227] width 392 height 37
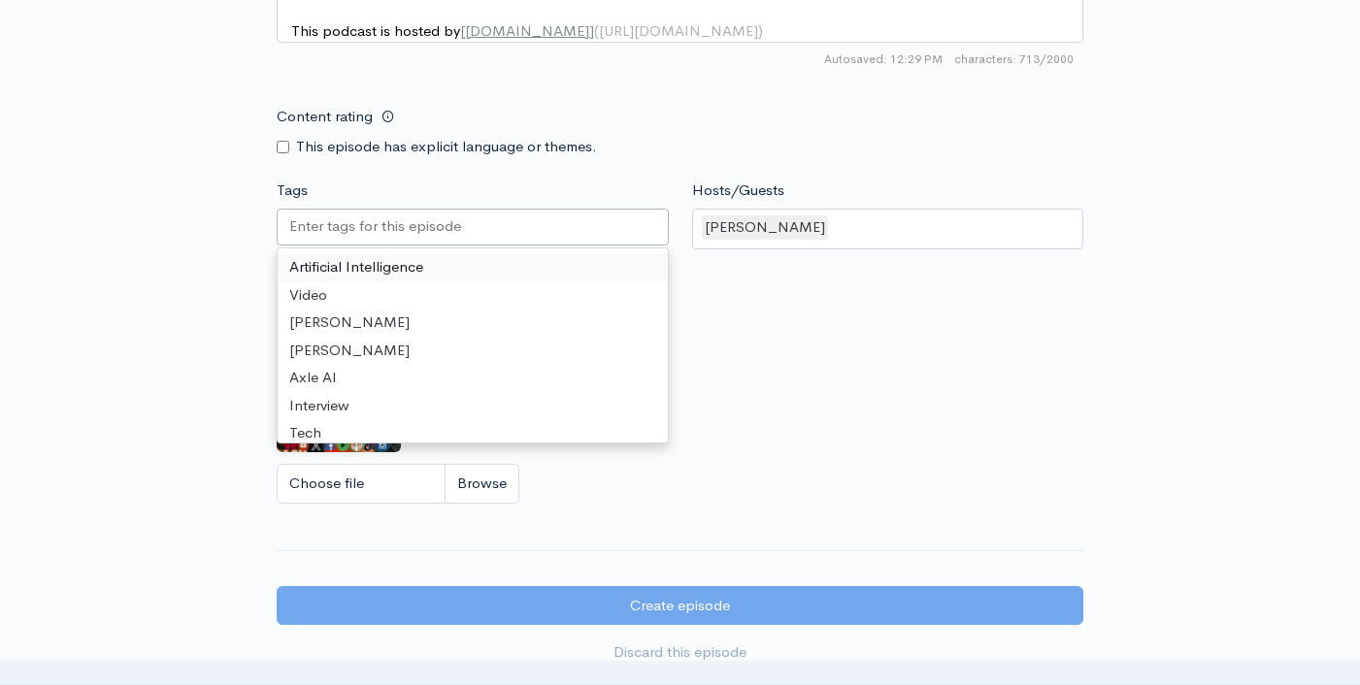
paste input "The state of college football"
type input "The state of college football"
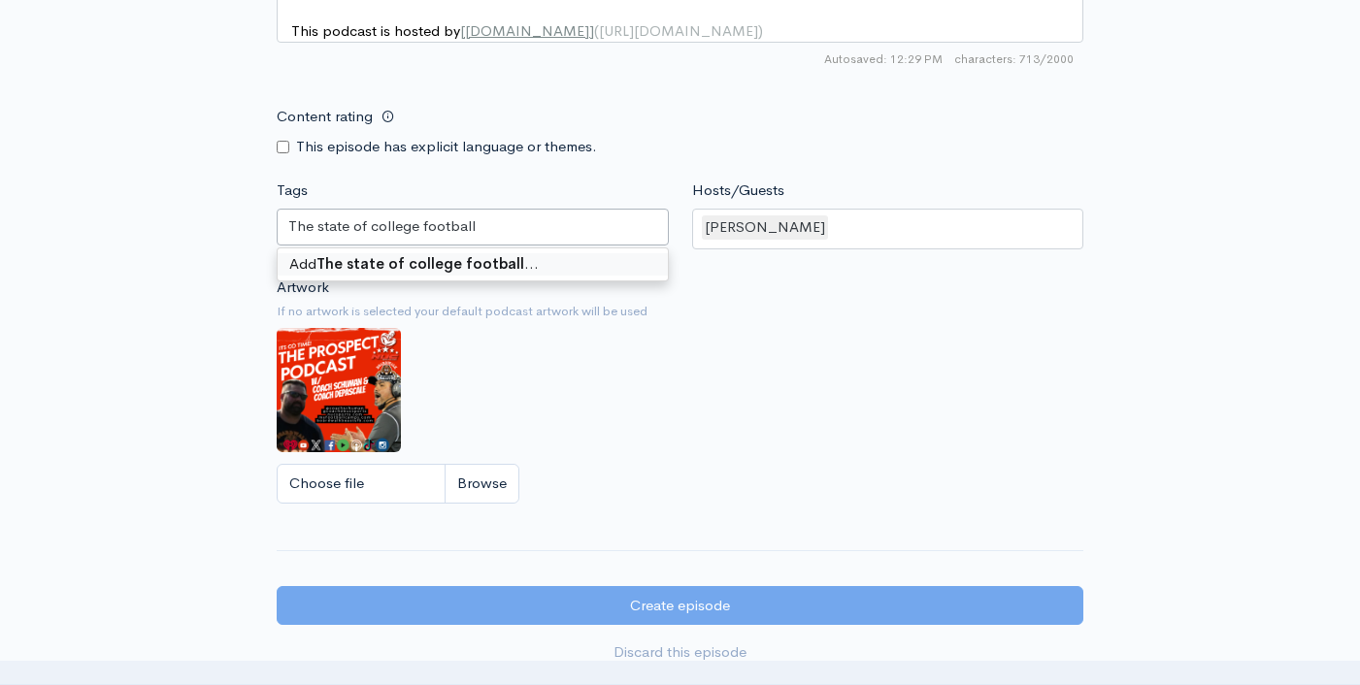
scroll to position [0, 0]
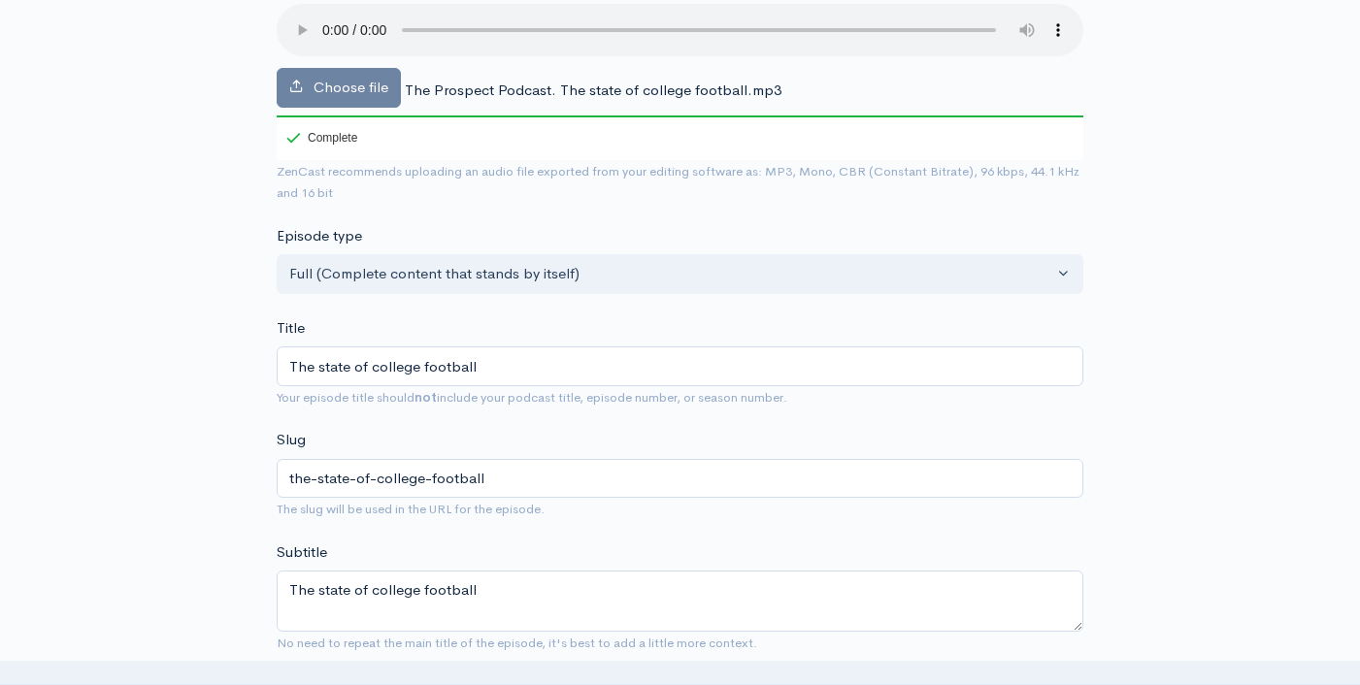
scroll to position [874, 0]
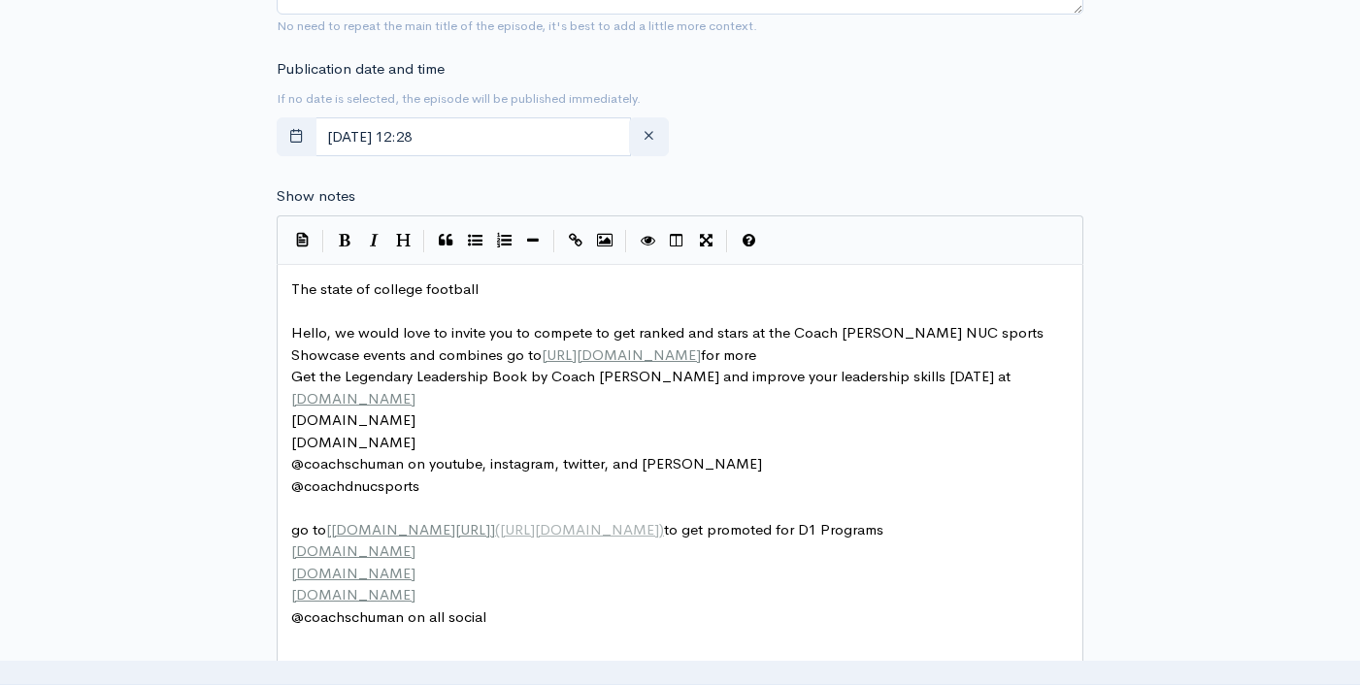
click at [540, 286] on pre "The state of college football" at bounding box center [687, 290] width 800 height 22
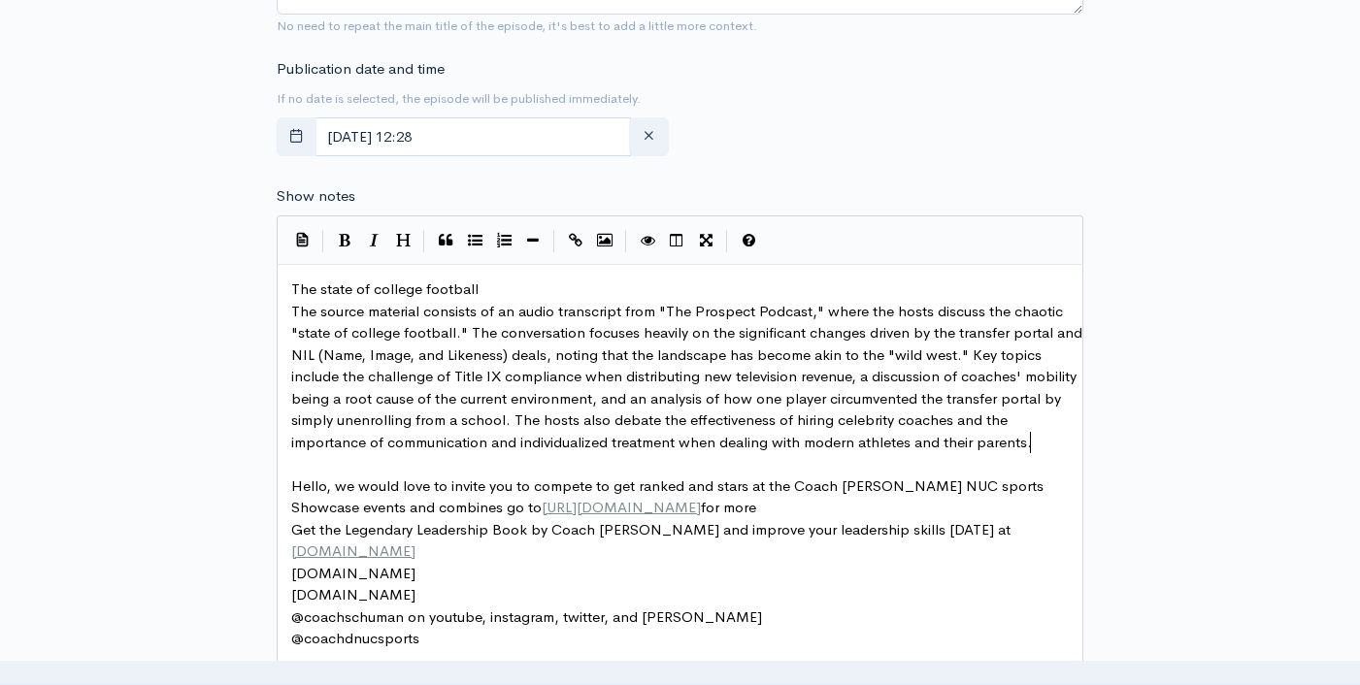
click at [687, 295] on pre "The state of college football" at bounding box center [687, 290] width 800 height 22
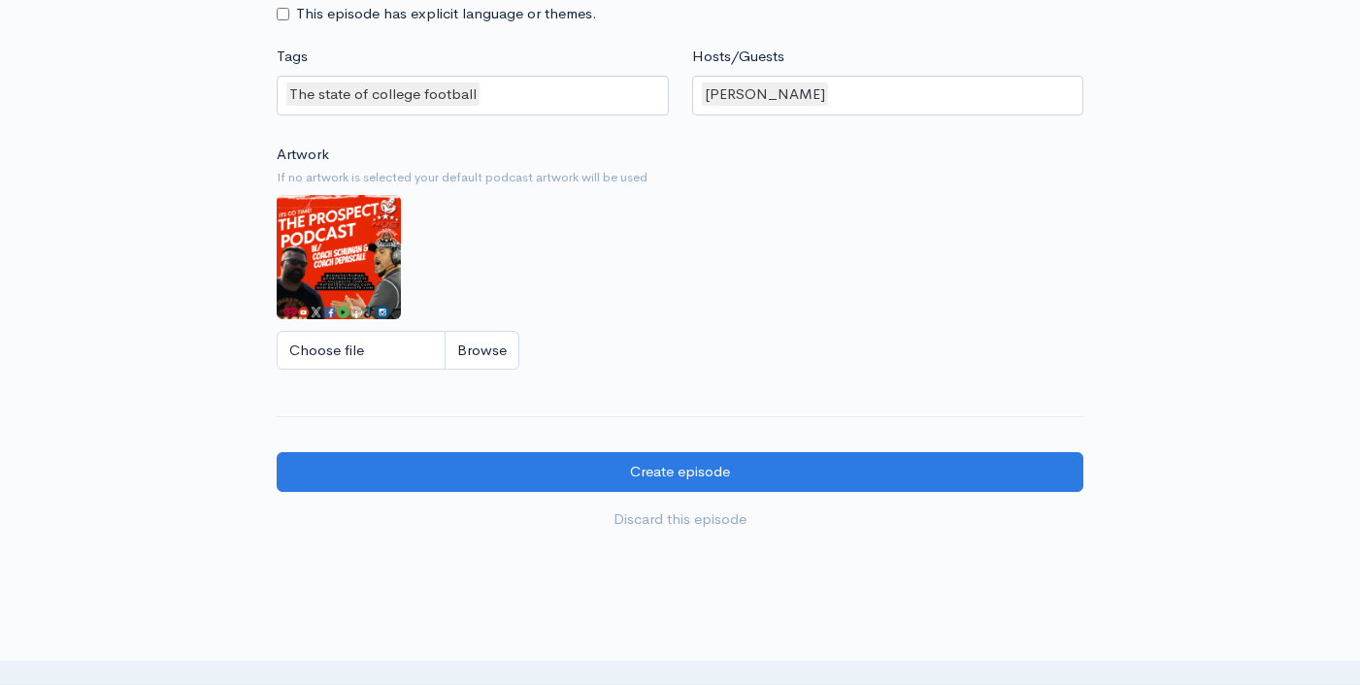
scroll to position [1999, 0]
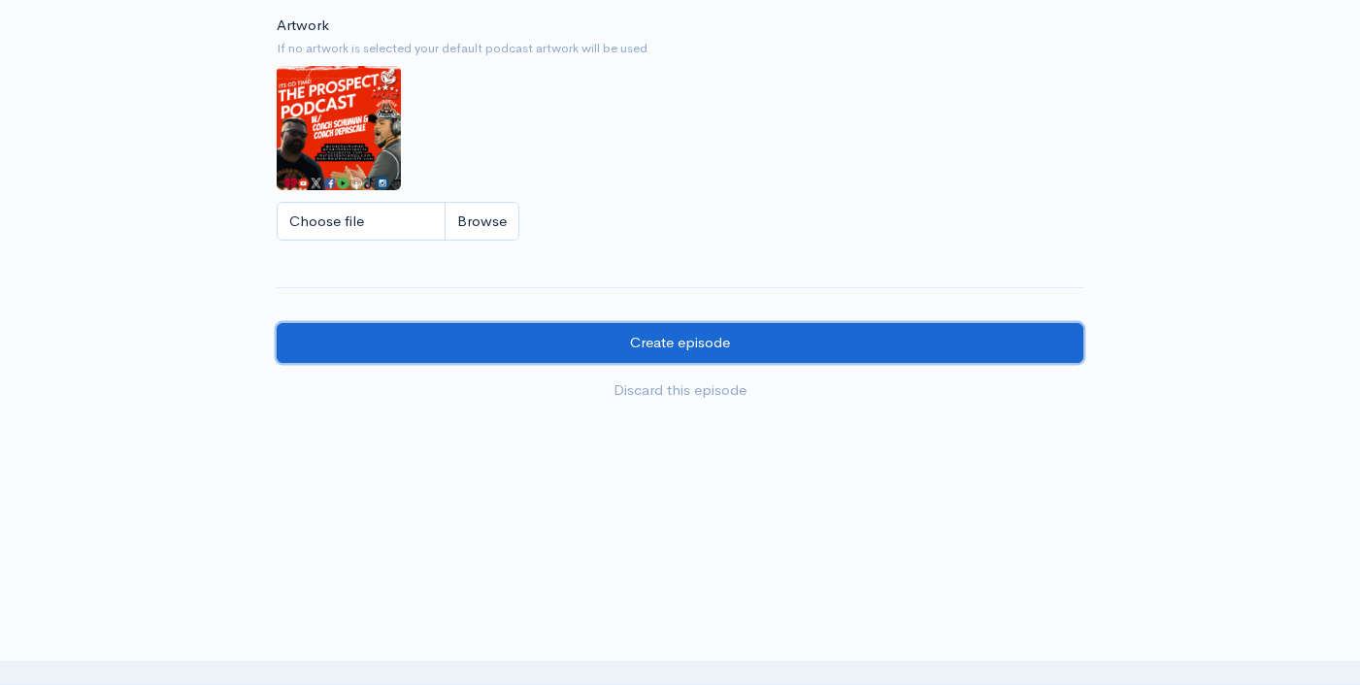
click at [768, 329] on input "Create episode" at bounding box center [680, 343] width 806 height 40
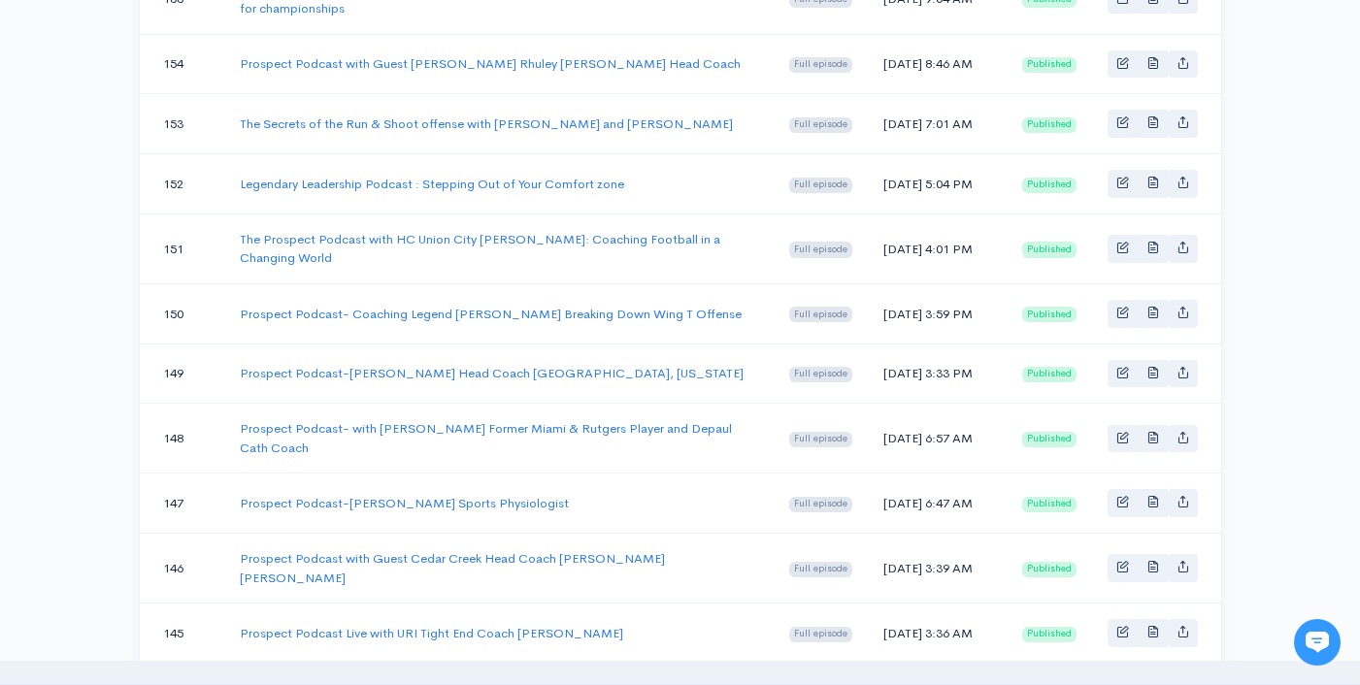
scroll to position [104, 0]
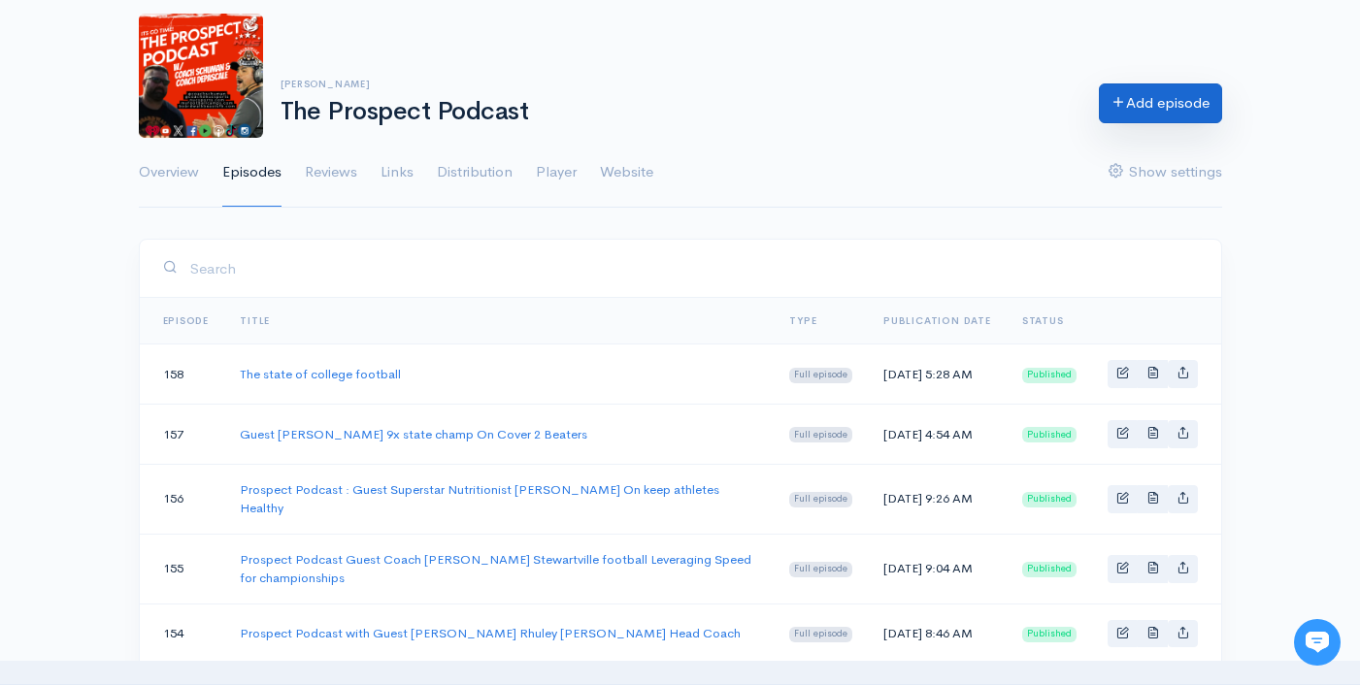
click at [1115, 104] on icon at bounding box center [1118, 101] width 15 height 15
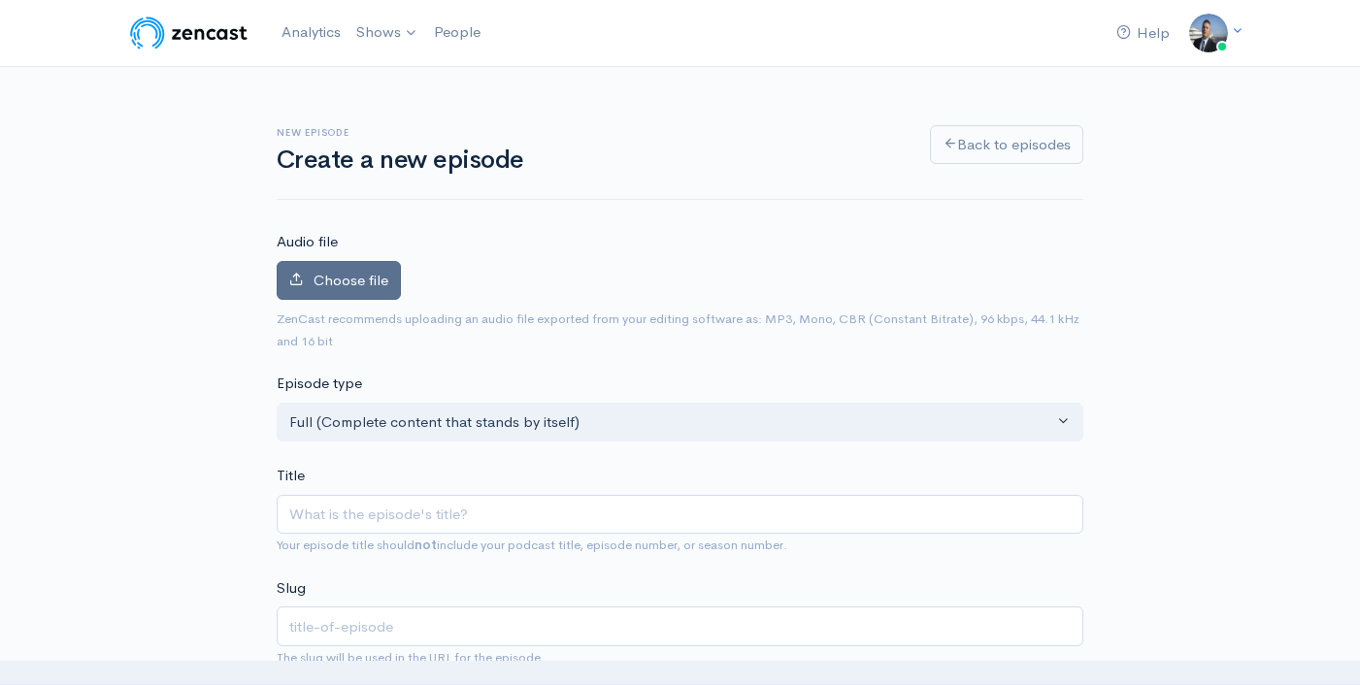
click at [360, 265] on label "Choose file" at bounding box center [339, 281] width 124 height 40
click at [0, 0] on input "Choose file" at bounding box center [0, 0] width 0 height 0
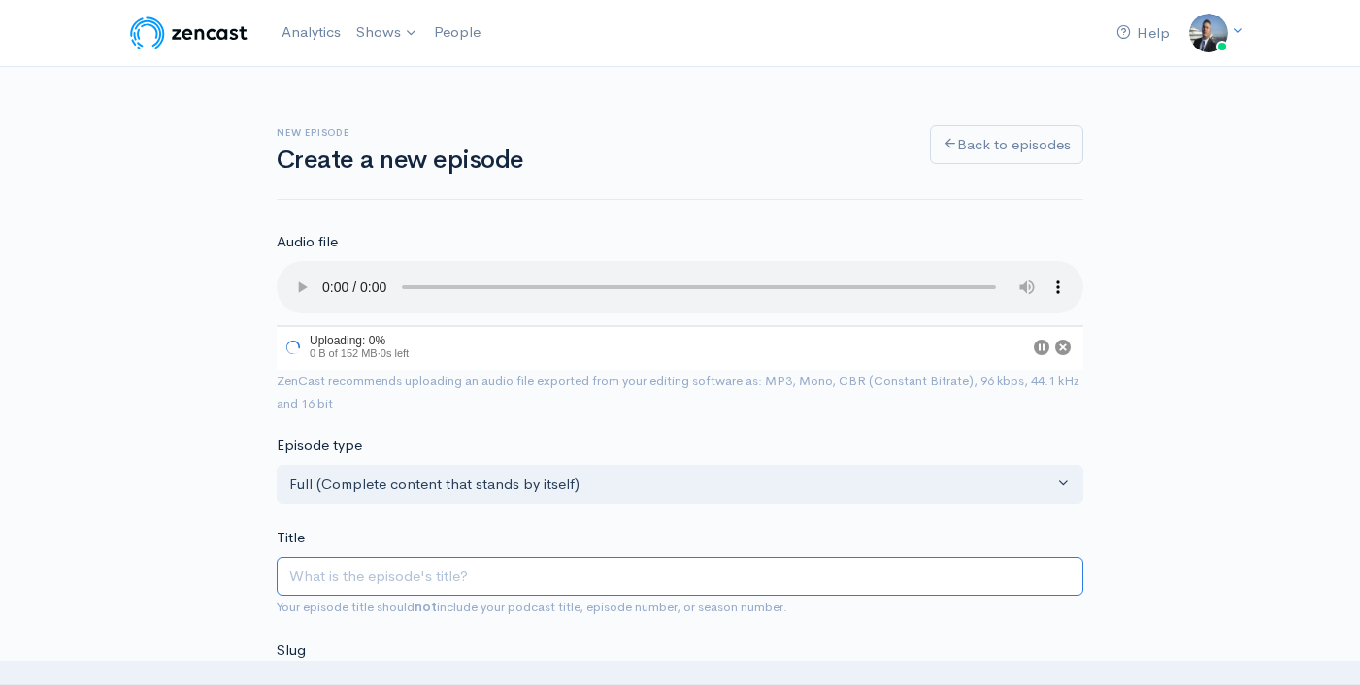
click at [460, 566] on input "Title" at bounding box center [680, 577] width 806 height 40
paste input "Prospect Podcast: Indianapolis colts LB liam anderson talks nfl"
type input "Prospect Podcast: Indianapolis colts LB liam anderson talks nfl"
type input "prospect-podcast-indianapolis-colts-lb-liam-anderson-talks-nfl"
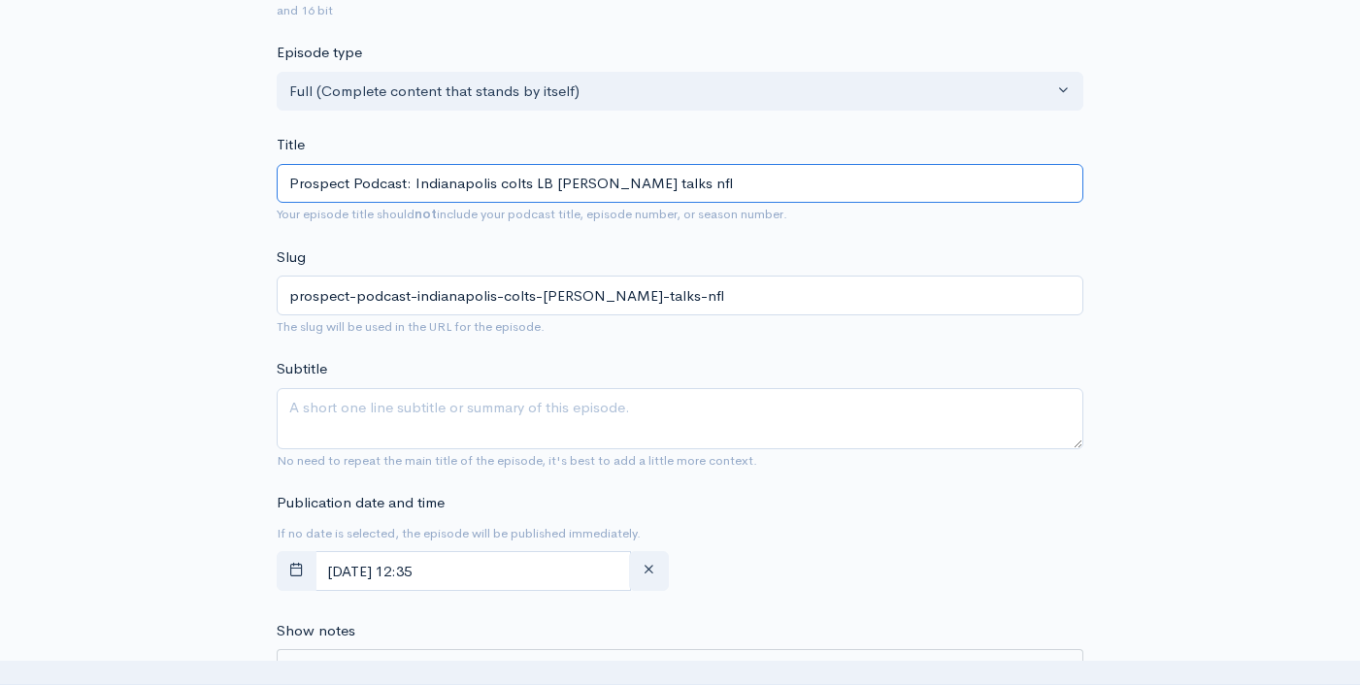
scroll to position [397, 0]
type input "Prospect Podcast: Indianapolis colts LB liam anderson talks nfl"
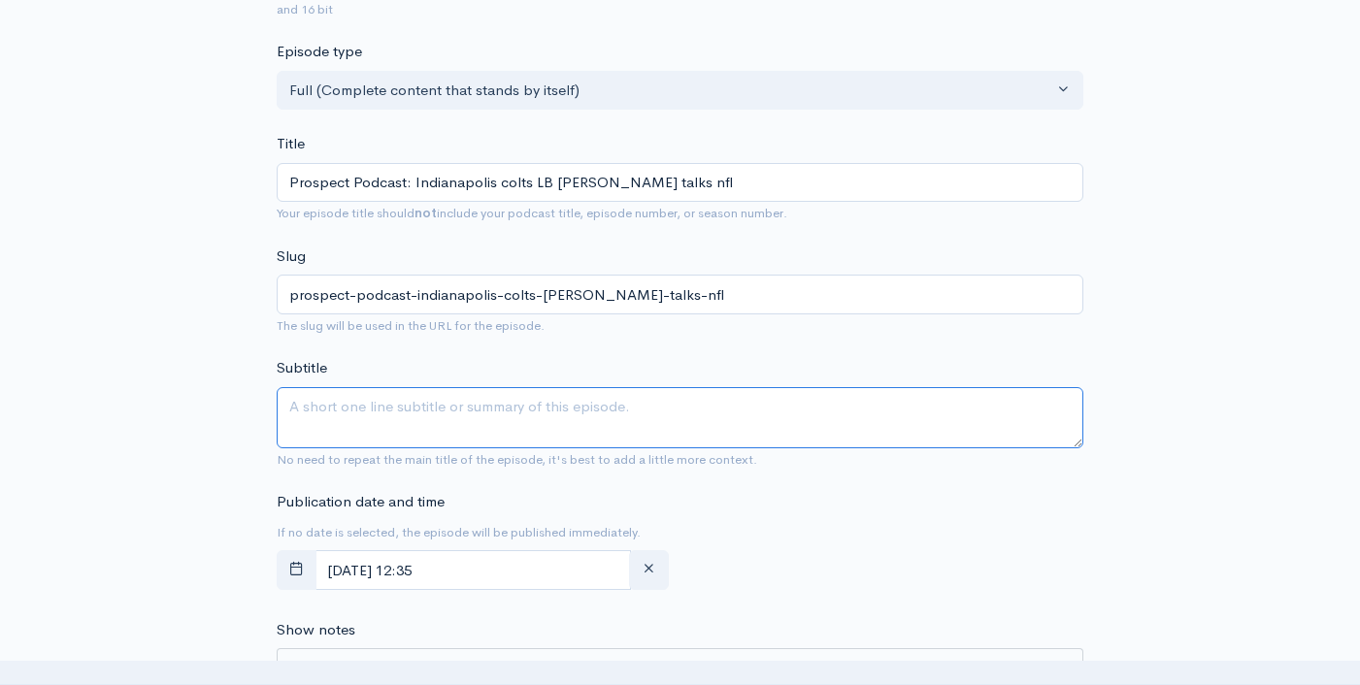
click at [474, 396] on textarea "Subtitle" at bounding box center [680, 417] width 806 height 61
paste textarea "Prospect Podcast: Indianapolis colts LB liam anderson talks nfl"
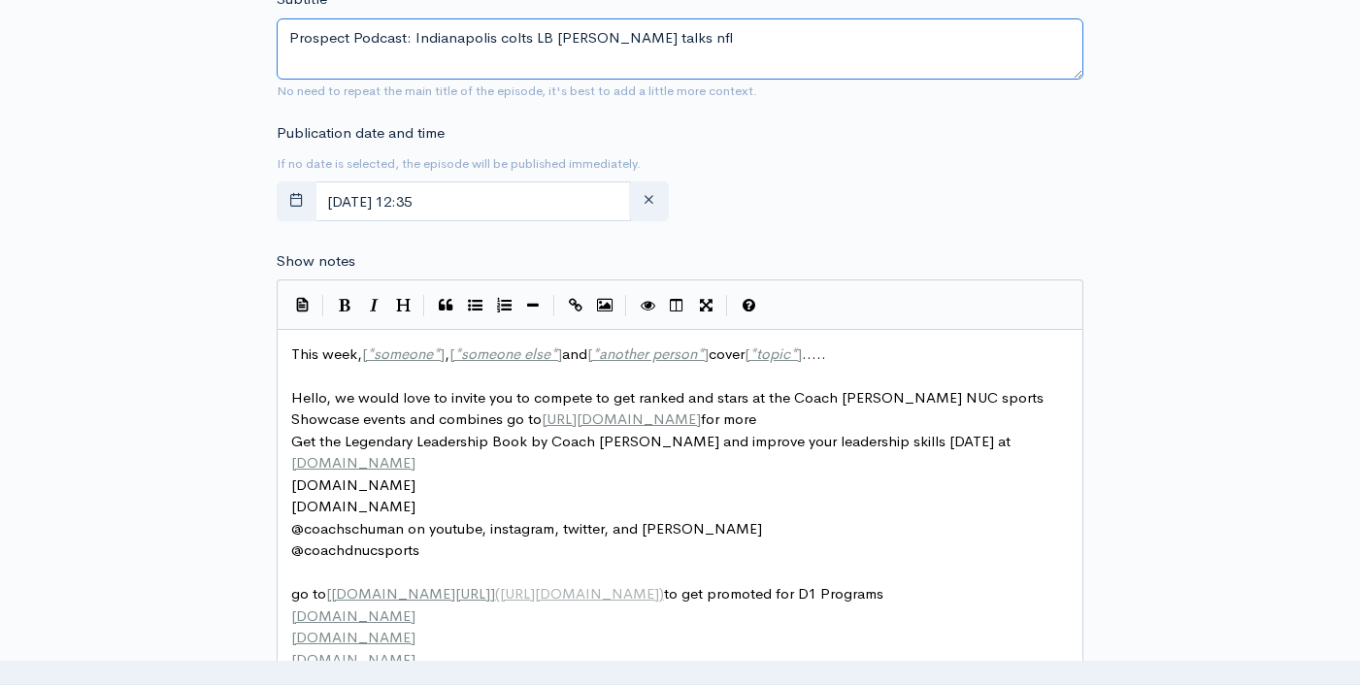
type textarea "Prospect Podcast: Indianapolis colts LB liam anderson talks nfl"
click at [308, 349] on span "This week, [ * someone * ] , [ * someone else * ] and [ * another person * ] co…" at bounding box center [558, 354] width 535 height 18
click at [309, 349] on span "This week, [ * someone * ] , [ * someone else * ] and [ * another person * ] co…" at bounding box center [558, 354] width 535 height 18
type textarea "This"
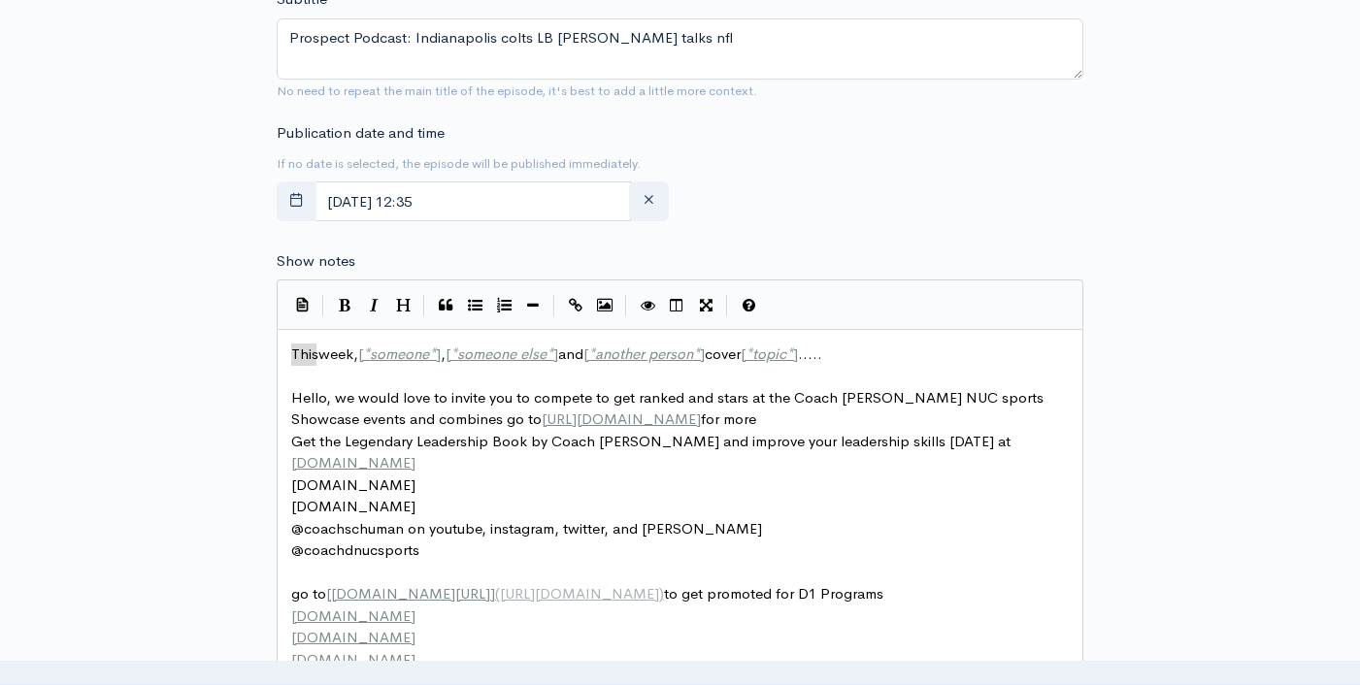
paste textarea
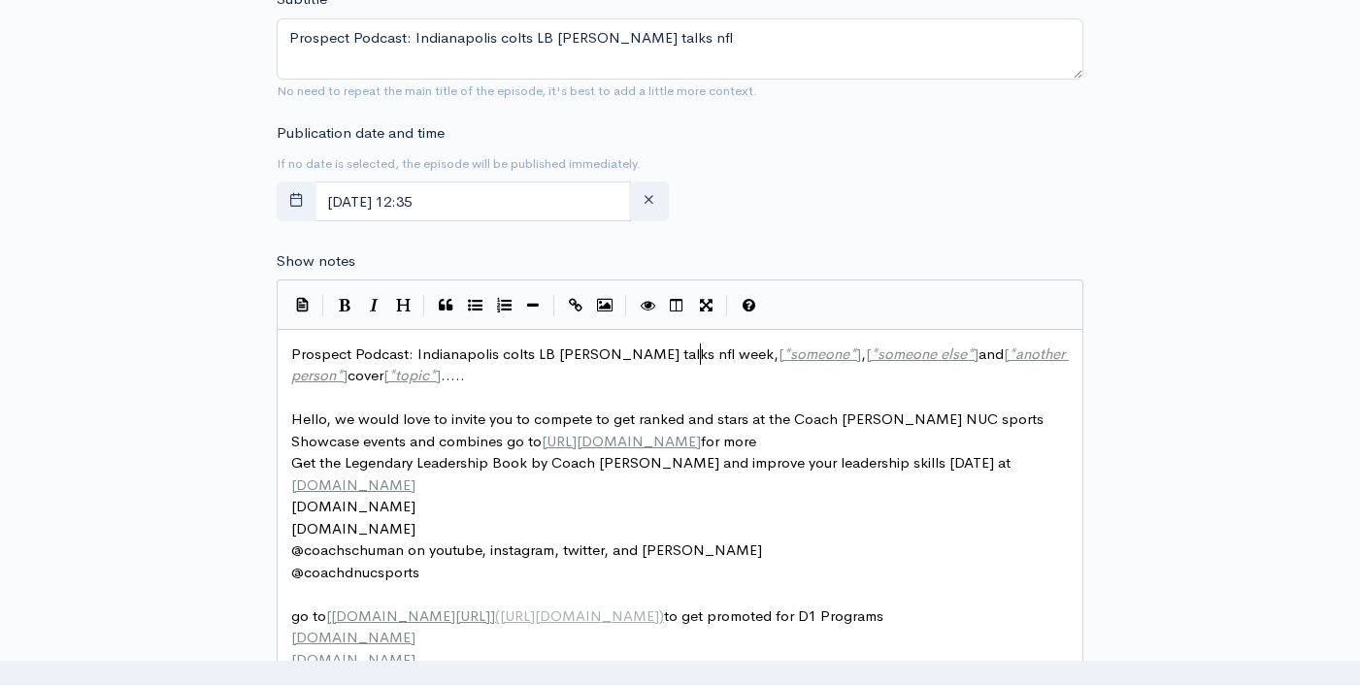
click at [734, 351] on span "Prospect Podcast: Indianapolis colts LB liam anderson talks nfl week, [ * someo…" at bounding box center [679, 365] width 777 height 41
type textarea "[*someone*], [*someone else*] and [*another person*] cover [*topic*]....."
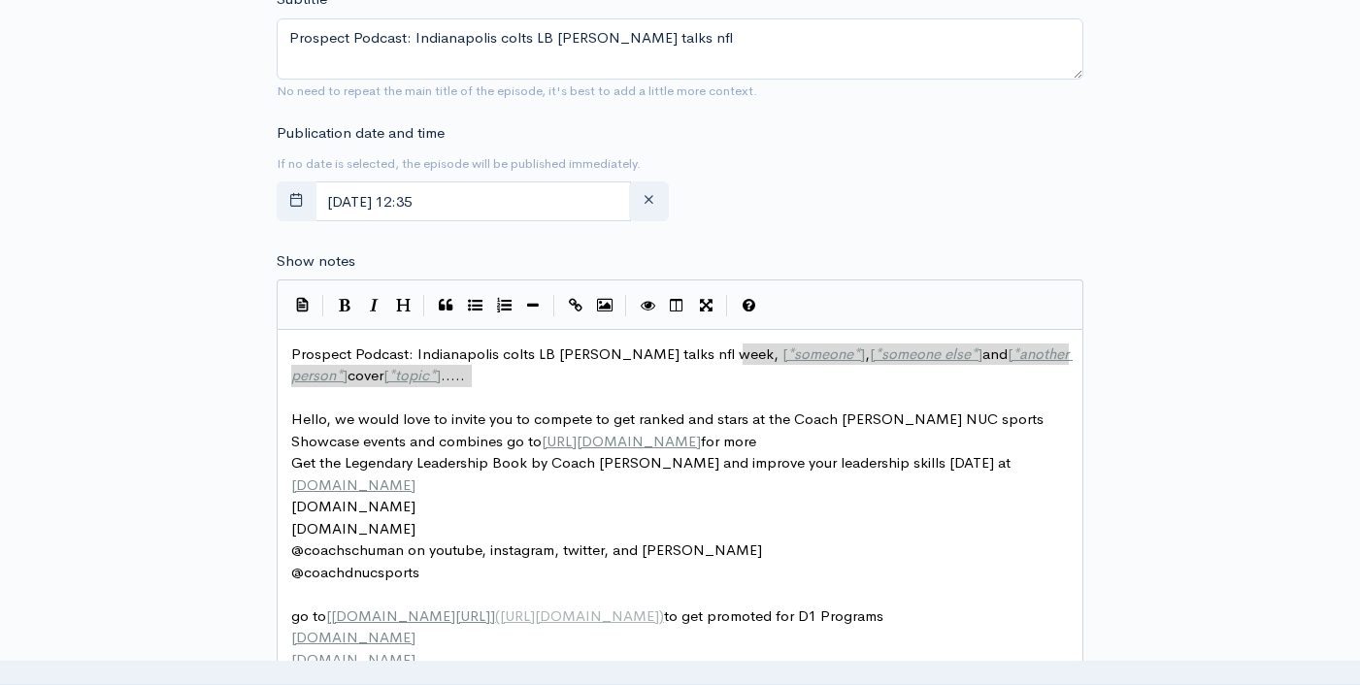
drag, startPoint x: 740, startPoint y: 352, endPoint x: 783, endPoint y: 386, distance: 54.6
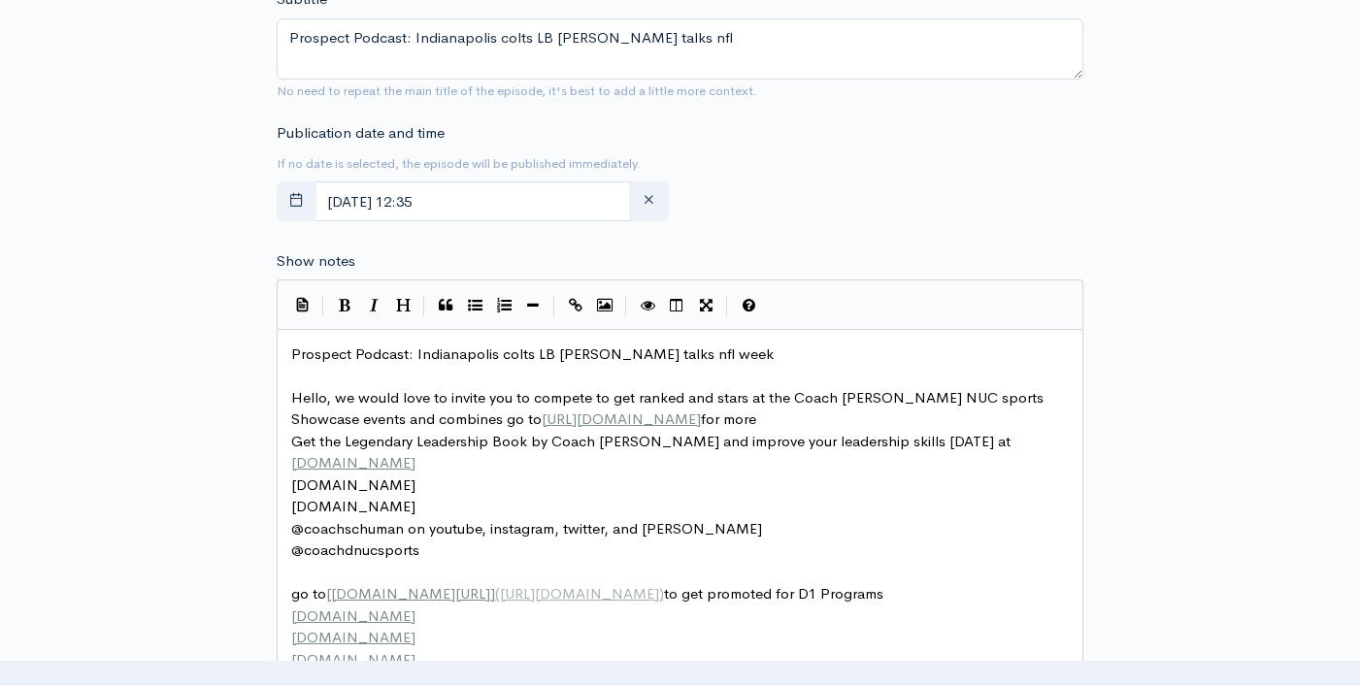
scroll to position [7, 4]
type textarea "."
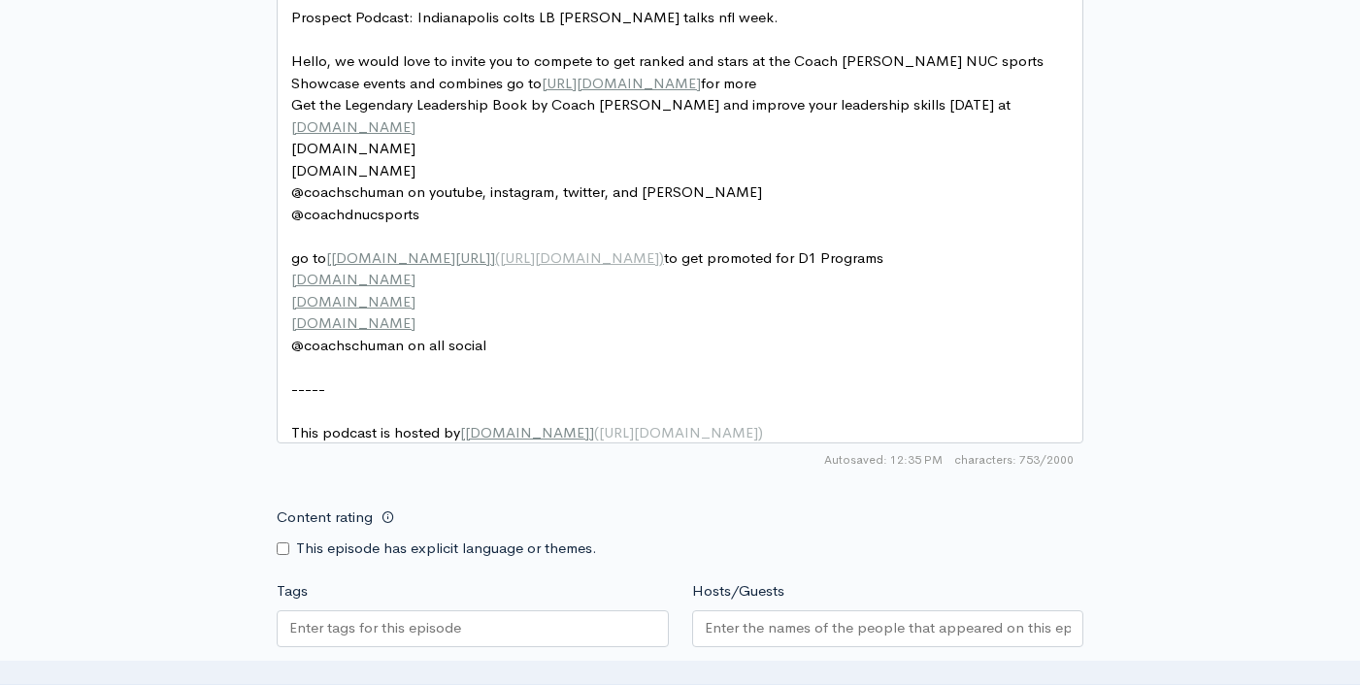
scroll to position [998, 0]
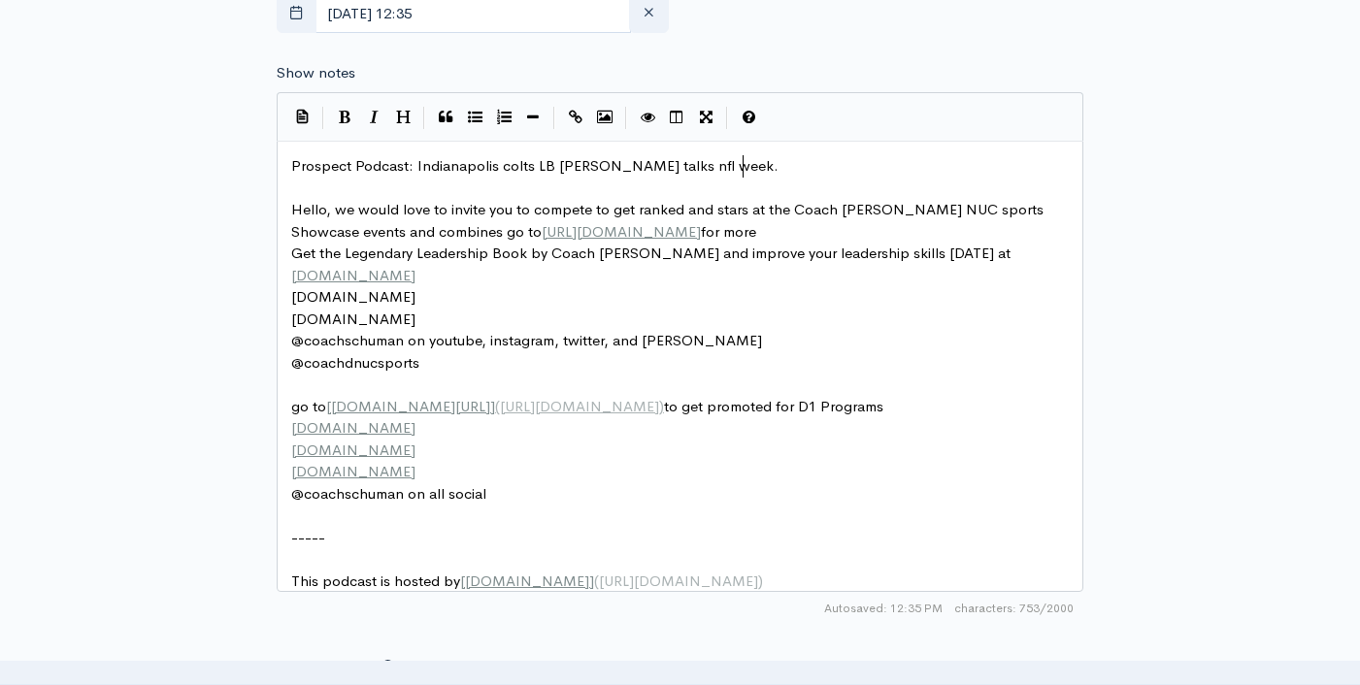
click at [772, 170] on pre "Prospect Podcast: Indianapolis colts LB liam anderson talks nfl week." at bounding box center [687, 166] width 800 height 22
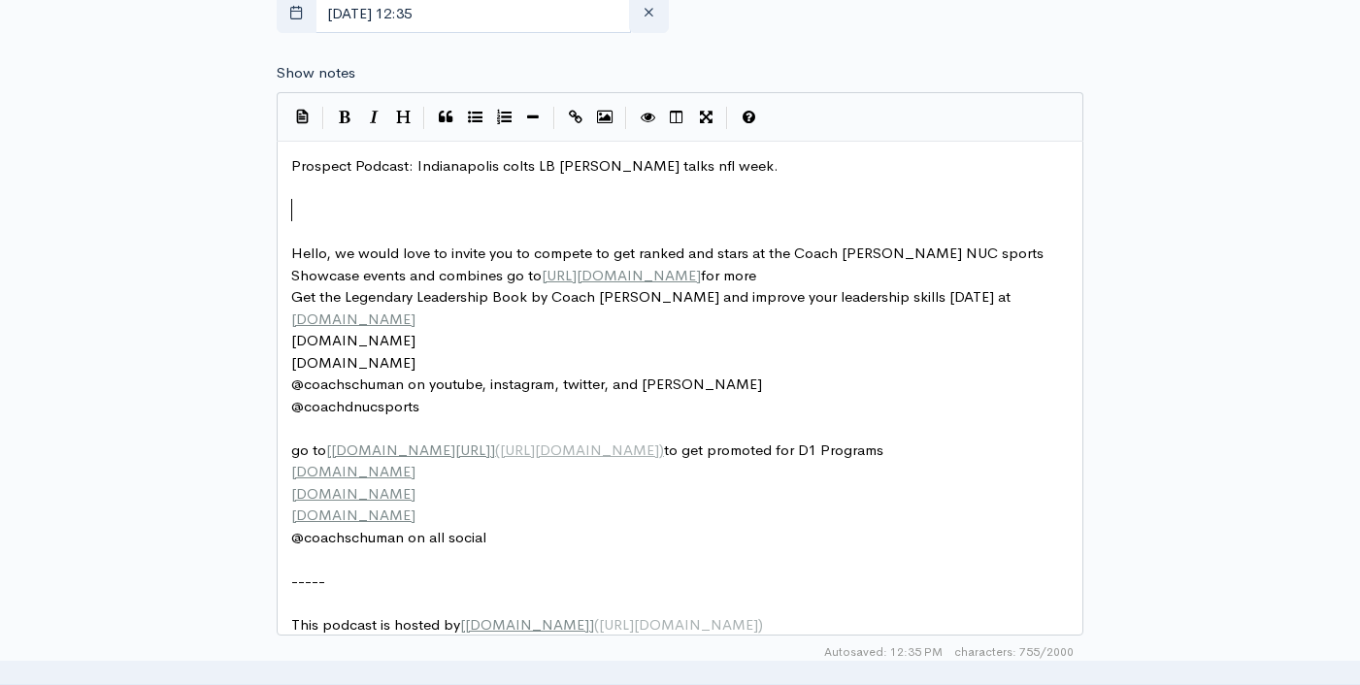
paste textarea "e"
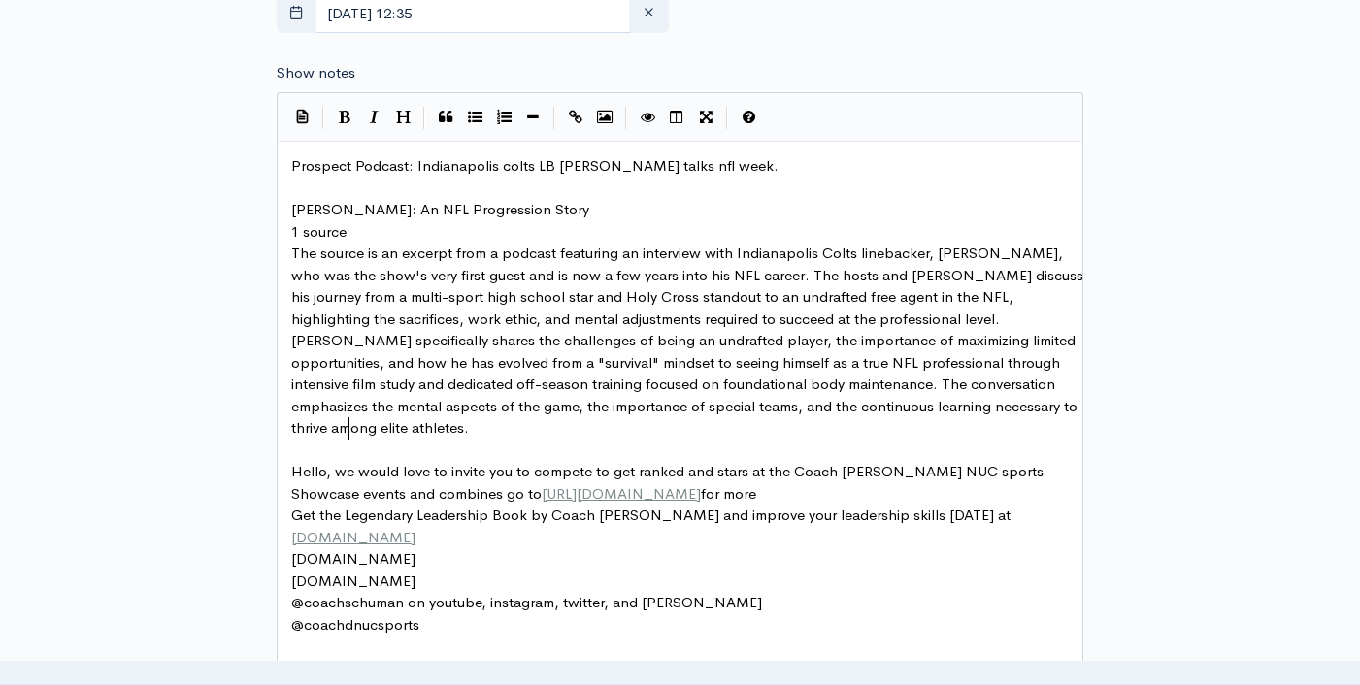
type textarea "1 source"
drag, startPoint x: 341, startPoint y: 229, endPoint x: 250, endPoint y: 226, distance: 90.3
click at [355, 212] on span "Liam Anderson: An NFL Progression Story" at bounding box center [440, 209] width 298 height 18
type textarea "Liam Anderson: An NFL Progression Story"
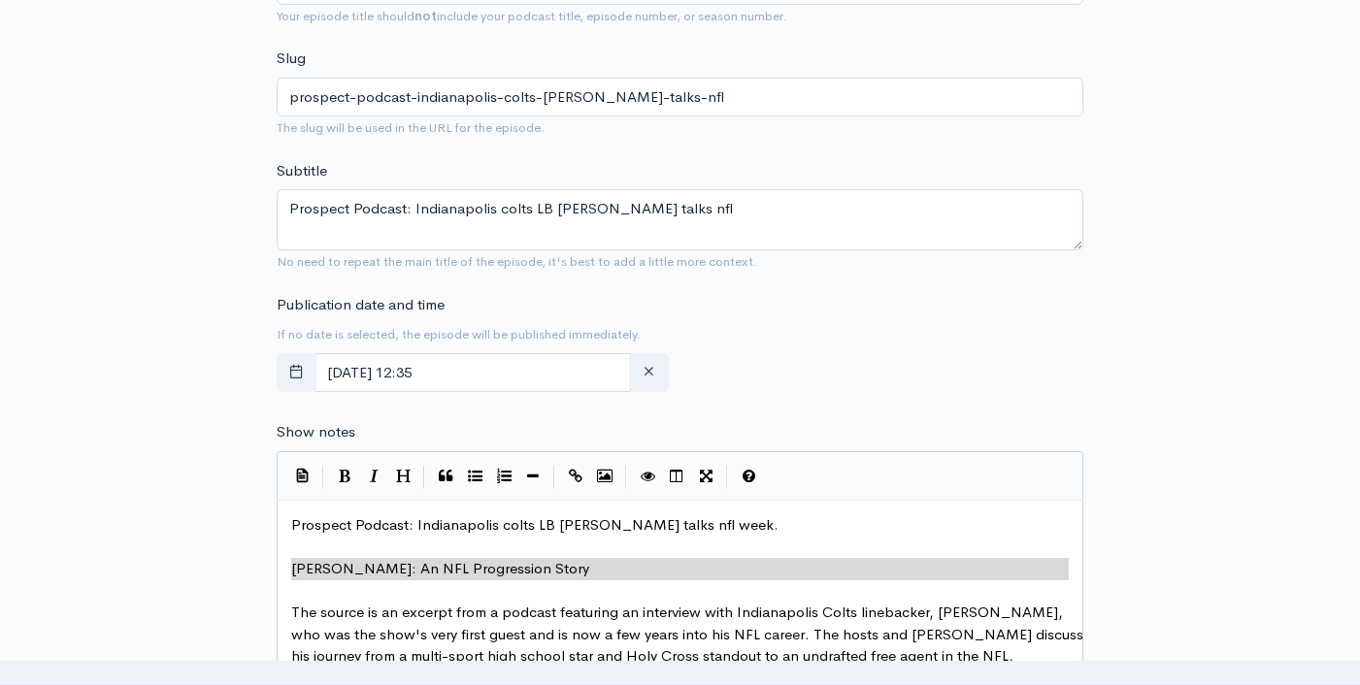
scroll to position [500, 0]
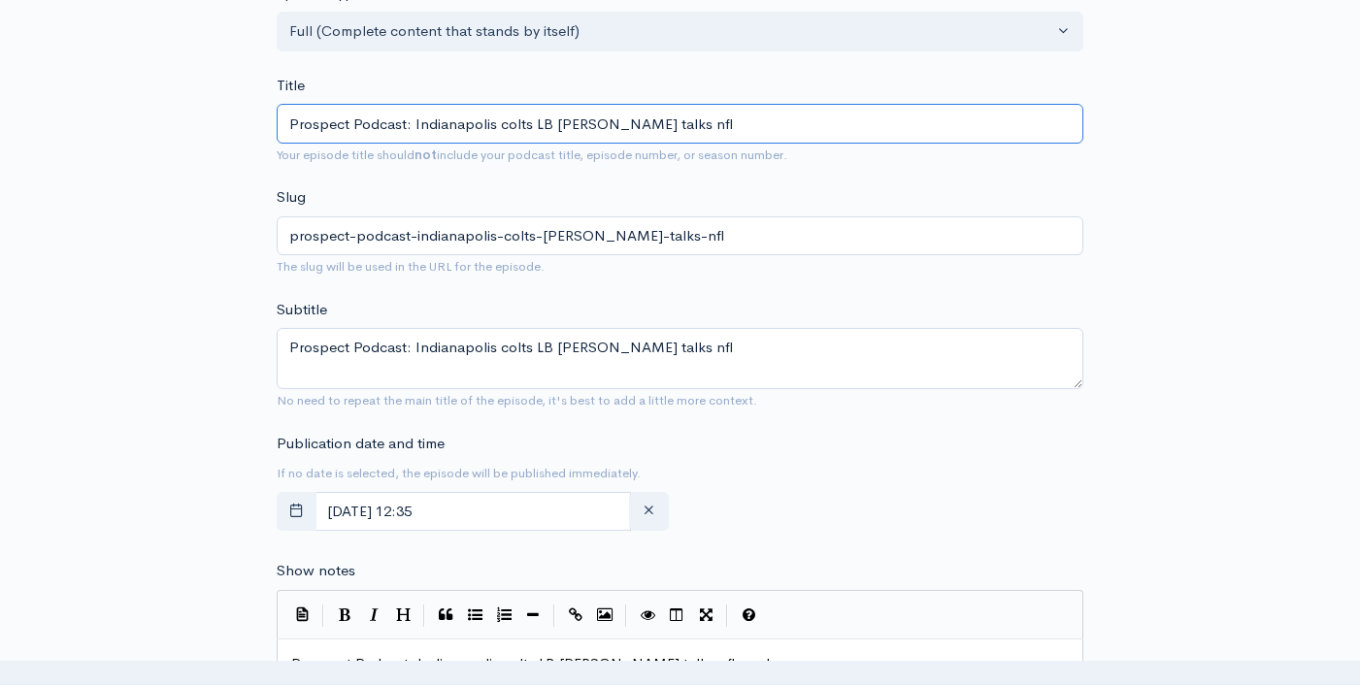
drag, startPoint x: 411, startPoint y: 125, endPoint x: 802, endPoint y: 125, distance: 390.1
click at [802, 125] on input "Prospect Podcast: Indianapolis colts LB liam anderson talks nfl" at bounding box center [680, 124] width 806 height 40
paste input "Liam Anderson: An NFL Progression Story"
type input "Prospect Podcast: Liam Anderson: An NFL Progression Story"
type input "prospect-podcast-liam-anderson-an-nfl-progression-story"
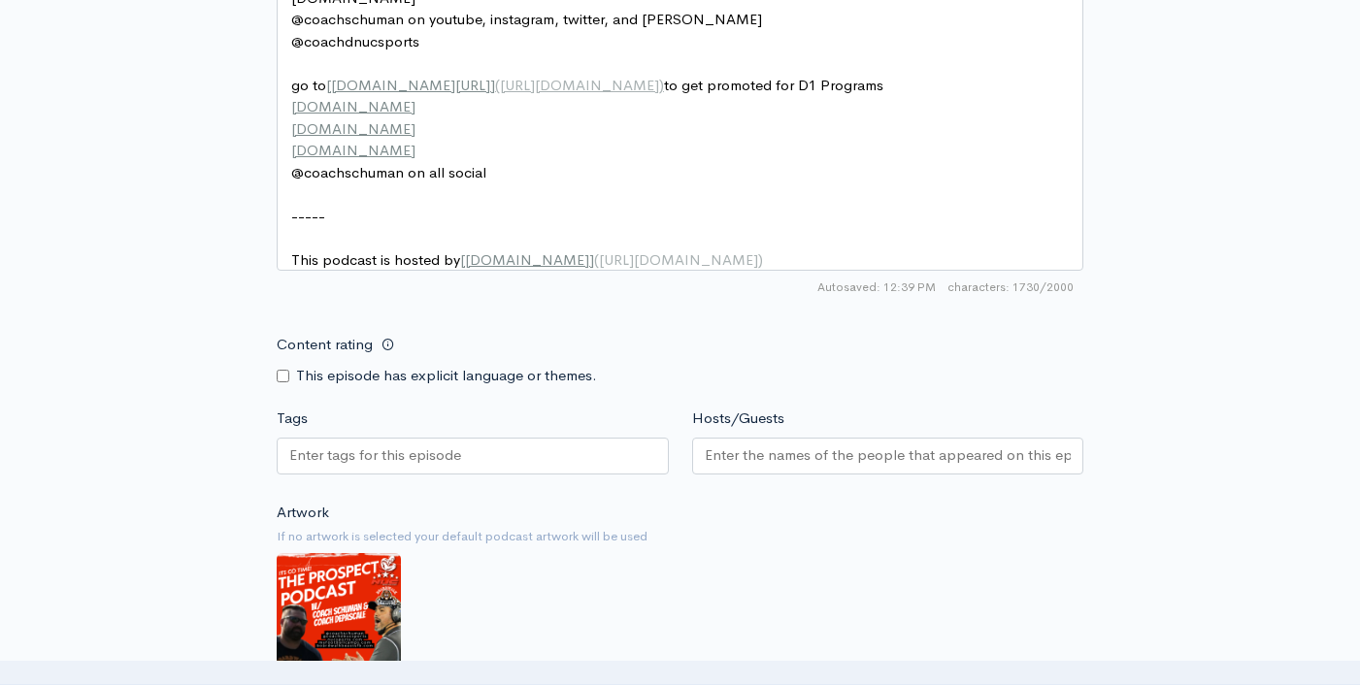
scroll to position [1809, 0]
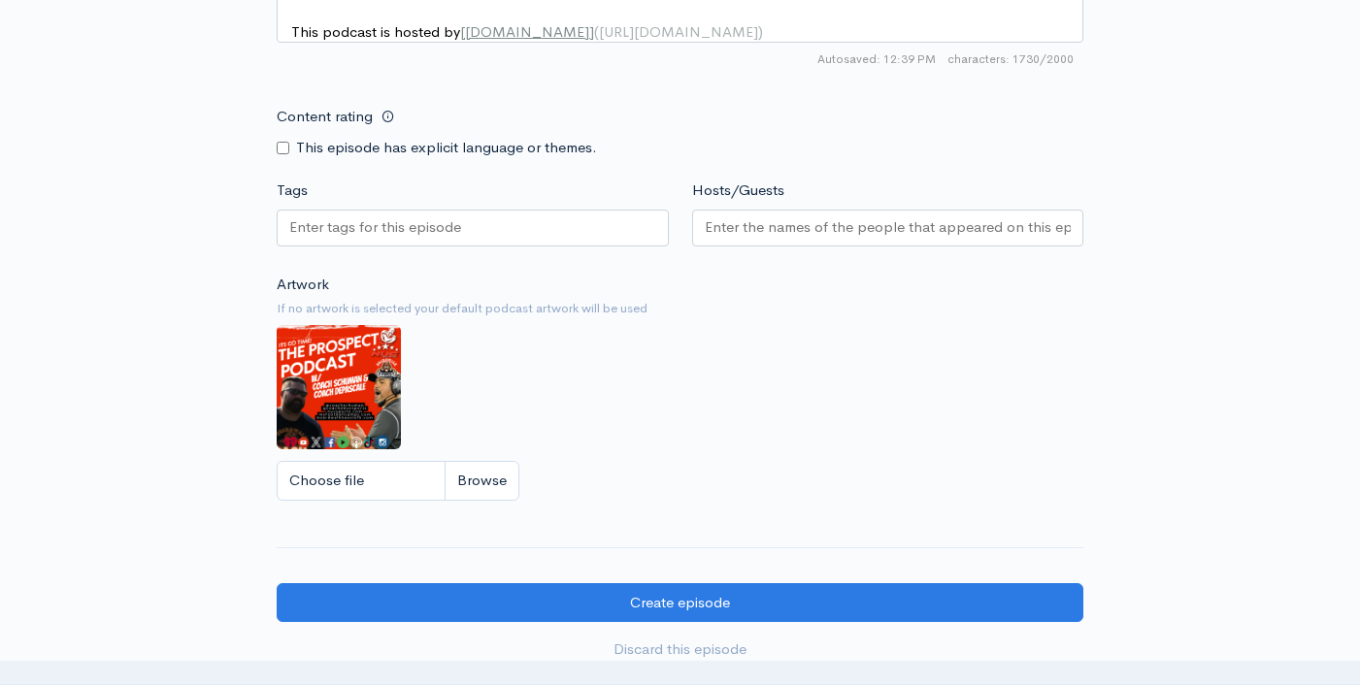
type input "Prospect Podcast: Liam Anderson: An NFL Progression Story"
click at [326, 239] on input "Tags" at bounding box center [376, 227] width 175 height 22
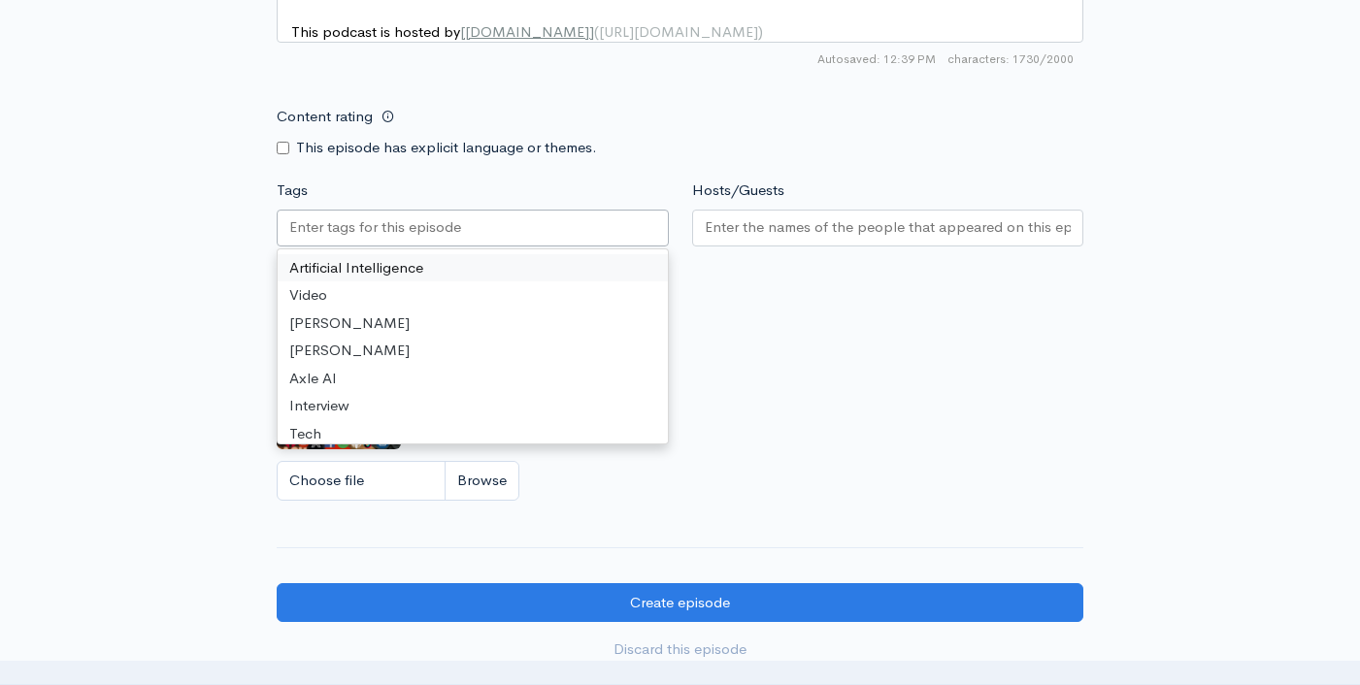
paste input "Liam Anderson: An NFL Progression Story"
type input "Liam Anderson: An NFL Progression Story"
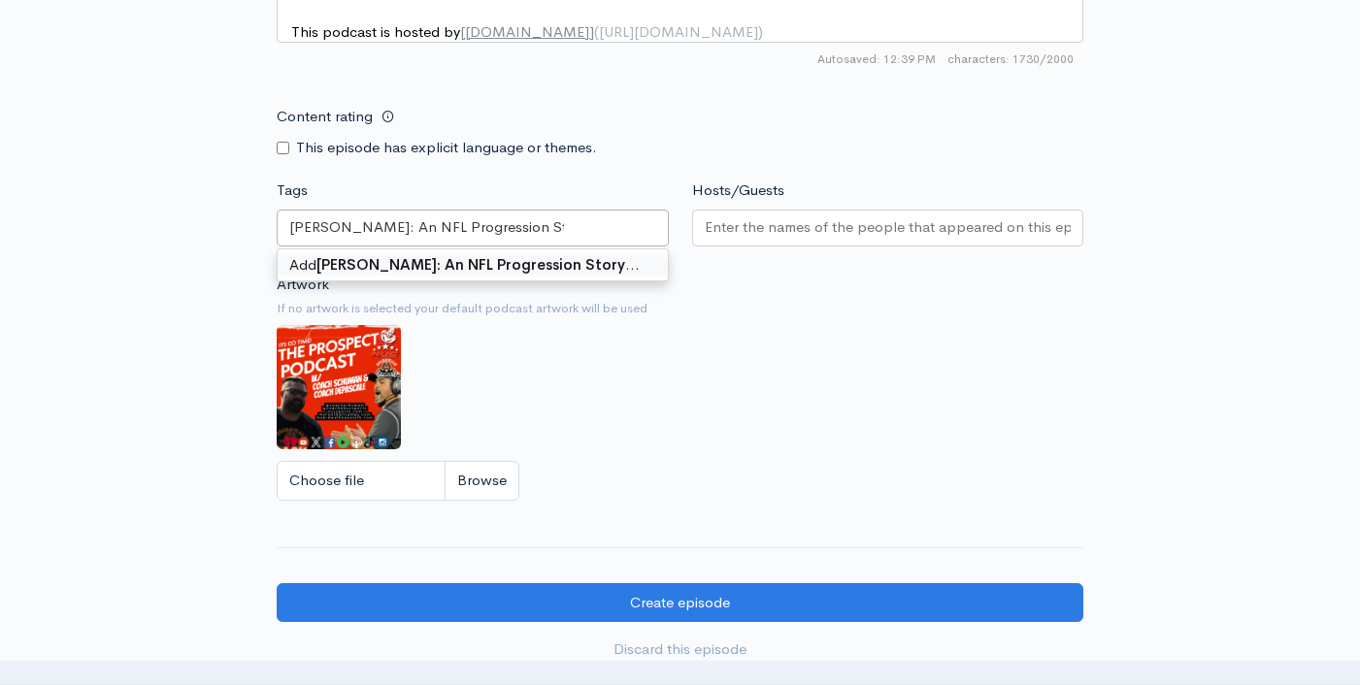
scroll to position [0, 0]
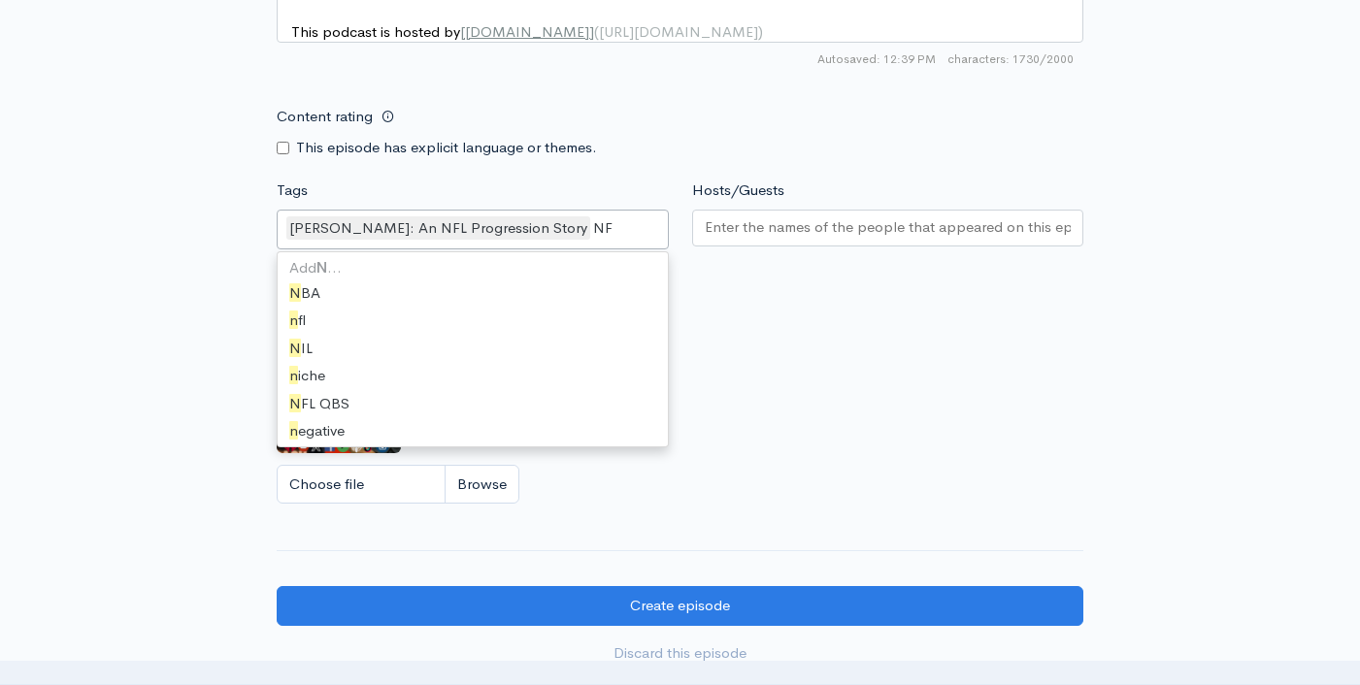
type input "NFL"
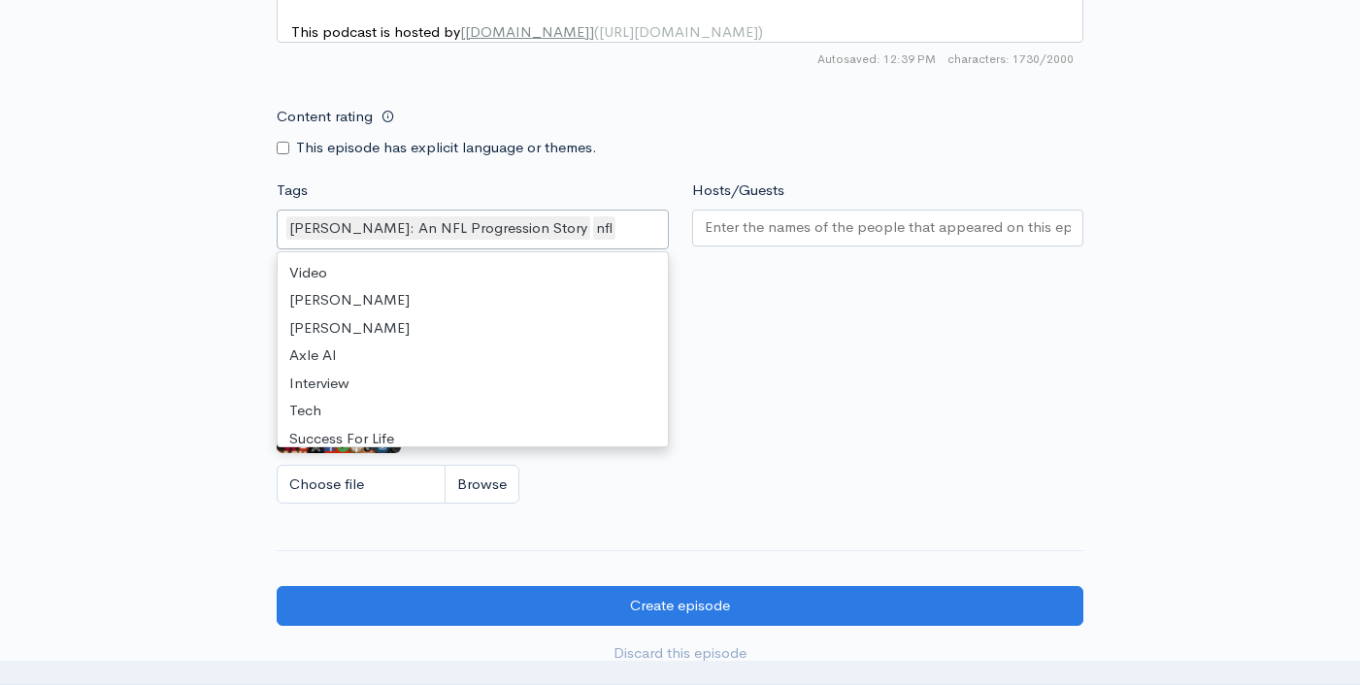
drag, startPoint x: 493, startPoint y: 283, endPoint x: 651, endPoint y: 242, distance: 163.6
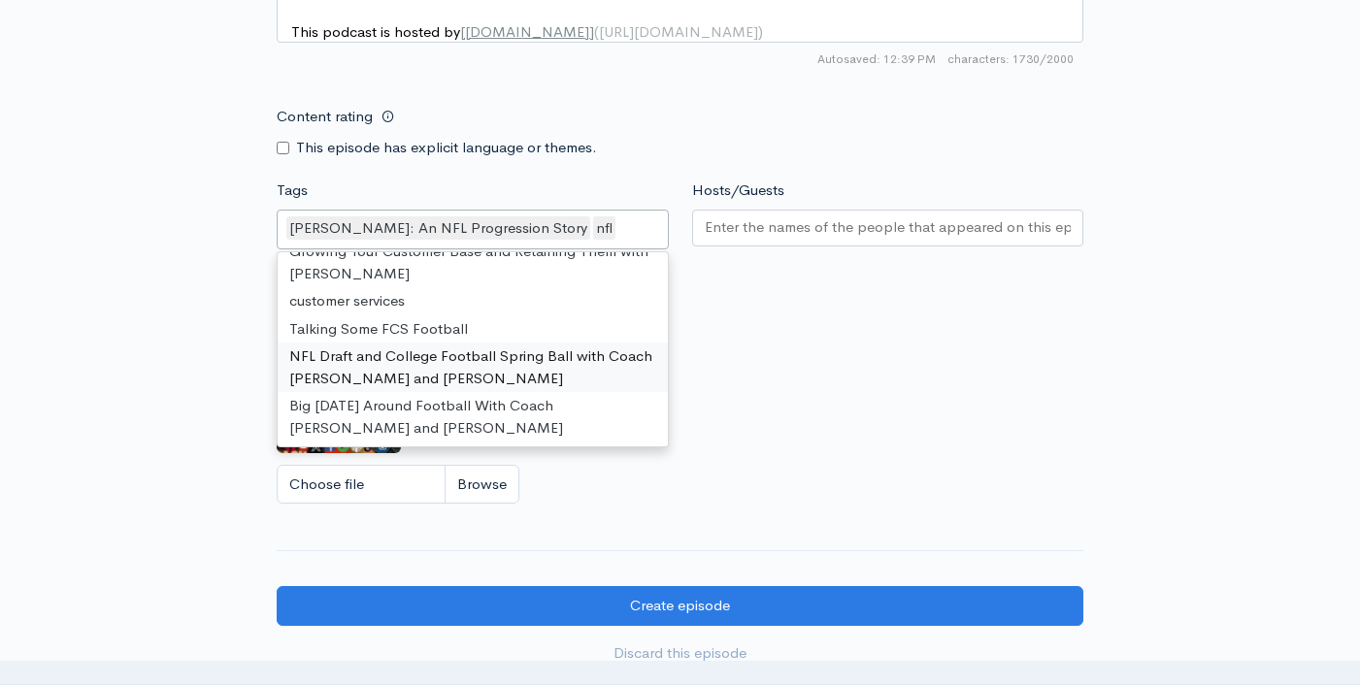
click at [747, 232] on input "Hosts/Guests" at bounding box center [888, 227] width 367 height 22
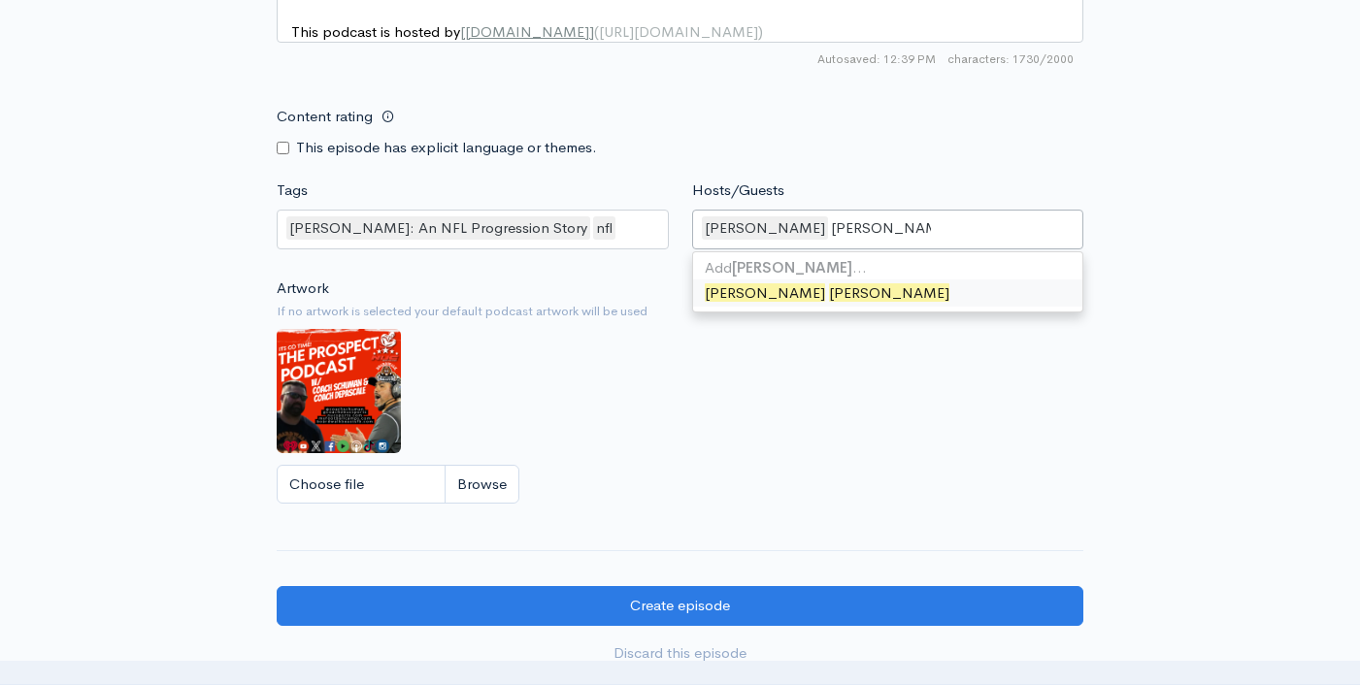
type input "Liam Anderson"
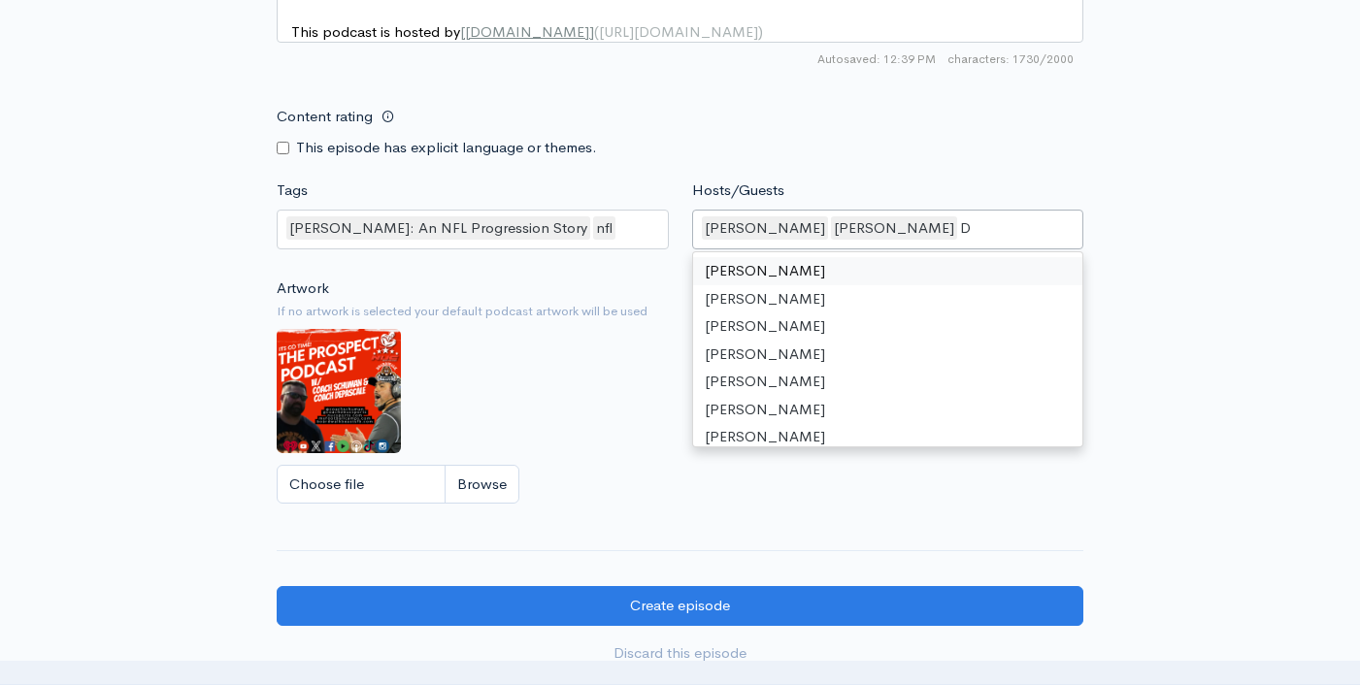
scroll to position [1142, 0]
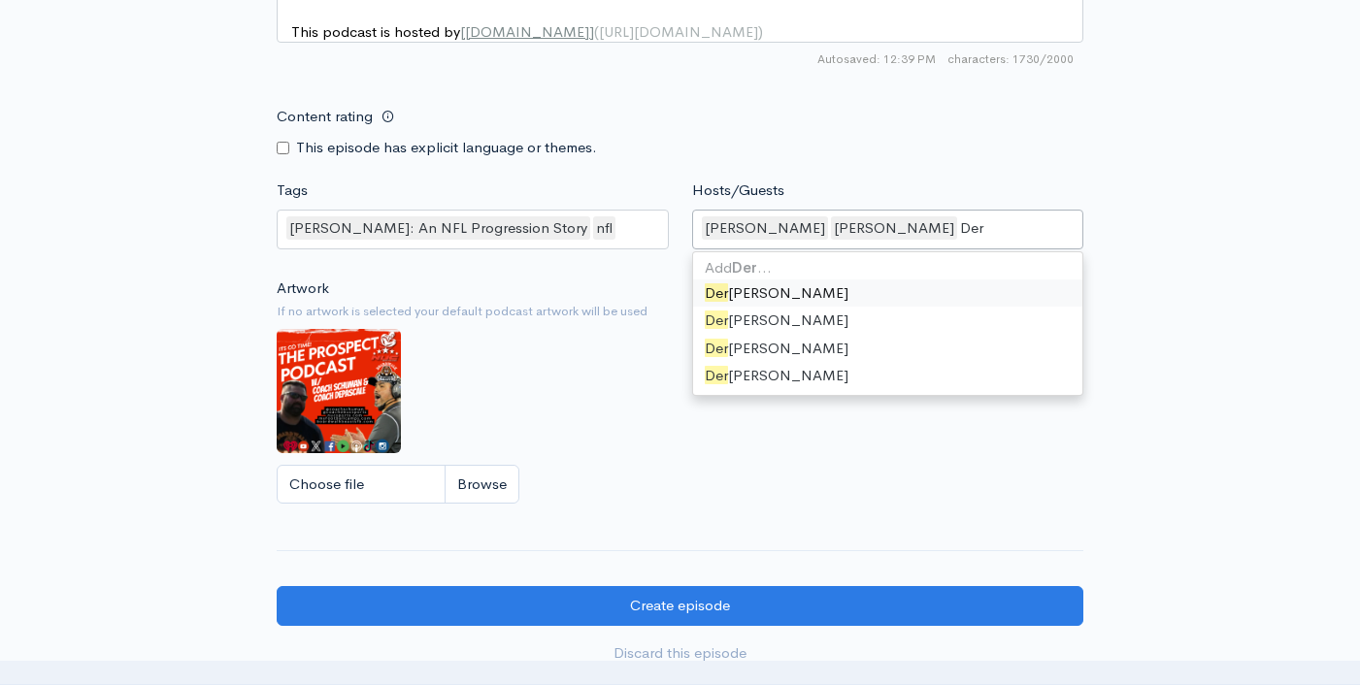
type input "Dere"
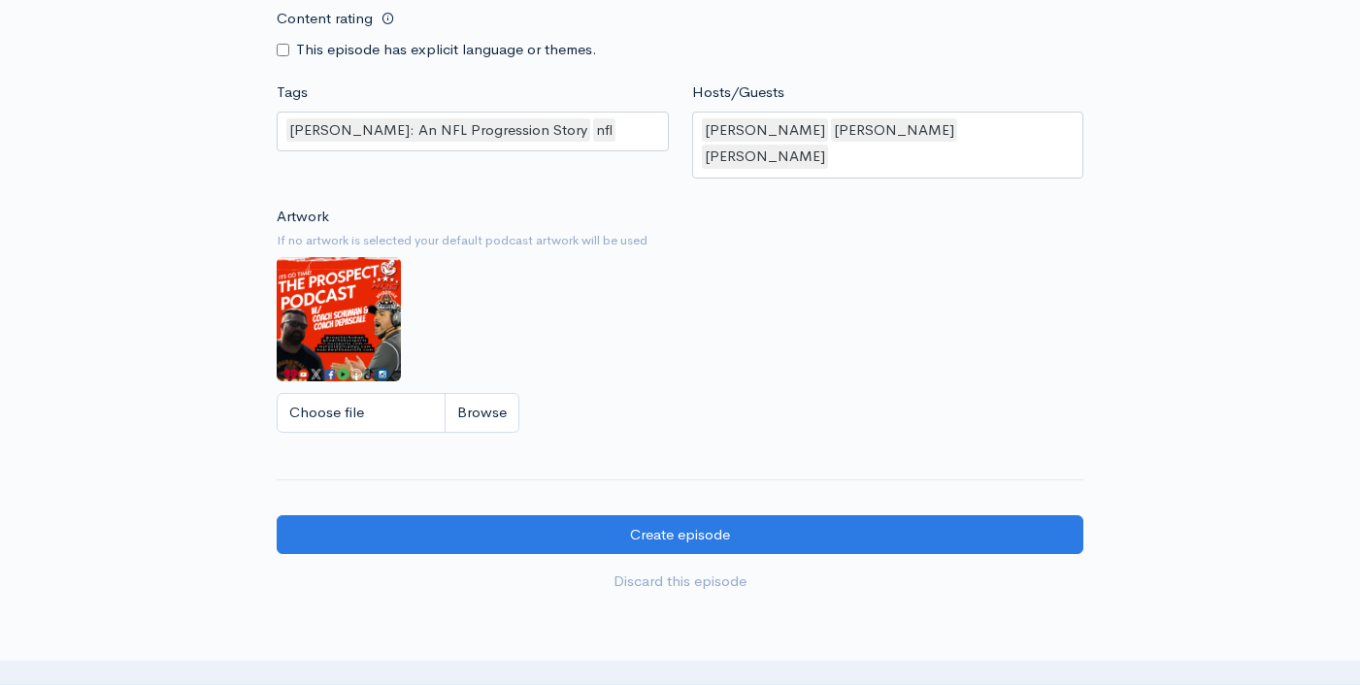
scroll to position [2086, 0]
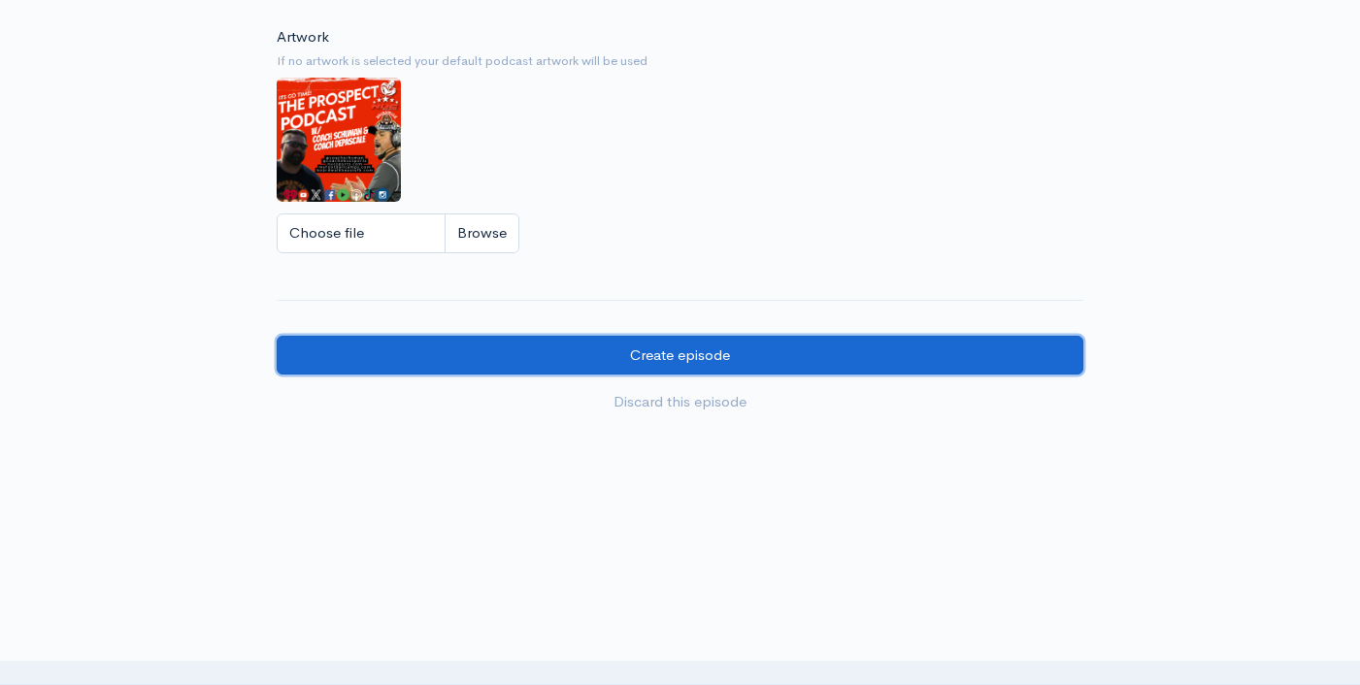
click at [663, 351] on input "Create episode" at bounding box center [680, 356] width 806 height 40
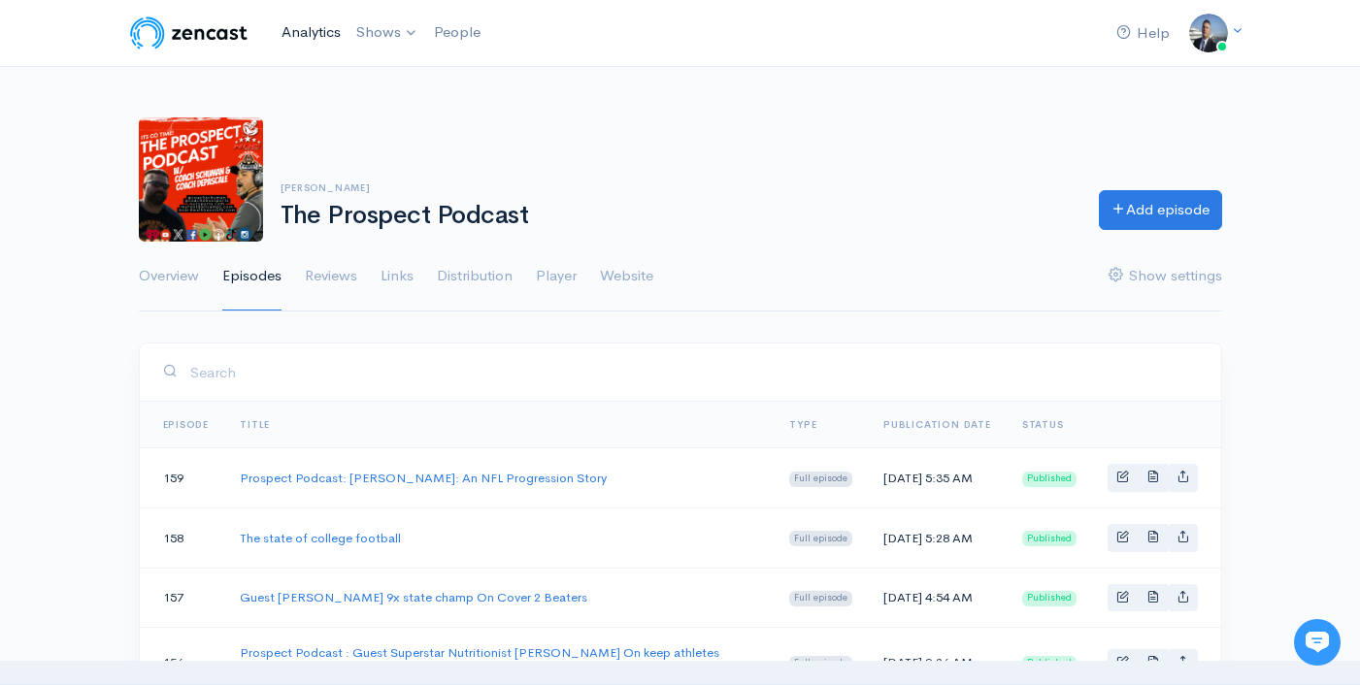
click at [320, 27] on link "Analytics" at bounding box center [311, 33] width 75 height 42
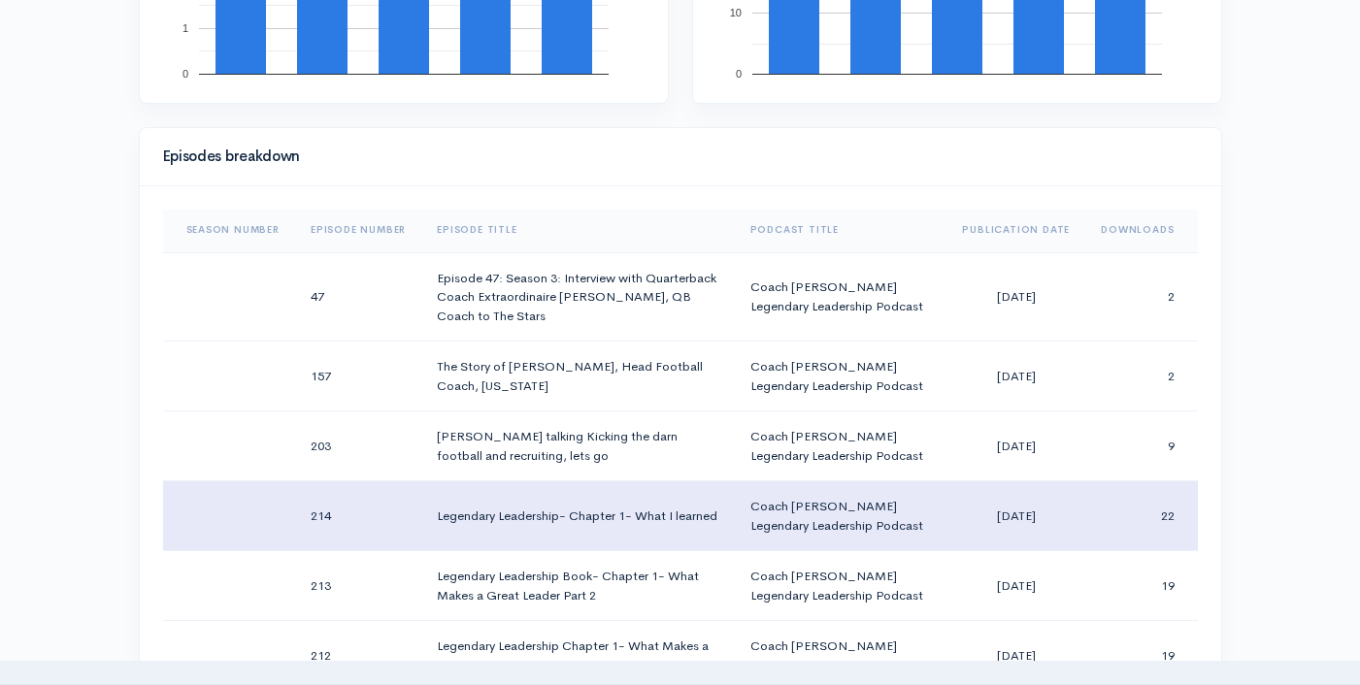
scroll to position [4, 0]
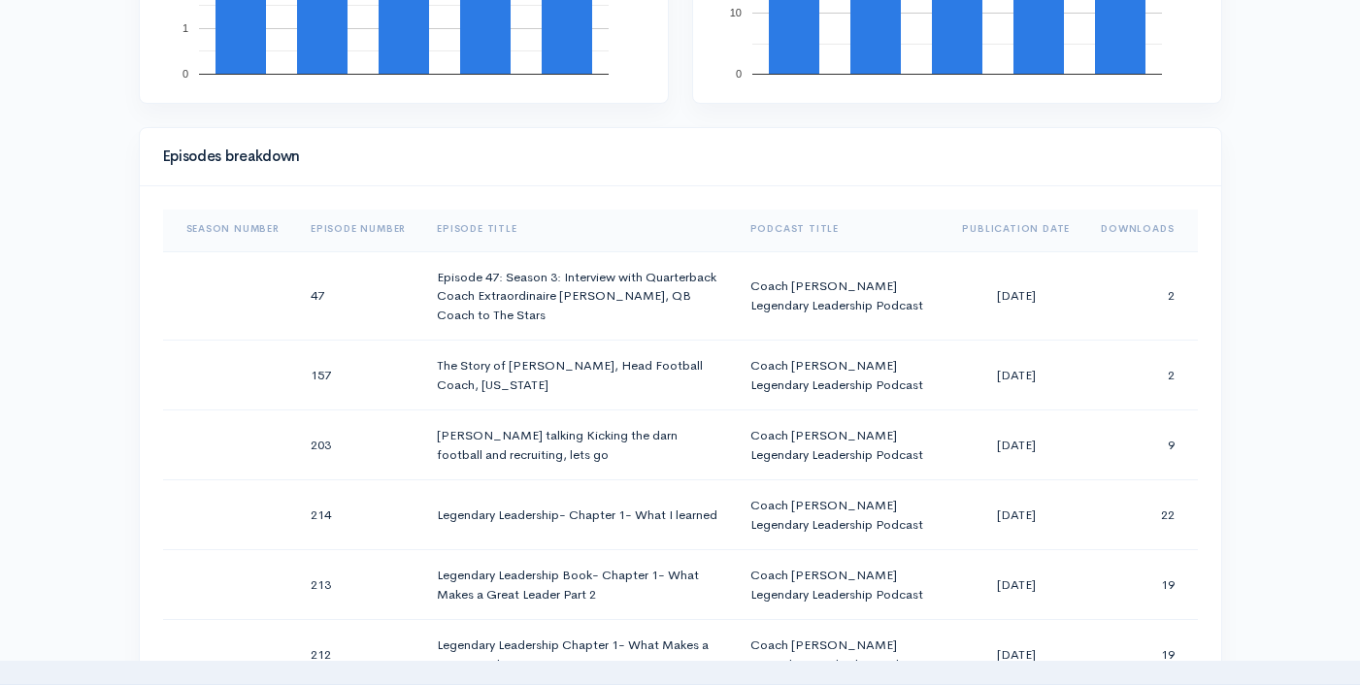
click at [1109, 216] on th "Downloads" at bounding box center [1141, 229] width 112 height 47
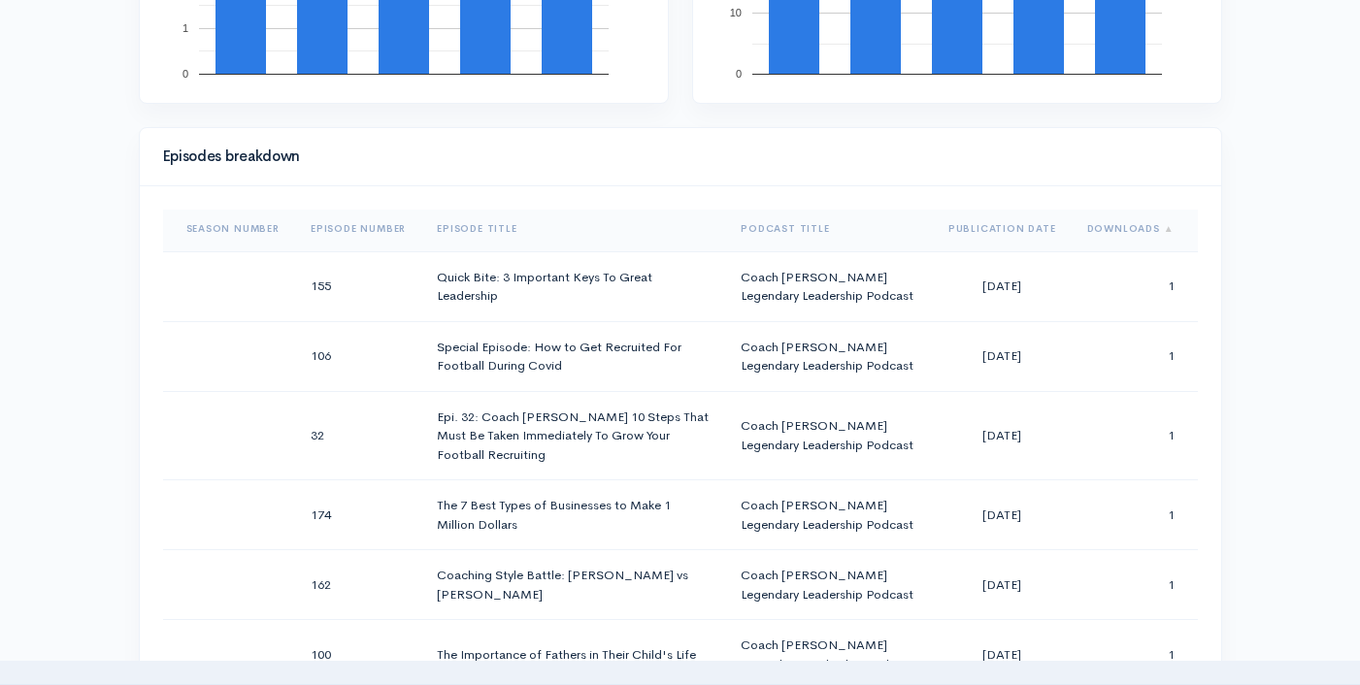
click at [1111, 224] on th "Downloads" at bounding box center [1134, 229] width 126 height 47
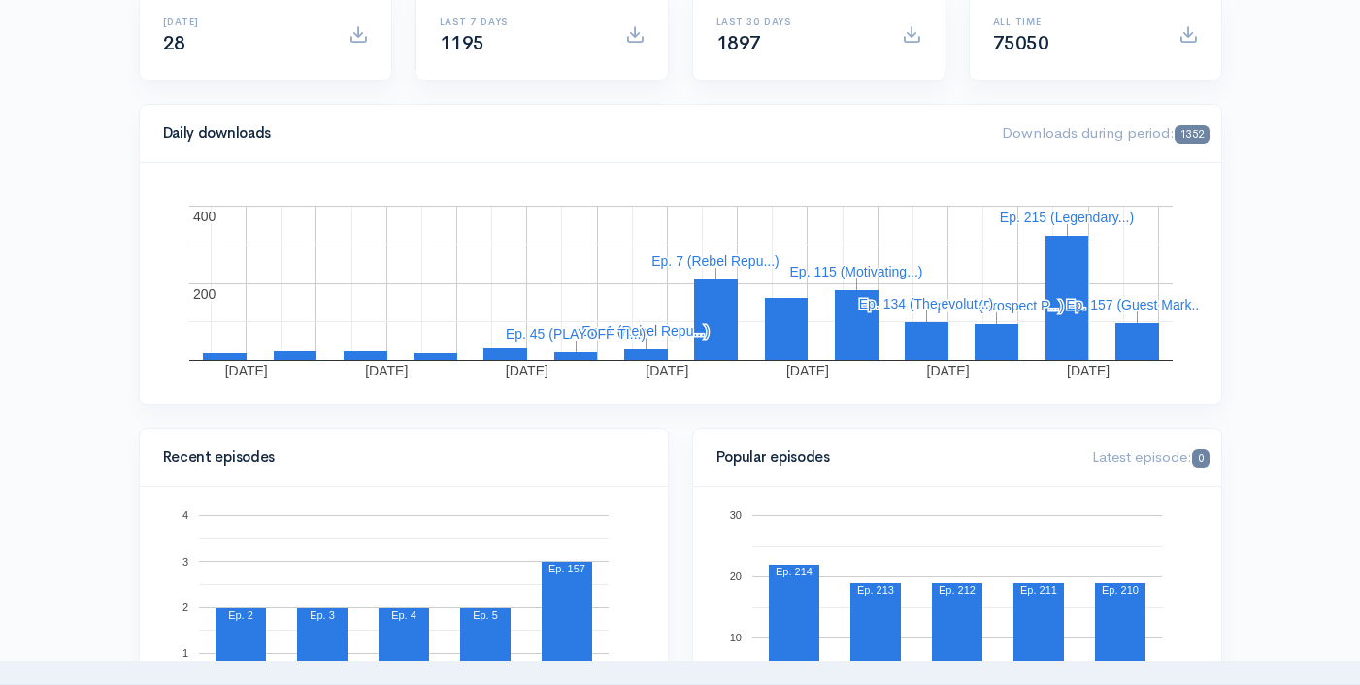
scroll to position [64, 0]
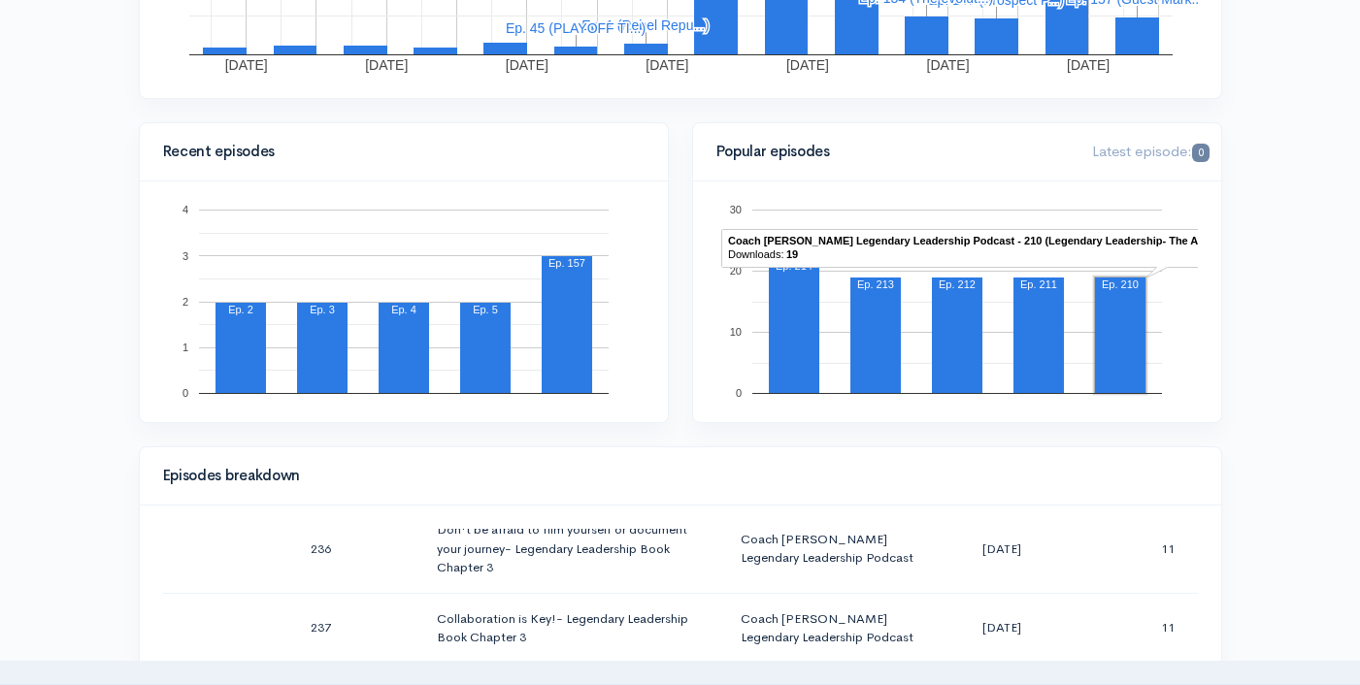
click at [1136, 337] on rect "A chart." at bounding box center [1120, 335] width 50 height 115
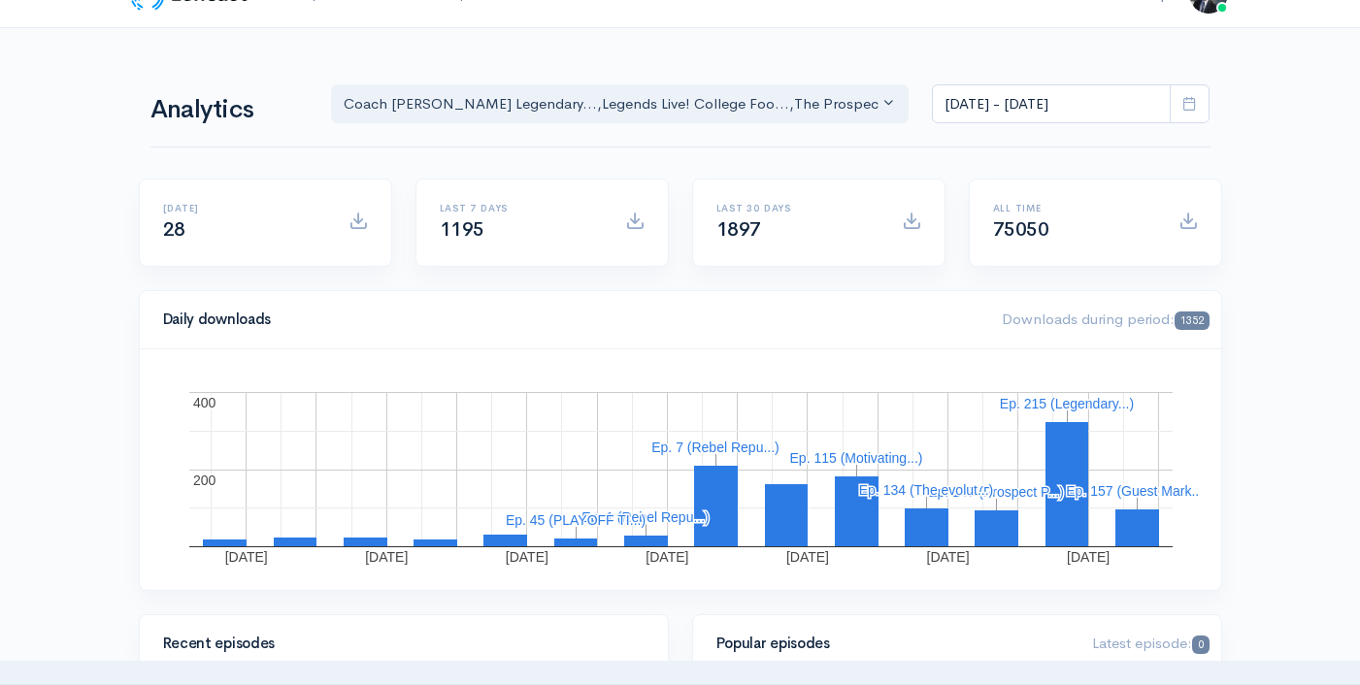
scroll to position [0, 0]
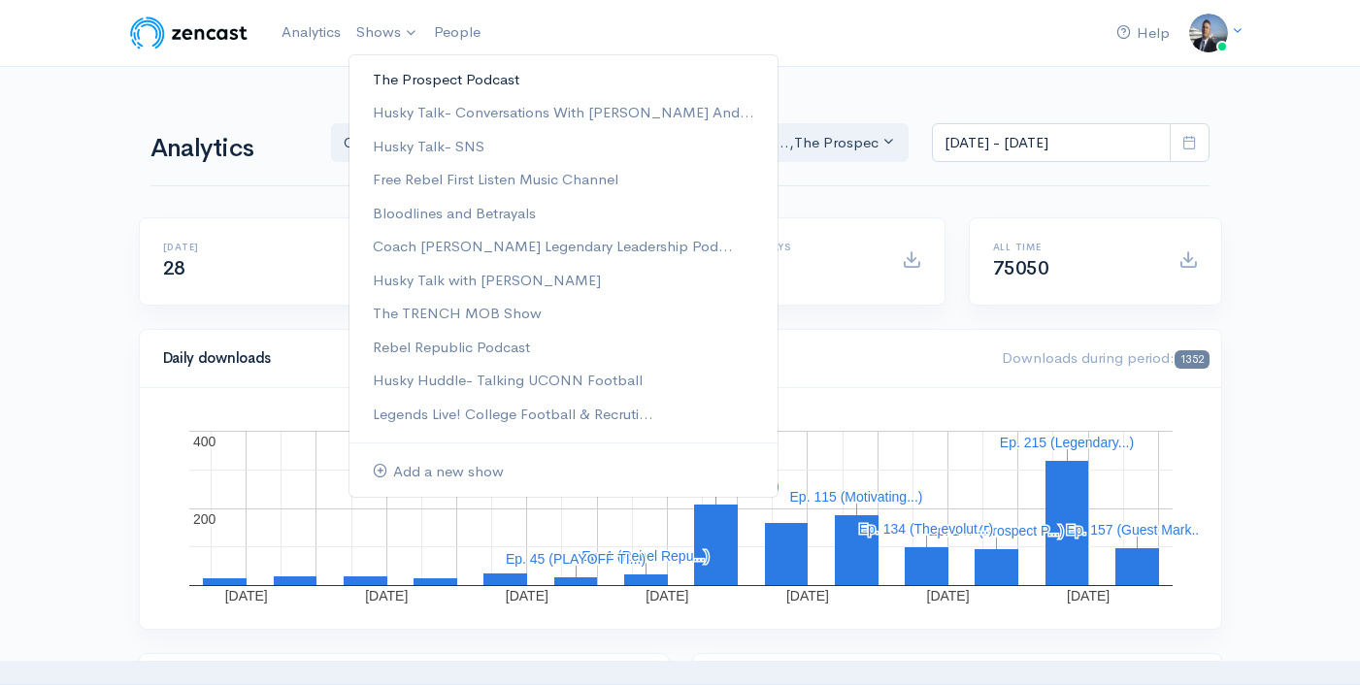
click at [402, 74] on link "The Prospect Podcast" at bounding box center [563, 80] width 428 height 34
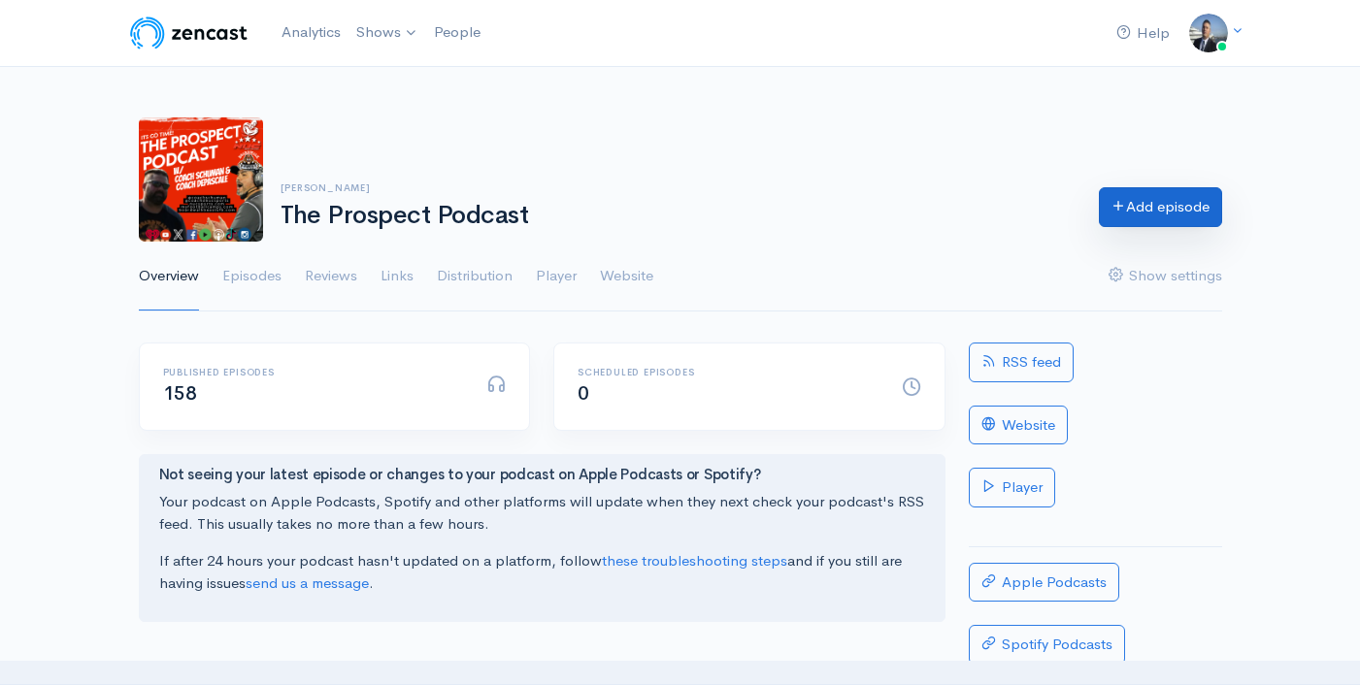
click at [1150, 201] on link "Add episode" at bounding box center [1160, 207] width 123 height 40
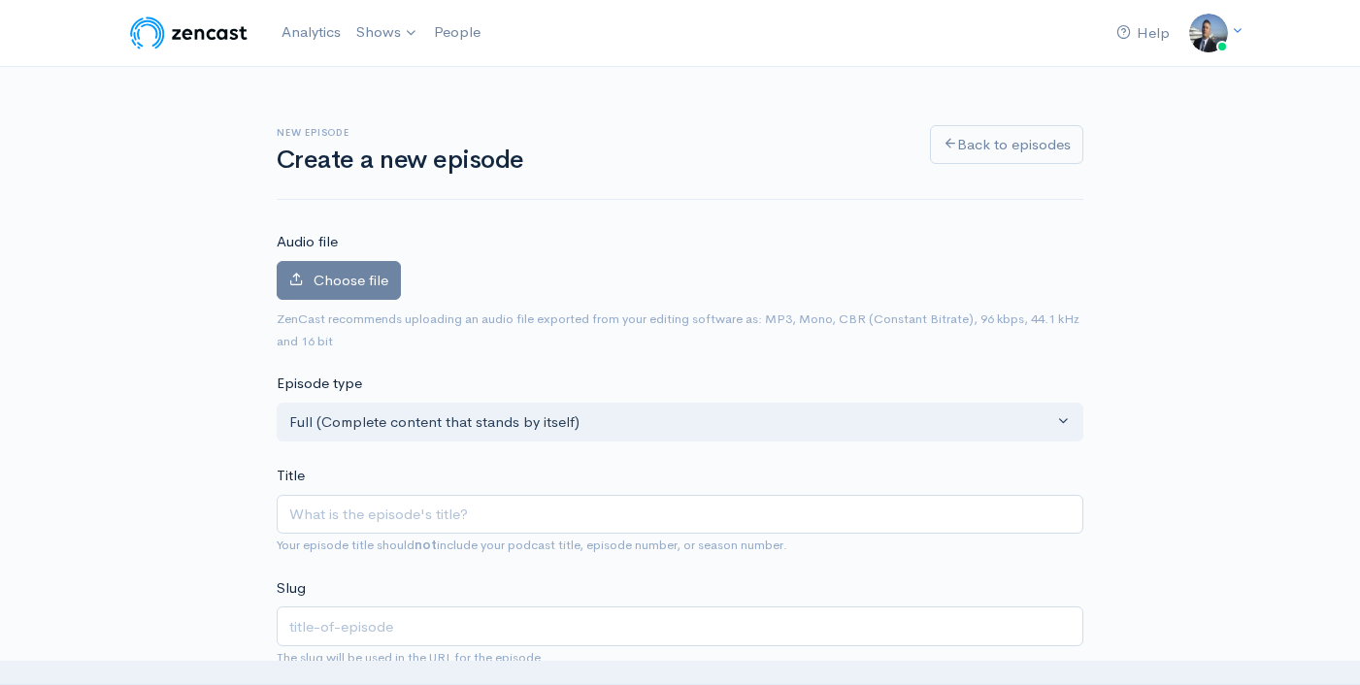
click at [592, 507] on input "Title" at bounding box center [680, 515] width 806 height 40
type input "https://youtube.com/live/-iwUUzgP6tI?feature=share"
type input "httpsyoutubecomlive-iwuuzgp6tifeatureshare"
click at [593, 501] on input "https://youtube.com/live/-iwUUzgP6tI?feature=share" at bounding box center [680, 515] width 806 height 40
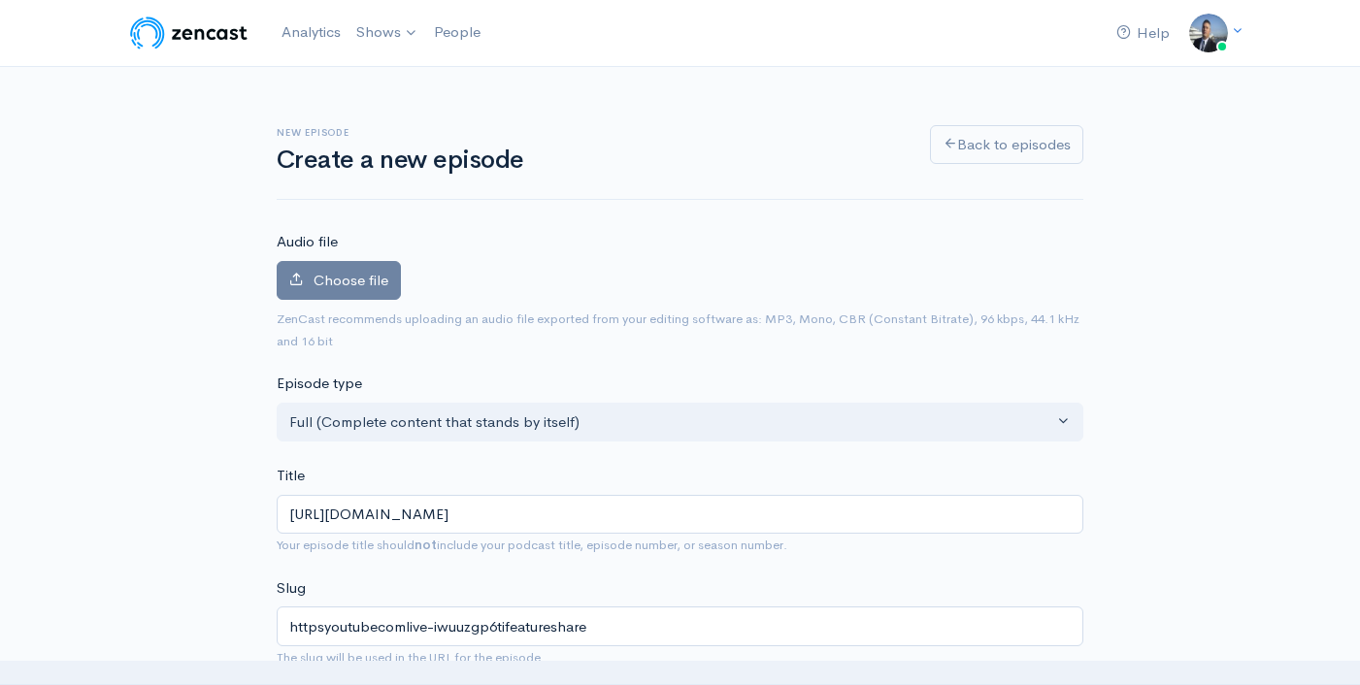
click at [593, 501] on input "https://youtube.com/live/-iwUUzgP6tI?feature=share" at bounding box center [680, 515] width 806 height 40
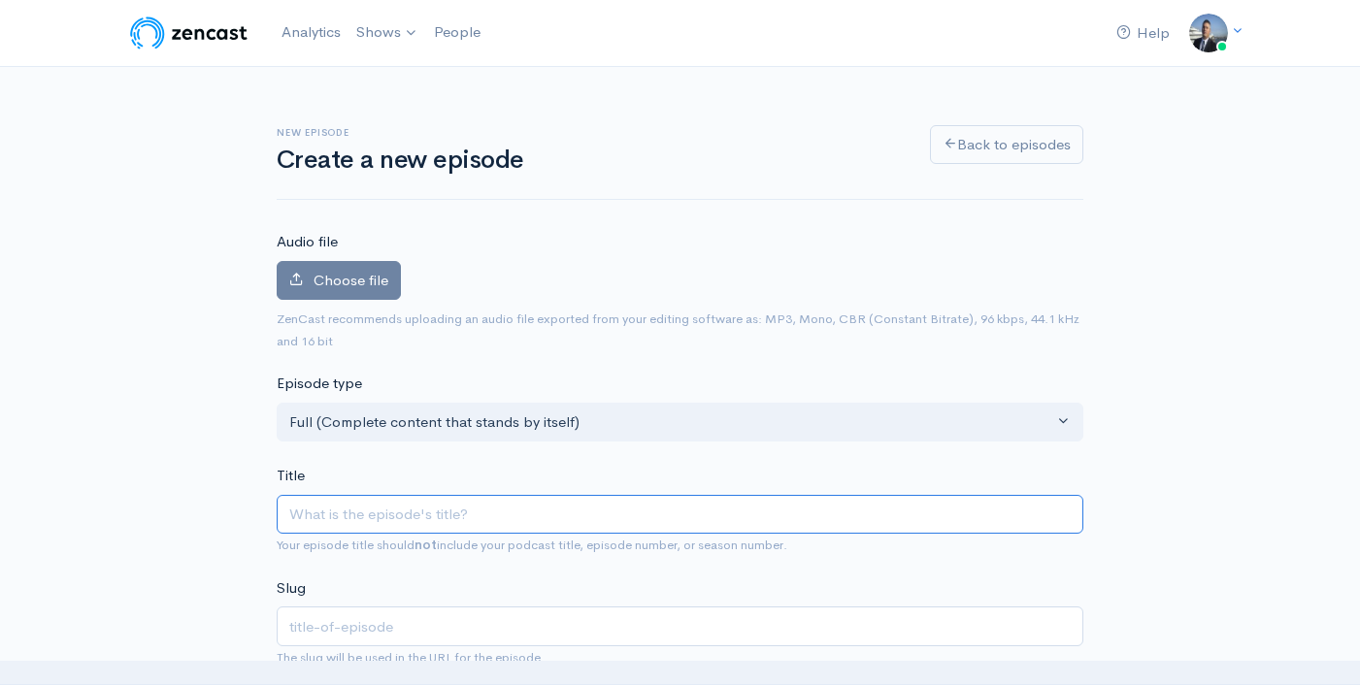
click at [501, 526] on input "Title" at bounding box center [680, 515] width 806 height 40
paste input "Prospect Podcast Talking QB play with RJ Read"
type input "Prospect Podcast Talking QB play with RJ Read"
type input "prospect-podcast-talking-qb-play-with-rj-read"
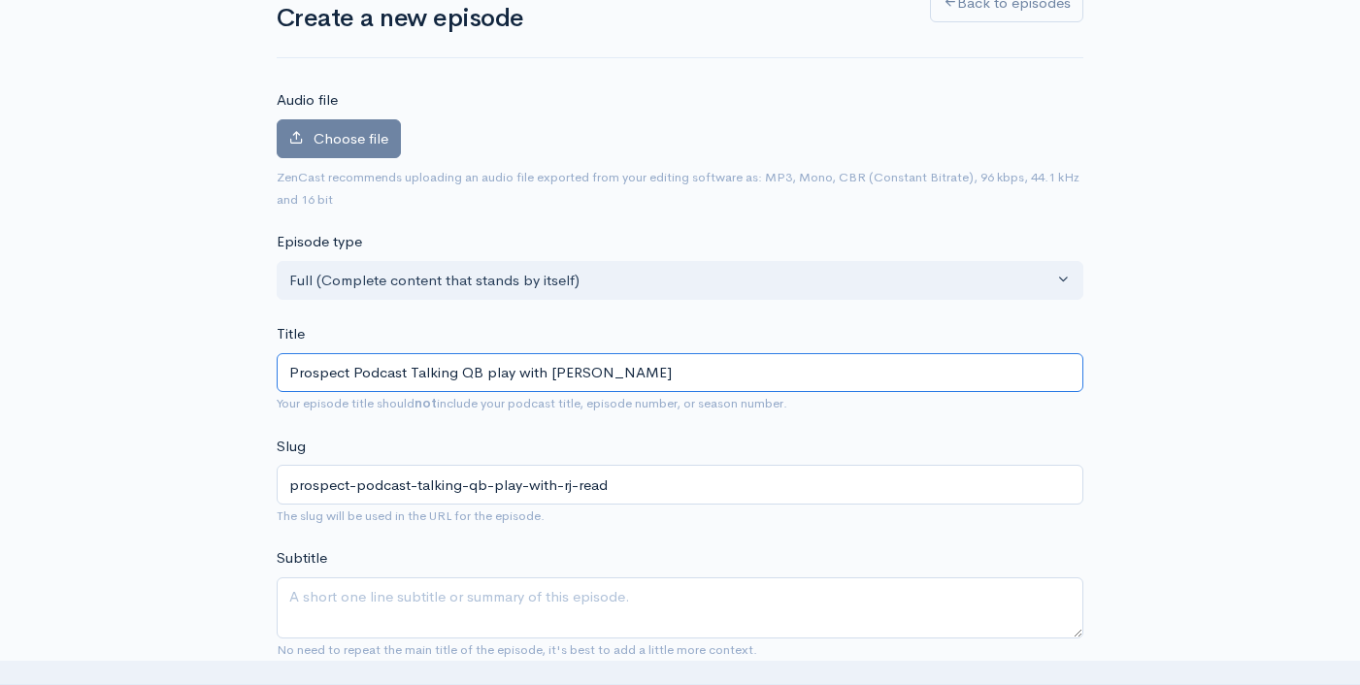
scroll to position [185, 0]
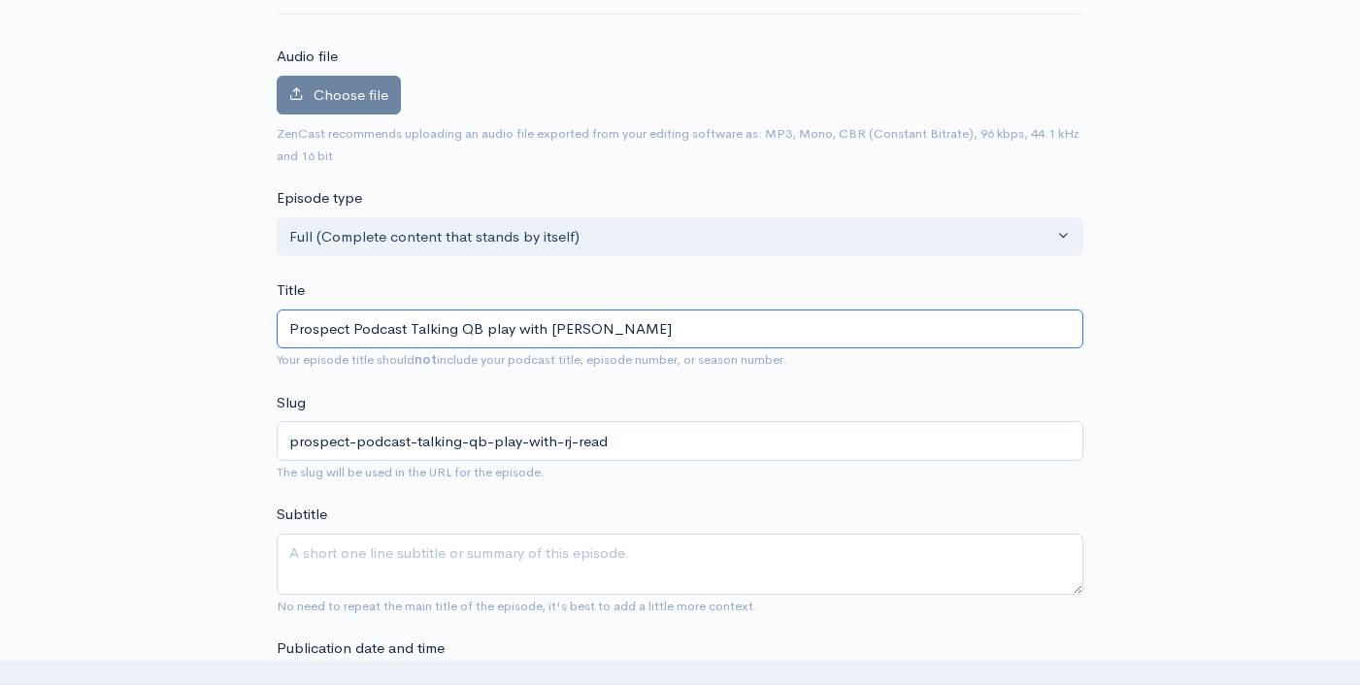
type input "Prospect Podcast Talking QB play with RJ Read"
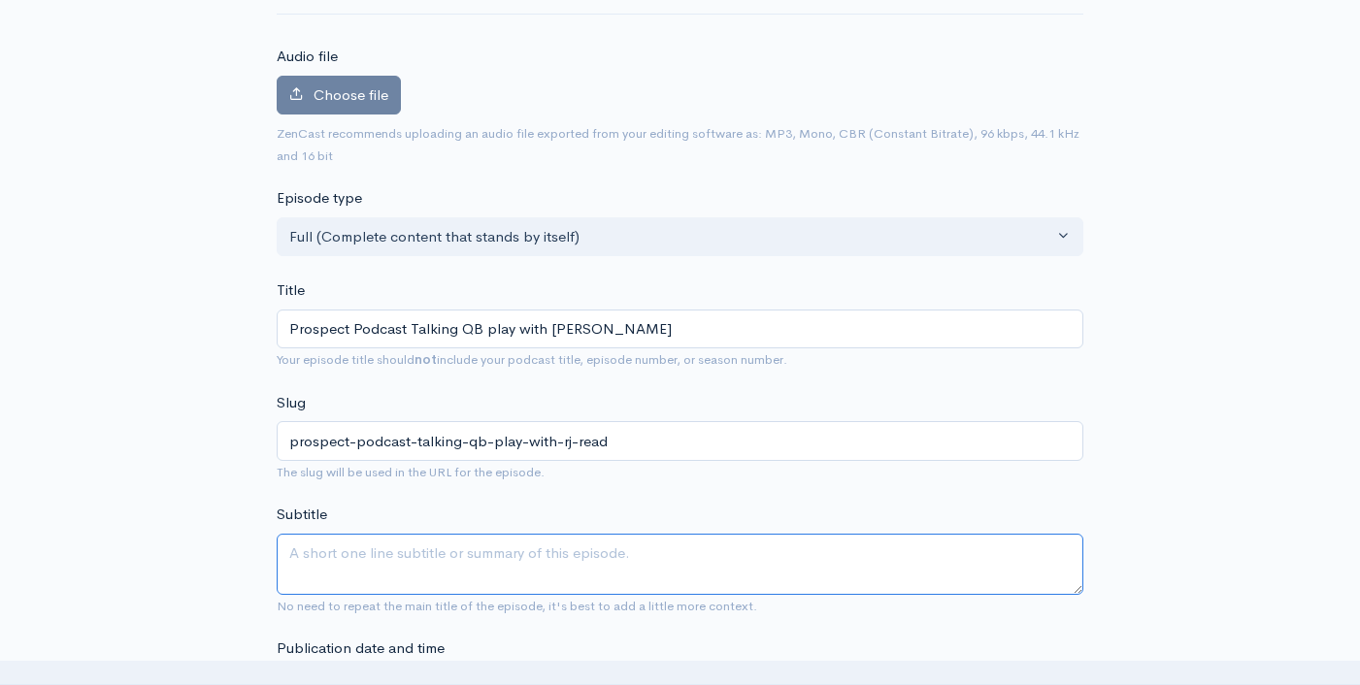
click at [600, 549] on textarea "Subtitle" at bounding box center [680, 564] width 806 height 61
paste textarea "Prospect Podcast Talking QB play with RJ Read"
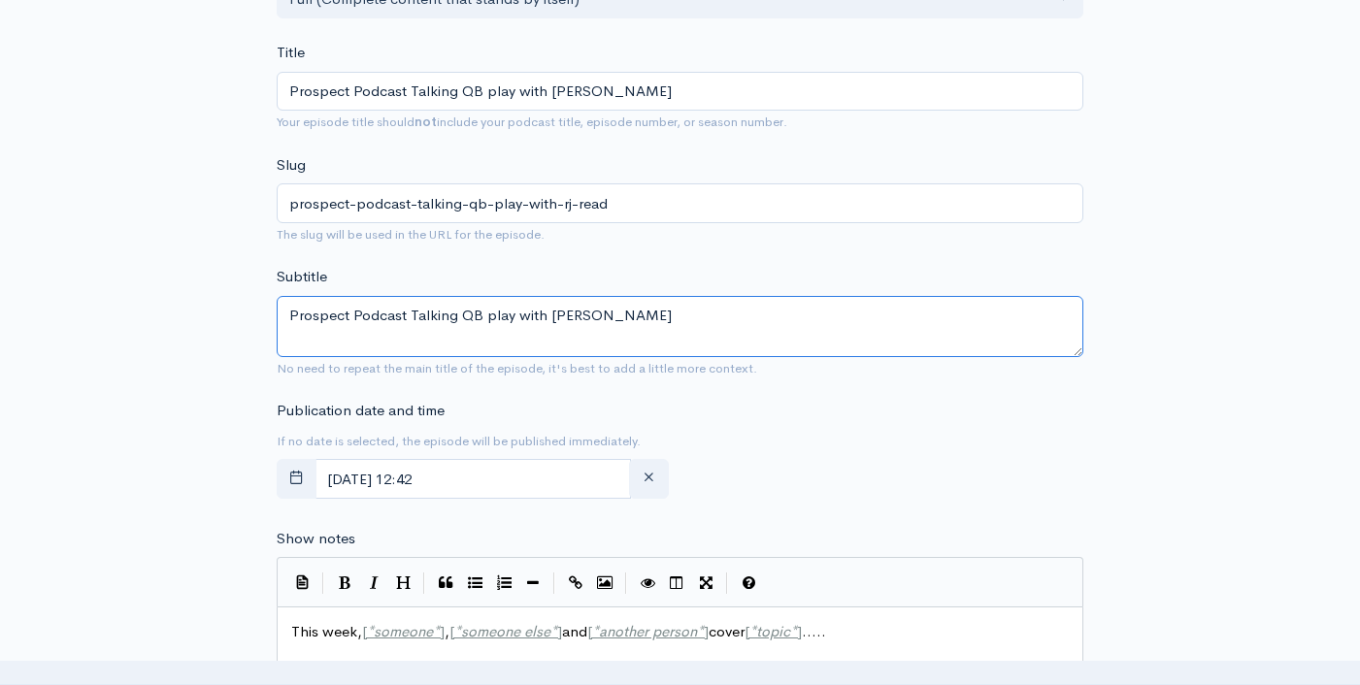
scroll to position [567, 0]
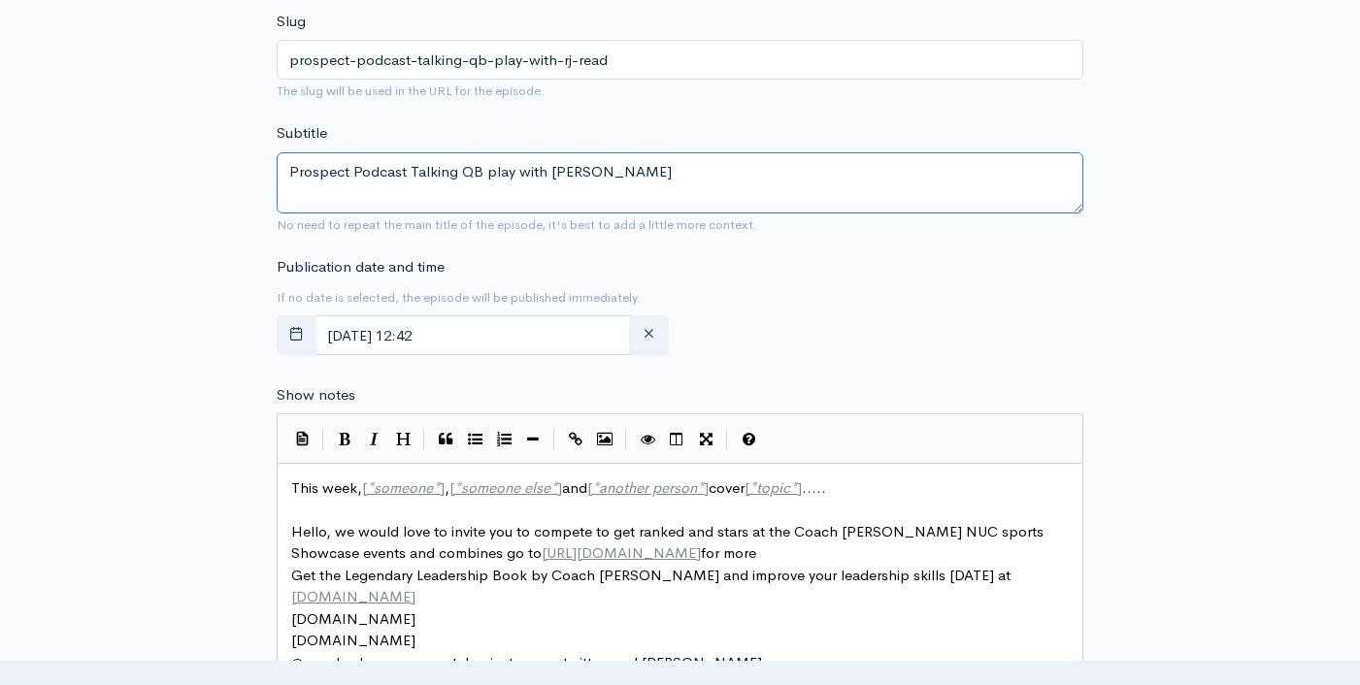
type textarea "Prospect Podcast Talking QB play with RJ Read"
click at [338, 494] on span "This week, [ * someone * ] , [ * someone else * ] and [ * another person * ] co…" at bounding box center [558, 487] width 535 height 18
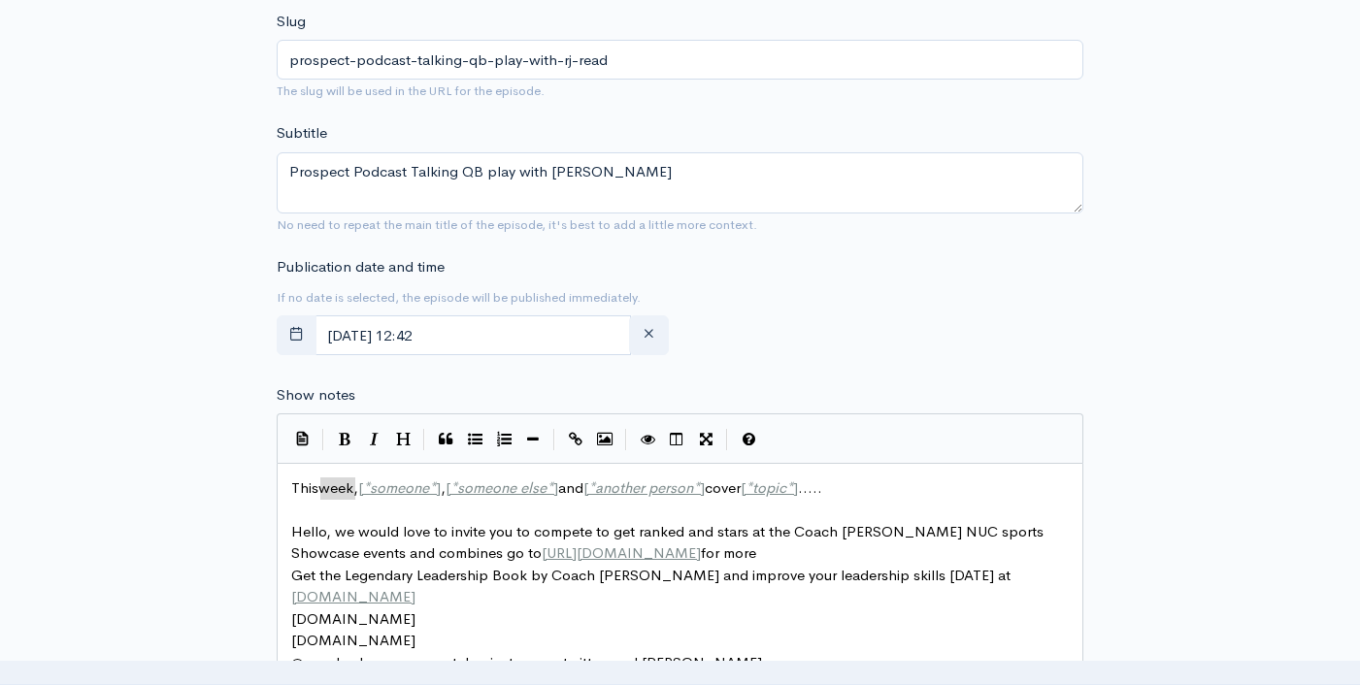
type textarea "This week, [*someone*], [*someone else*] and [*another person*] cover [*topic*]…"
paste textarea
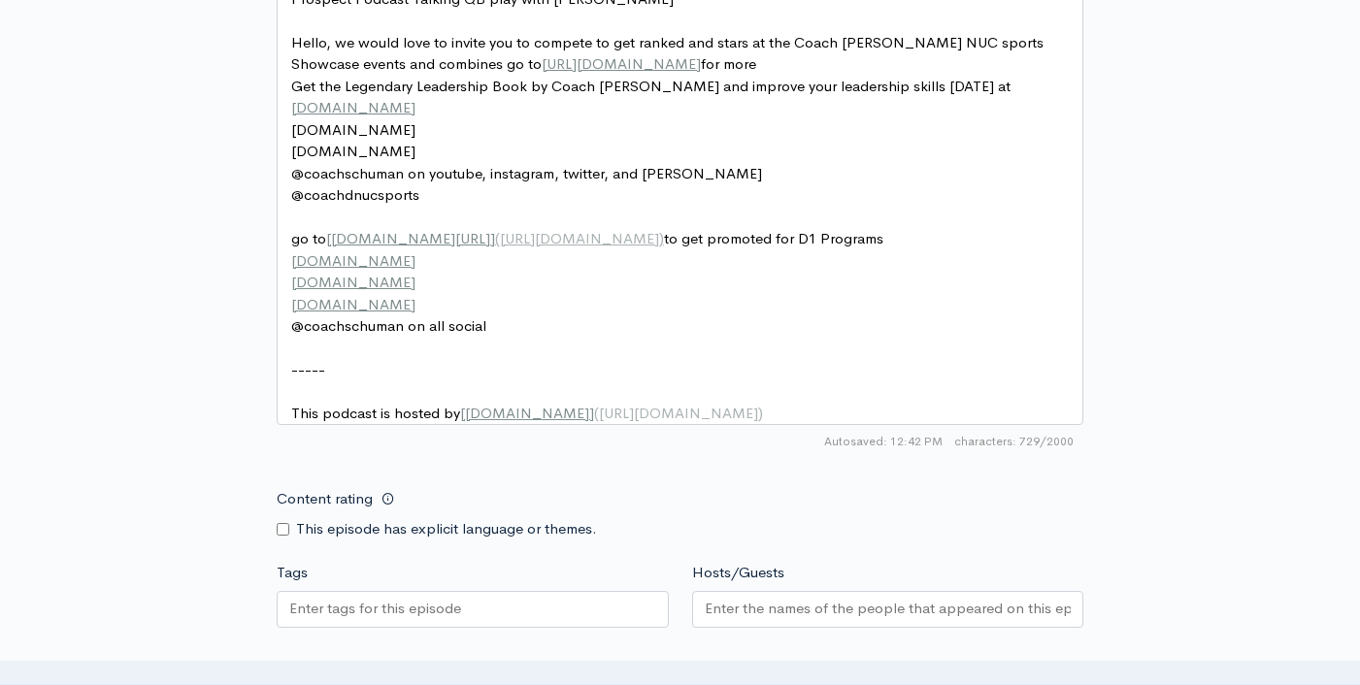
scroll to position [1128, 0]
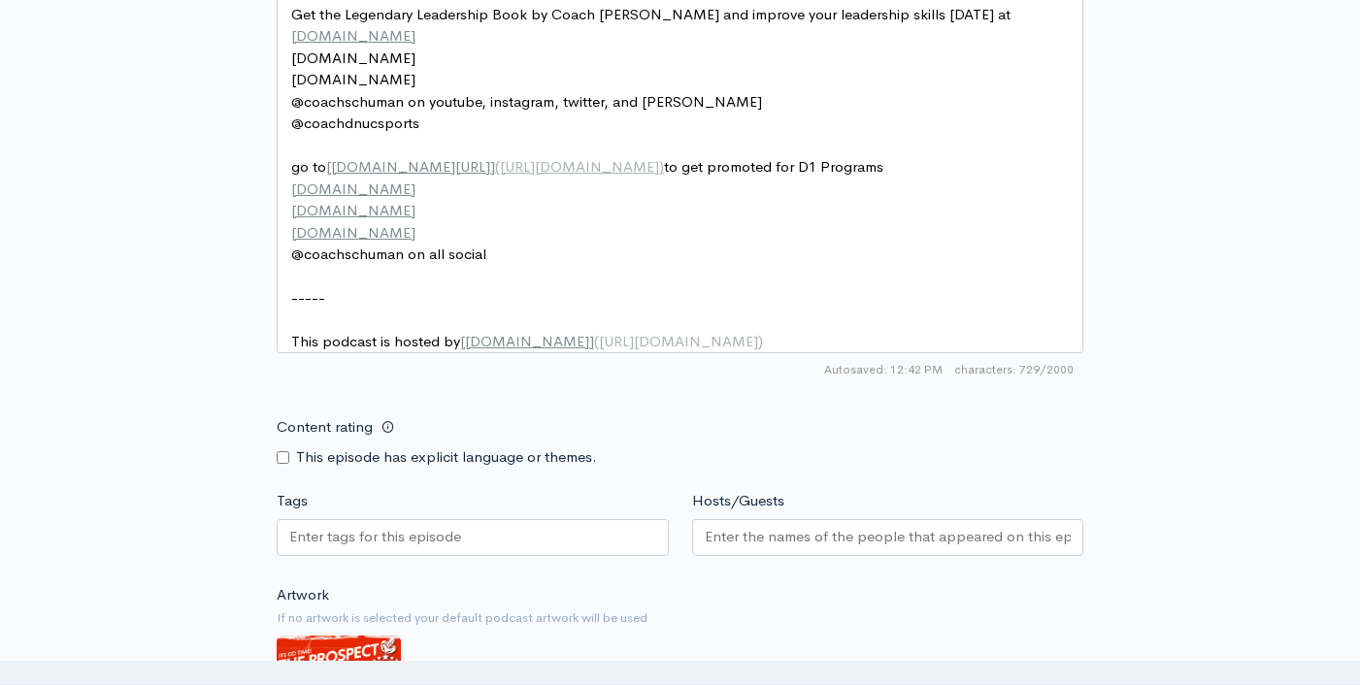
click at [403, 556] on div at bounding box center [473, 537] width 392 height 37
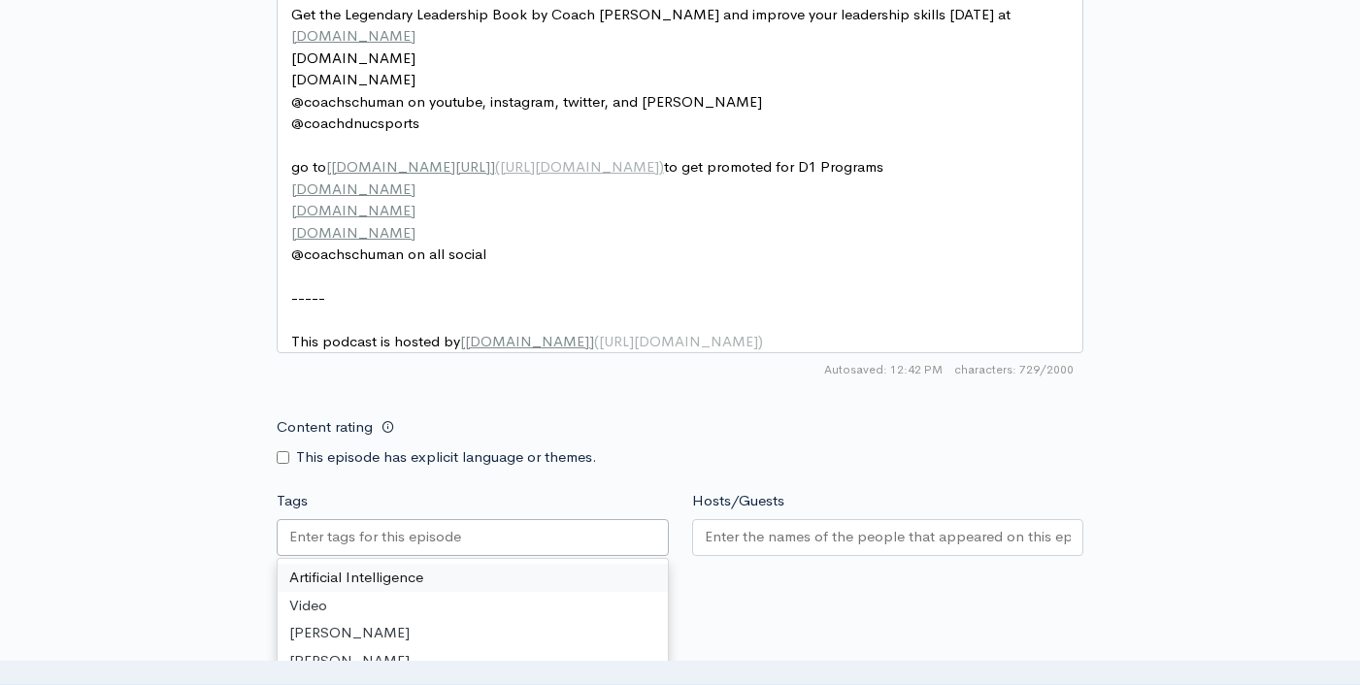
paste input "Prospect Podcast Talking QB play with RJ Read"
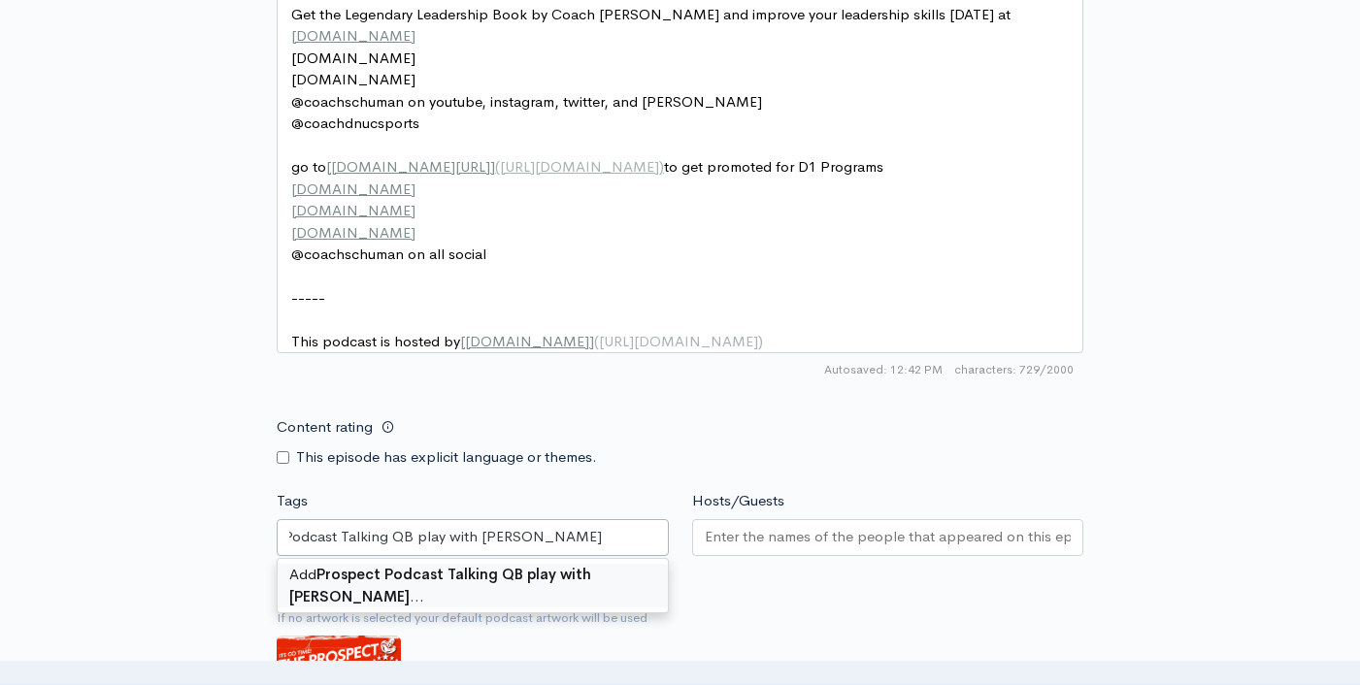
scroll to position [0, 0]
type input "Prospect Podcast Talking QB play with RJ Read"
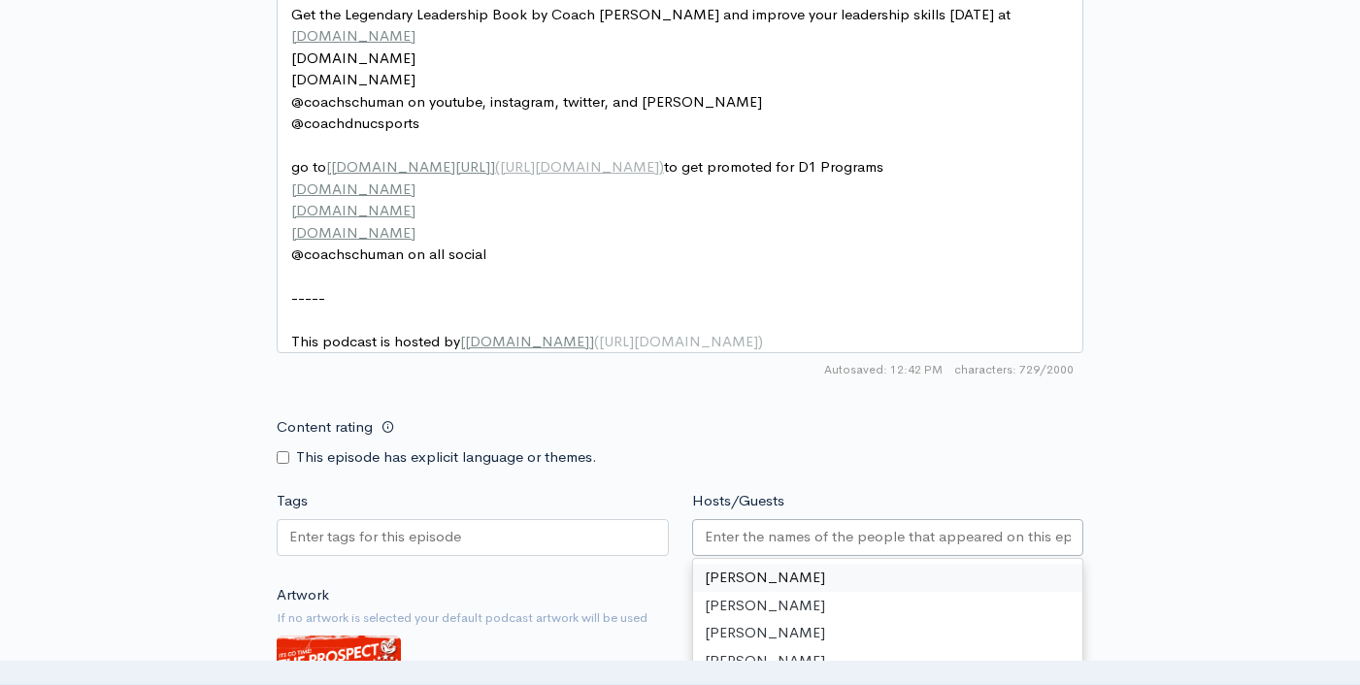
click at [743, 548] on input "Hosts/Guests" at bounding box center [888, 537] width 367 height 22
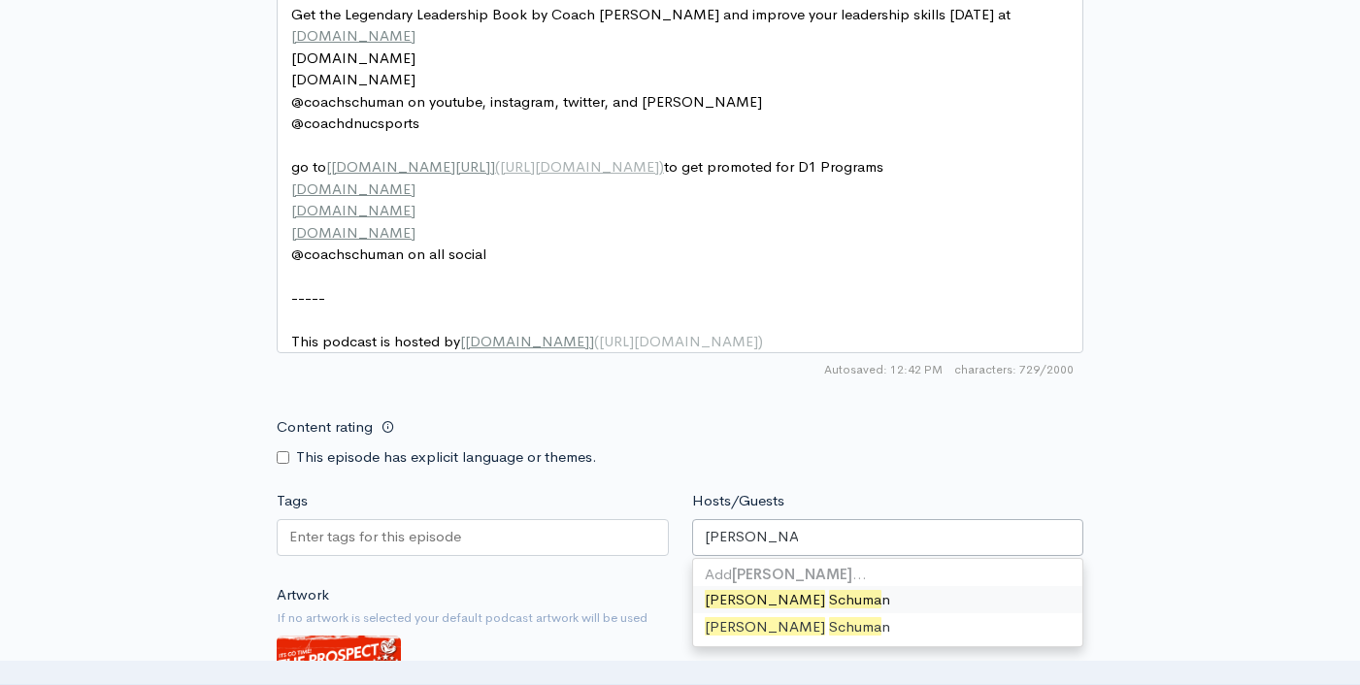
type input "david schuman"
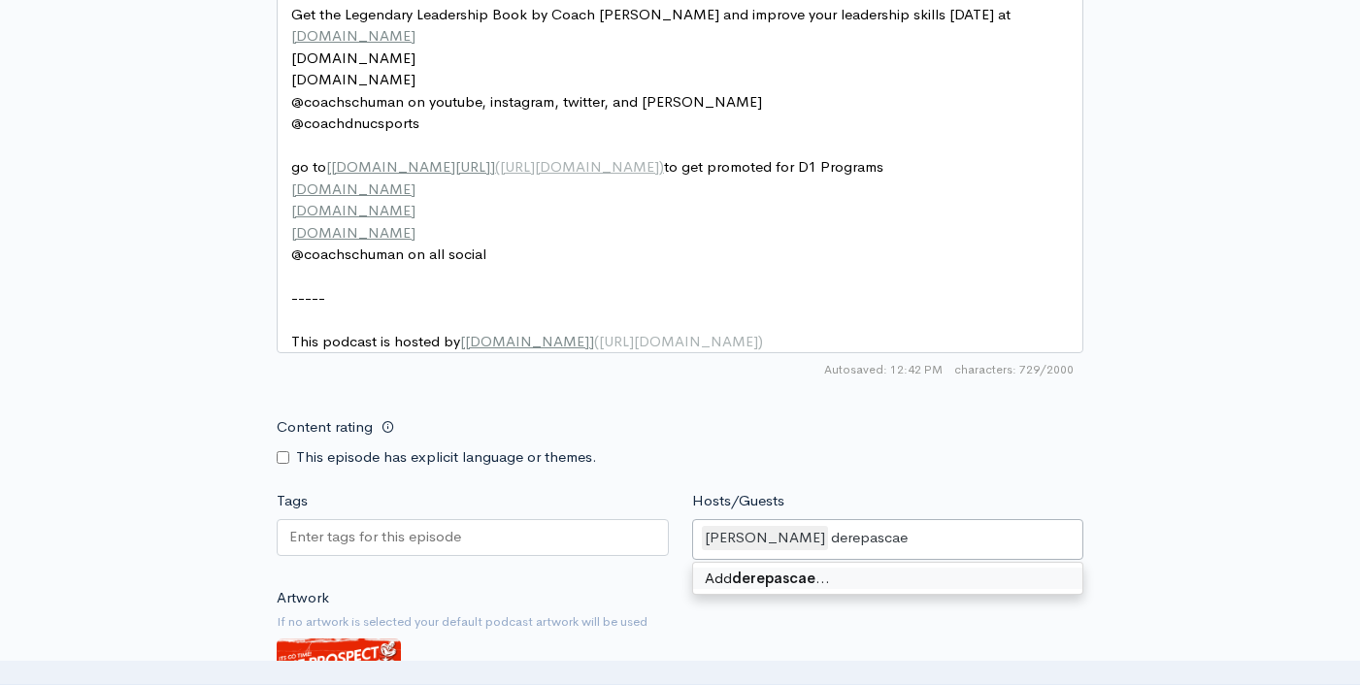
click at [848, 549] on input "derepascae" at bounding box center [871, 538] width 81 height 22
click at [846, 549] on input "derepascae" at bounding box center [871, 538] width 81 height 22
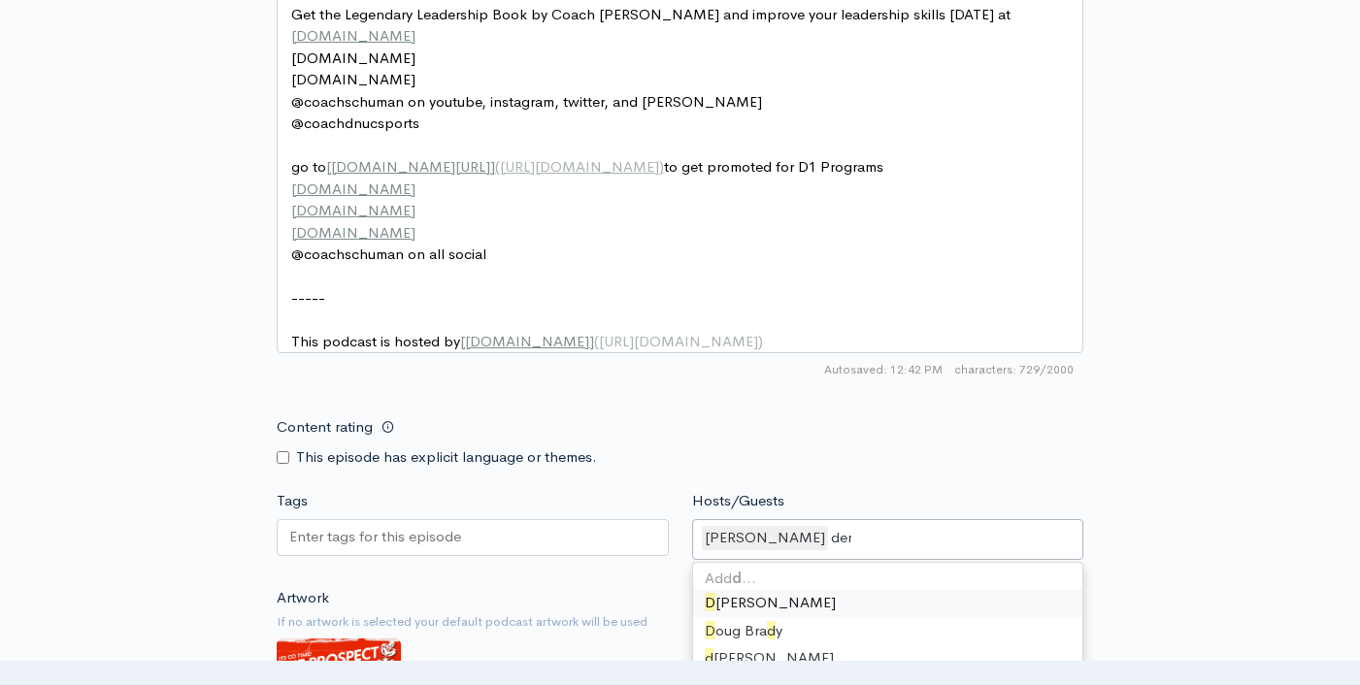
type input "dere"
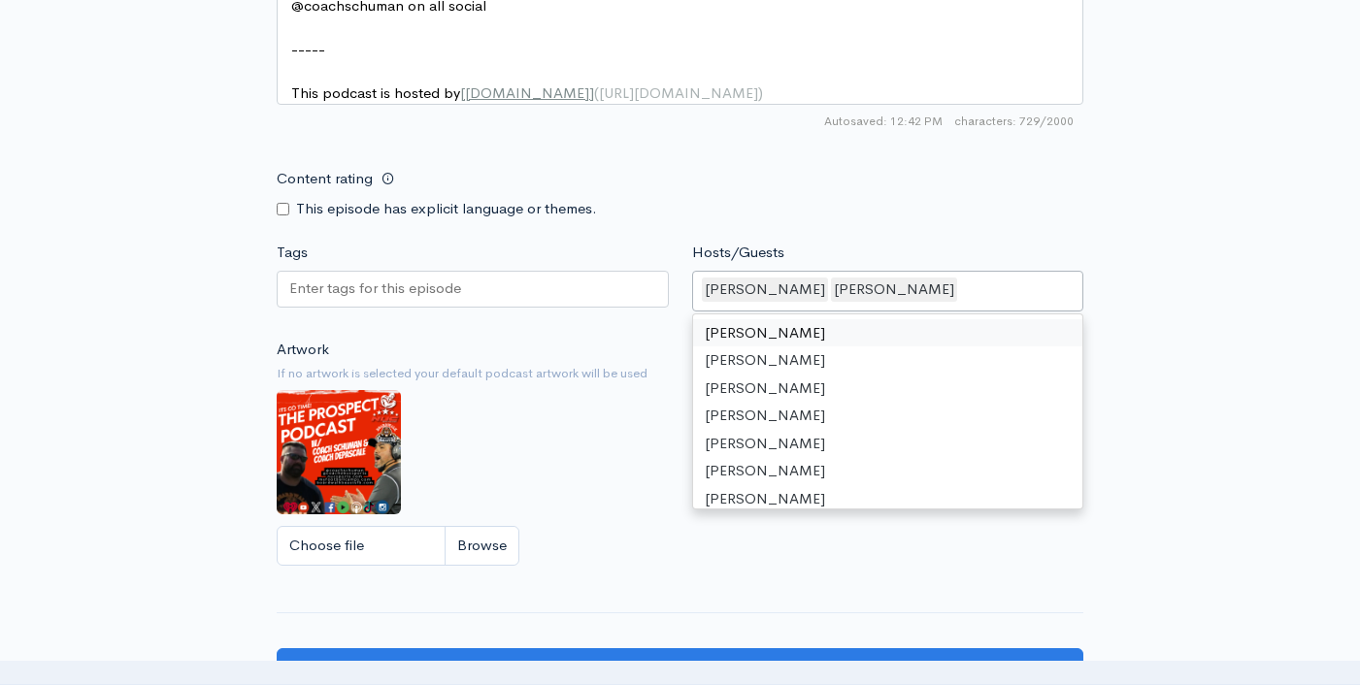
scroll to position [1495, 0]
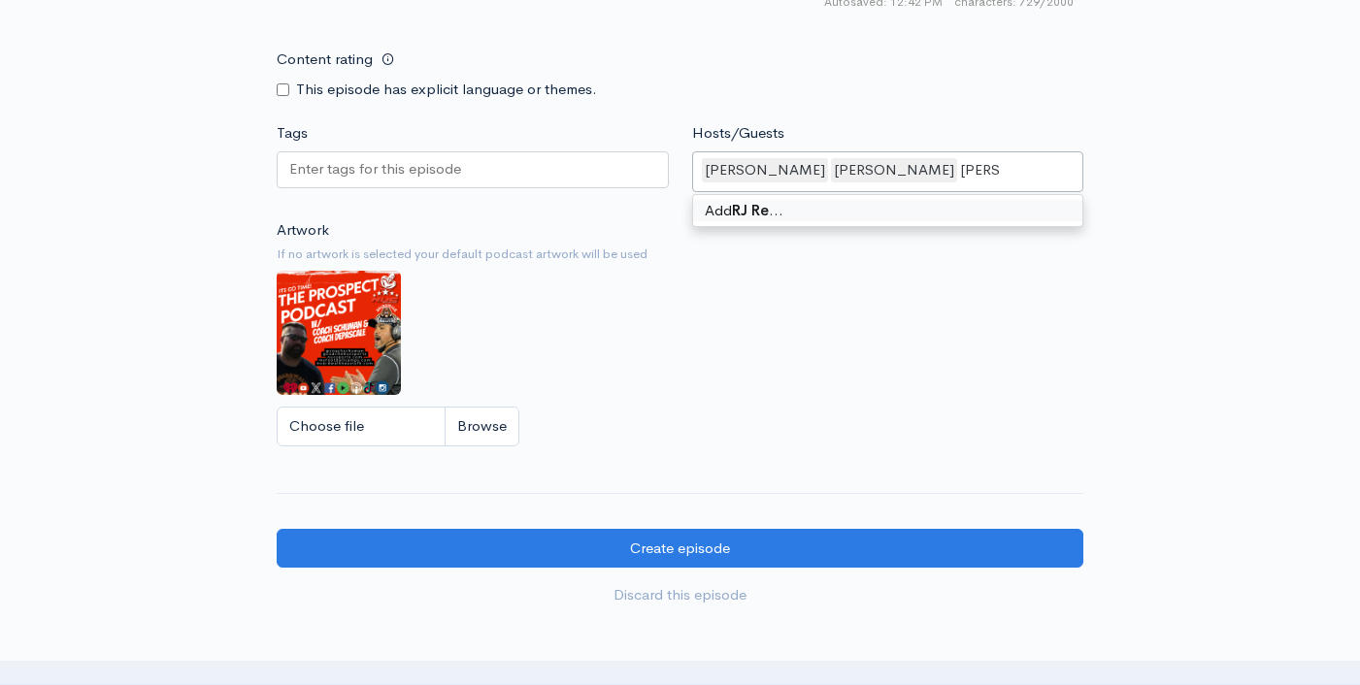
type input "RJ Read"
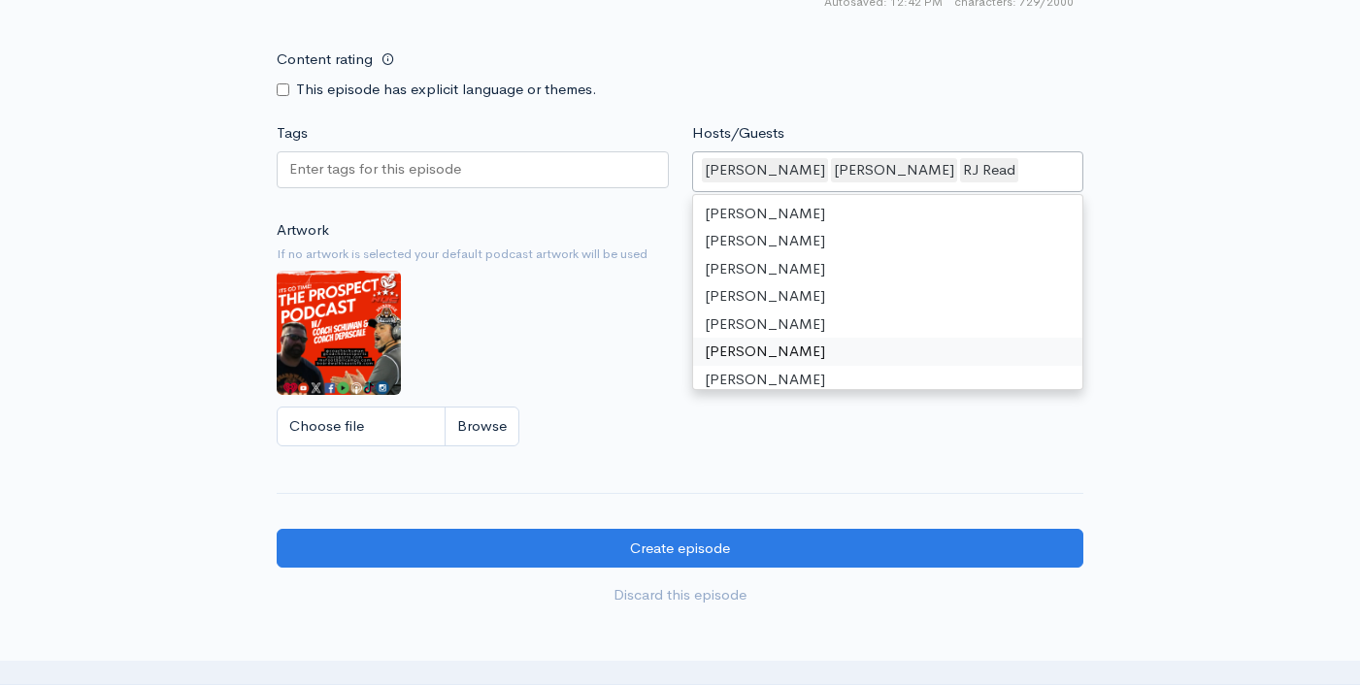
click at [573, 291] on div "Artwork If no artwork is selected your default podcast artwork will be used Cho…" at bounding box center [680, 338] width 806 height 239
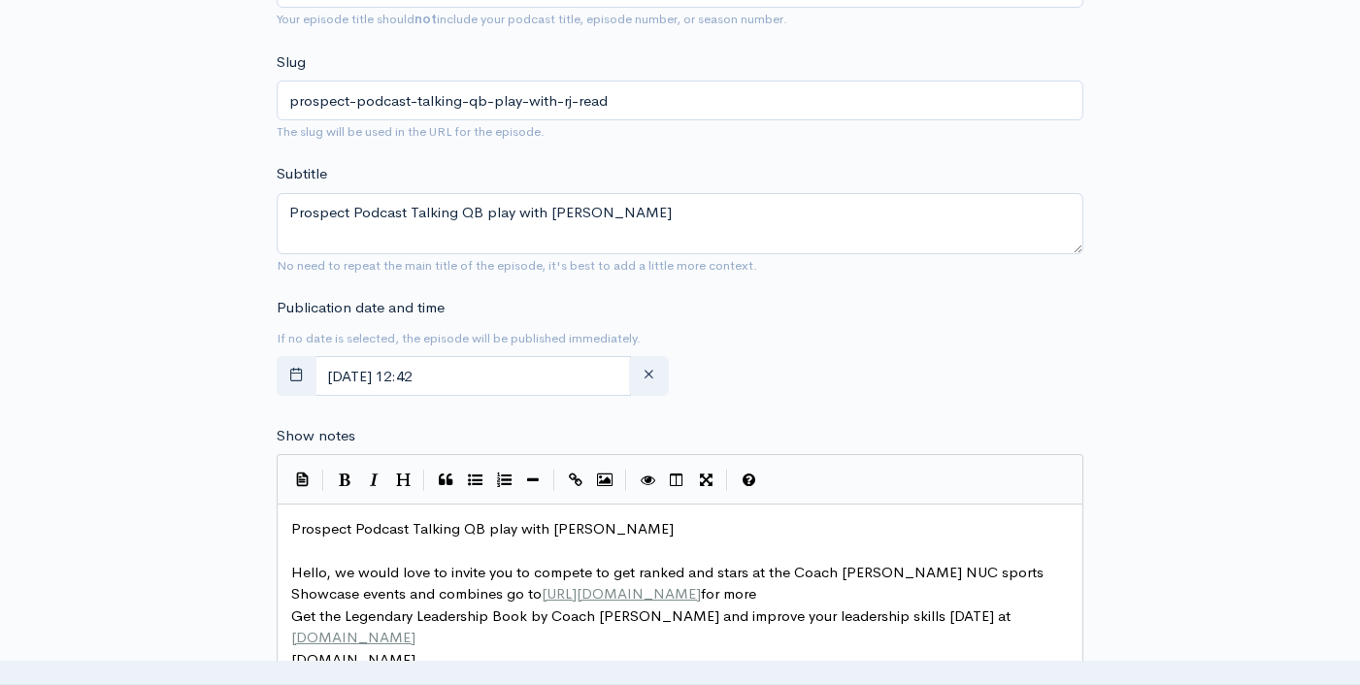
scroll to position [0, 0]
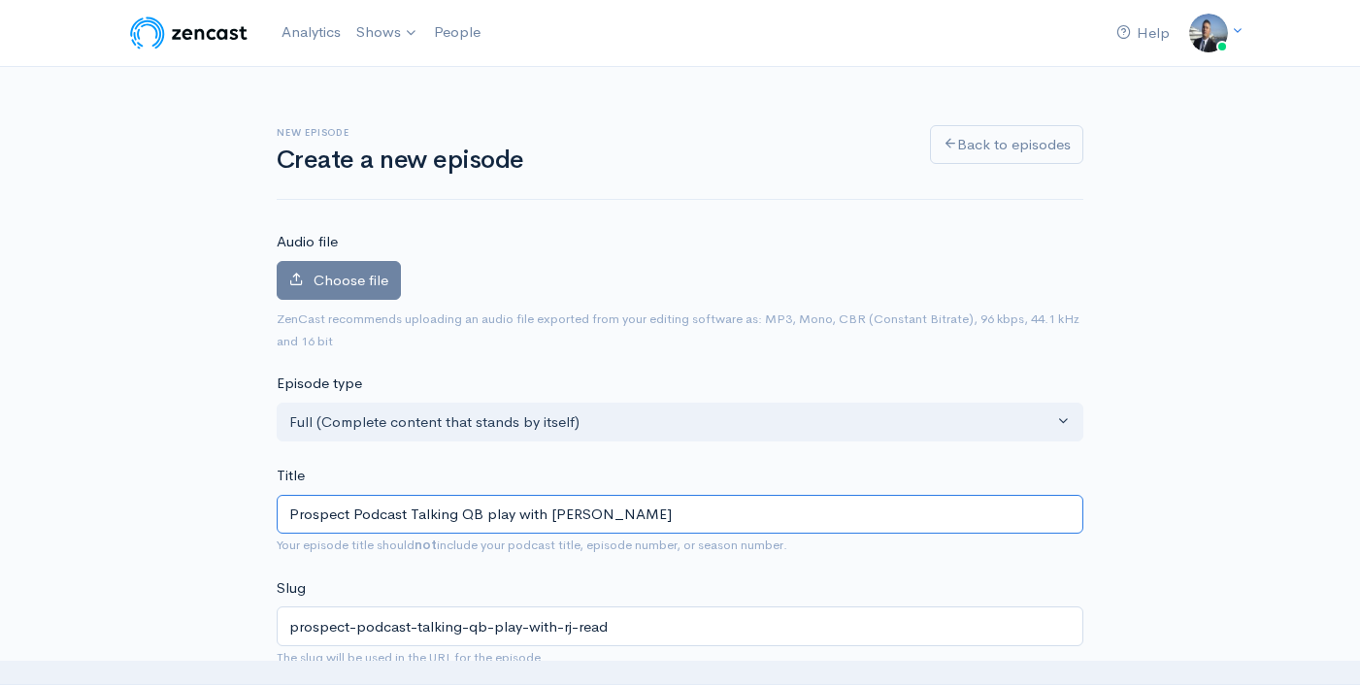
click at [533, 516] on input "Prospect Podcast Talking QB play with RJ Read" at bounding box center [680, 515] width 806 height 40
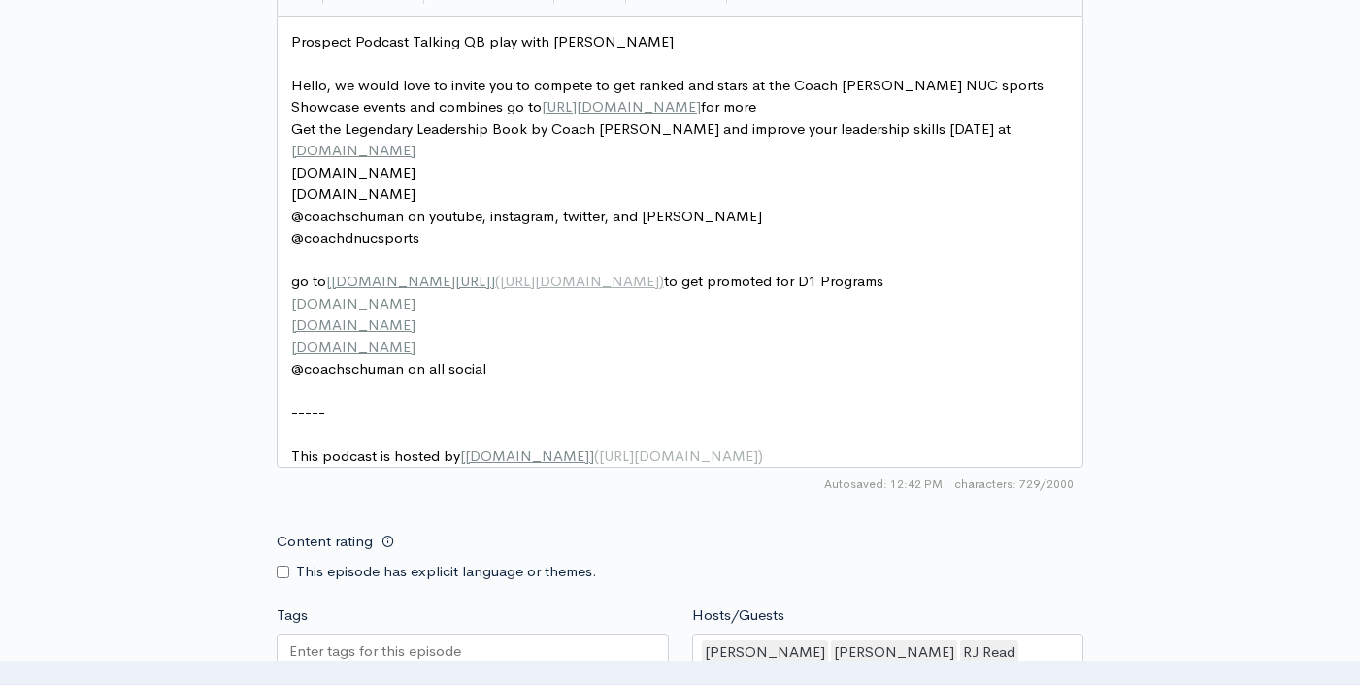
scroll to position [1349, 0]
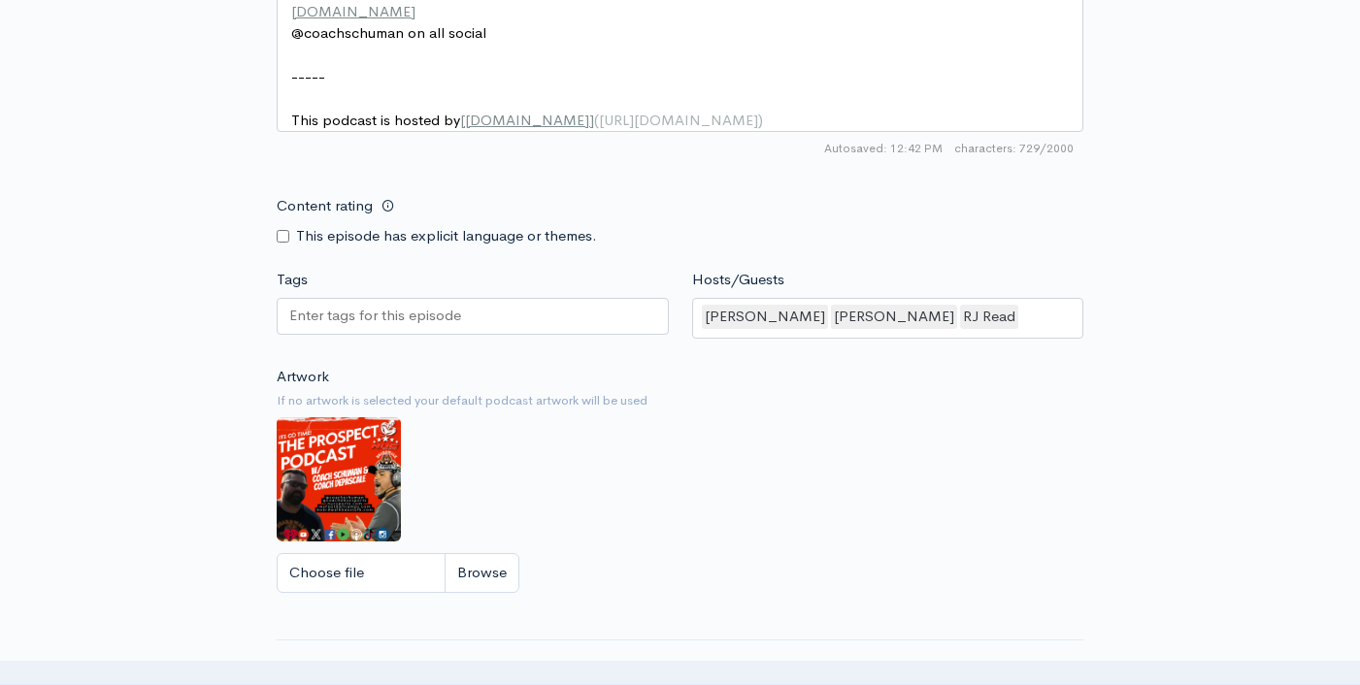
paste input "Prospect Podcast Talking QB play with RJ Read"
click at [464, 335] on div at bounding box center [473, 316] width 392 height 37
type input "Prospect Podcast Talking QB play with RJ Read"
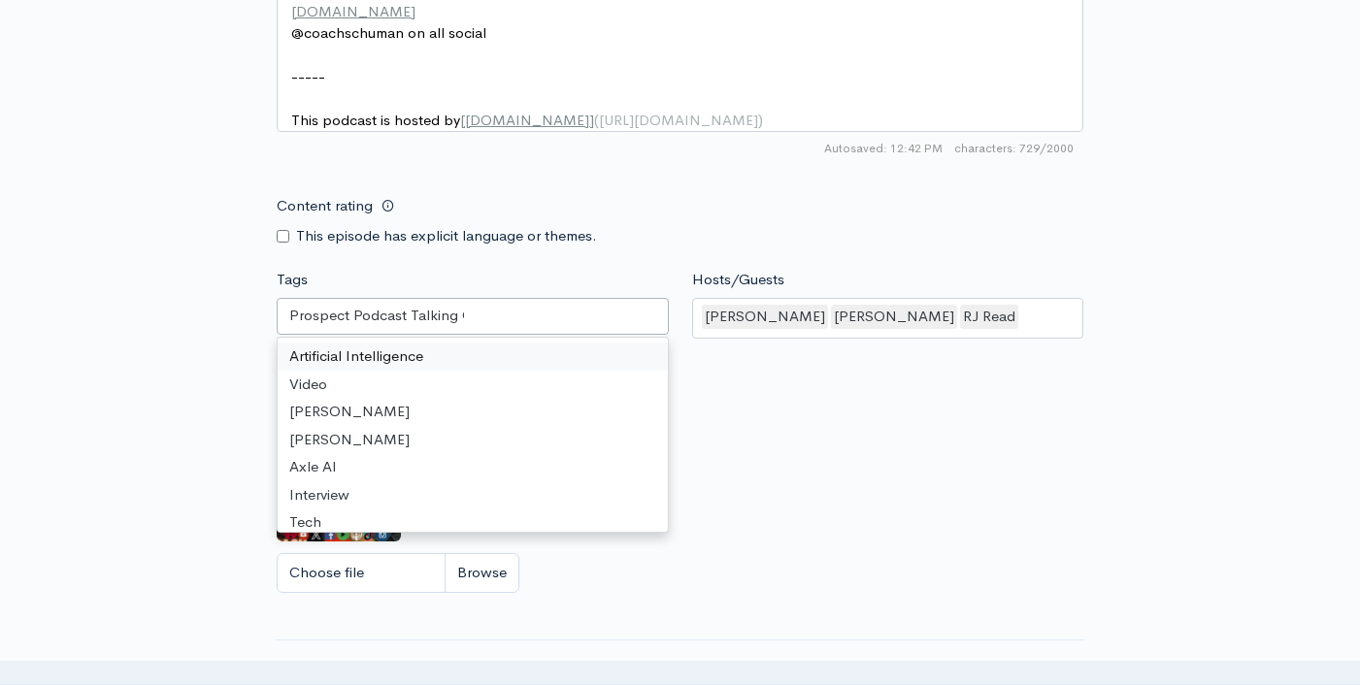
scroll to position [0, 0]
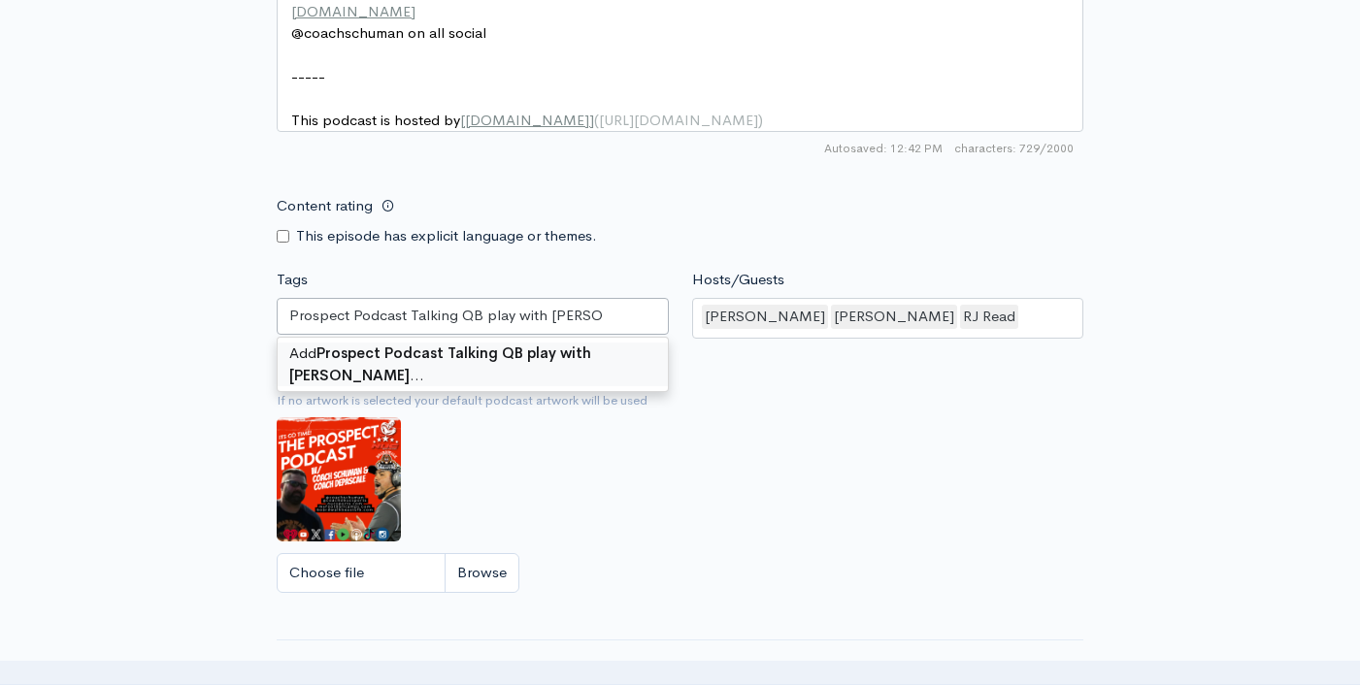
click at [542, 378] on div "Add Prospect Podcast Talking QB play with RJ Read …" at bounding box center [473, 364] width 390 height 53
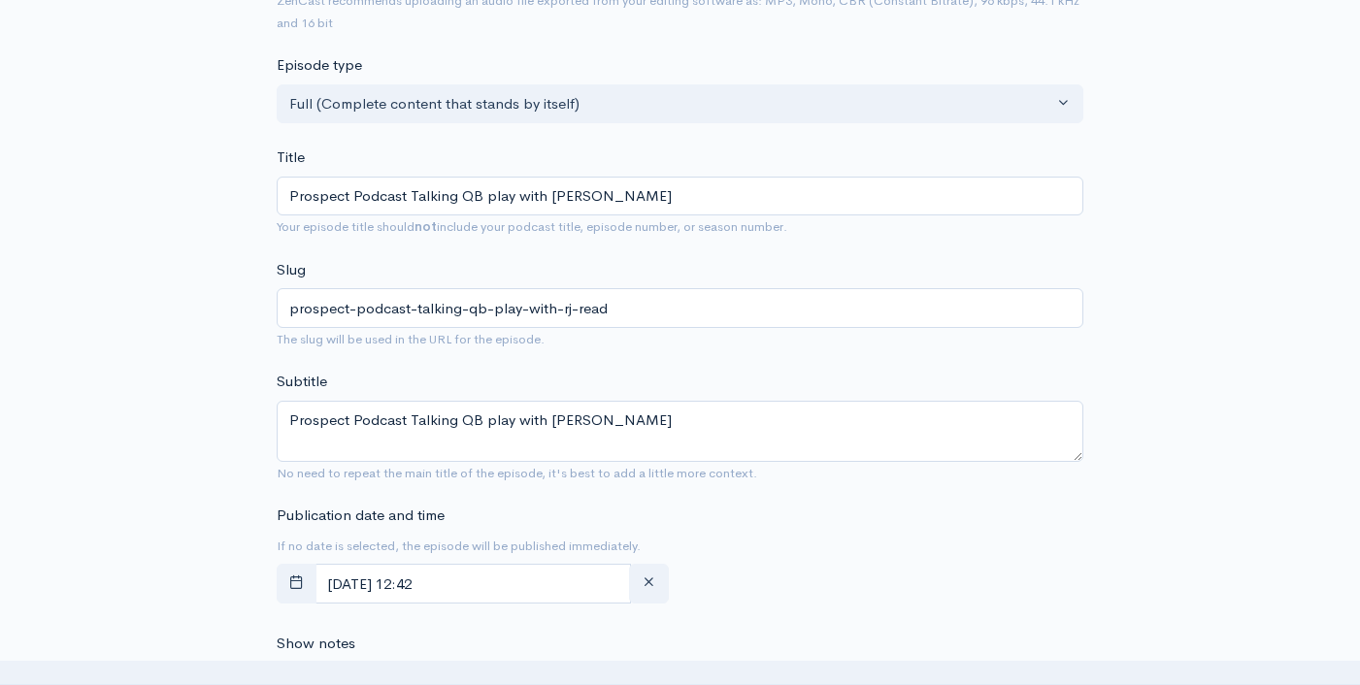
scroll to position [564, 0]
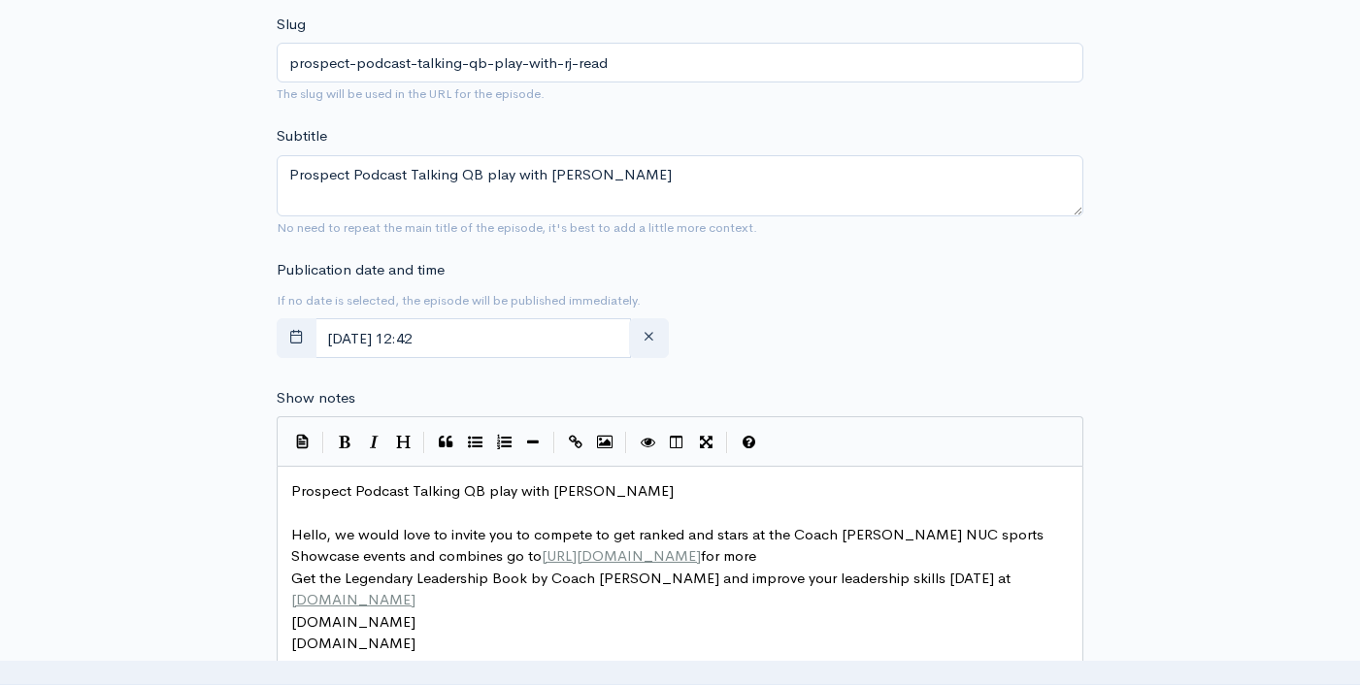
click at [617, 487] on pre "Prospect Podcast Talking QB play with RJ Read" at bounding box center [687, 491] width 800 height 22
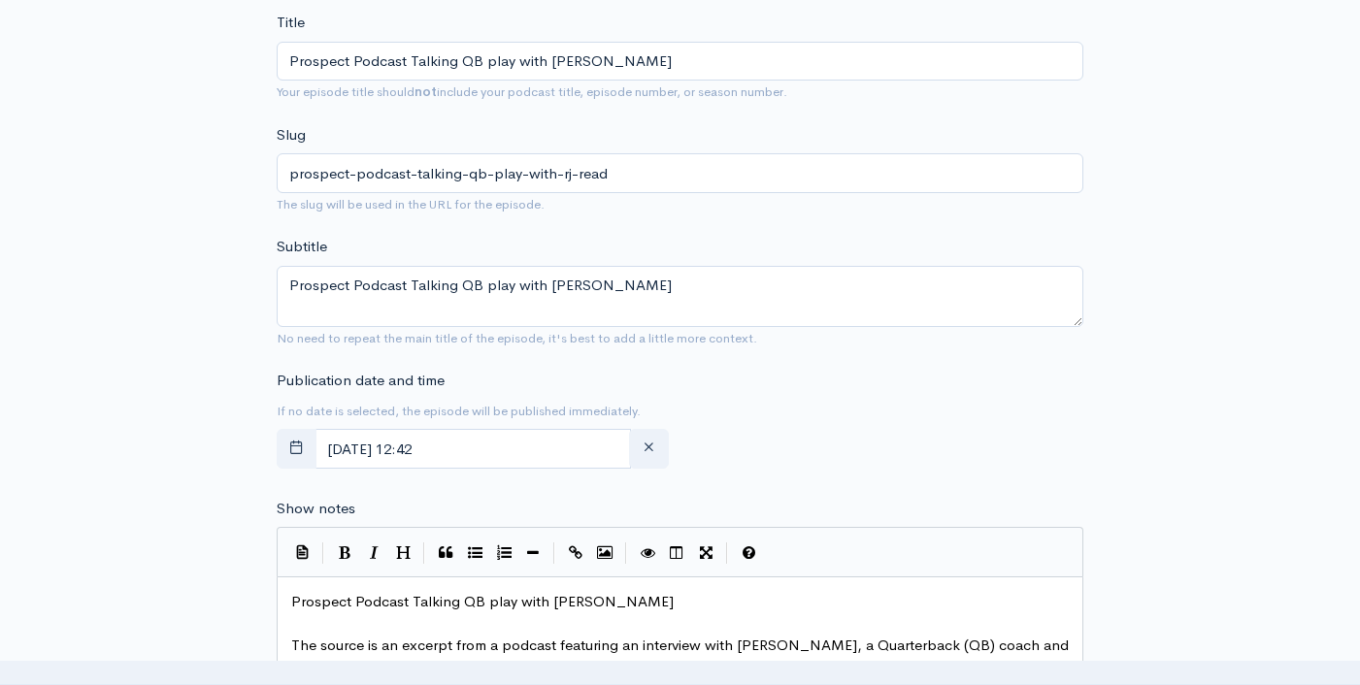
scroll to position [437, 0]
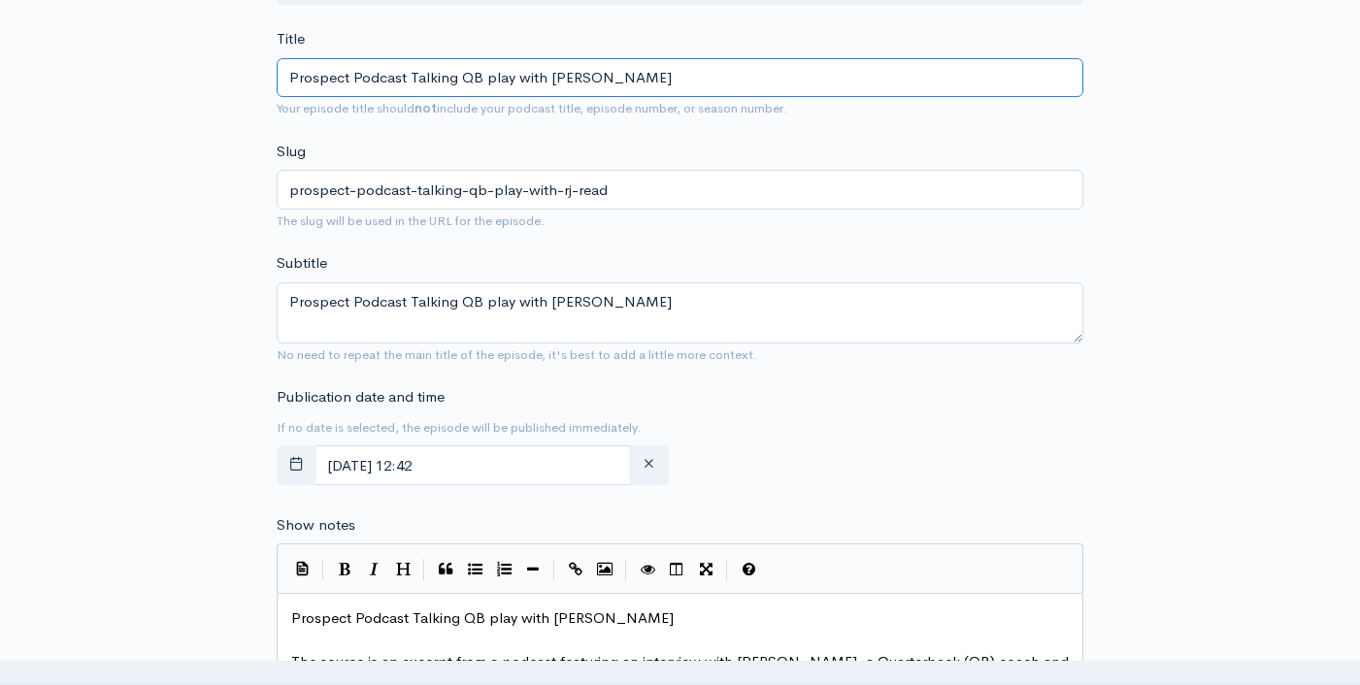
click at [462, 76] on input "Prospect Podcast Talking QB play with RJ Read" at bounding box center [680, 78] width 806 height 40
drag, startPoint x: 462, startPoint y: 76, endPoint x: 320, endPoint y: 62, distance: 142.3
click at [325, 65] on input "Prospect Podcast Talking QB play with RJ Read" at bounding box center [680, 78] width 806 height 40
type input "QB play with RJ Read"
type input "qb-play-with-rj-read"
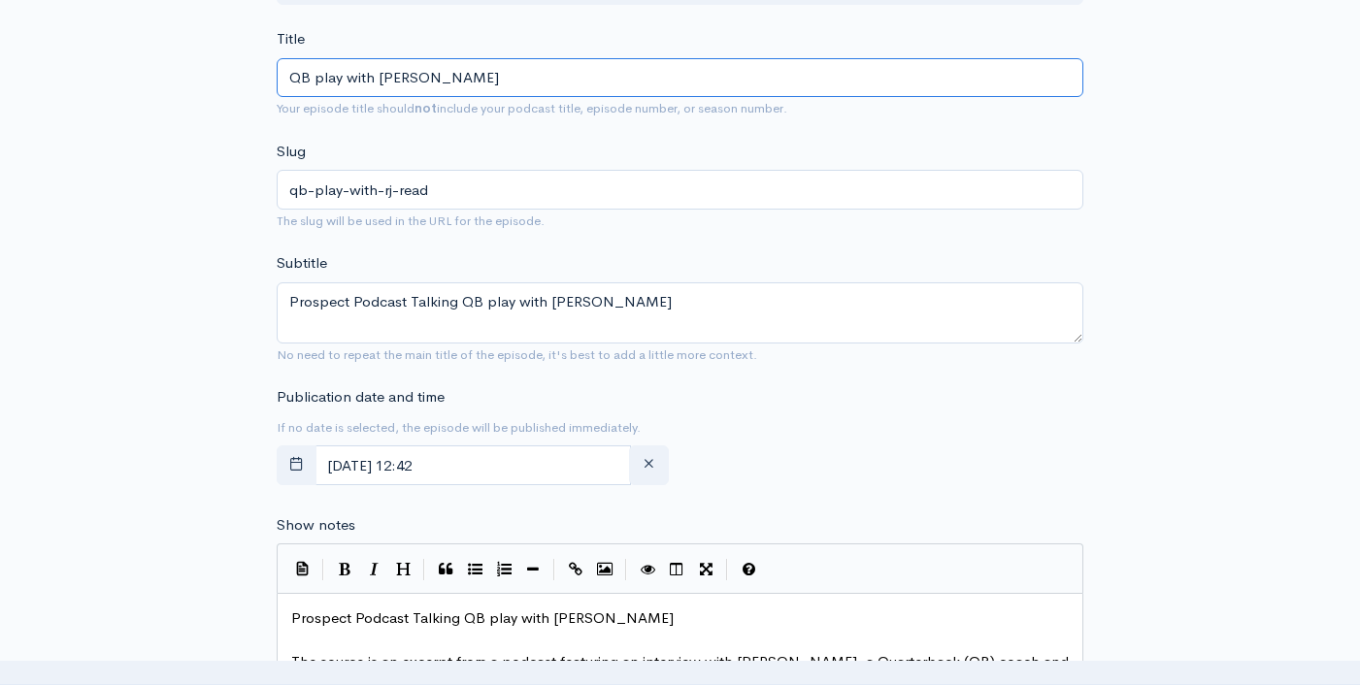
click at [534, 89] on input "QB play with RJ Read" at bounding box center [680, 78] width 806 height 40
paste input "Modern Quarterback Development and Strategy"
type input "QB play with RJ Read: Modern Quarterback Development and Strategy"
type input "qb-play-with-rj-read-modern-quarterback-development-and-strategy"
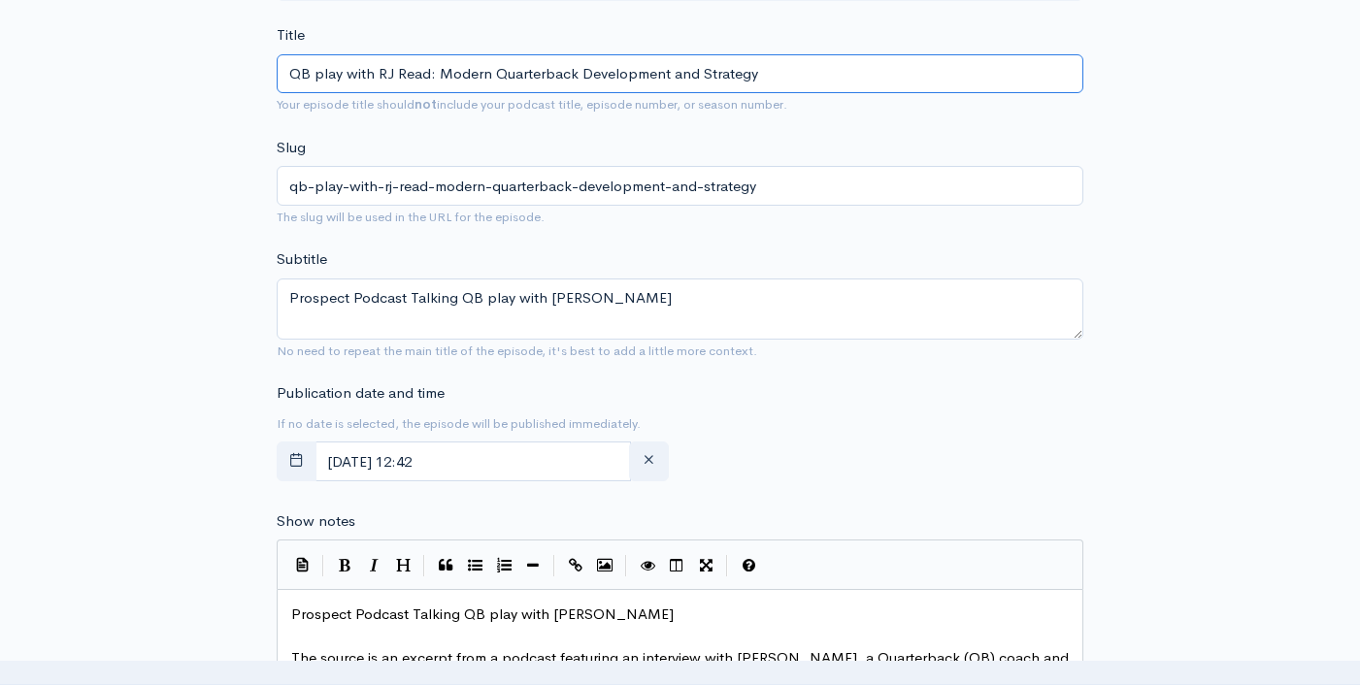
click at [674, 77] on input "QB play with RJ Read: Modern Quarterback Development and Strategy" at bounding box center [680, 74] width 806 height 40
type input "QB play with RJ Read: Modern Quarterback Development and Strategy"
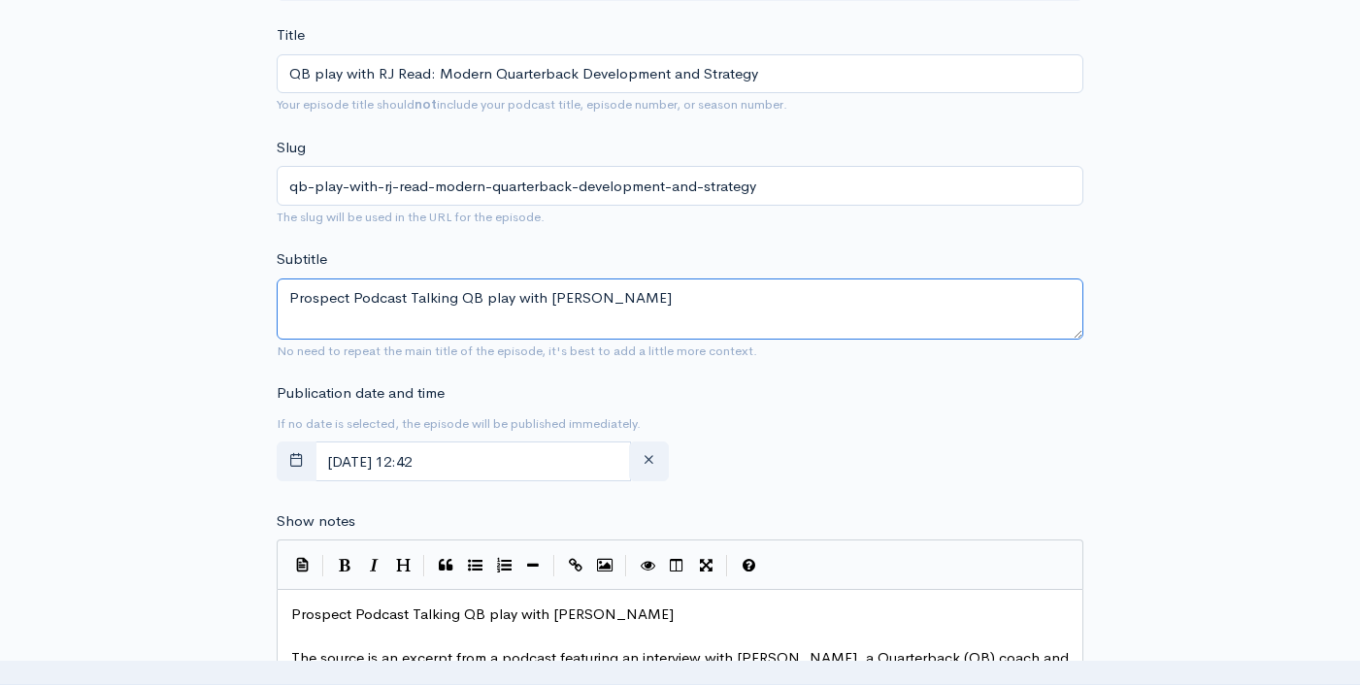
click at [508, 310] on textarea "Prospect Podcast Talking QB play with RJ Read" at bounding box center [680, 309] width 806 height 61
paste textarea "QB play with RJ Read: Modern Quarterback Development and Strategy"
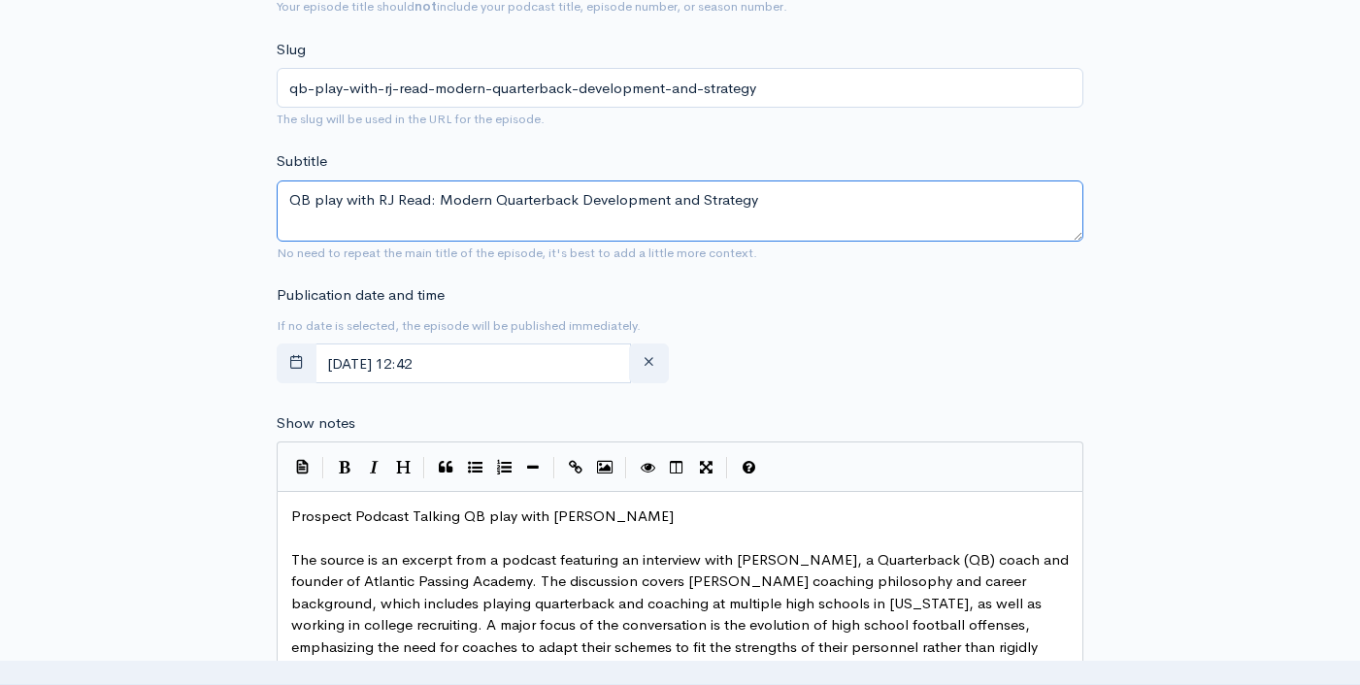
scroll to position [620, 0]
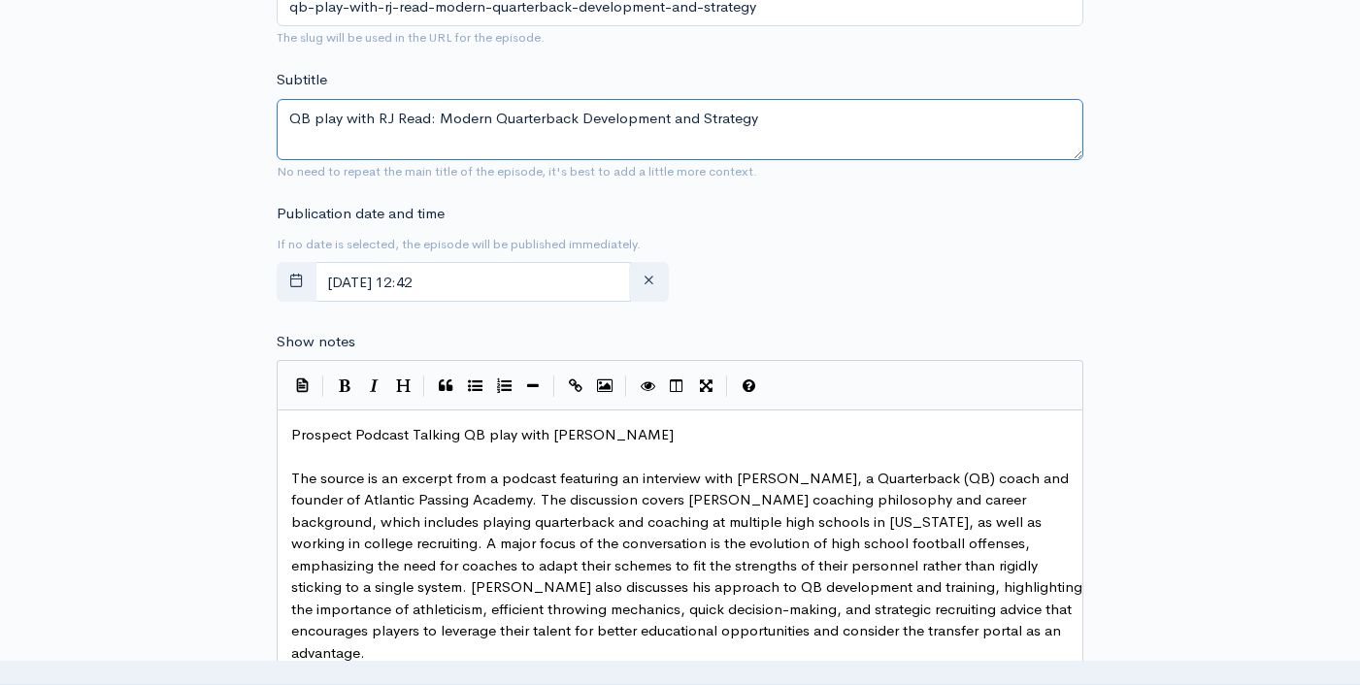
type textarea "QB play with RJ Read: Modern Quarterback Development and Strategy"
click at [515, 433] on span "Prospect Podcast Talking QB play with RJ Read" at bounding box center [482, 434] width 382 height 18
type textarea "Prospect Podcast Talking QB play with RJ Read"
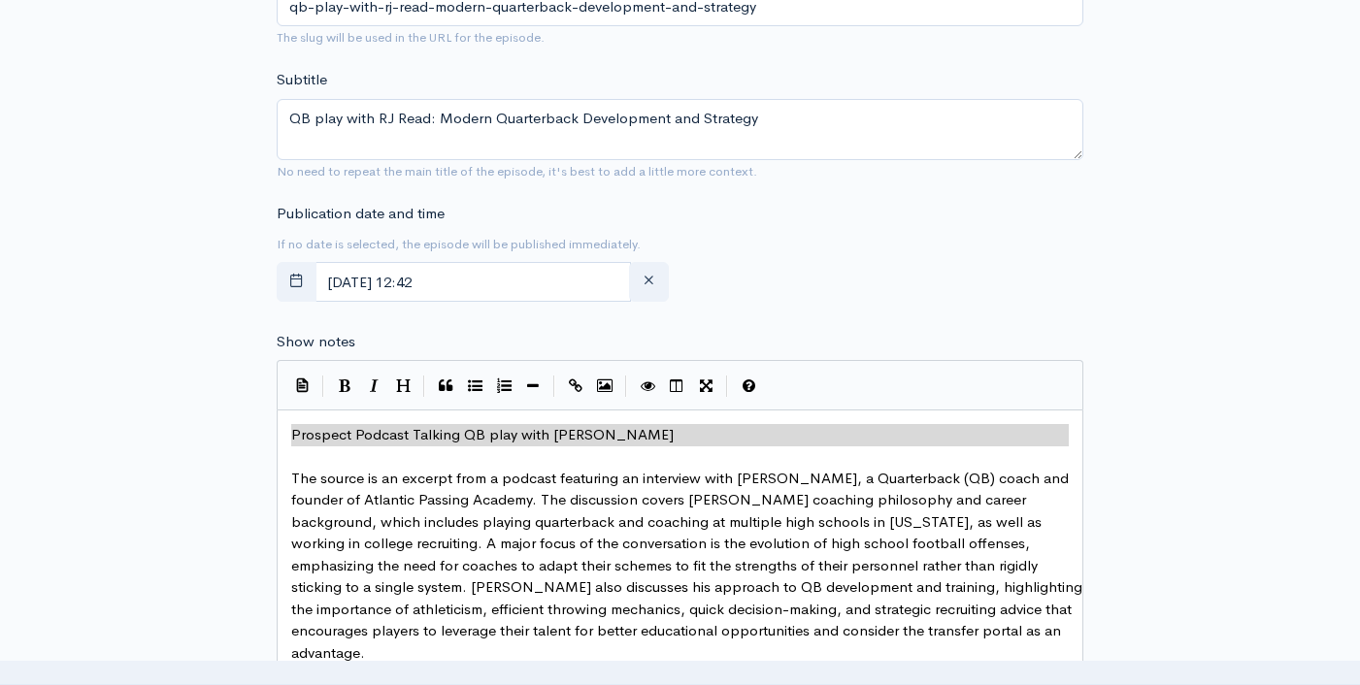
paste textarea
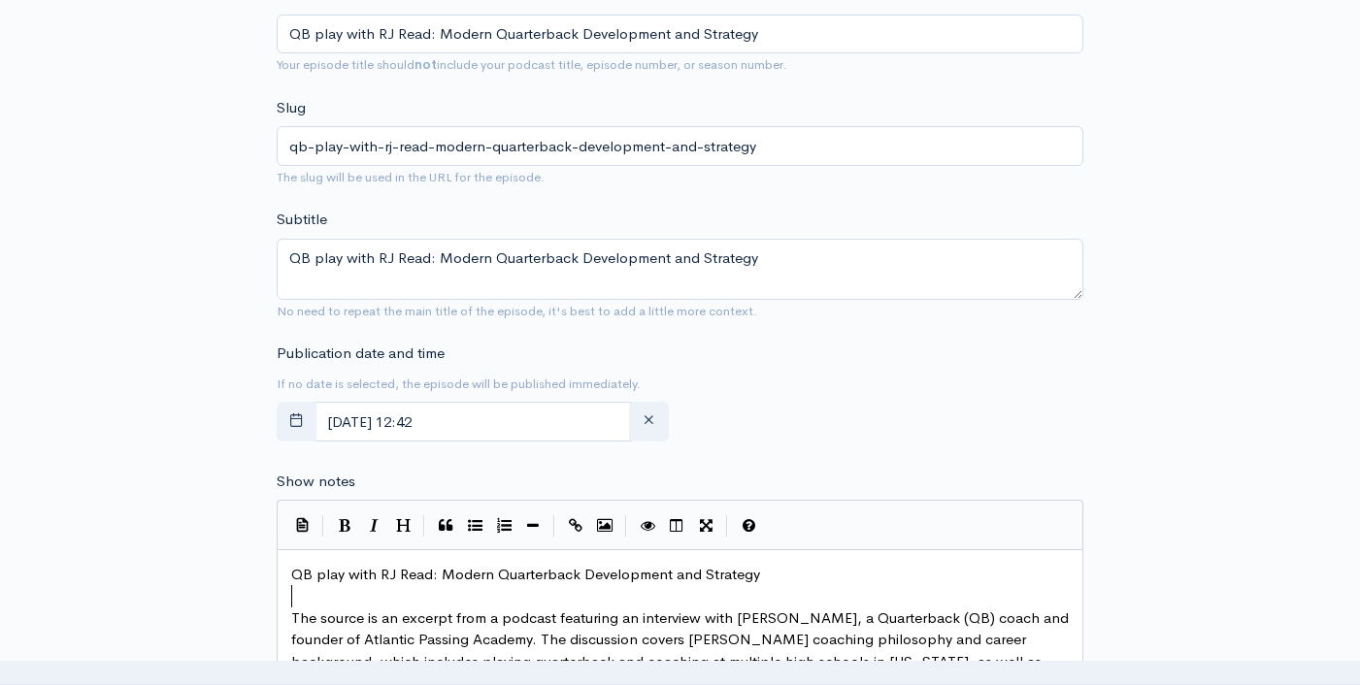
scroll to position [0, 0]
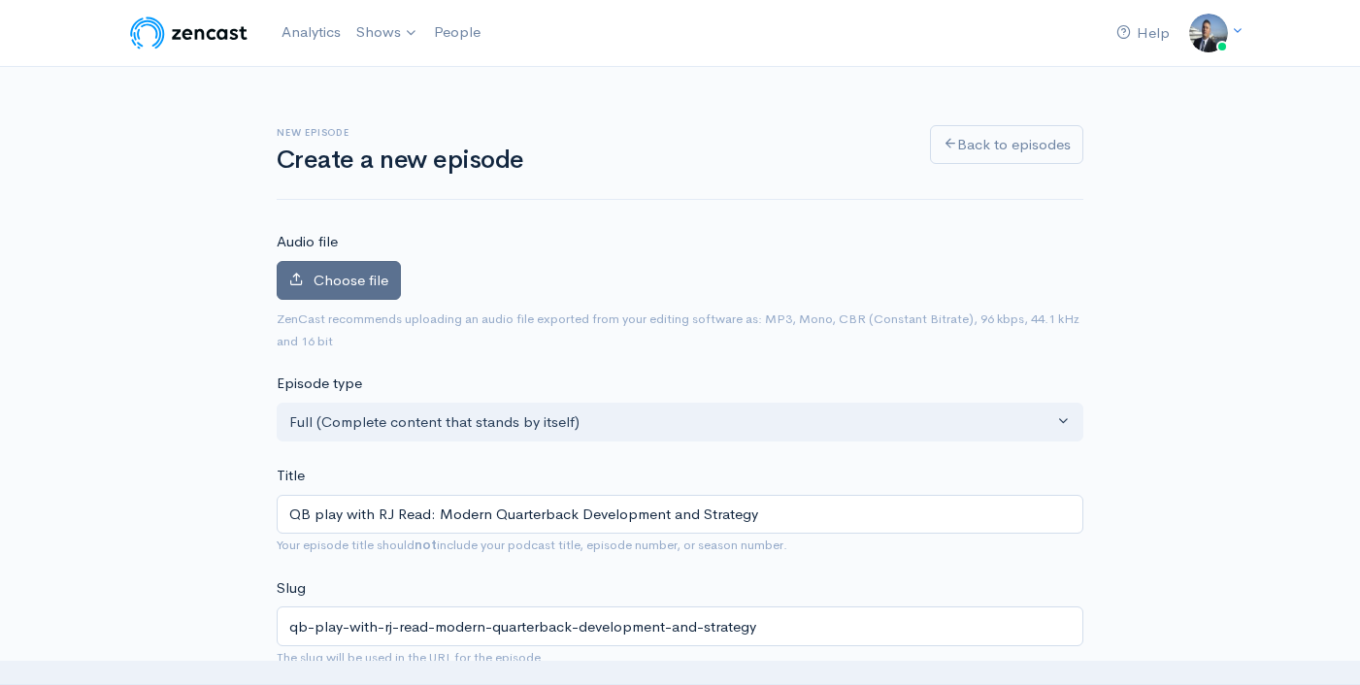
click at [332, 271] on span "Choose file" at bounding box center [350, 280] width 75 height 18
click at [0, 0] on input "Choose file" at bounding box center [0, 0] width 0 height 0
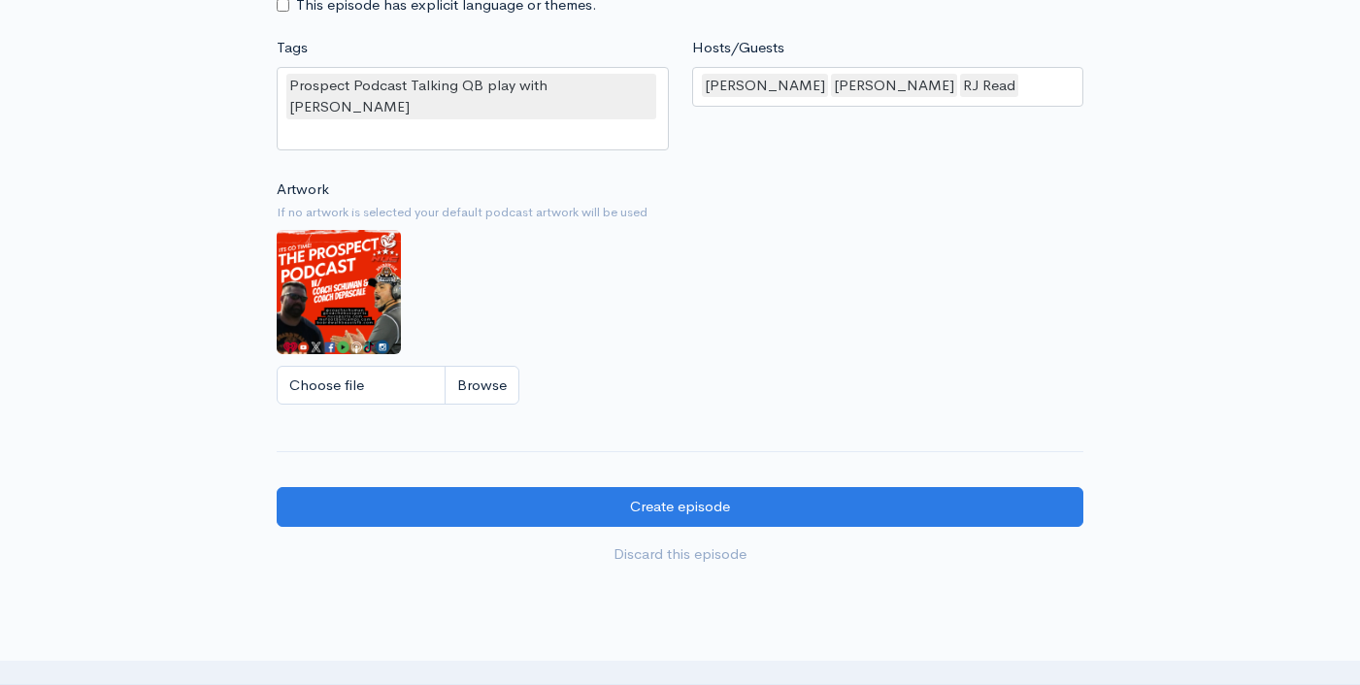
scroll to position [2021, 0]
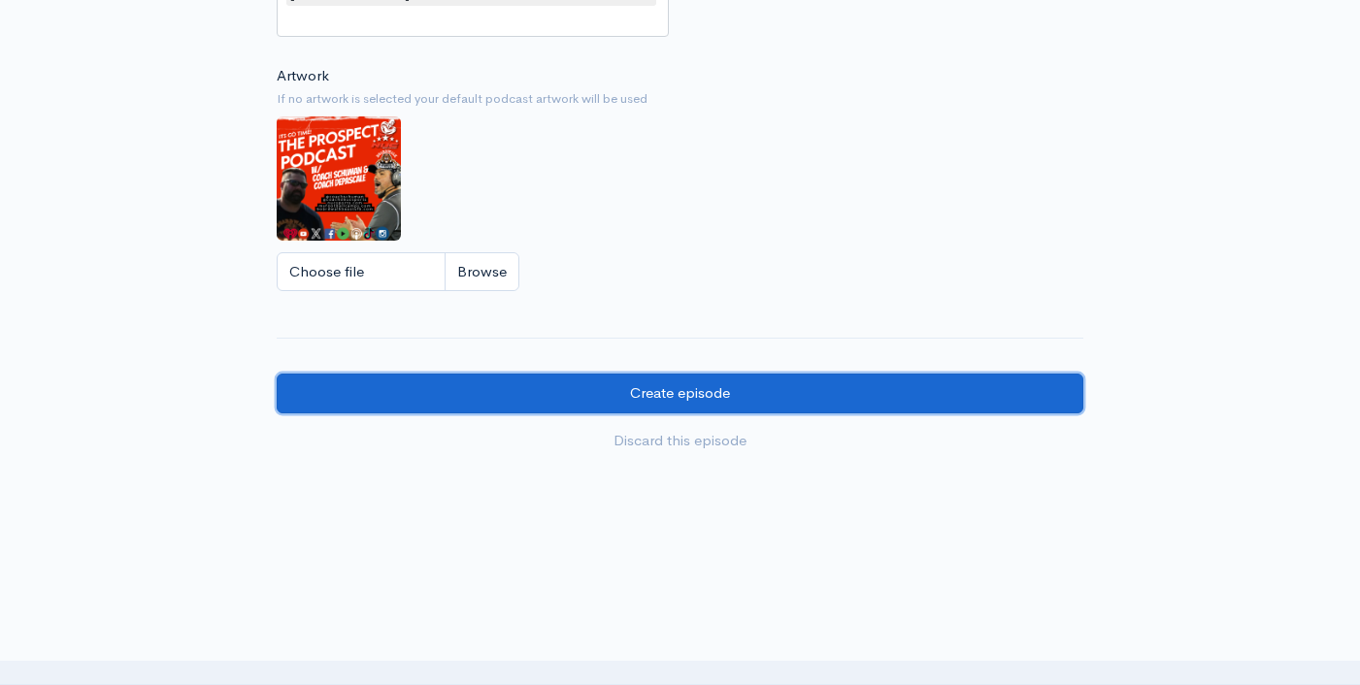
click at [820, 374] on input "Create episode" at bounding box center [680, 394] width 806 height 40
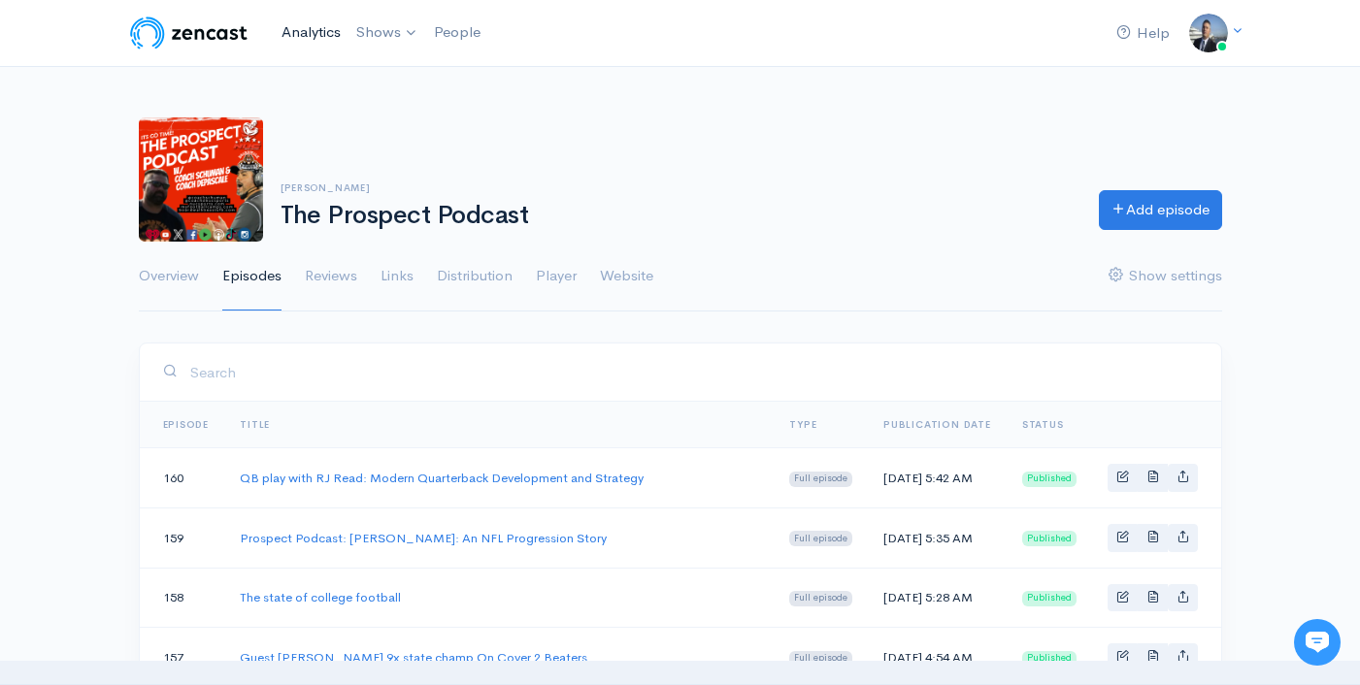
click at [314, 36] on link "Analytics" at bounding box center [311, 33] width 75 height 42
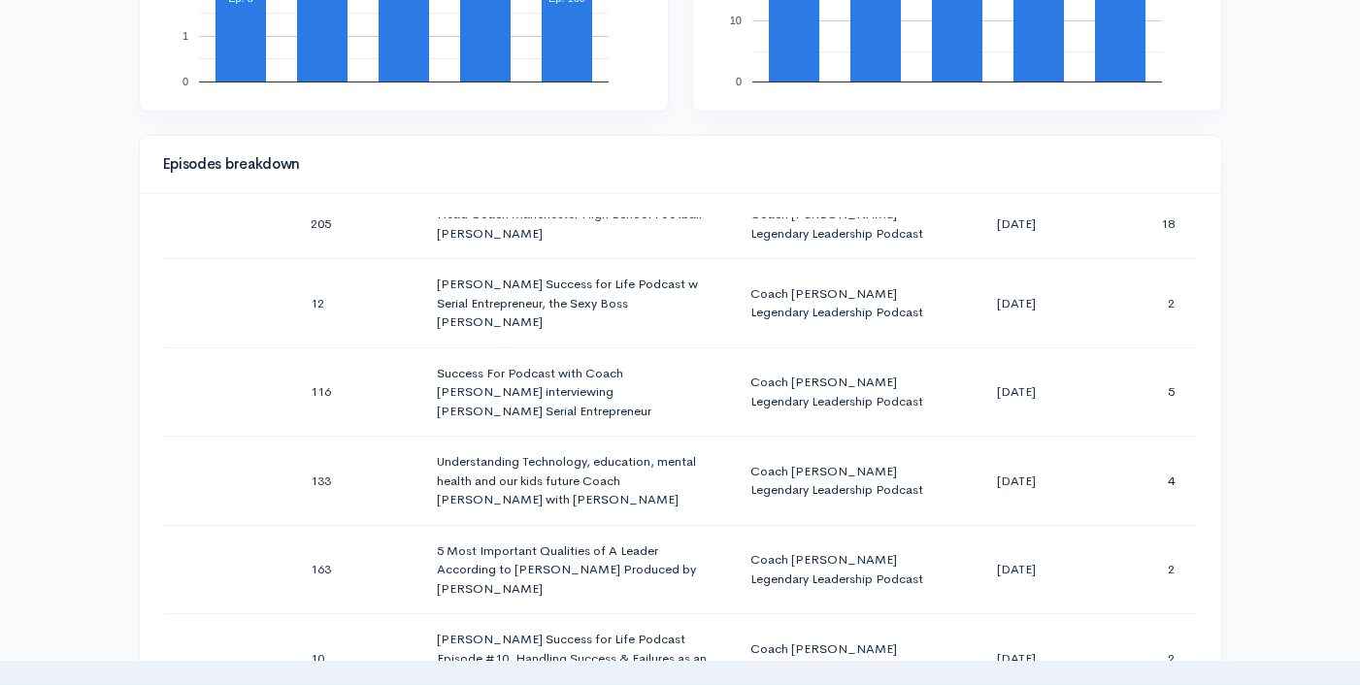
scroll to position [1397, 0]
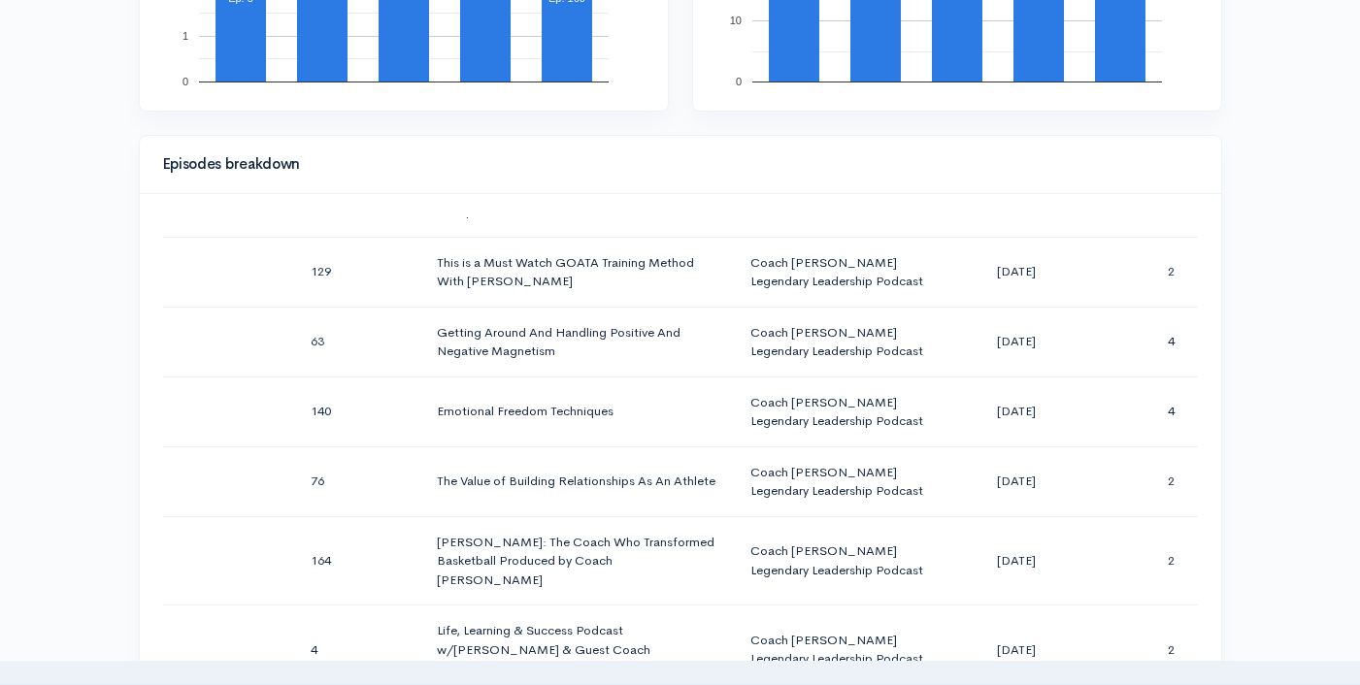
click at [1232, 375] on div "Episodes breakdown Season Number Episode Number Episode Title Podcast Title Pub…" at bounding box center [680, 442] width 1106 height 615
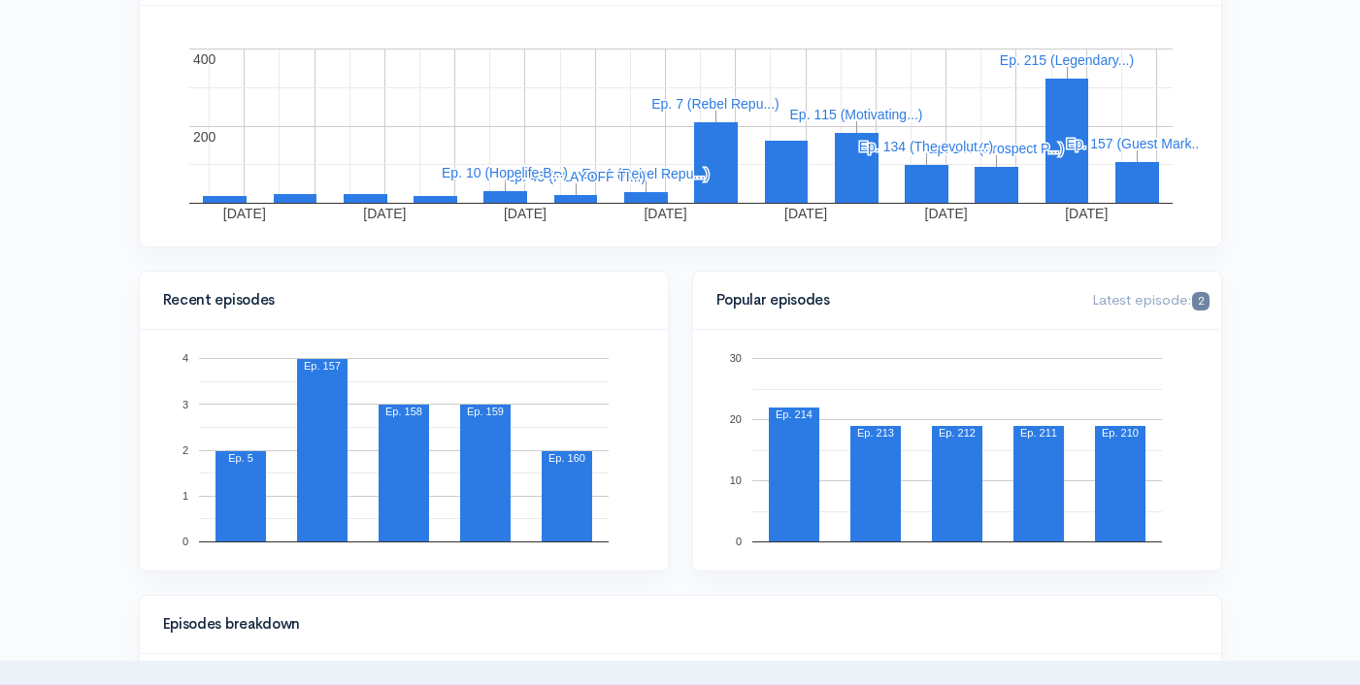
scroll to position [51, 0]
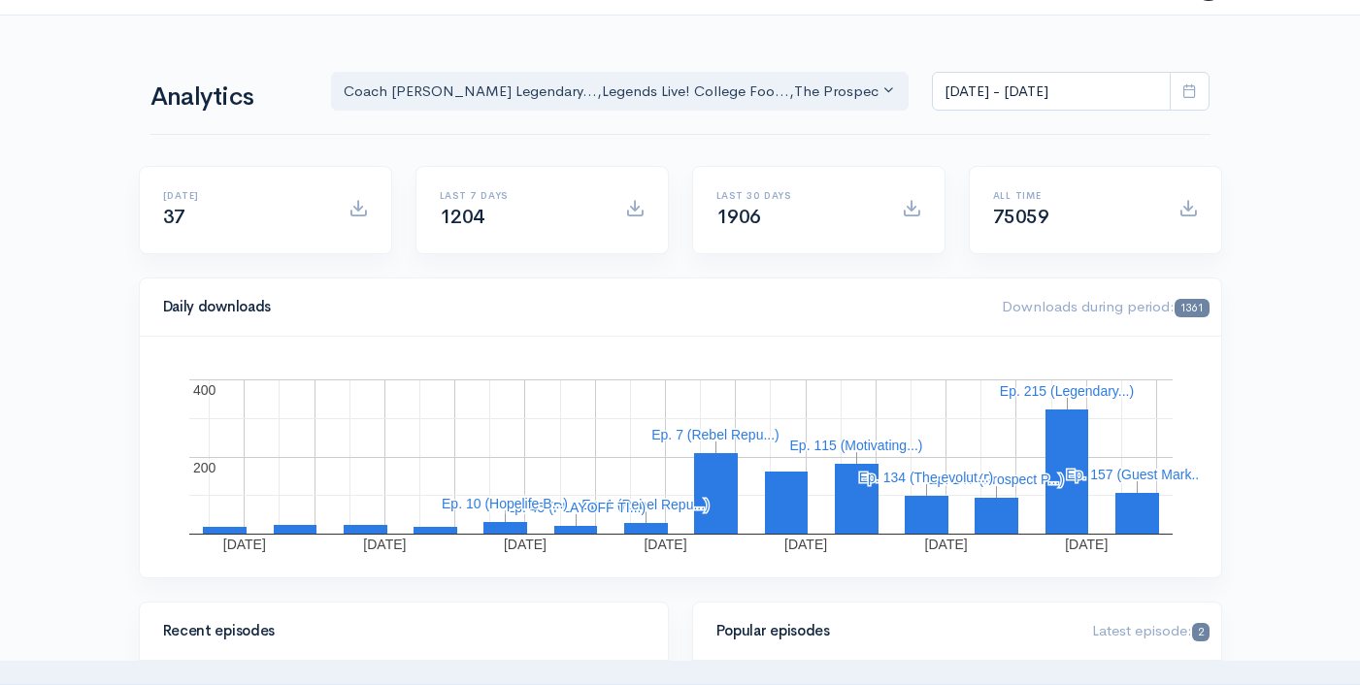
drag, startPoint x: 1152, startPoint y: 21, endPoint x: 1185, endPoint y: 48, distance: 42.1
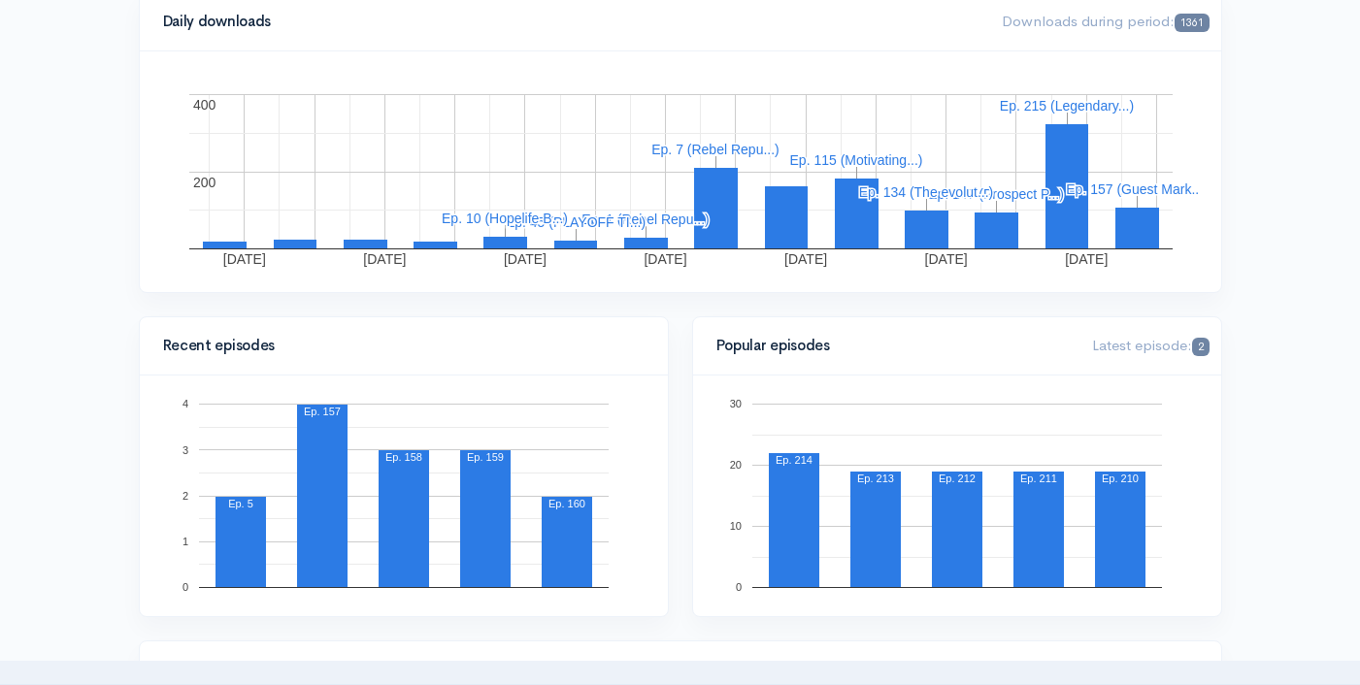
scroll to position [0, 0]
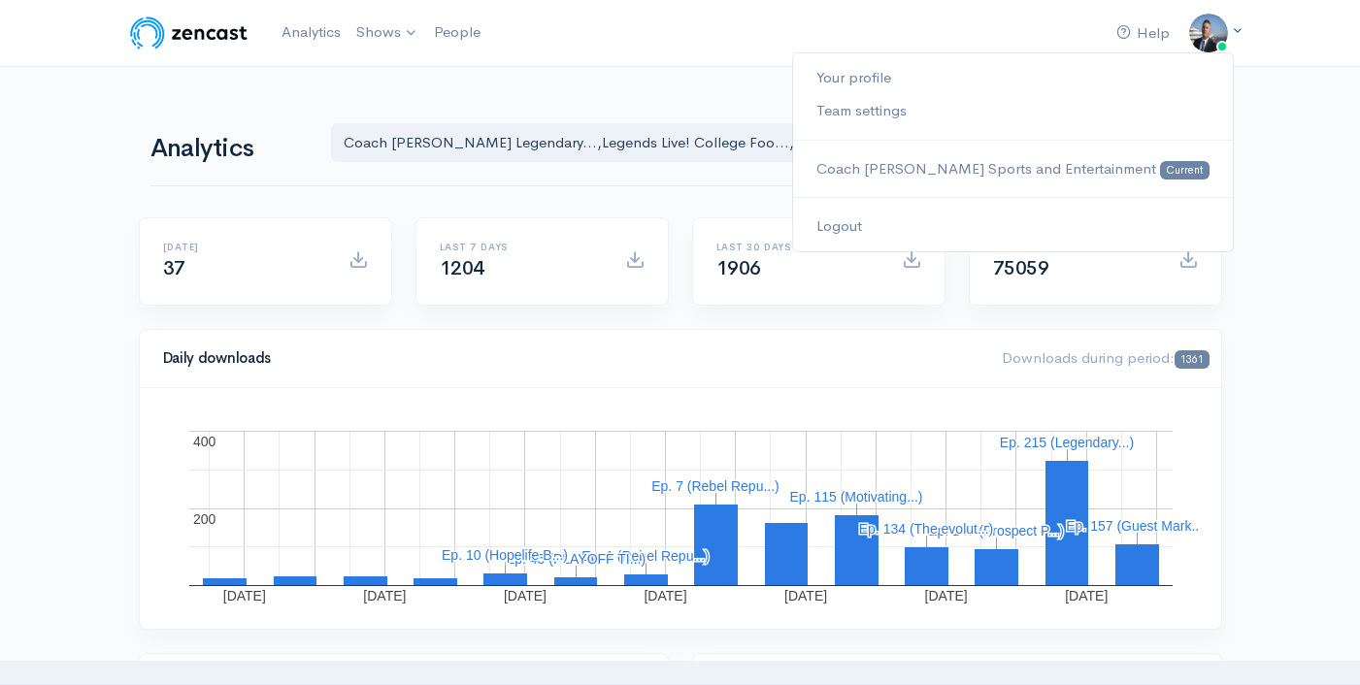
click at [1234, 39] on span at bounding box center [1237, 31] width 13 height 16
drag, startPoint x: 1270, startPoint y: 143, endPoint x: 1253, endPoint y: 142, distance: 17.5
